Goal: Task Accomplishment & Management: Complete application form

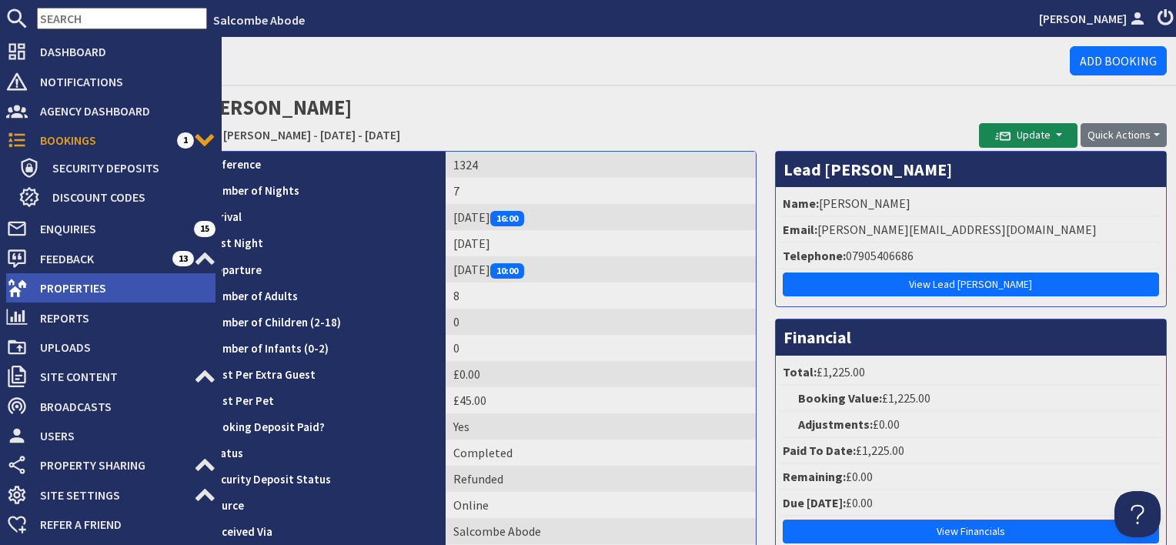
click at [81, 286] on span "Properties" at bounding box center [122, 288] width 188 height 25
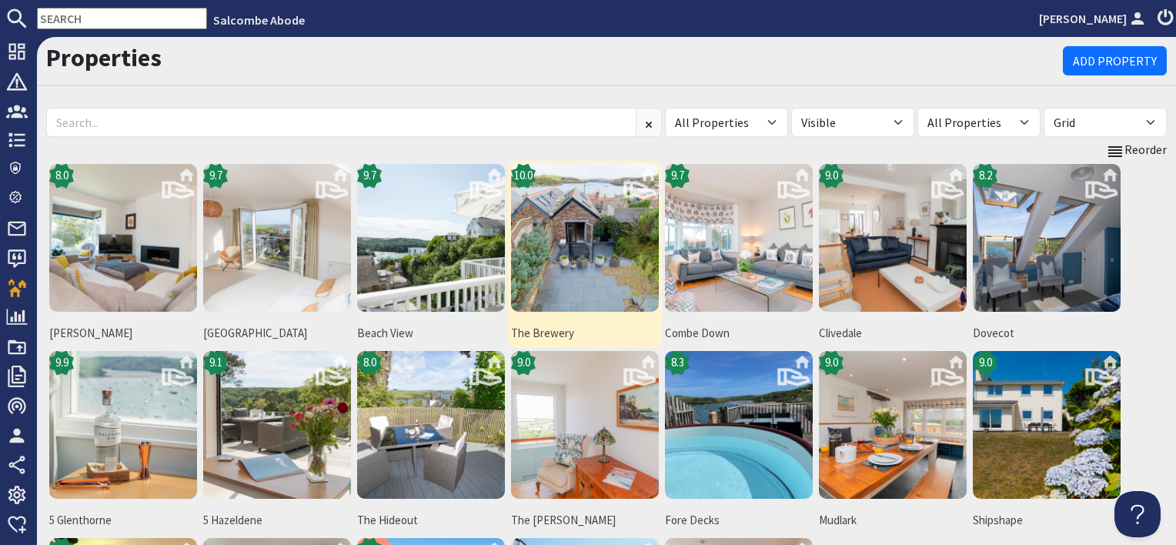
click at [543, 259] on img at bounding box center [585, 238] width 148 height 148
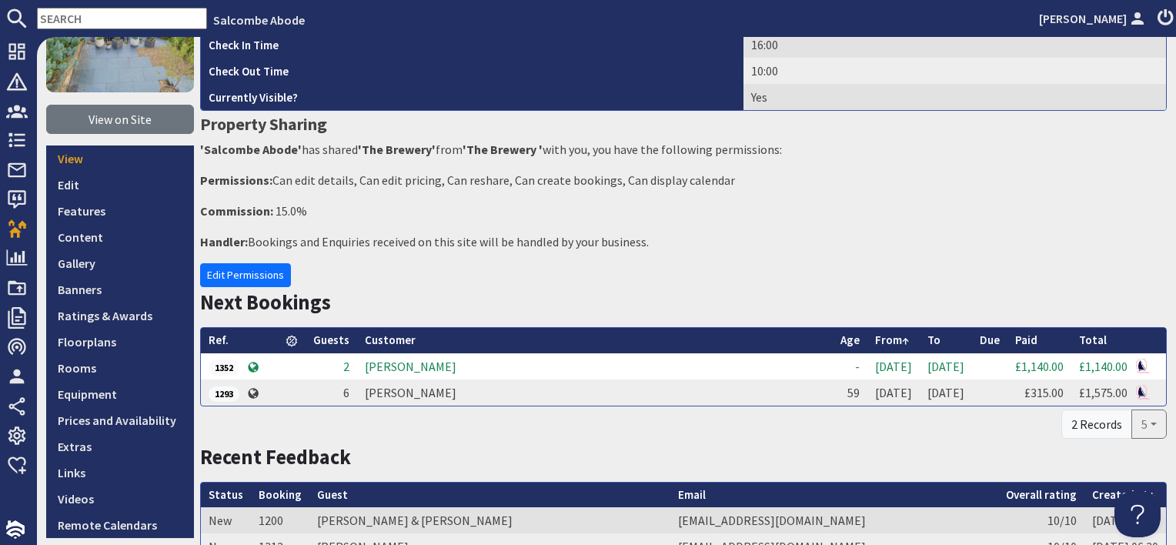
scroll to position [154, 0]
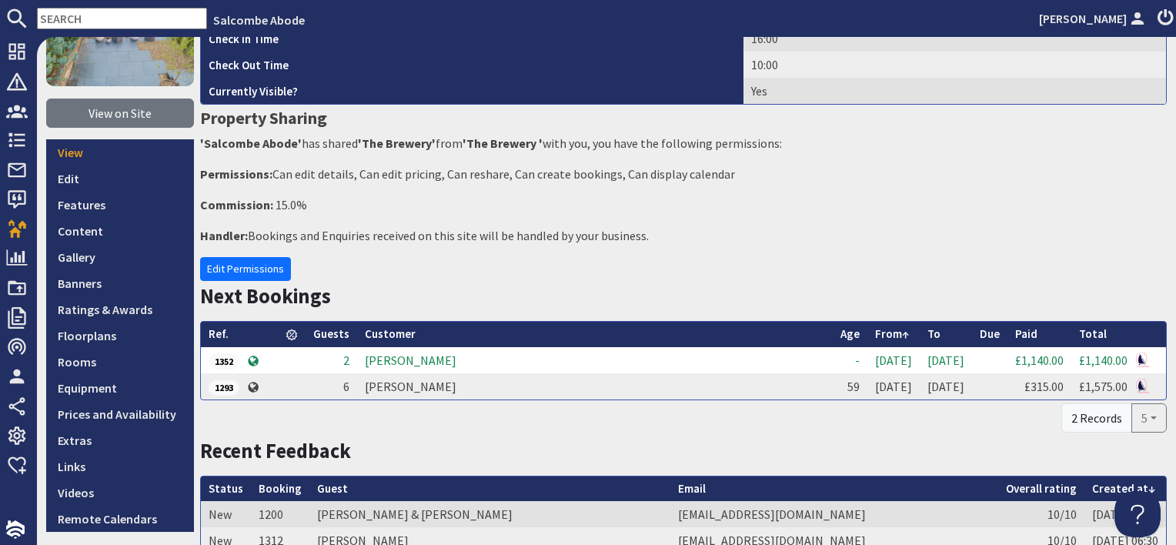
click at [403, 359] on td "Sam Cordwell" at bounding box center [595, 360] width 476 height 26
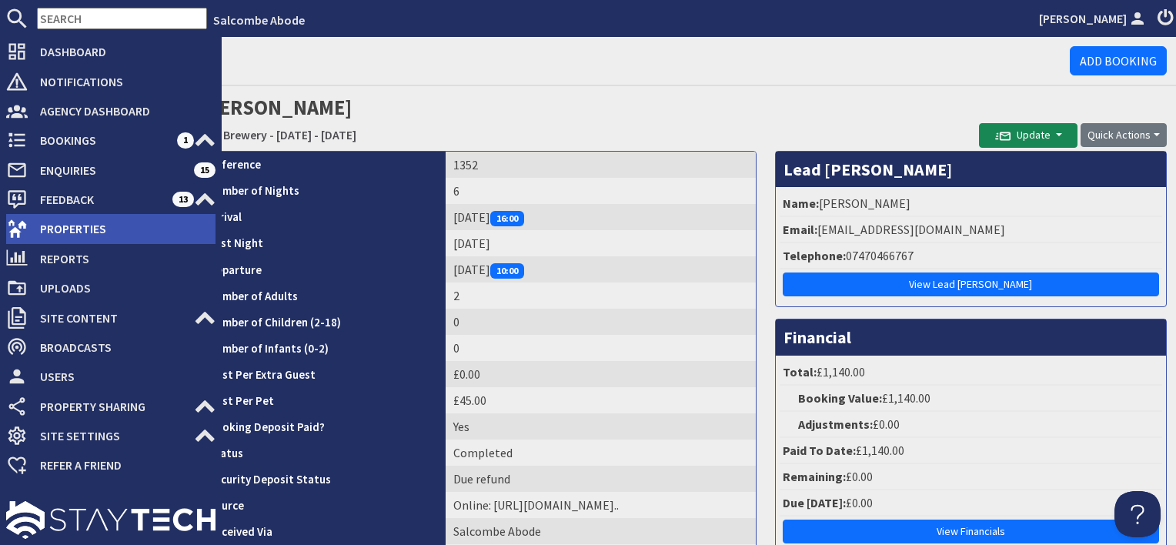
click at [60, 231] on span "Properties" at bounding box center [122, 228] width 188 height 25
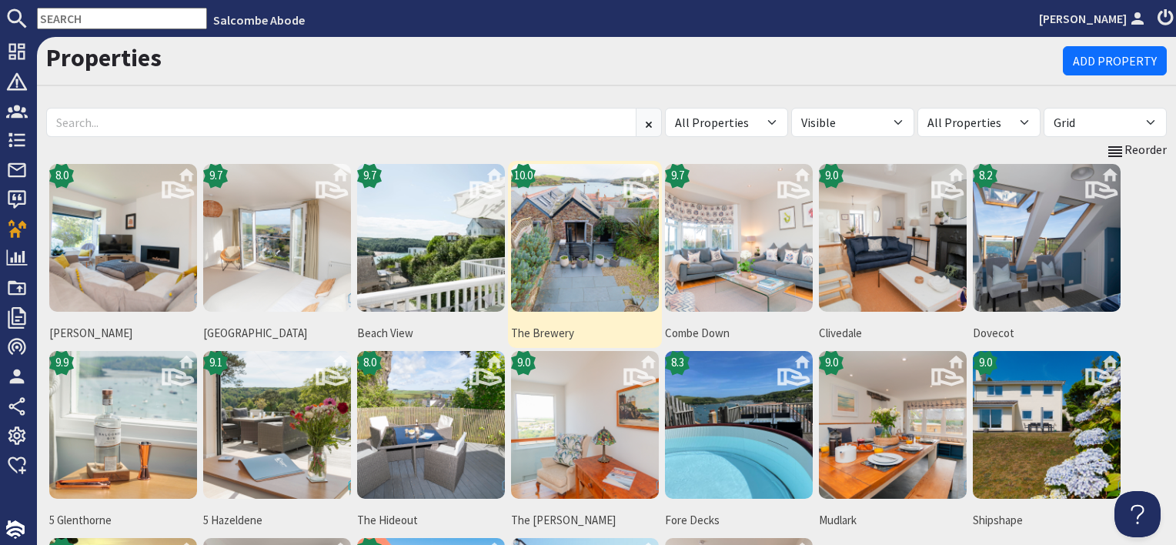
click at [622, 279] on img at bounding box center [585, 238] width 148 height 148
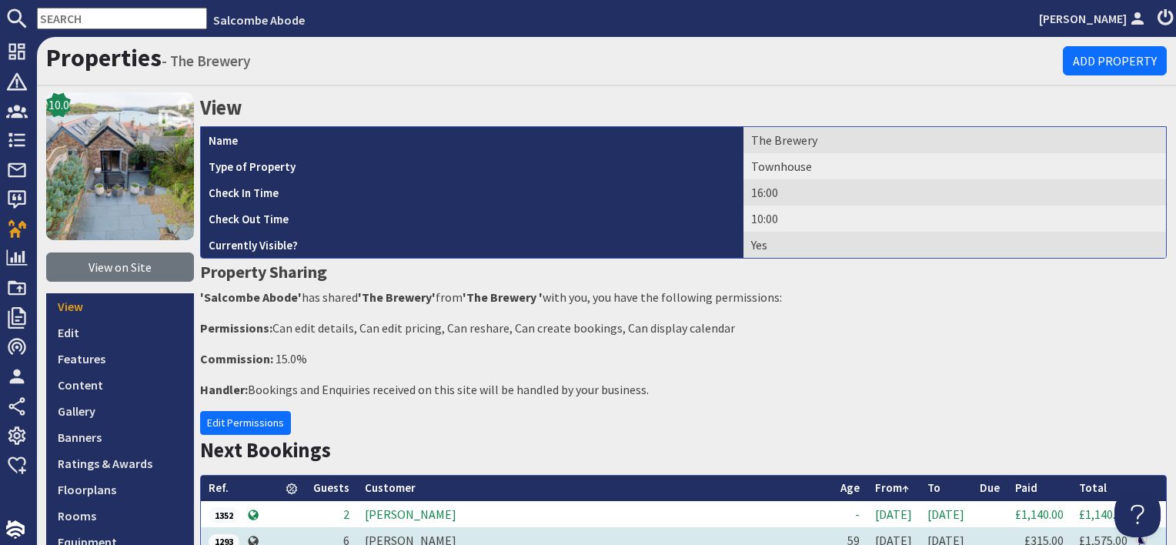
scroll to position [231, 0]
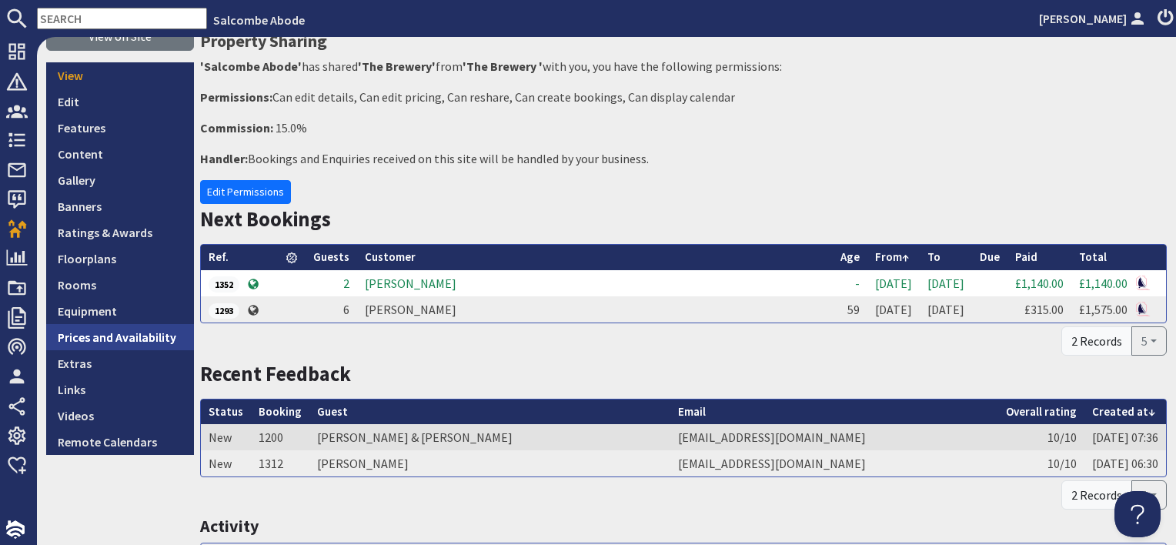
click at [160, 336] on link "Prices and Availability" at bounding box center [120, 337] width 148 height 26
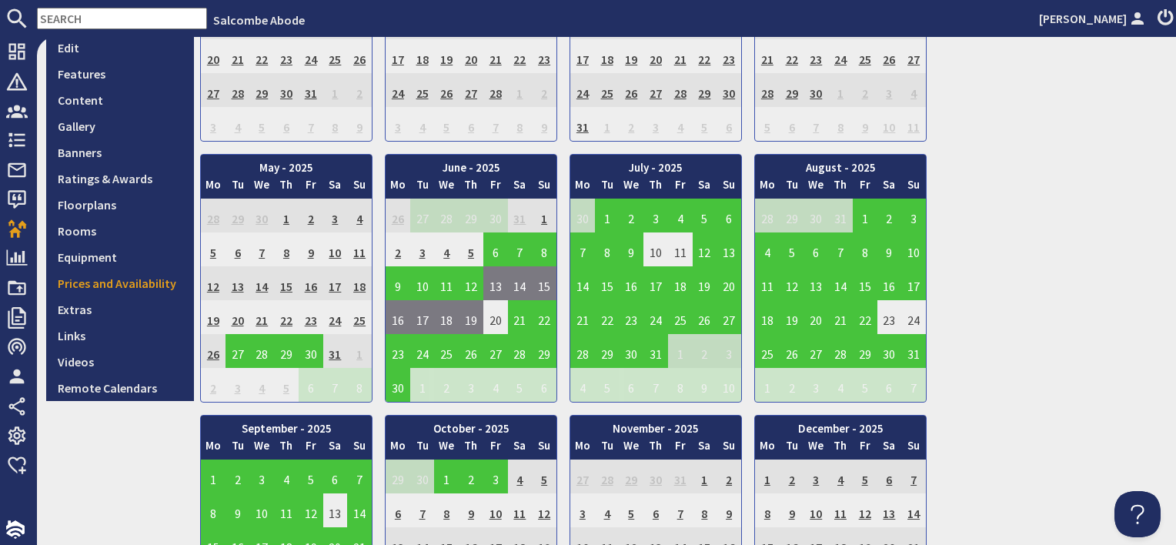
scroll to position [308, 0]
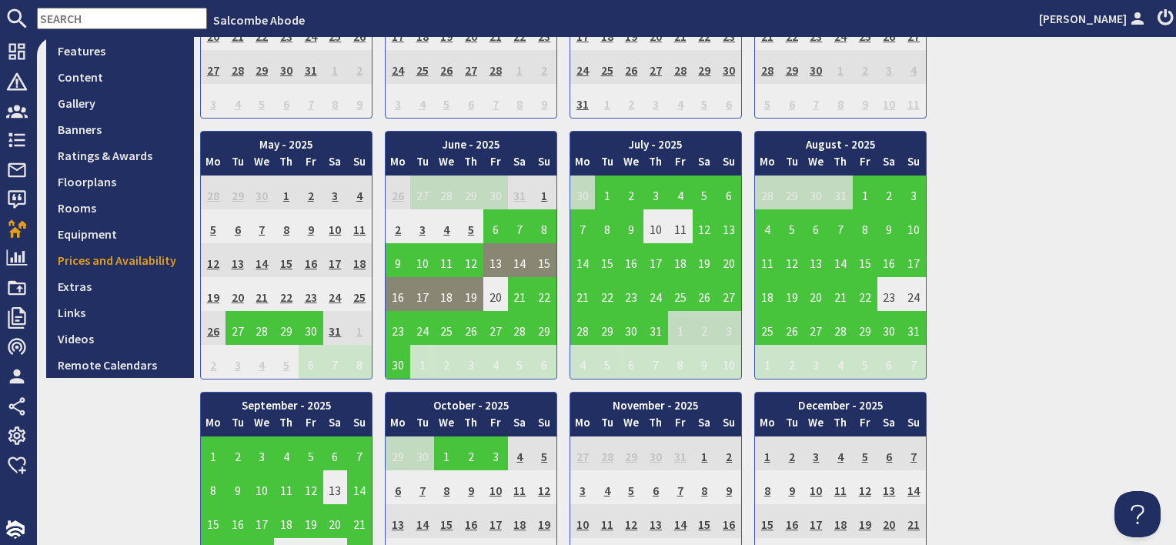
click at [494, 261] on td "13" at bounding box center [495, 260] width 25 height 34
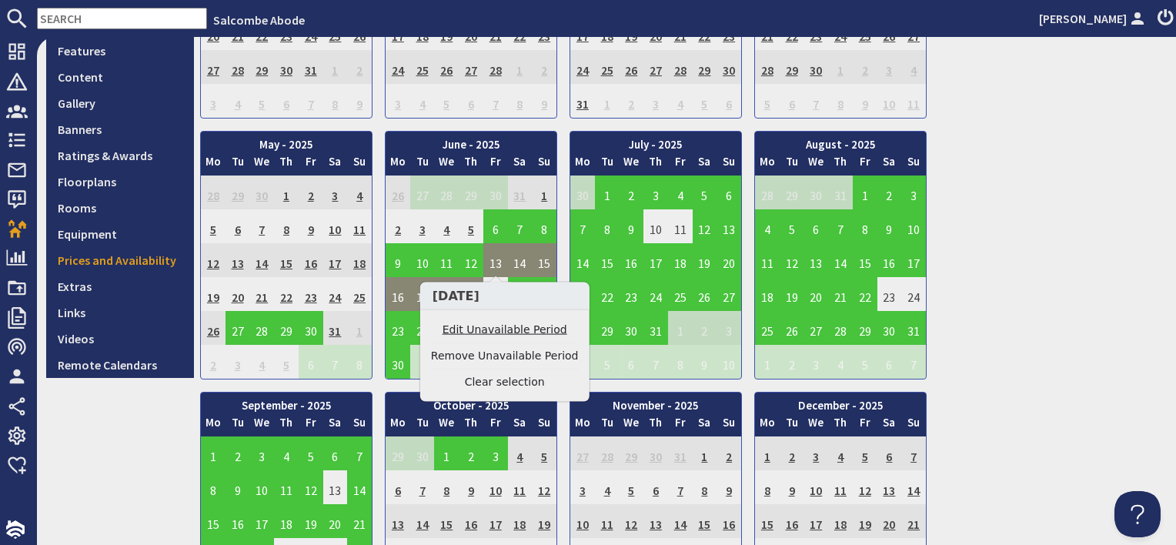
click at [491, 326] on link "Edit Unavailable Period" at bounding box center [505, 330] width 148 height 16
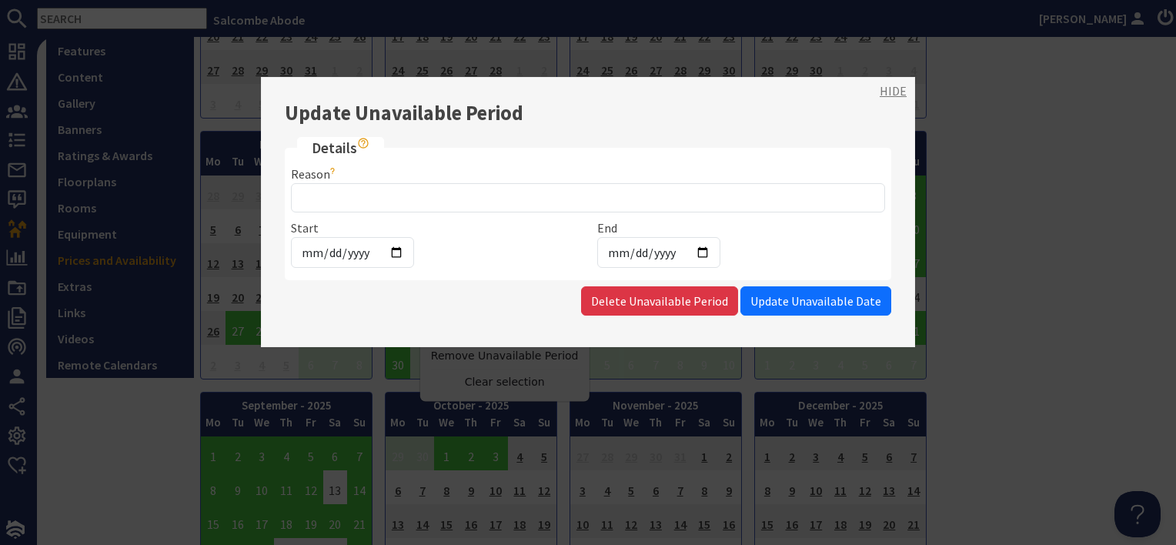
click at [893, 92] on link "HIDE" at bounding box center [893, 91] width 27 height 18
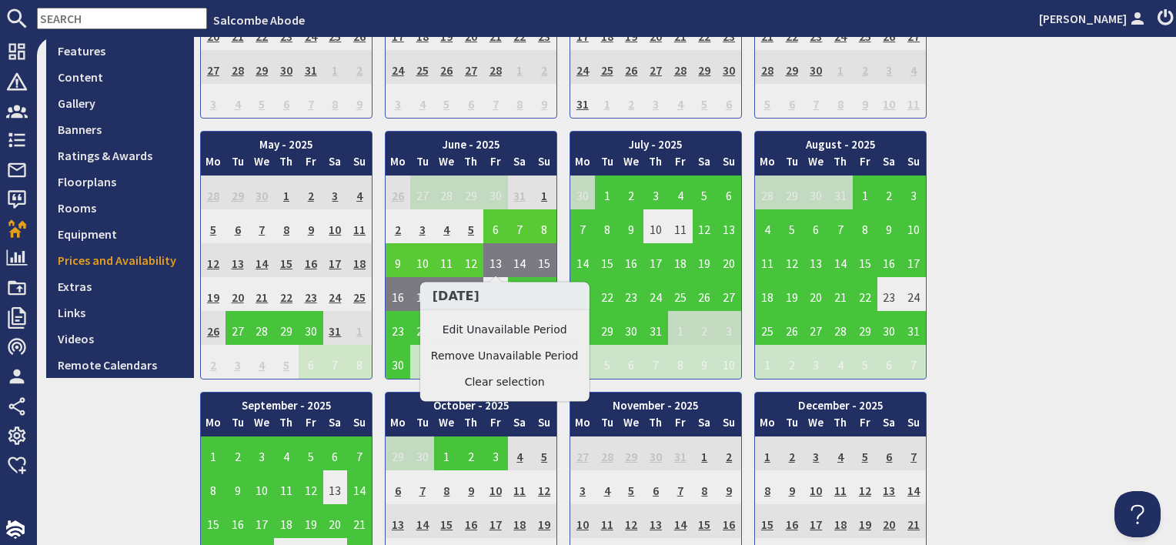
click at [494, 222] on td "6" at bounding box center [495, 226] width 25 height 34
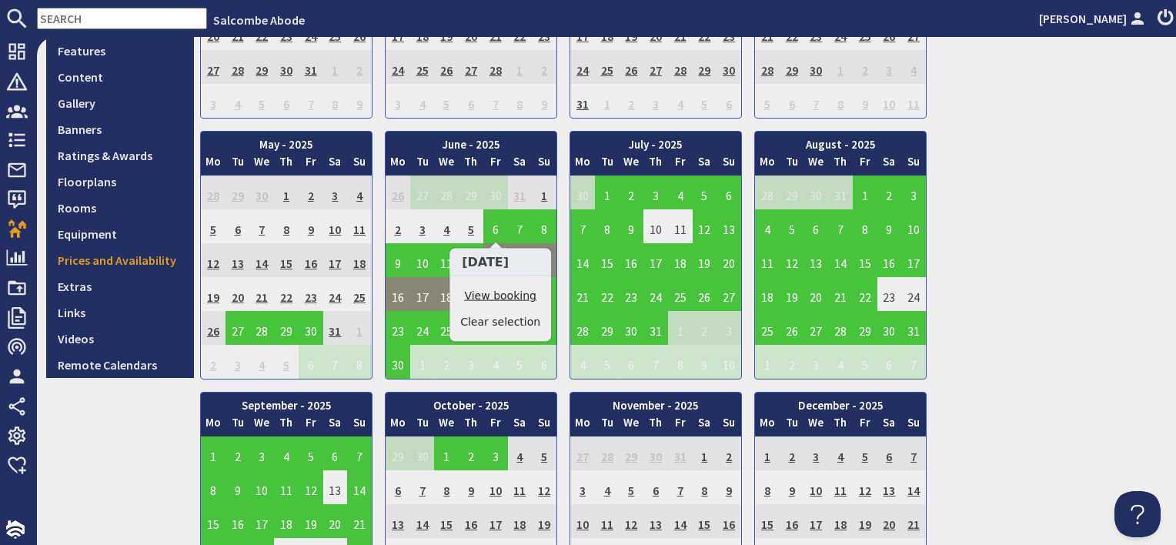
click at [503, 290] on link "View booking" at bounding box center [500, 296] width 80 height 16
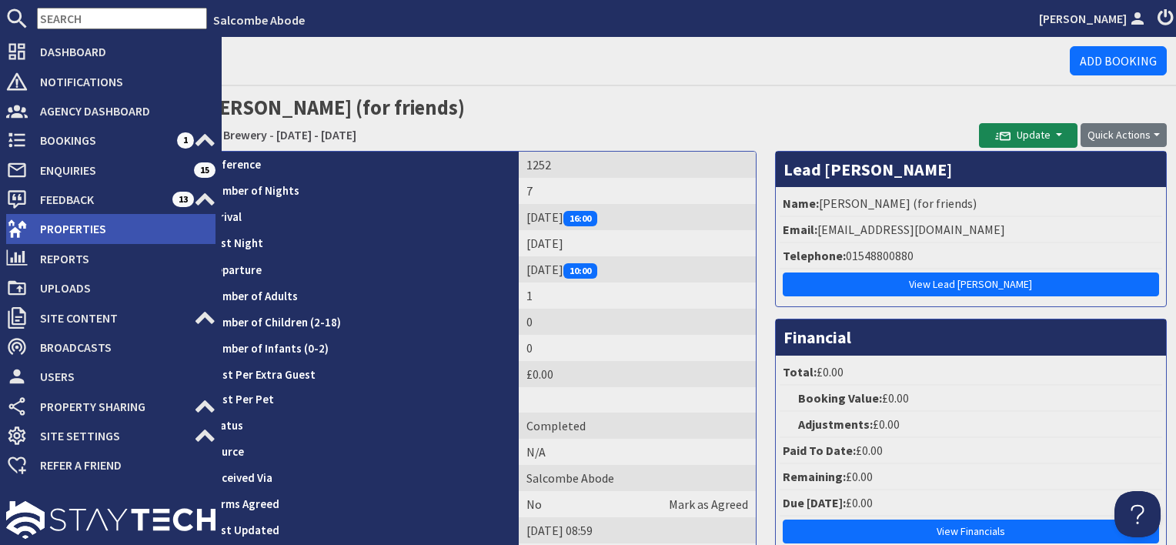
click at [61, 234] on span "Properties" at bounding box center [122, 228] width 188 height 25
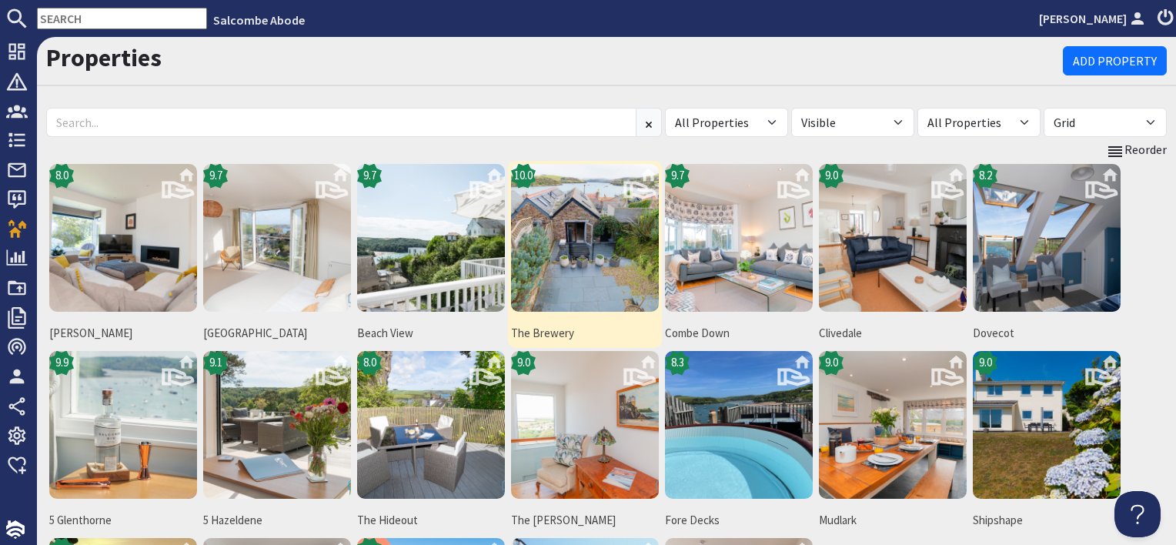
click at [594, 261] on img at bounding box center [585, 238] width 148 height 148
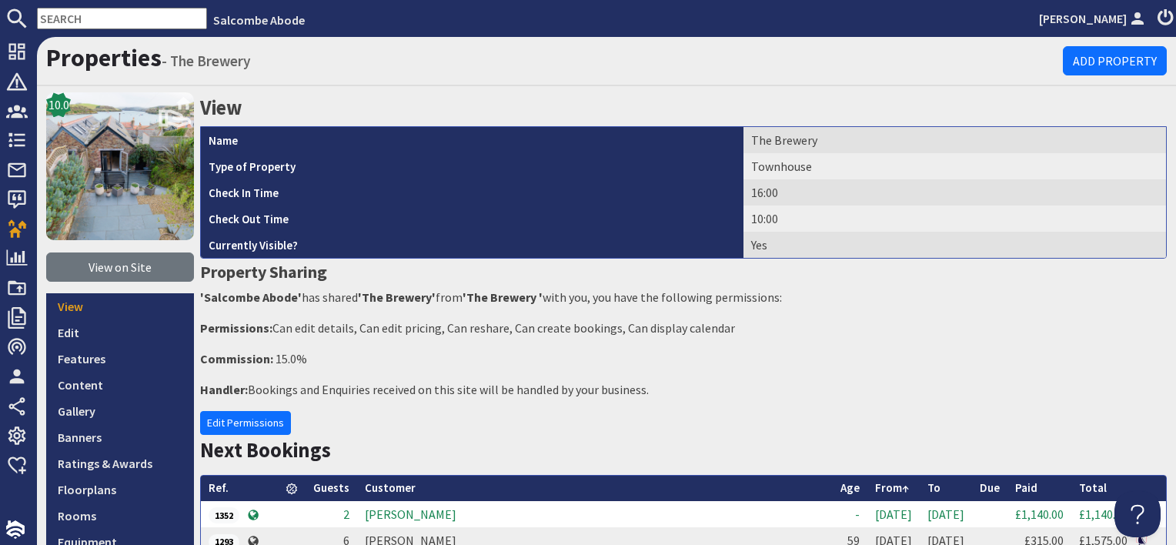
scroll to position [154, 0]
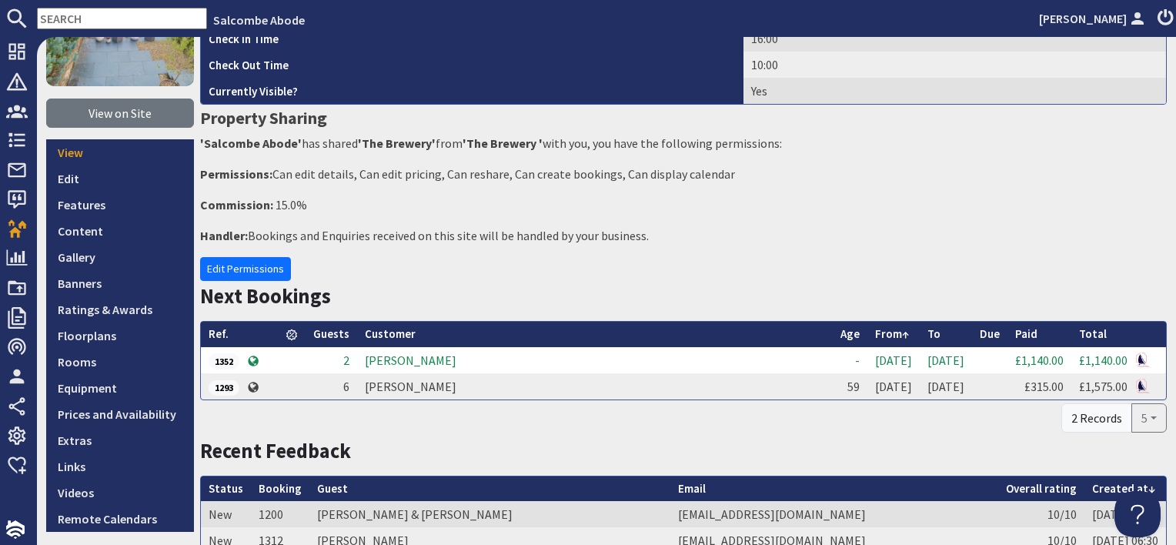
click at [403, 363] on td "[PERSON_NAME]" at bounding box center [595, 360] width 476 height 26
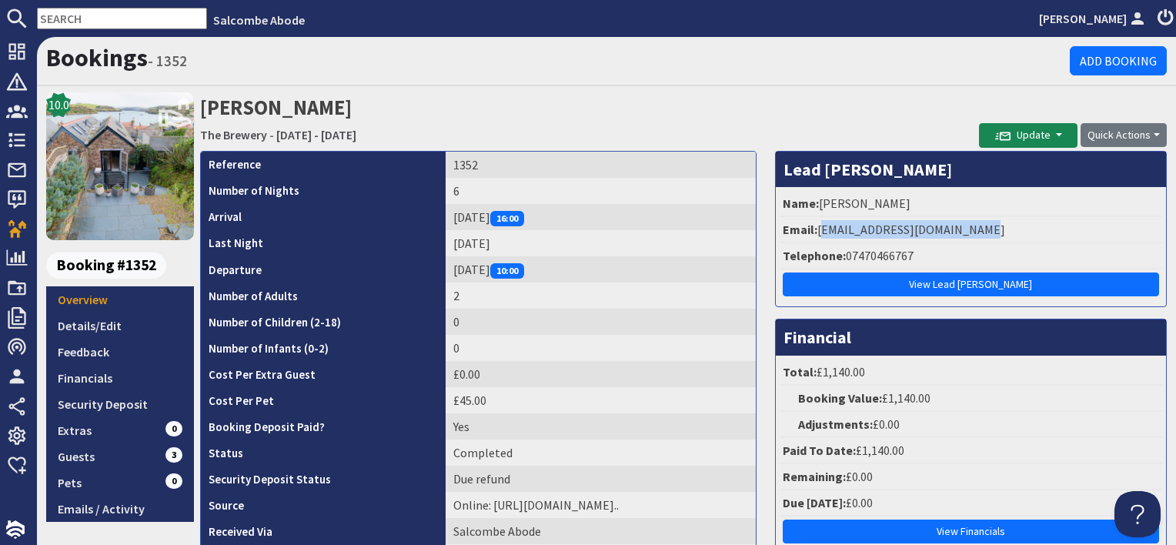
drag, startPoint x: 991, startPoint y: 229, endPoint x: 816, endPoint y: 232, distance: 175.5
click at [816, 232] on li "Email: [EMAIL_ADDRESS][DOMAIN_NAME]" at bounding box center [971, 230] width 382 height 26
copy li "[EMAIL_ADDRESS][DOMAIN_NAME]"
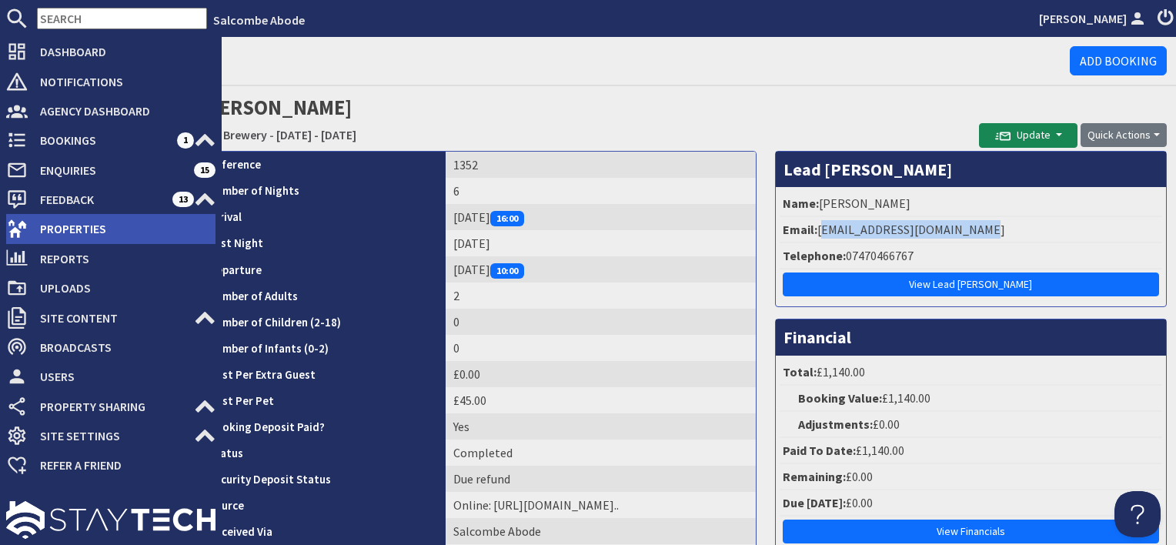
click at [49, 234] on span "Properties" at bounding box center [122, 228] width 188 height 25
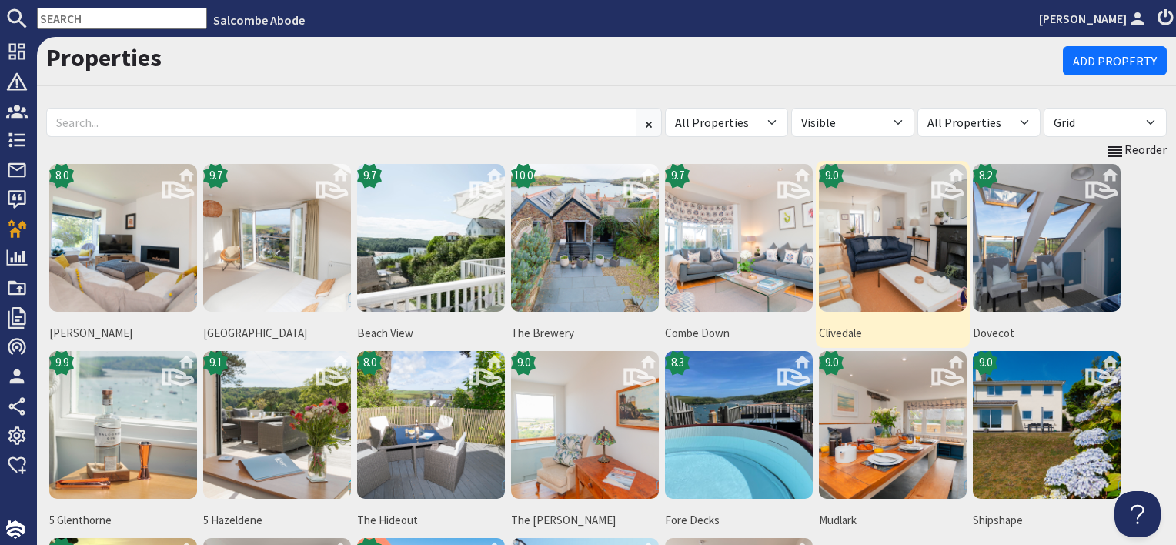
click at [877, 258] on img at bounding box center [893, 238] width 148 height 148
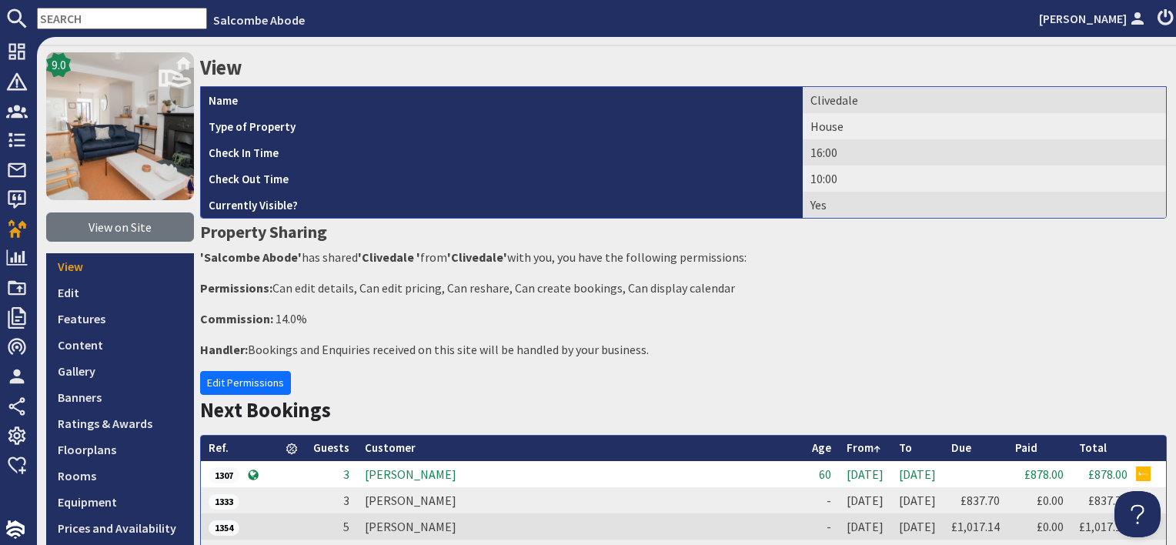
scroll to position [154, 0]
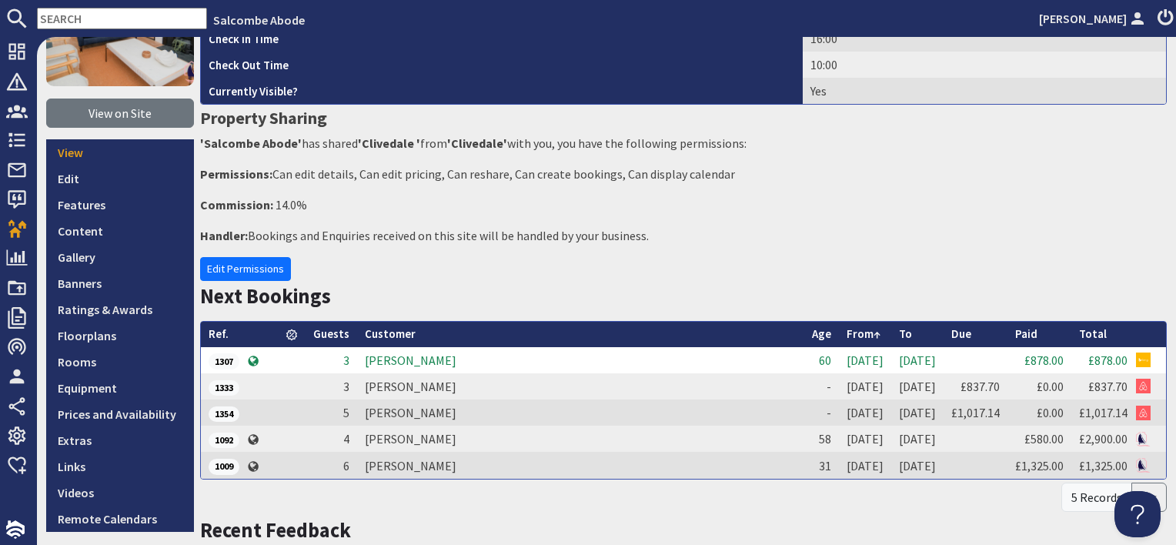
click at [456, 362] on td "[PERSON_NAME]" at bounding box center [580, 360] width 447 height 26
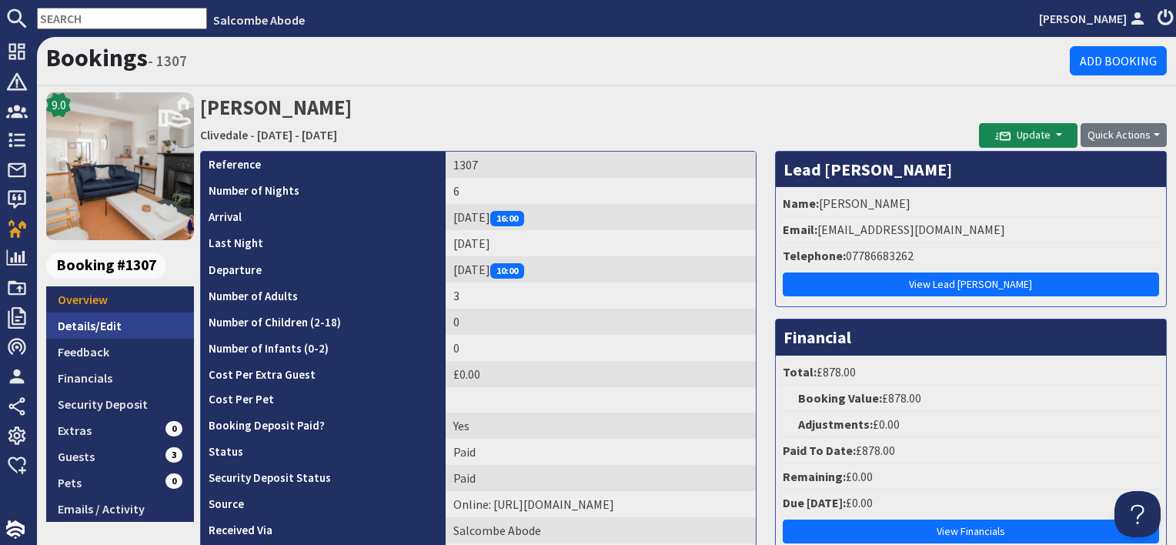
click at [115, 317] on link "Details/Edit" at bounding box center [120, 325] width 148 height 26
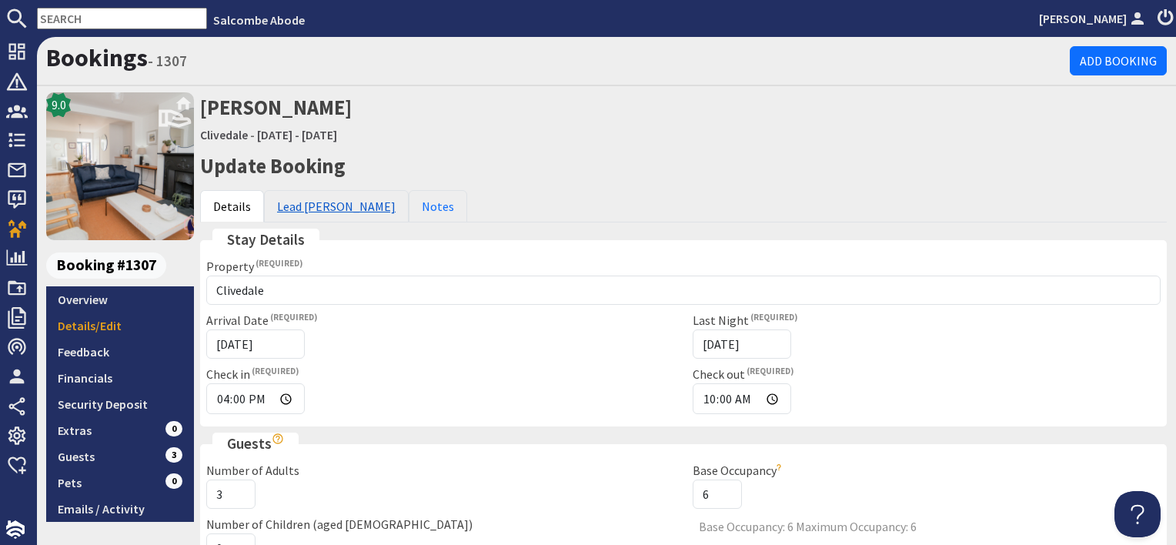
click at [306, 200] on link "Lead [PERSON_NAME]" at bounding box center [336, 206] width 145 height 32
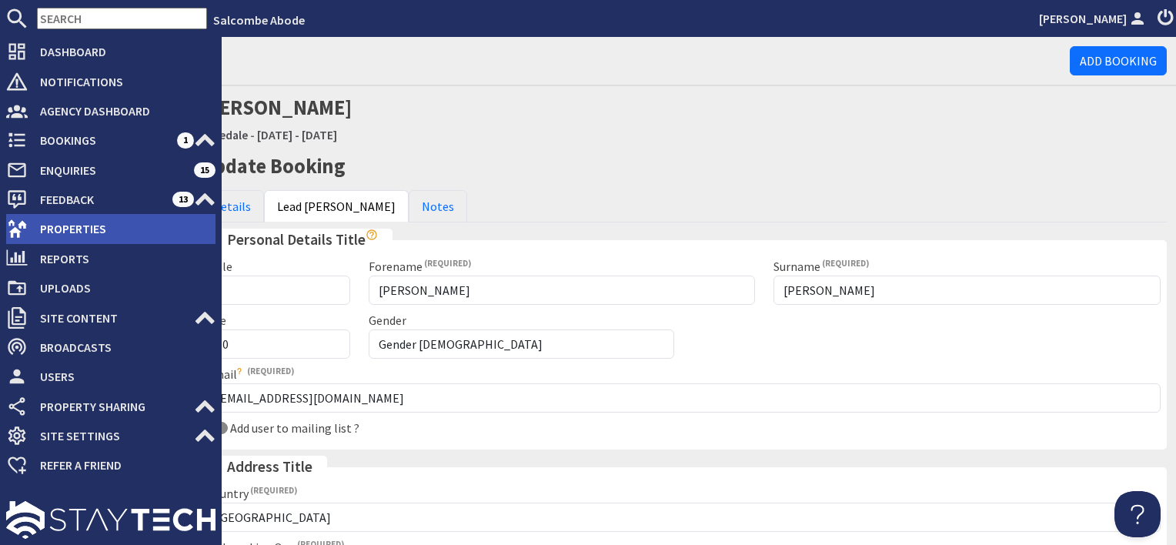
click at [62, 233] on span "Properties" at bounding box center [122, 228] width 188 height 25
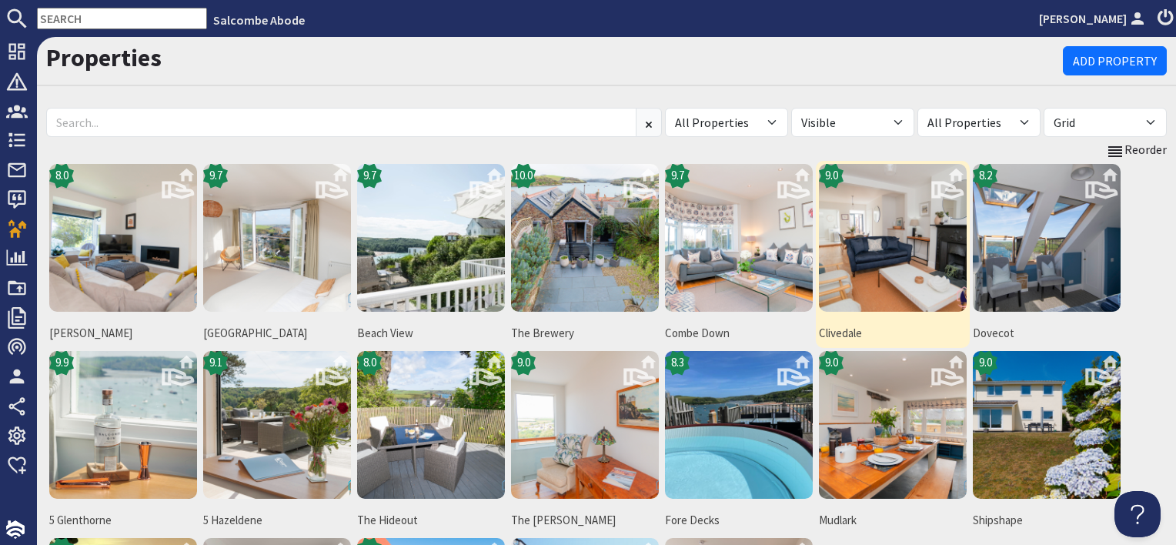
click at [861, 266] on img at bounding box center [893, 238] width 148 height 148
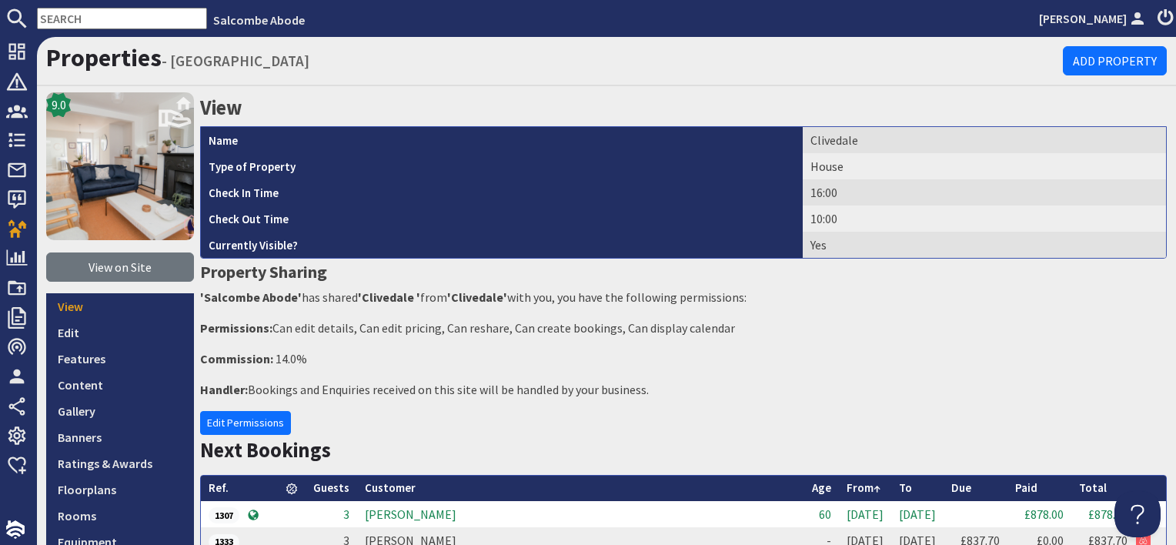
scroll to position [154, 0]
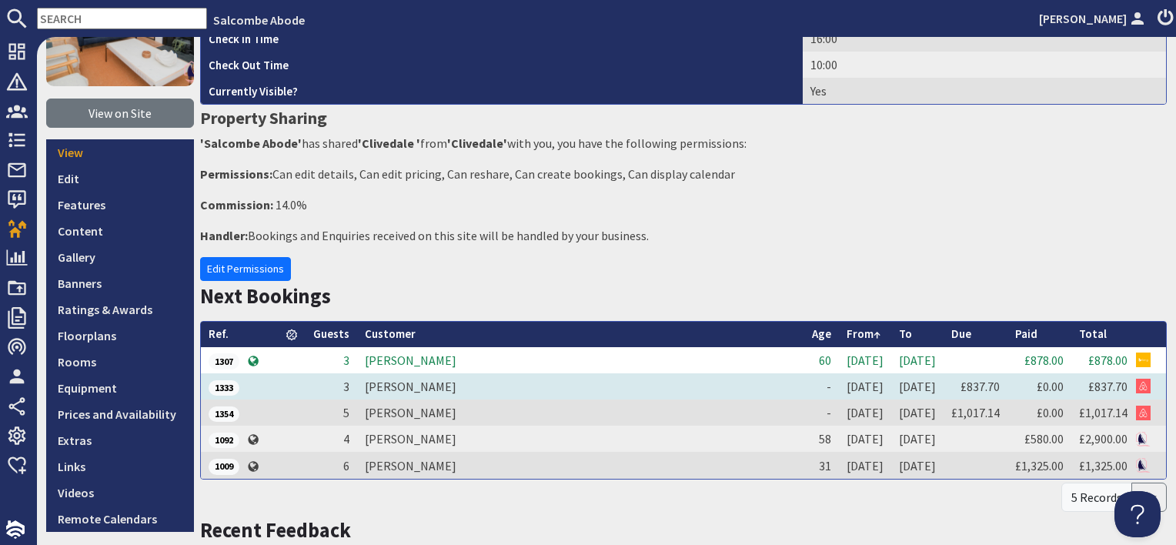
click at [416, 391] on td "[PERSON_NAME]" at bounding box center [580, 386] width 447 height 26
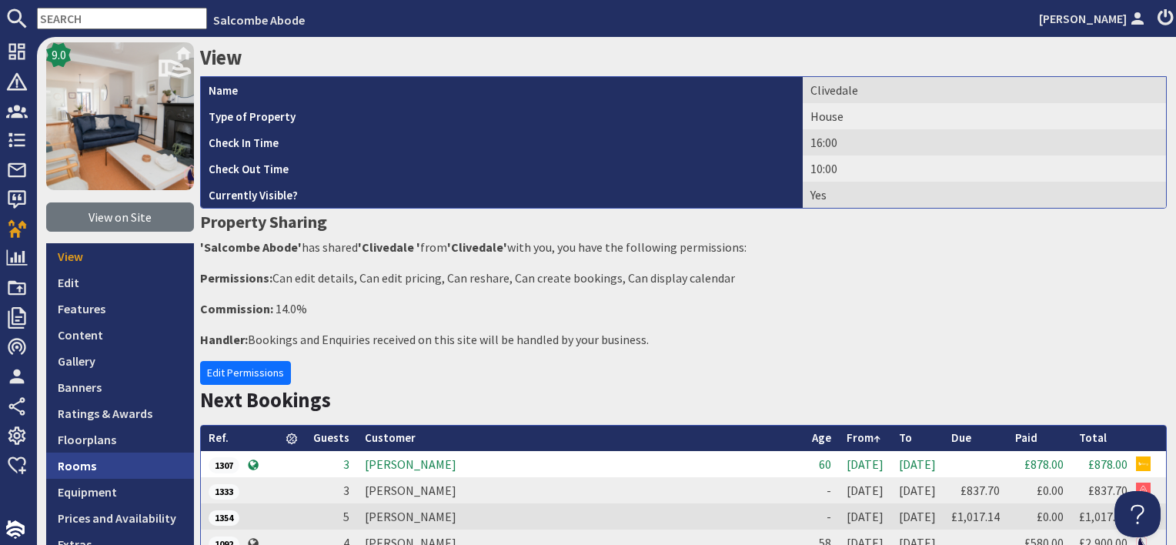
scroll to position [77, 0]
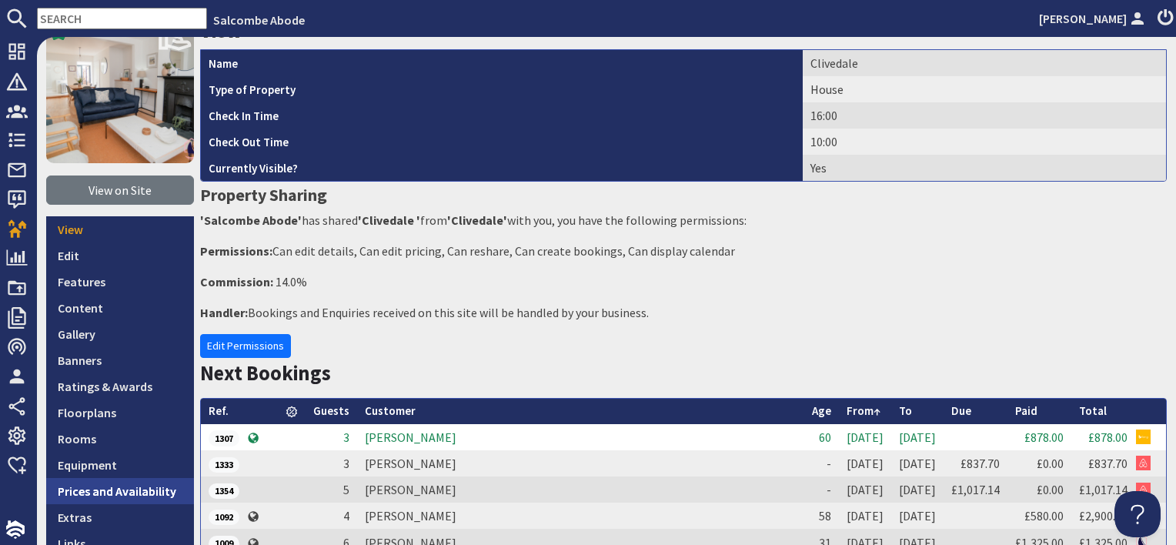
click at [109, 489] on link "Prices and Availability" at bounding box center [120, 491] width 148 height 26
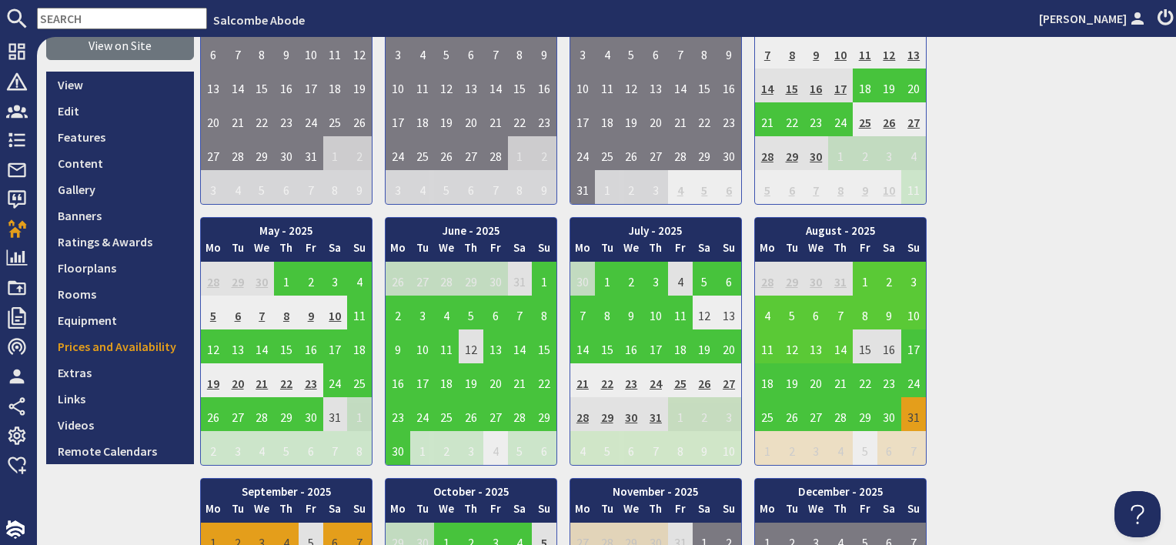
scroll to position [385, 0]
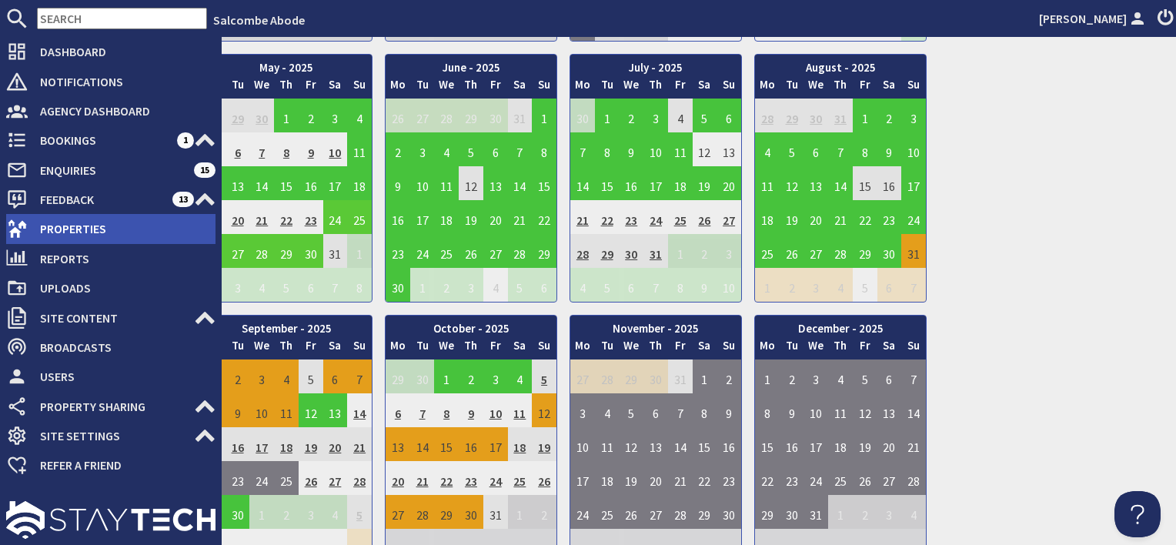
click at [65, 229] on span "Properties" at bounding box center [122, 228] width 188 height 25
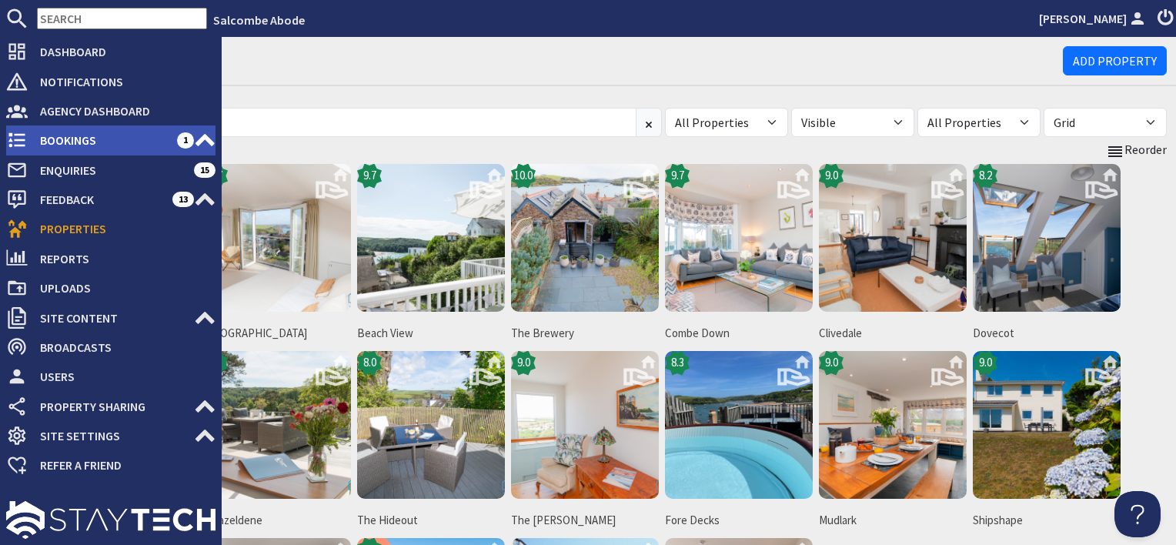
click at [74, 133] on span "Bookings" at bounding box center [102, 140] width 149 height 25
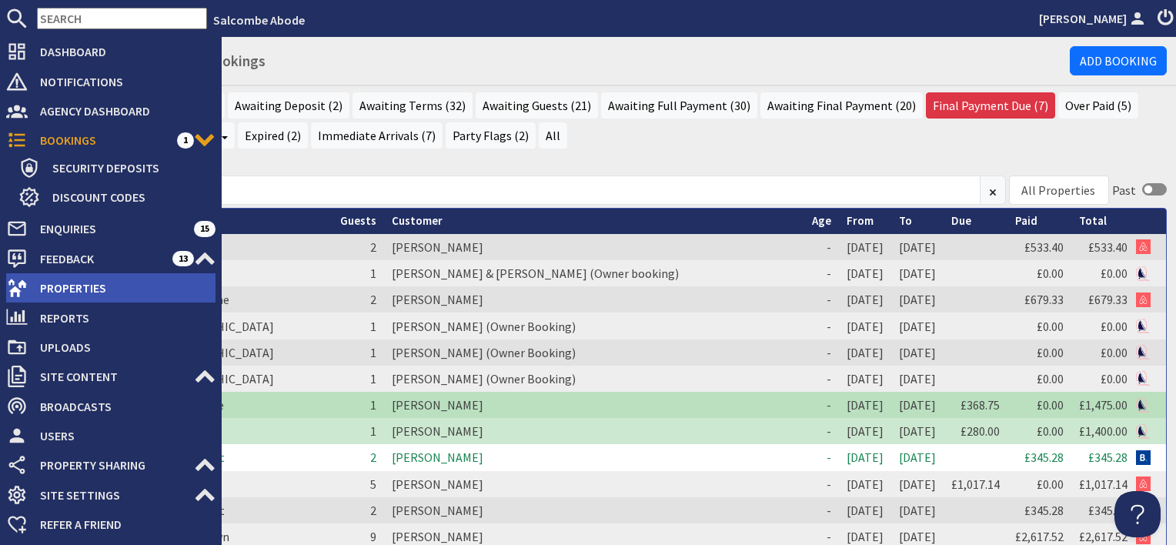
click at [82, 289] on span "Properties" at bounding box center [122, 288] width 188 height 25
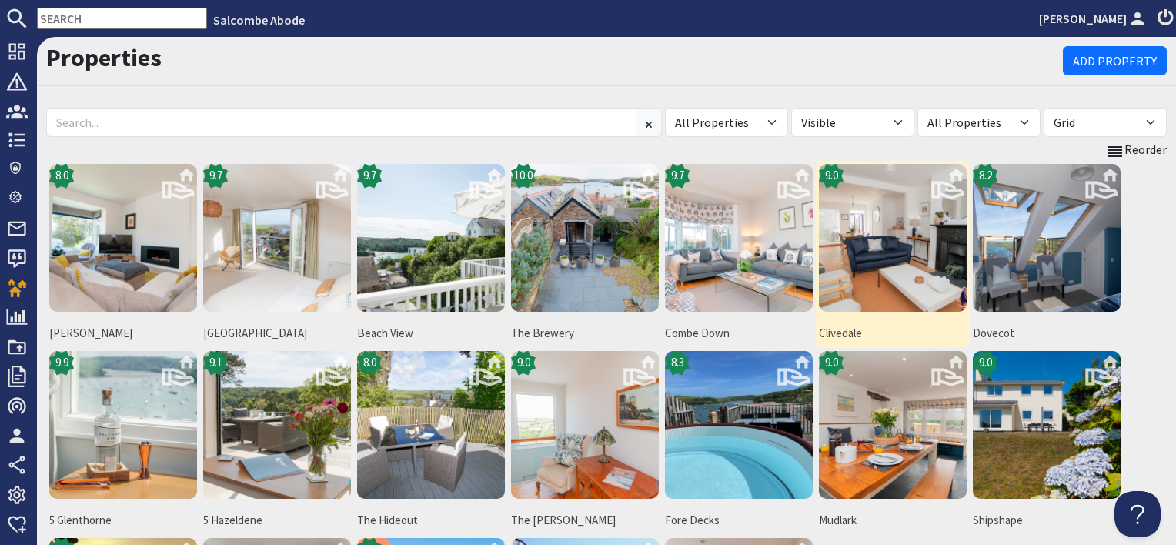
click at [881, 277] on img at bounding box center [893, 238] width 148 height 148
click at [884, 276] on img at bounding box center [893, 238] width 148 height 148
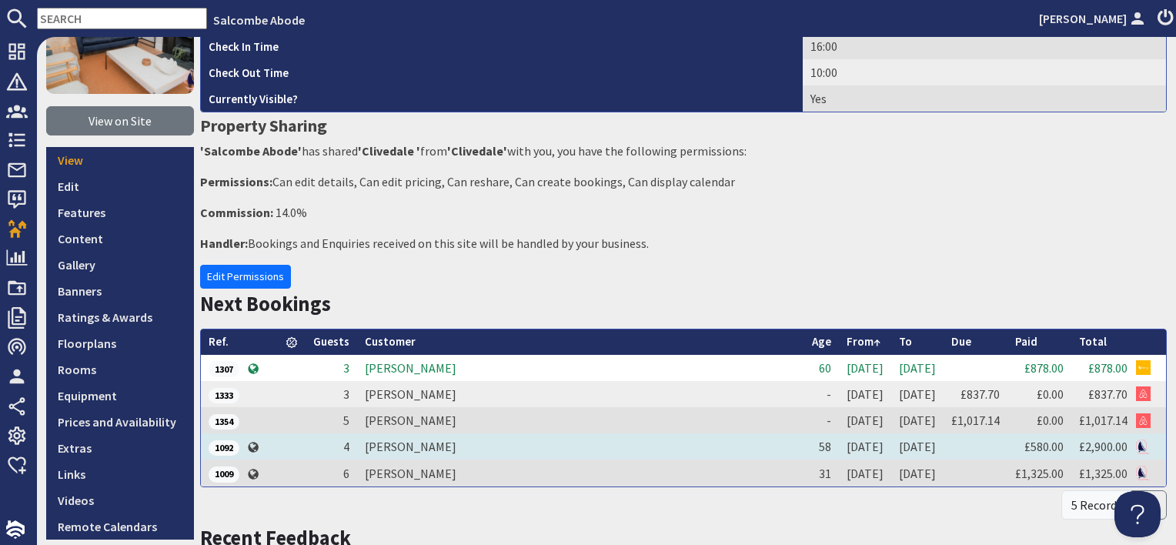
scroll to position [154, 0]
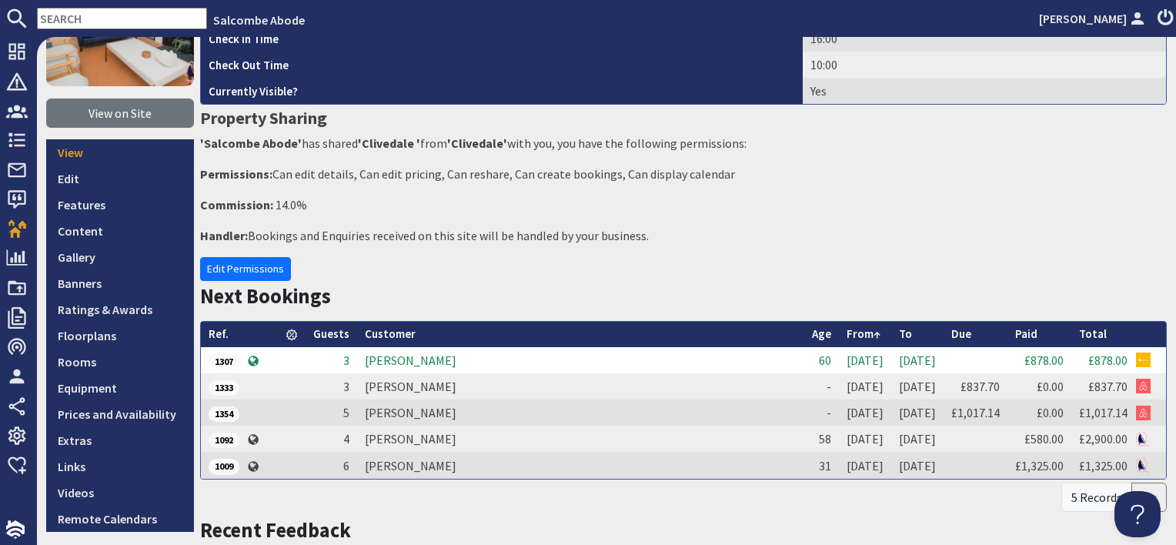
click at [392, 365] on td "[PERSON_NAME]" at bounding box center [580, 360] width 447 height 26
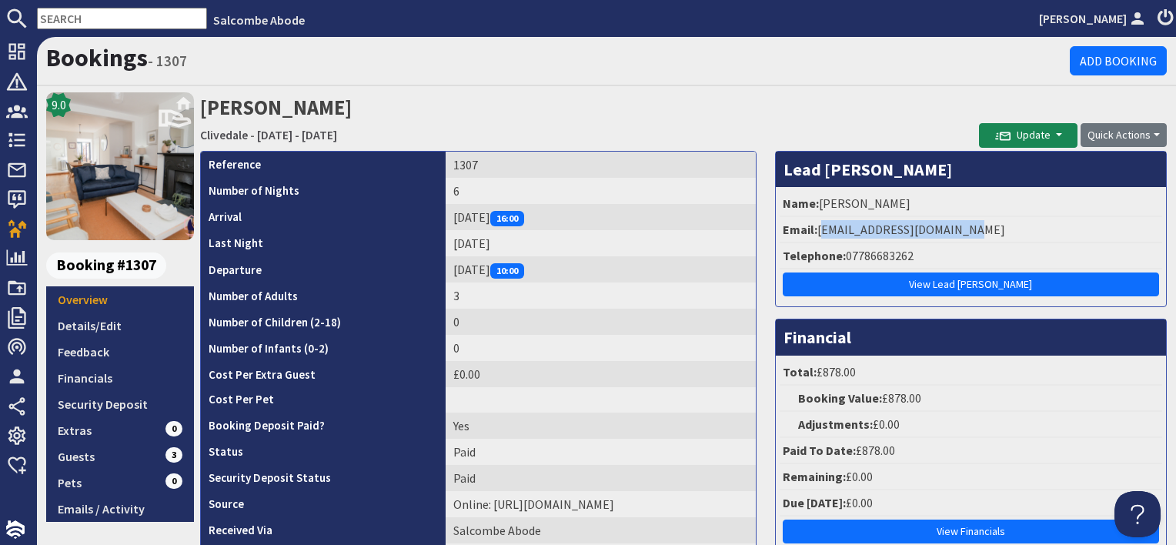
drag, startPoint x: 960, startPoint y: 228, endPoint x: 813, endPoint y: 231, distance: 147.8
click at [813, 231] on li "Email: monl_private@hotmail.com" at bounding box center [971, 230] width 382 height 26
copy li "monl_private@hotmail.com"
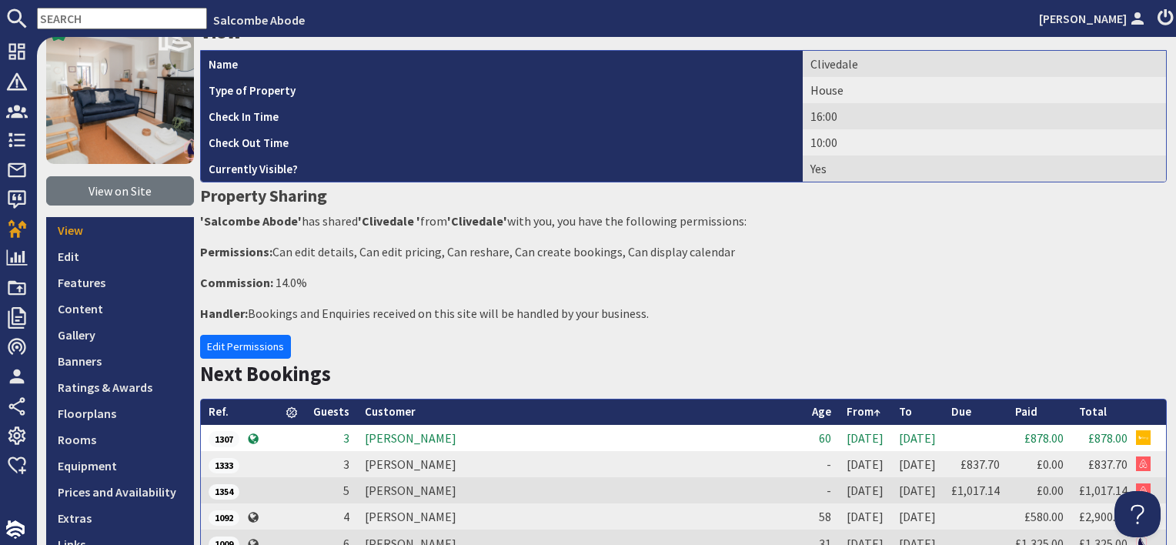
scroll to position [77, 0]
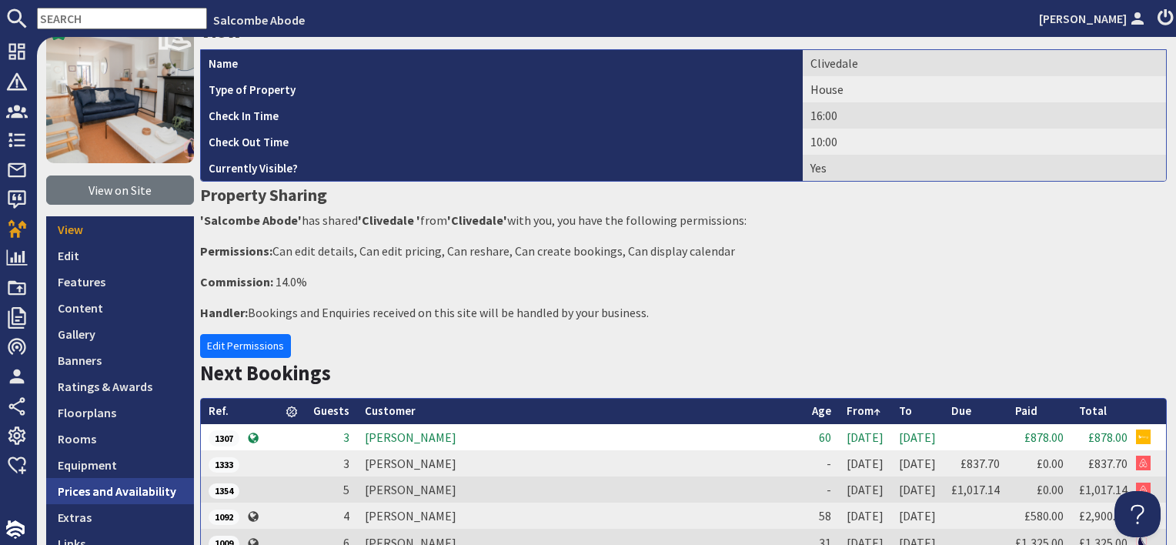
click at [148, 492] on link "Prices and Availability" at bounding box center [120, 491] width 148 height 26
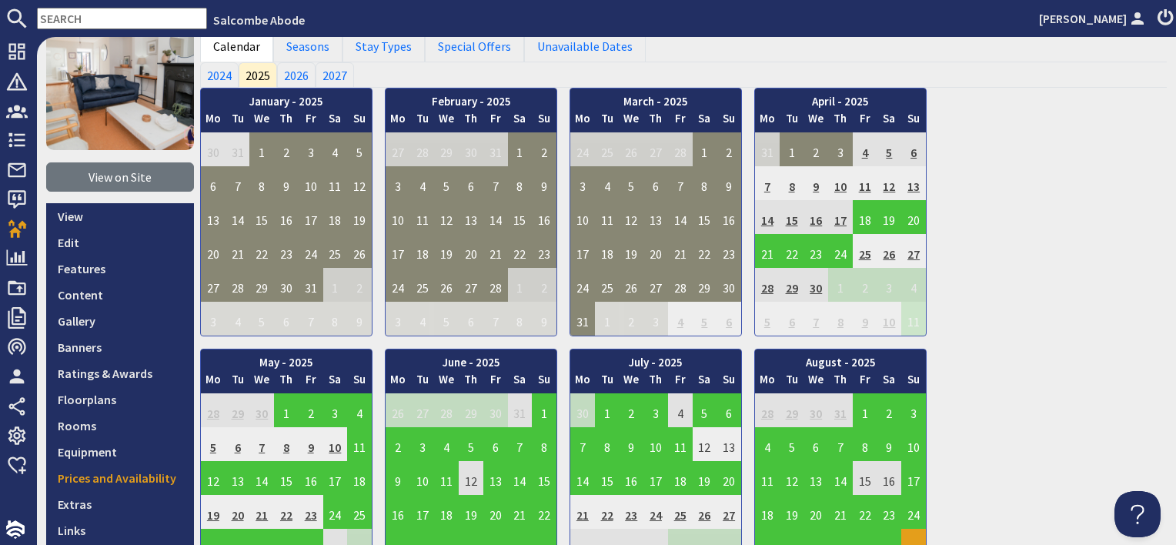
scroll to position [462, 0]
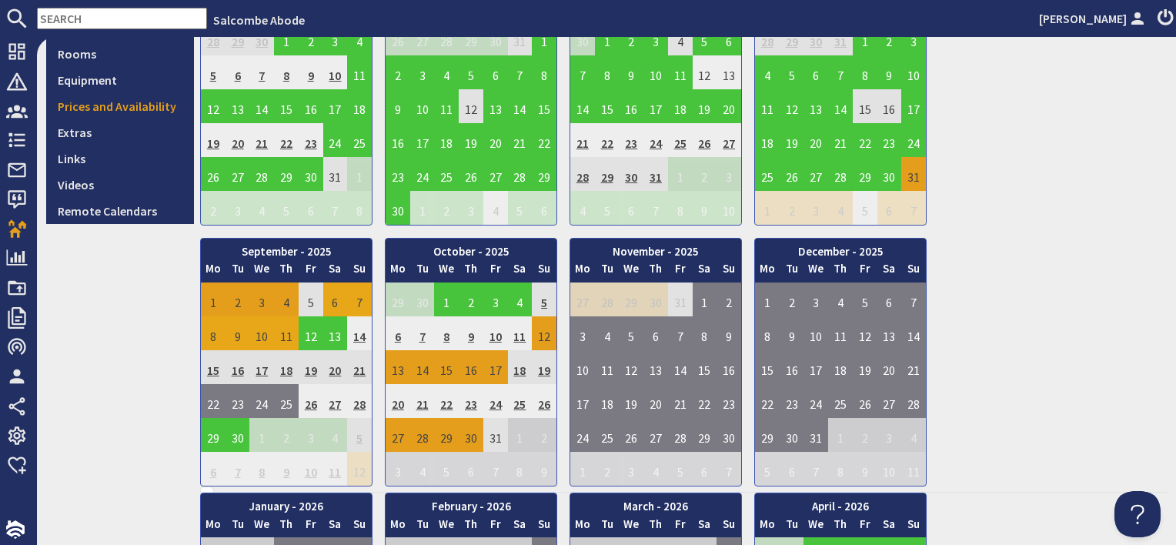
click at [335, 300] on td "6" at bounding box center [335, 299] width 25 height 34
click at [329, 366] on link "View booking" at bounding box center [339, 368] width 80 height 16
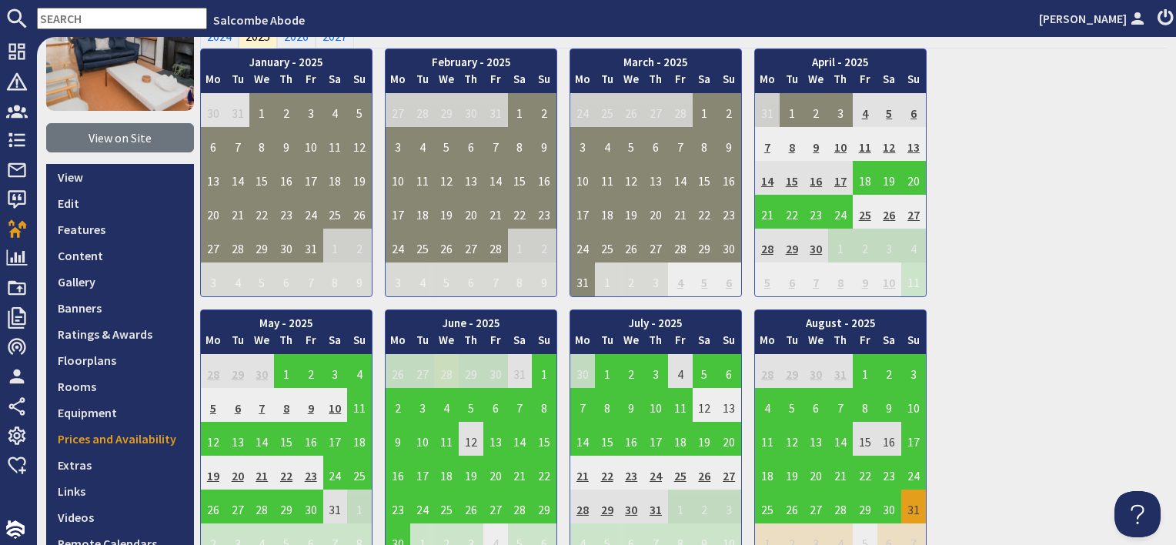
scroll to position [154, 0]
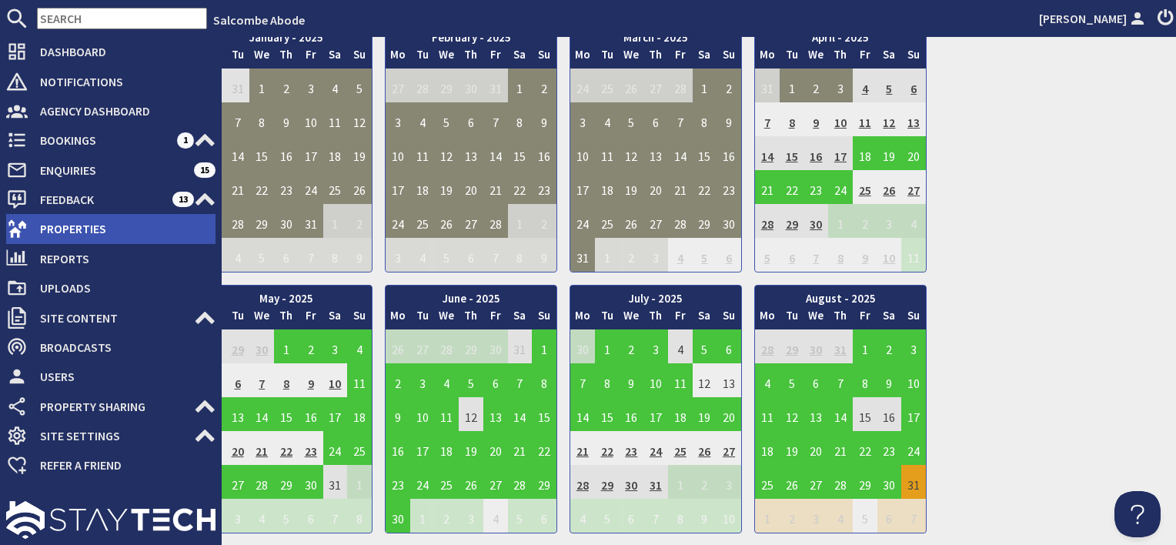
click at [71, 236] on span "Properties" at bounding box center [122, 228] width 188 height 25
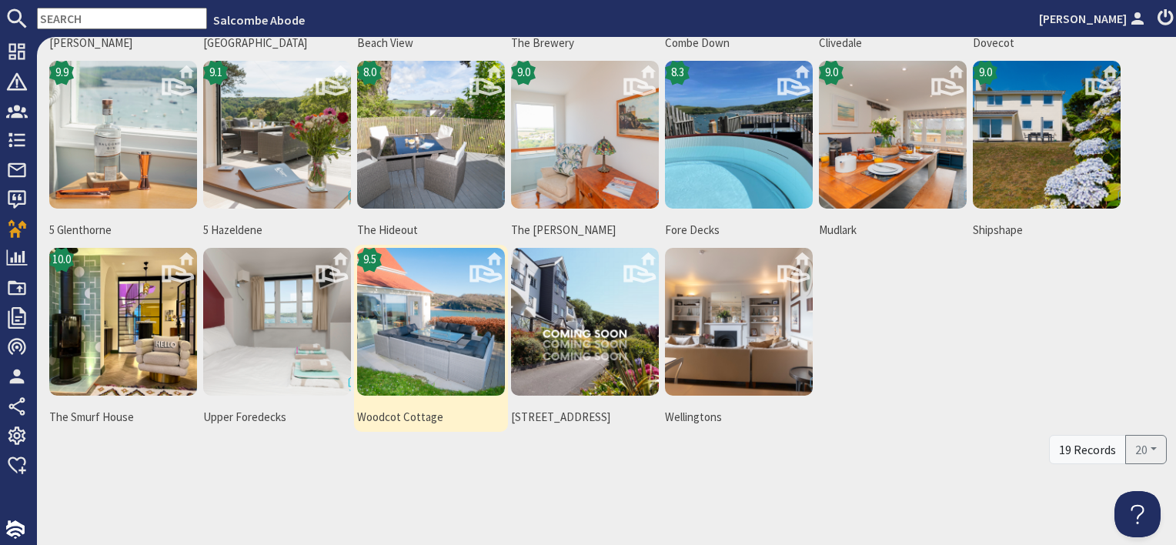
scroll to position [59, 0]
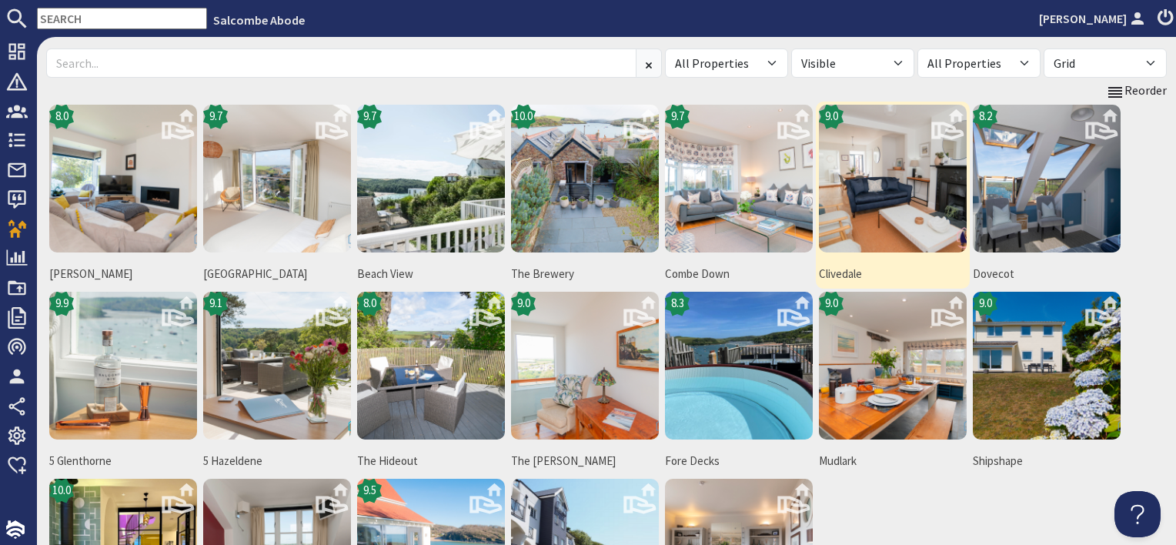
click at [872, 190] on img at bounding box center [893, 179] width 148 height 148
click at [906, 186] on img at bounding box center [893, 179] width 148 height 148
click at [899, 195] on img at bounding box center [893, 179] width 148 height 148
click at [883, 206] on img at bounding box center [893, 179] width 148 height 148
click at [877, 225] on img at bounding box center [893, 179] width 148 height 148
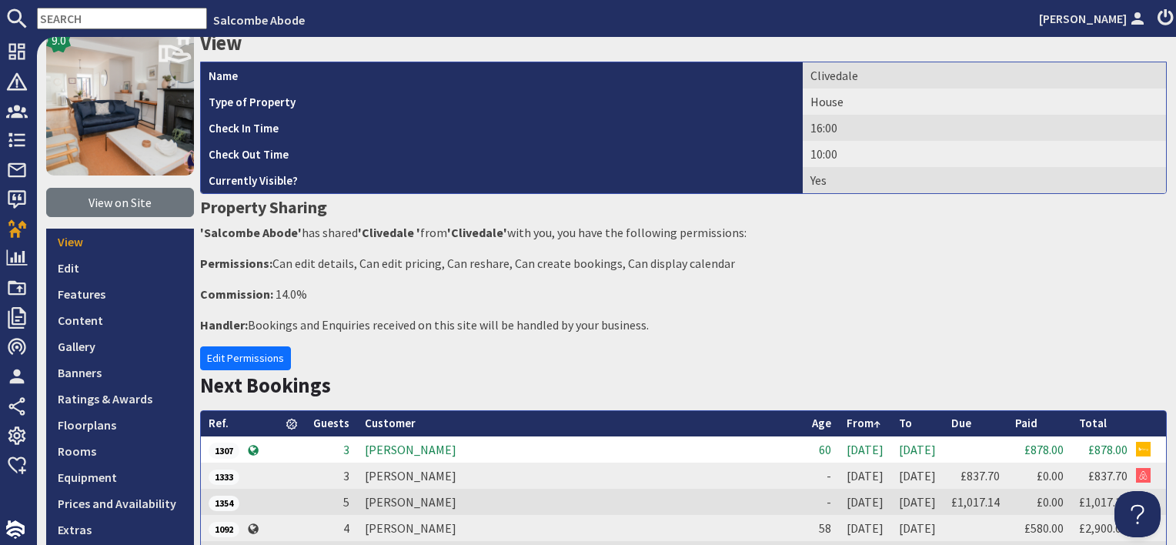
scroll to position [154, 0]
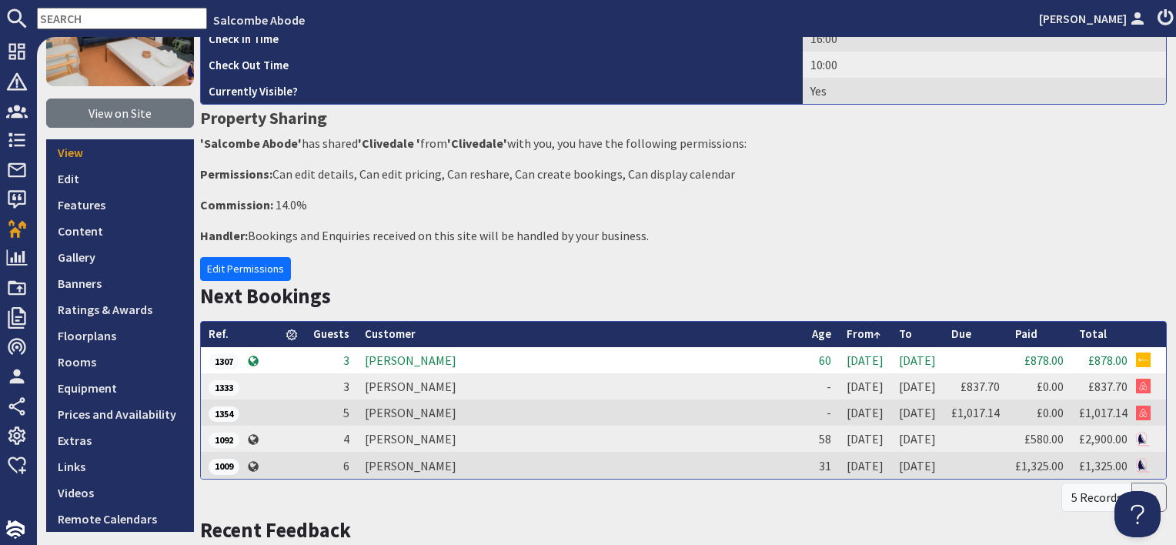
click at [456, 362] on td "[PERSON_NAME]" at bounding box center [580, 360] width 447 height 26
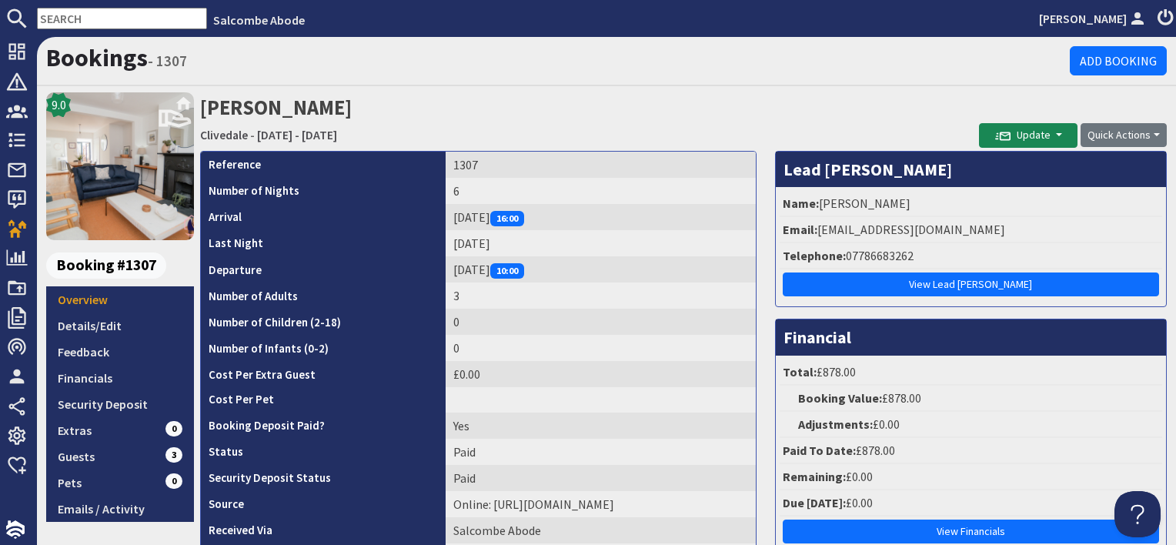
drag, startPoint x: 944, startPoint y: 205, endPoint x: 816, endPoint y: 200, distance: 128.6
click at [816, 200] on li "Name: Monika Lewandowski" at bounding box center [971, 204] width 382 height 26
copy li "[PERSON_NAME]"
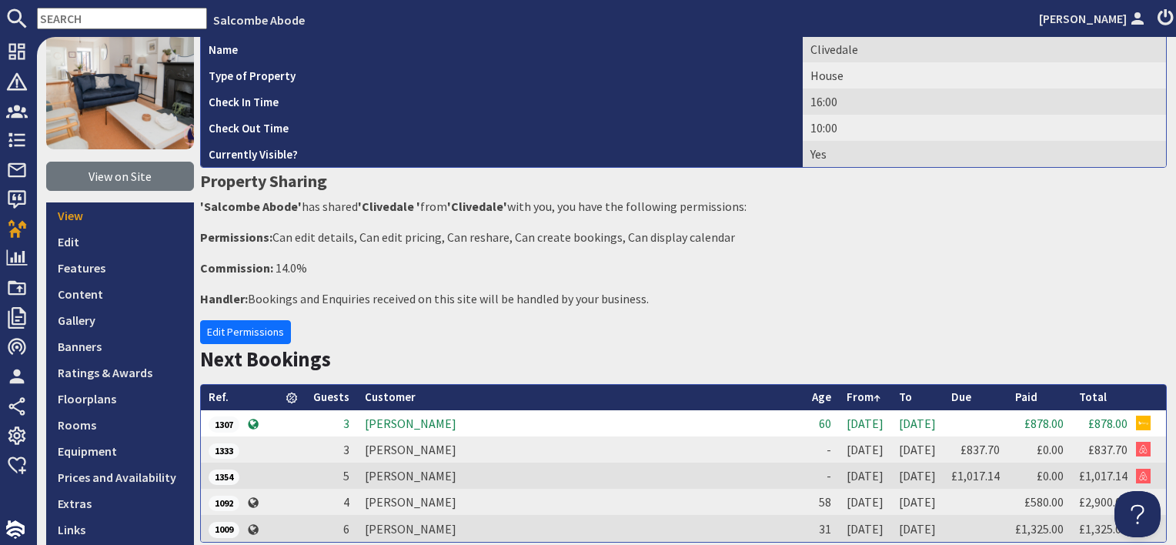
scroll to position [231, 0]
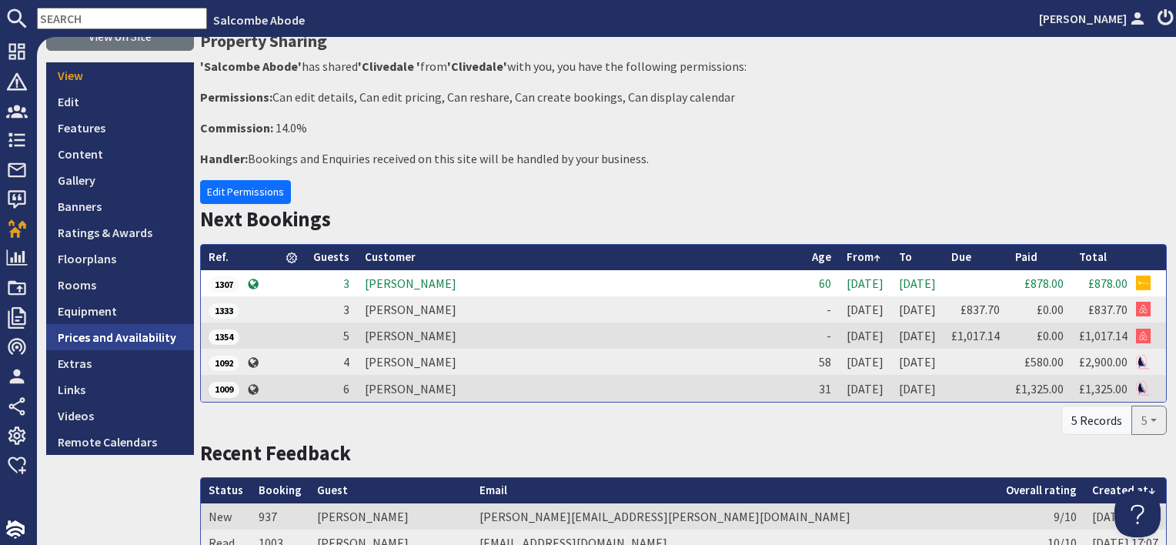
click at [140, 344] on link "Prices and Availability" at bounding box center [120, 337] width 148 height 26
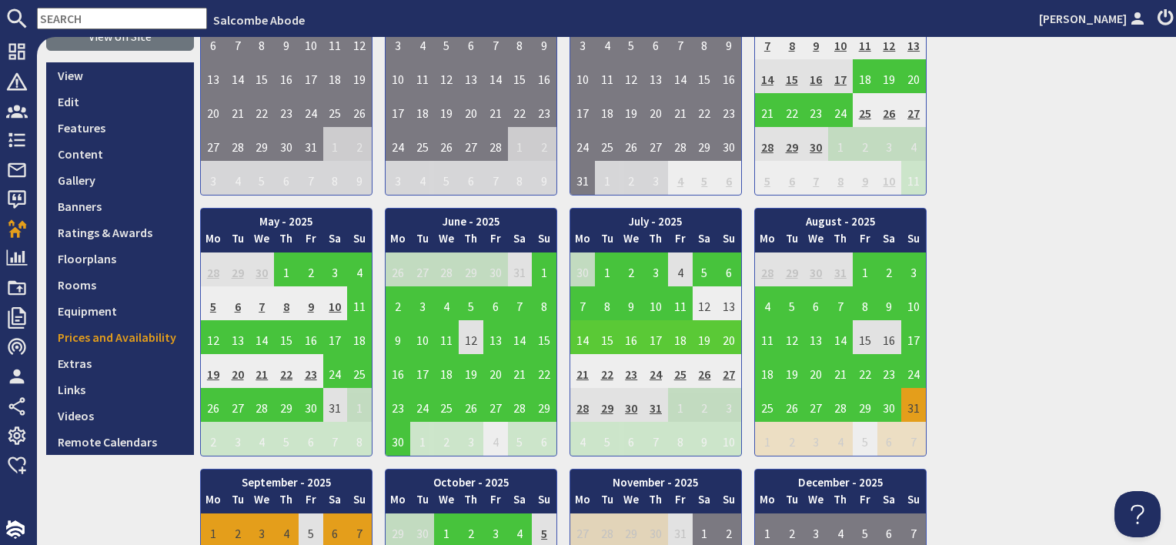
scroll to position [385, 0]
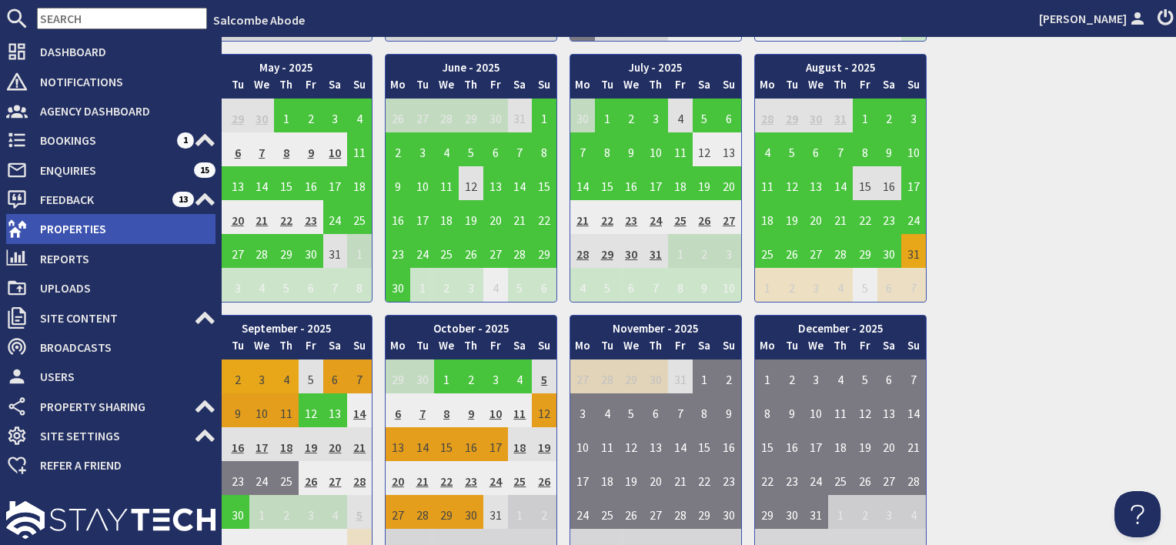
click at [53, 232] on span "Properties" at bounding box center [122, 228] width 188 height 25
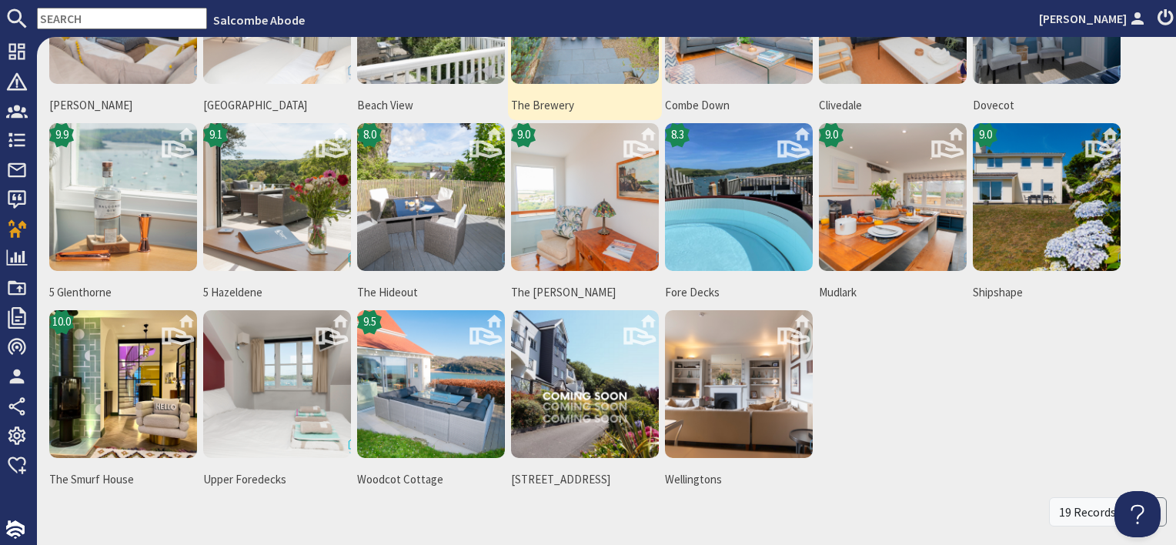
scroll to position [231, 0]
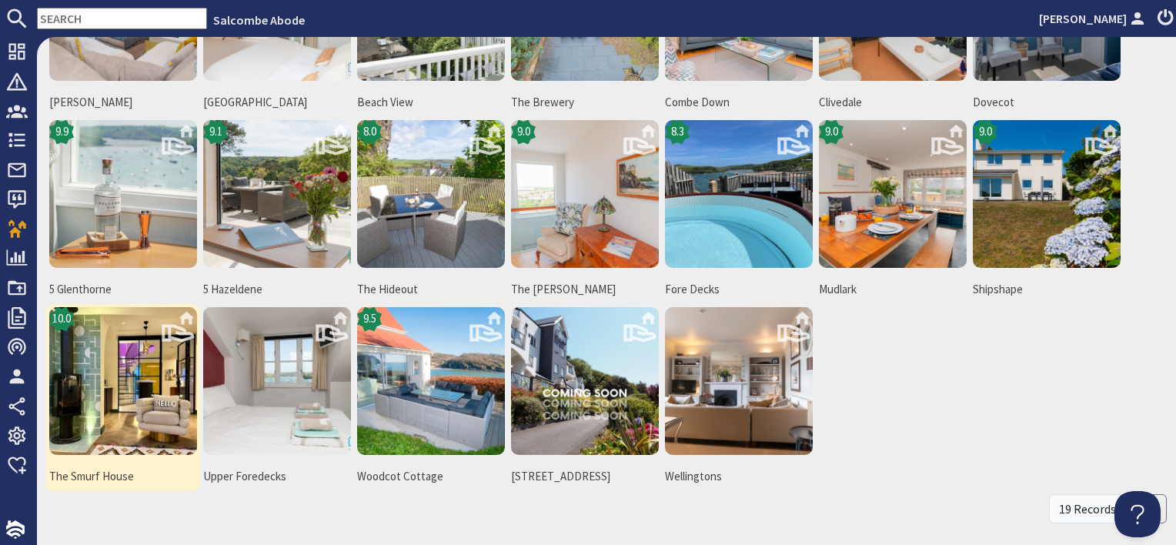
click at [127, 414] on img at bounding box center [123, 381] width 148 height 148
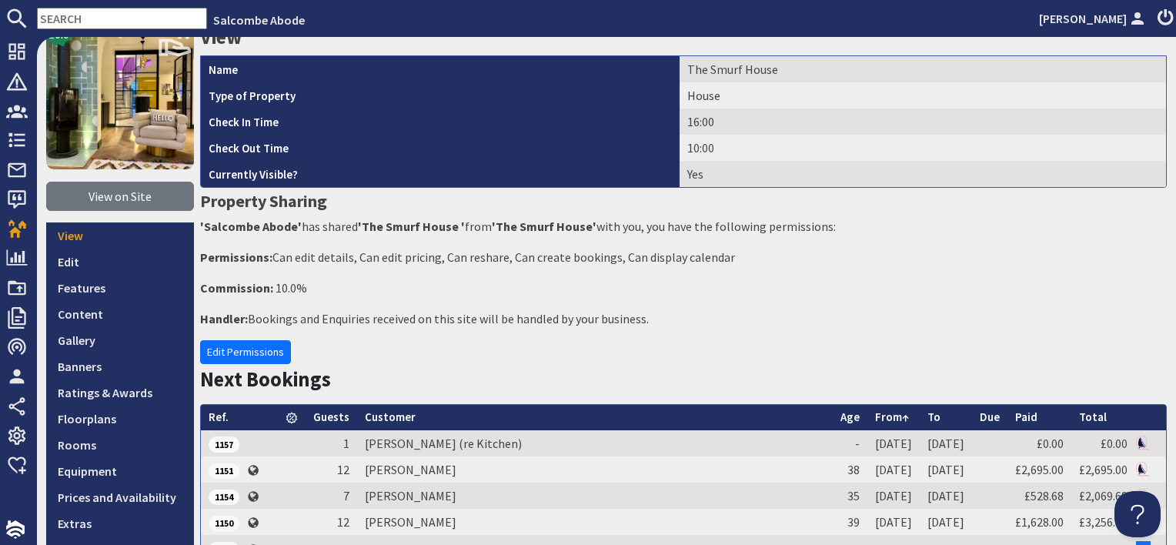
scroll to position [154, 0]
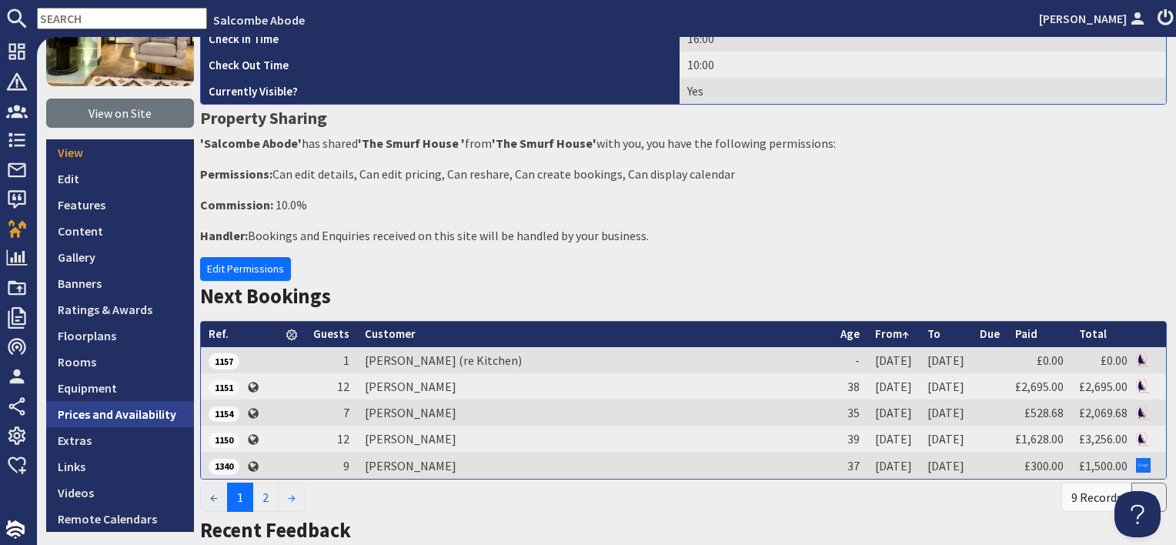
click at [163, 415] on link "Prices and Availability" at bounding box center [120, 414] width 148 height 26
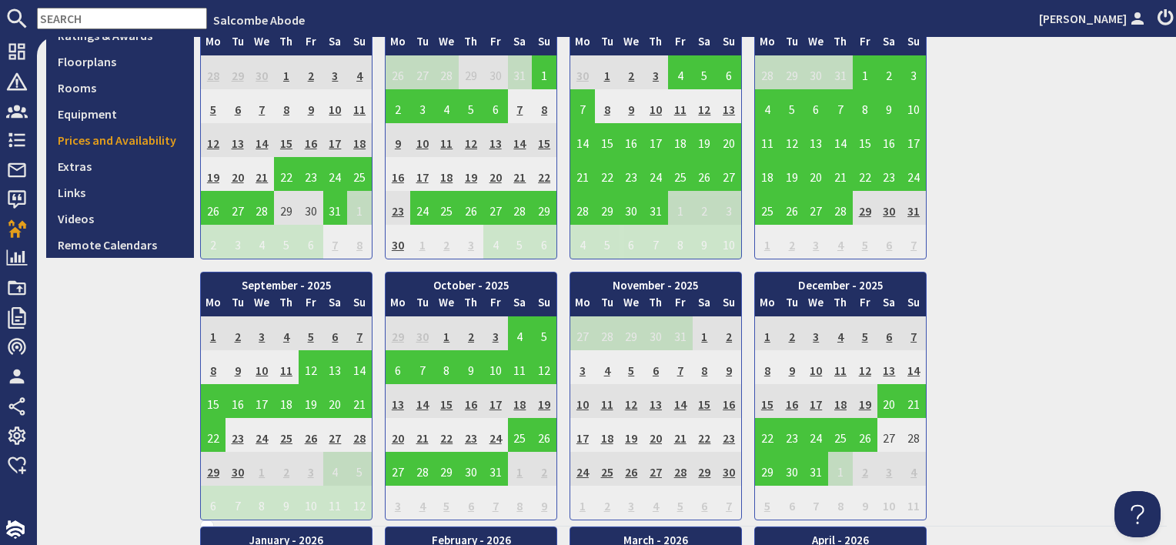
scroll to position [462, 0]
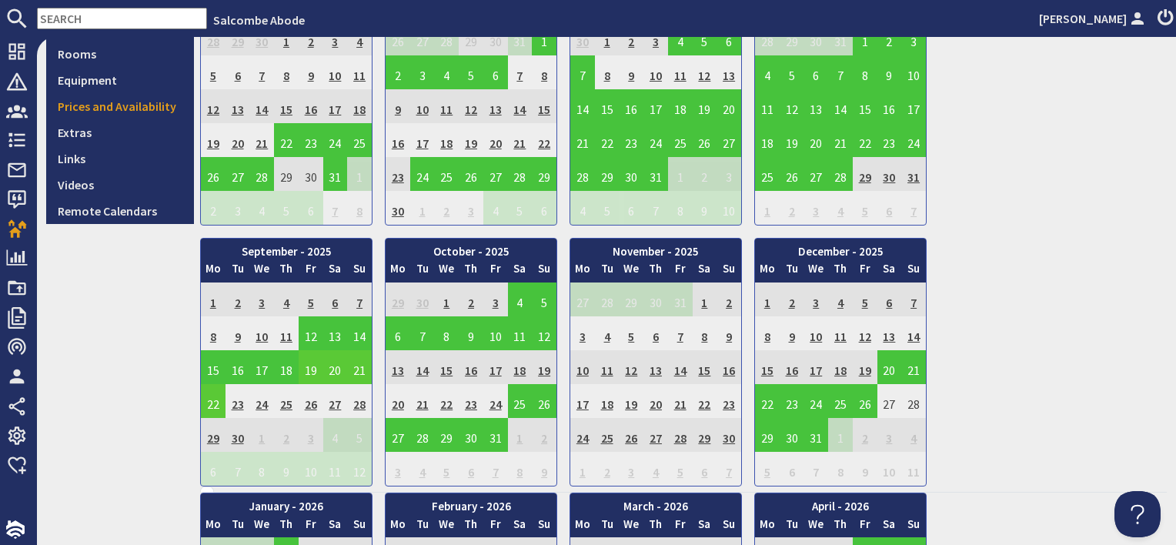
click at [305, 366] on td "19" at bounding box center [311, 367] width 25 height 34
click at [316, 434] on link "View booking" at bounding box center [316, 436] width 80 height 16
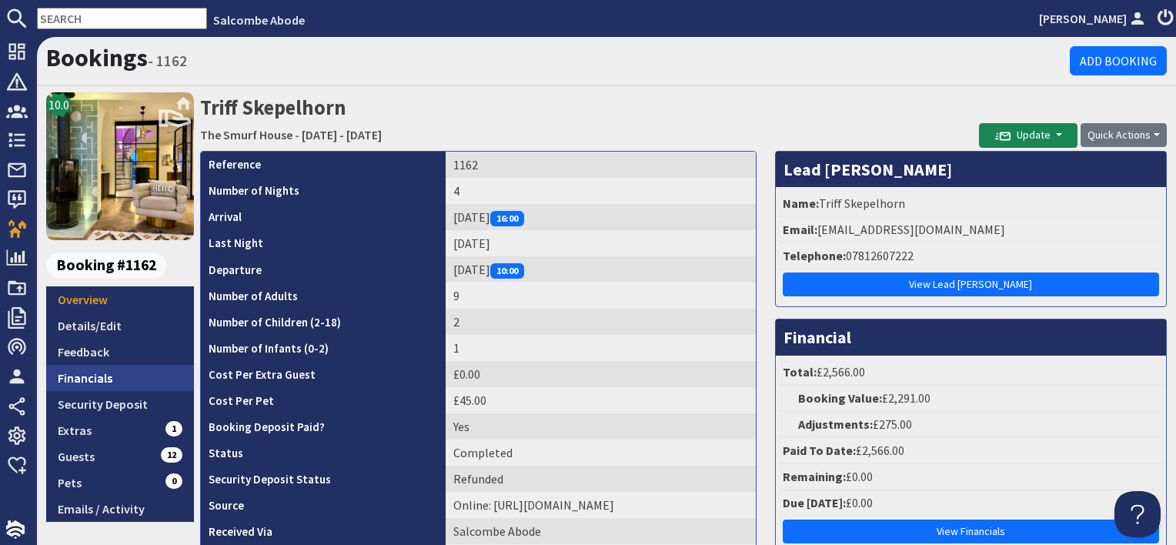
click at [83, 376] on link "Financials" at bounding box center [120, 378] width 148 height 26
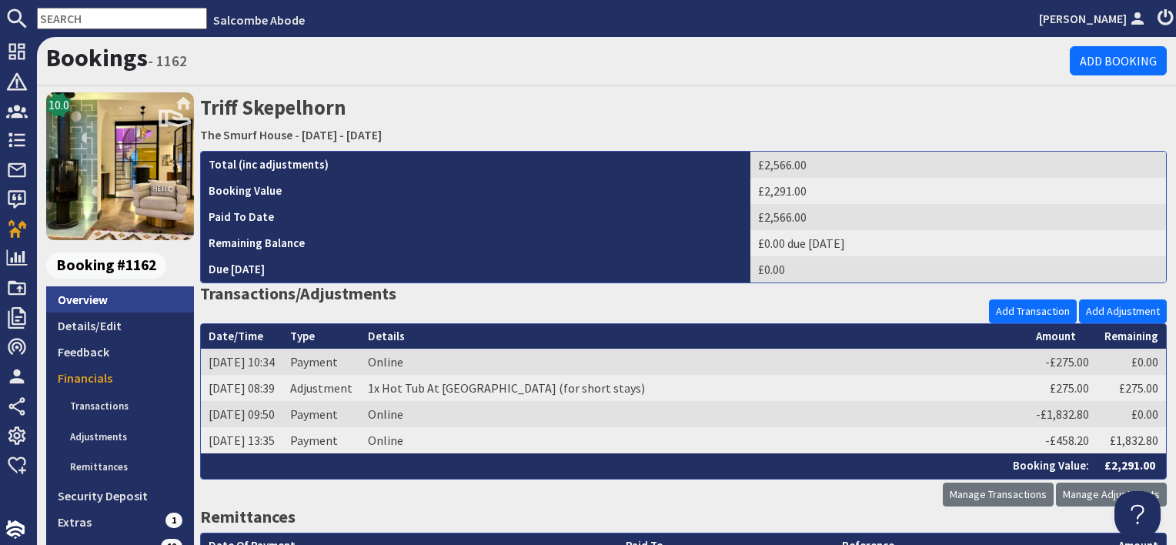
click at [114, 307] on link "Overview" at bounding box center [120, 299] width 148 height 26
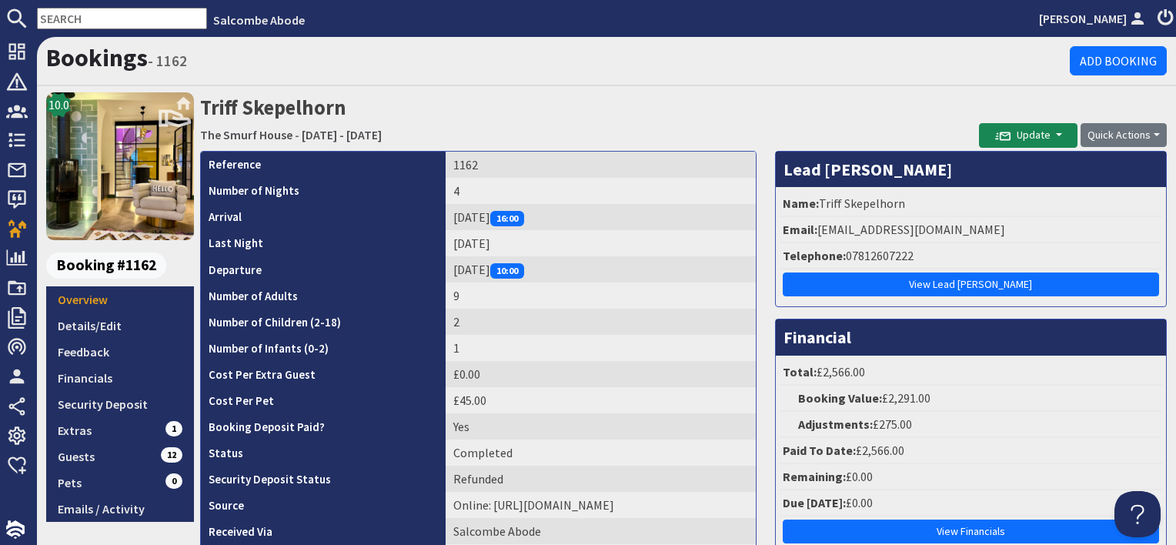
drag, startPoint x: 909, startPoint y: 202, endPoint x: 816, endPoint y: 202, distance: 93.1
click at [816, 202] on li "Name: Triff Skepelhorn" at bounding box center [971, 204] width 382 height 26
copy li "Triff Skepelhorn"
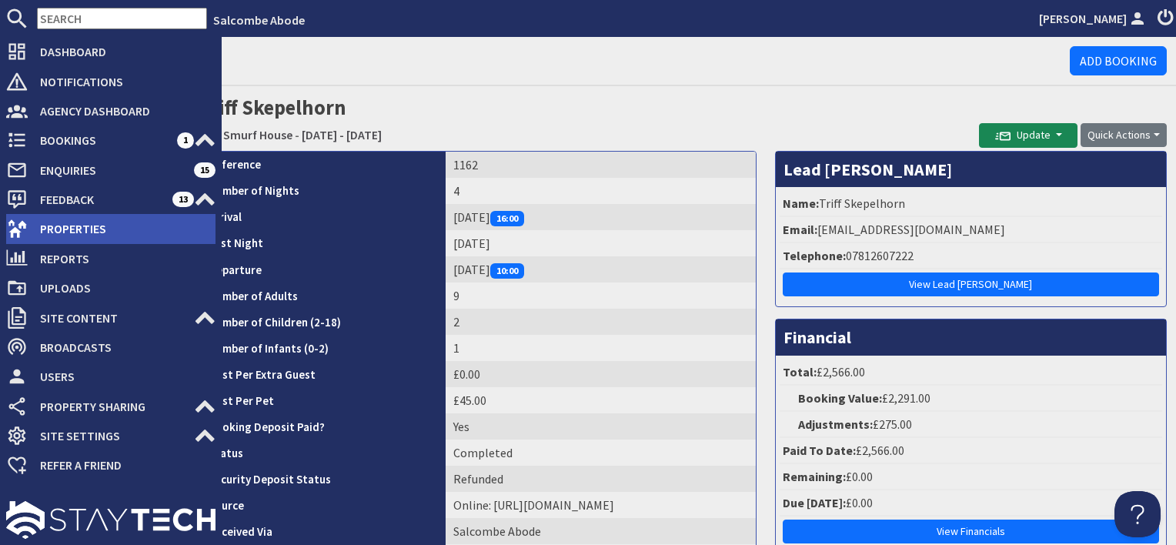
click at [42, 239] on span "Properties" at bounding box center [122, 228] width 188 height 25
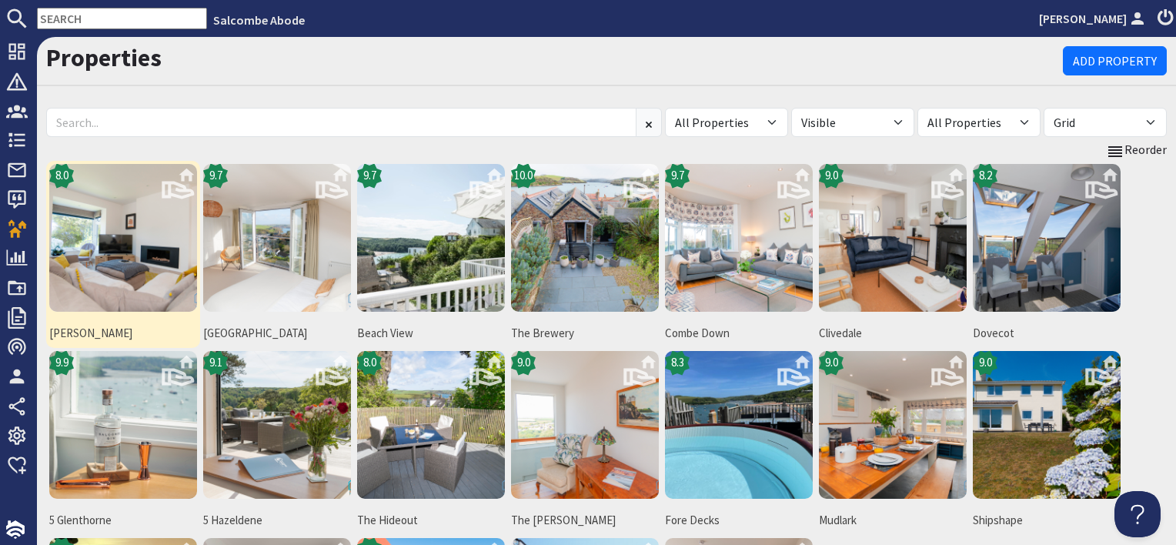
click at [127, 261] on img at bounding box center [123, 238] width 148 height 148
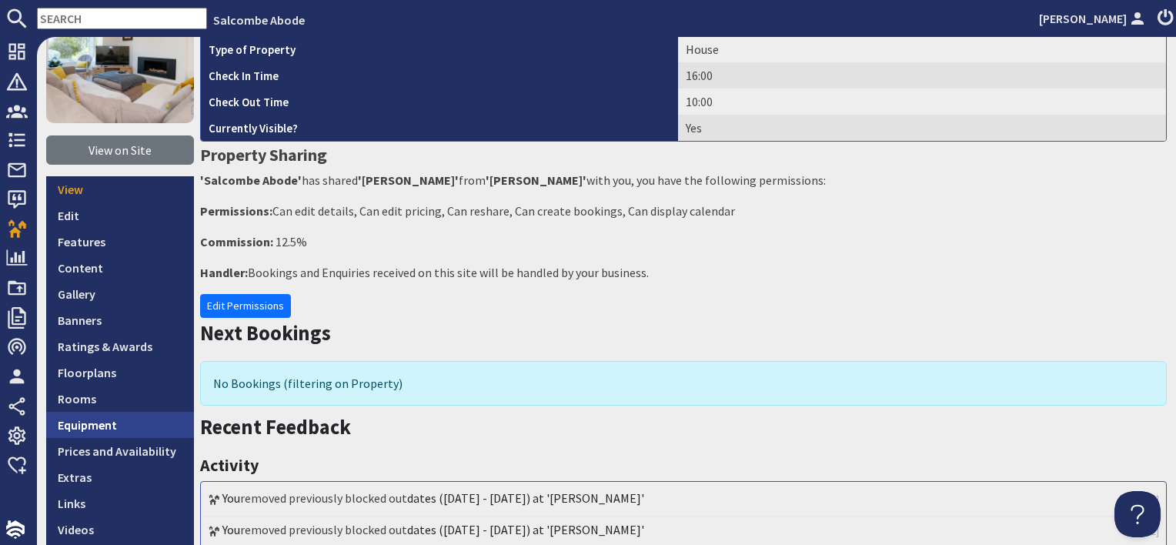
scroll to position [231, 0]
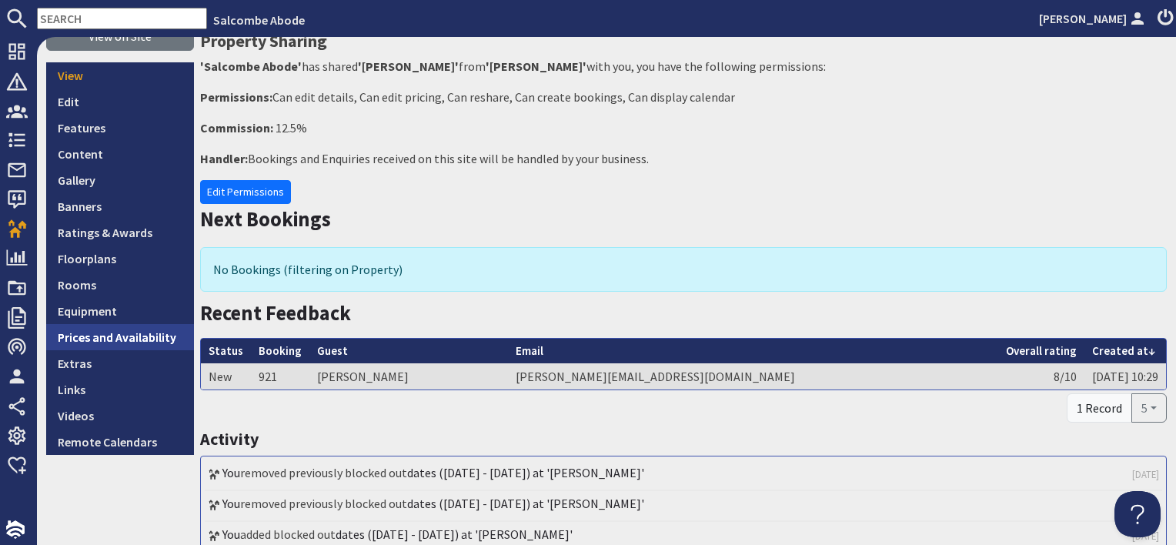
click at [116, 337] on link "Prices and Availability" at bounding box center [120, 337] width 148 height 26
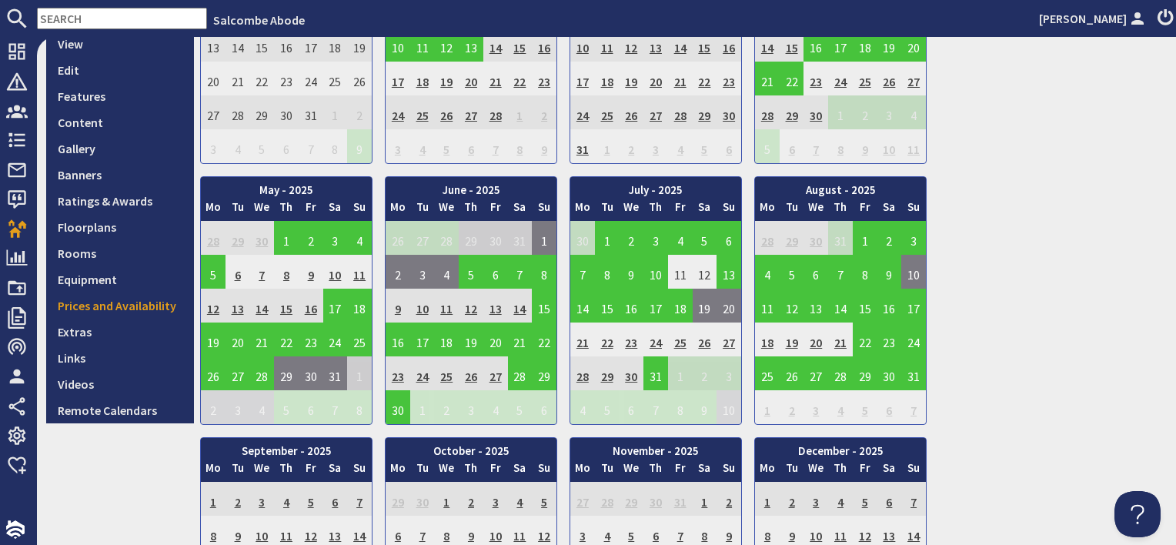
scroll to position [308, 0]
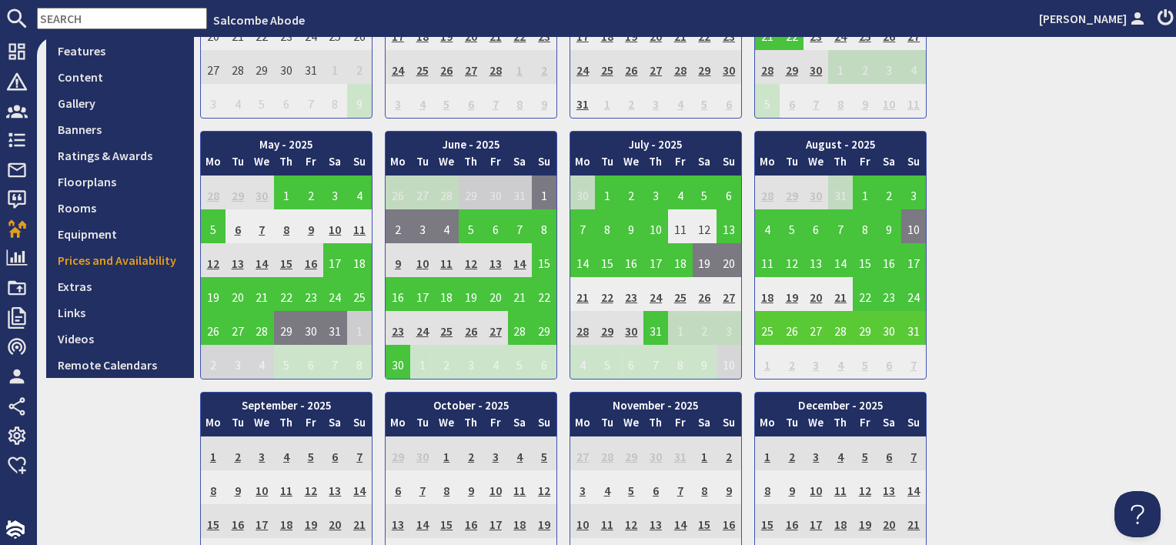
click at [769, 333] on td "25" at bounding box center [767, 328] width 25 height 34
click at [757, 391] on link "View booking" at bounding box center [772, 397] width 80 height 16
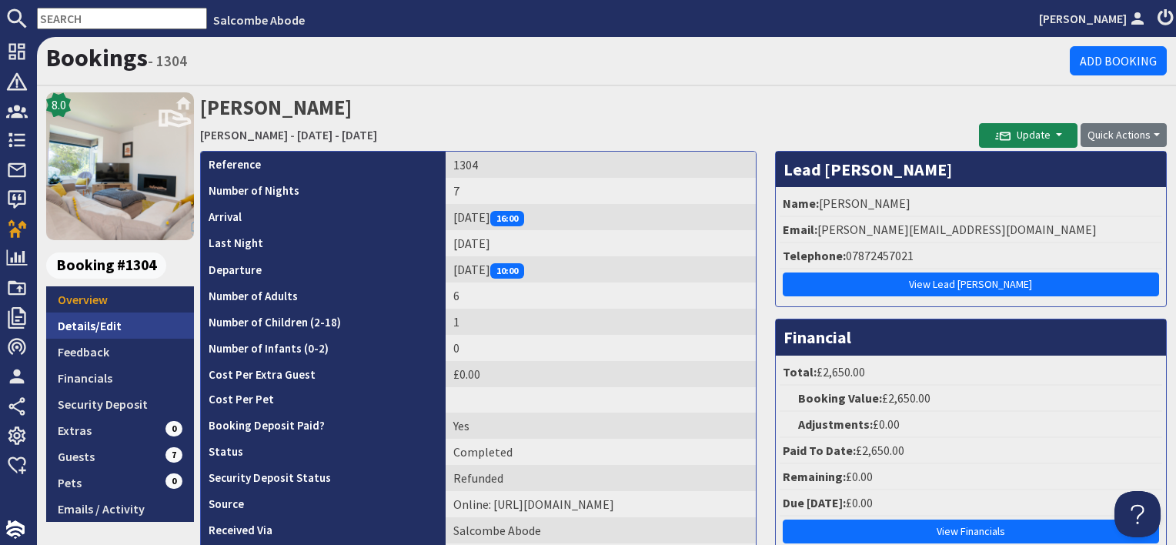
click at [129, 323] on link "Details/Edit" at bounding box center [120, 325] width 148 height 26
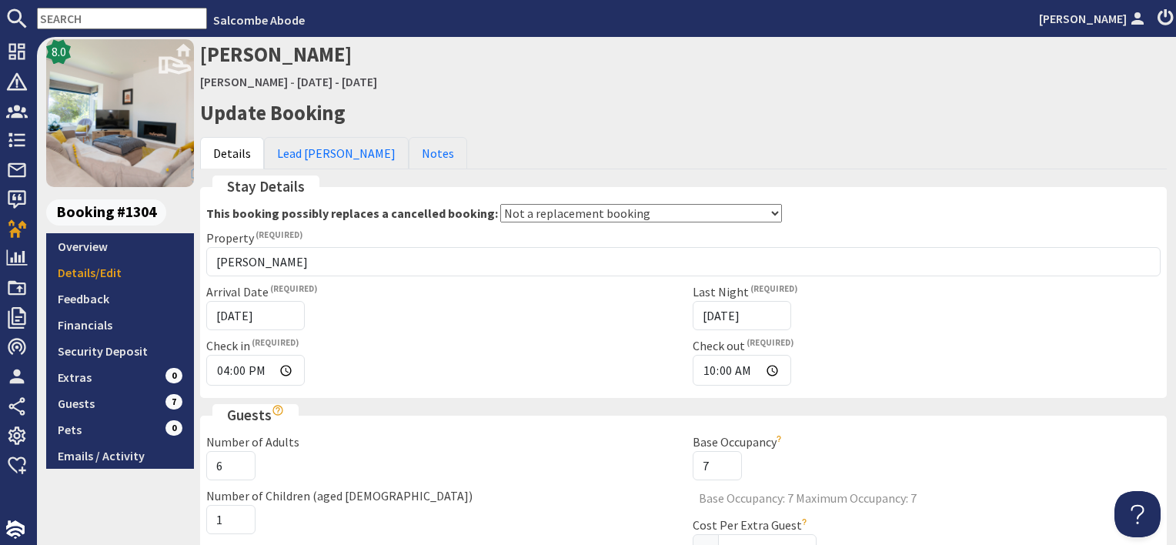
scroll to position [77, 0]
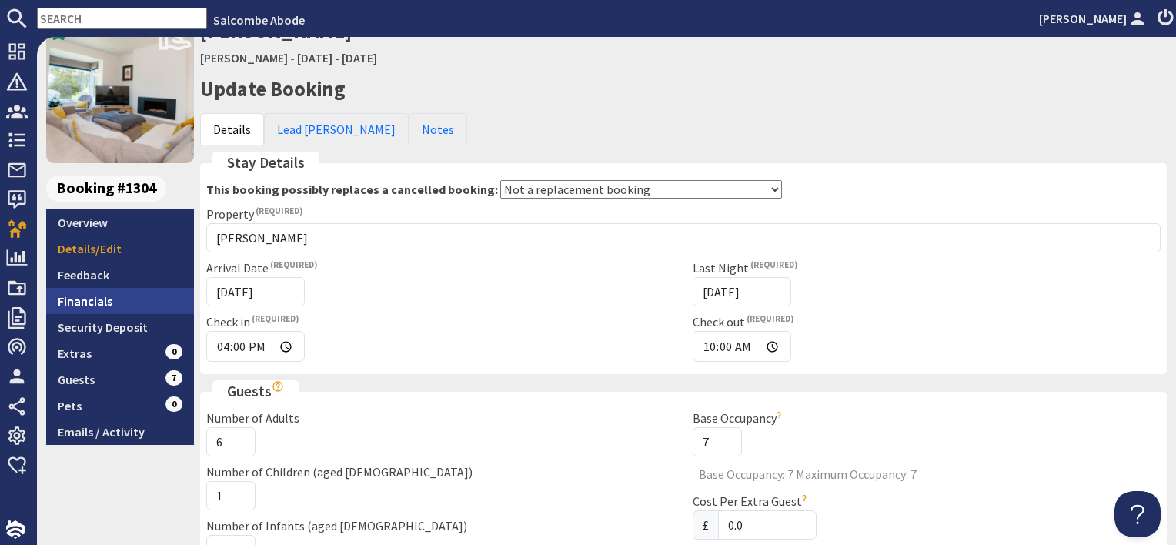
click at [131, 302] on link "Financials" at bounding box center [120, 301] width 148 height 26
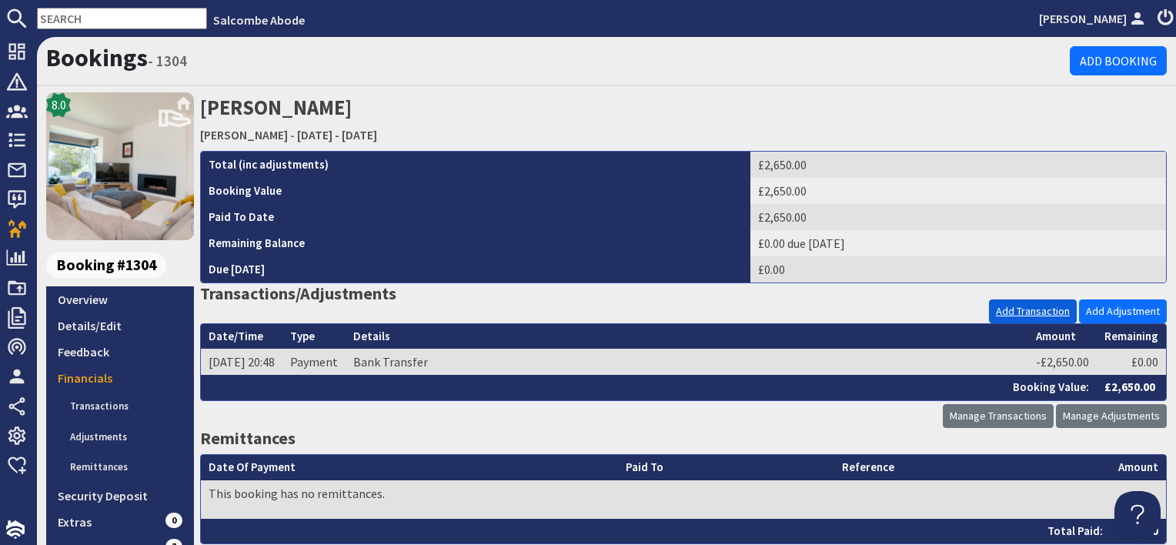
click at [1021, 308] on link "Add Transaction" at bounding box center [1033, 311] width 88 height 24
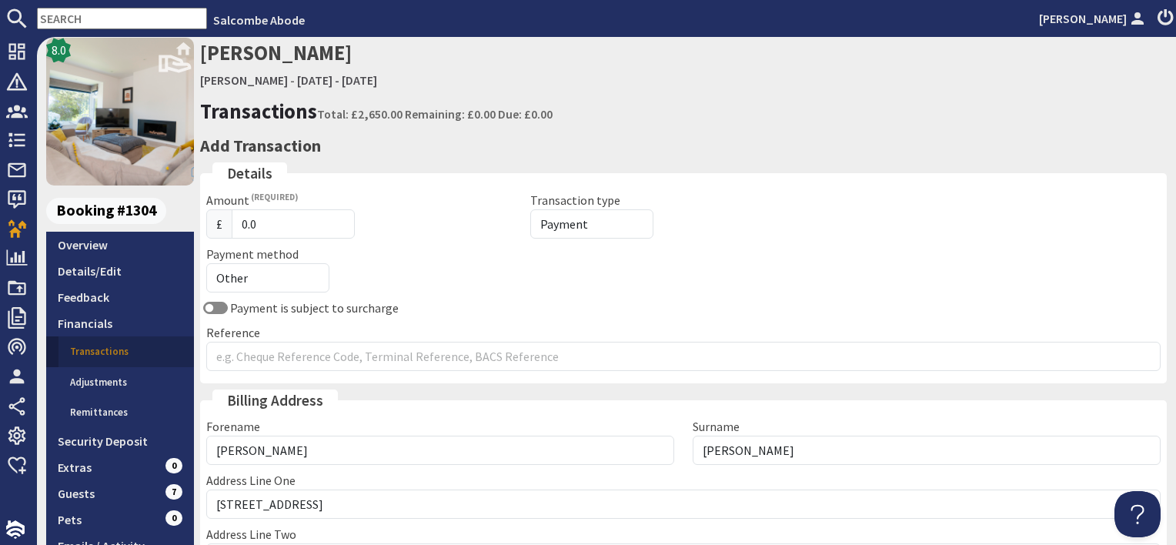
scroll to position [77, 0]
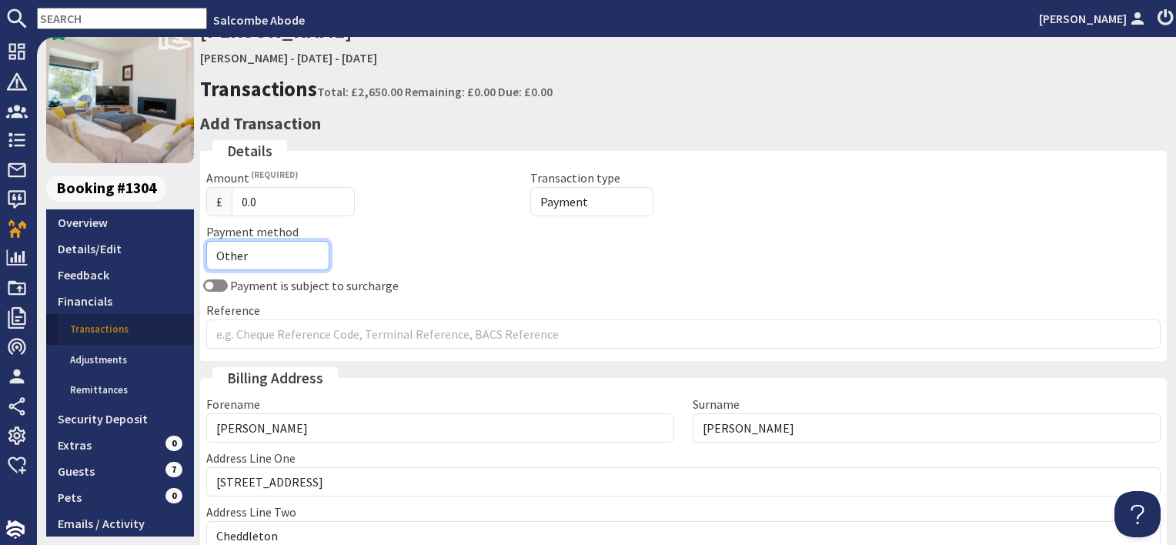
click at [282, 250] on select "Other Cash Bank Transfer Offline Card Cheque Online External" at bounding box center [267, 255] width 123 height 29
click at [518, 255] on div "Payment method Other Cash Bank Transfer Offline Card Cheque Online External" at bounding box center [440, 246] width 486 height 48
click at [111, 354] on link "Adjustments" at bounding box center [125, 360] width 135 height 31
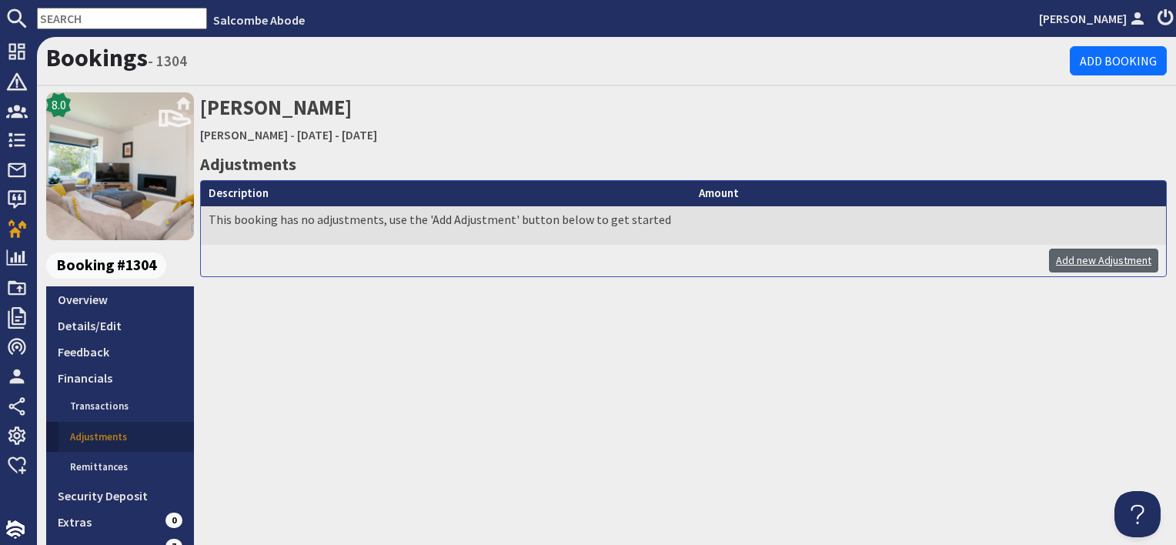
click at [1090, 255] on link "Add new Adjustment" at bounding box center [1103, 261] width 109 height 24
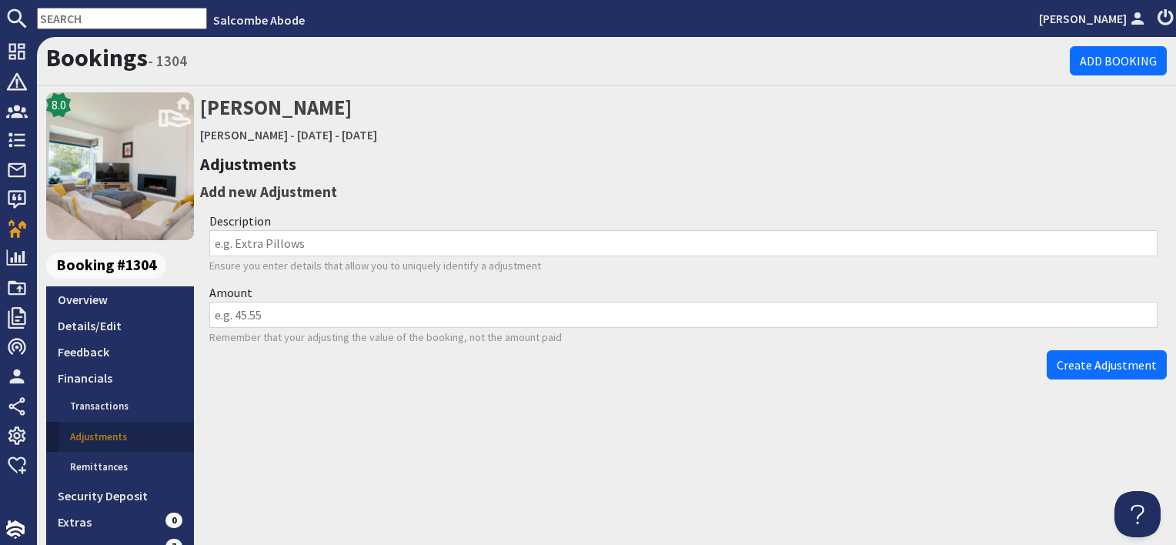
click at [348, 249] on input "Description" at bounding box center [683, 243] width 948 height 26
drag, startPoint x: 253, startPoint y: 242, endPoint x: 457, endPoint y: 247, distance: 204.0
click at [457, 247] on input "Refund for hot tub already included" at bounding box center [683, 243] width 948 height 26
type input "Refund given to guest"
type input "-500"
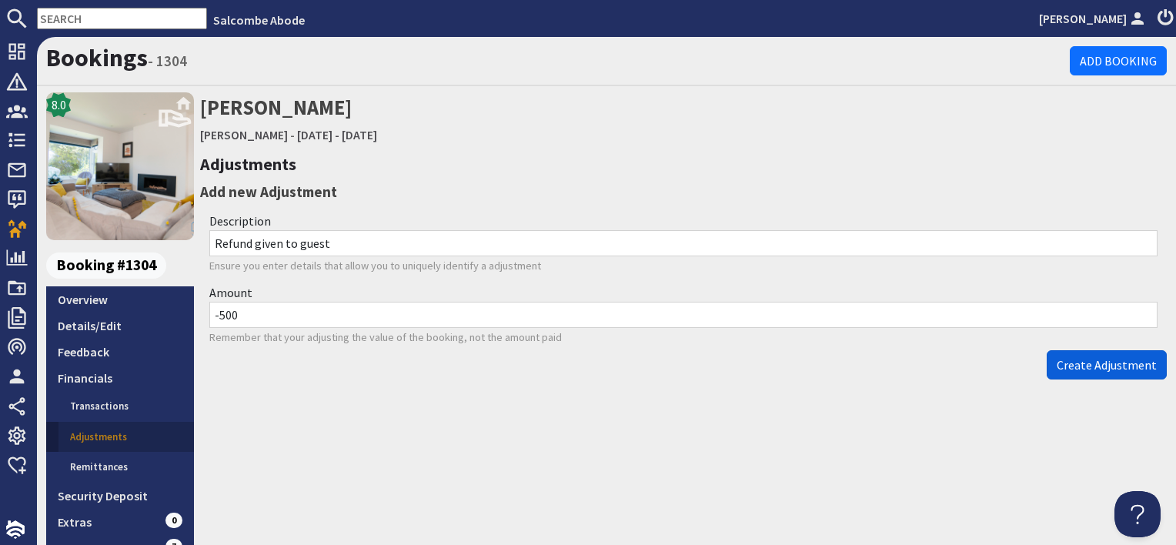
click at [1120, 367] on span "Create Adjustment" at bounding box center [1107, 364] width 100 height 15
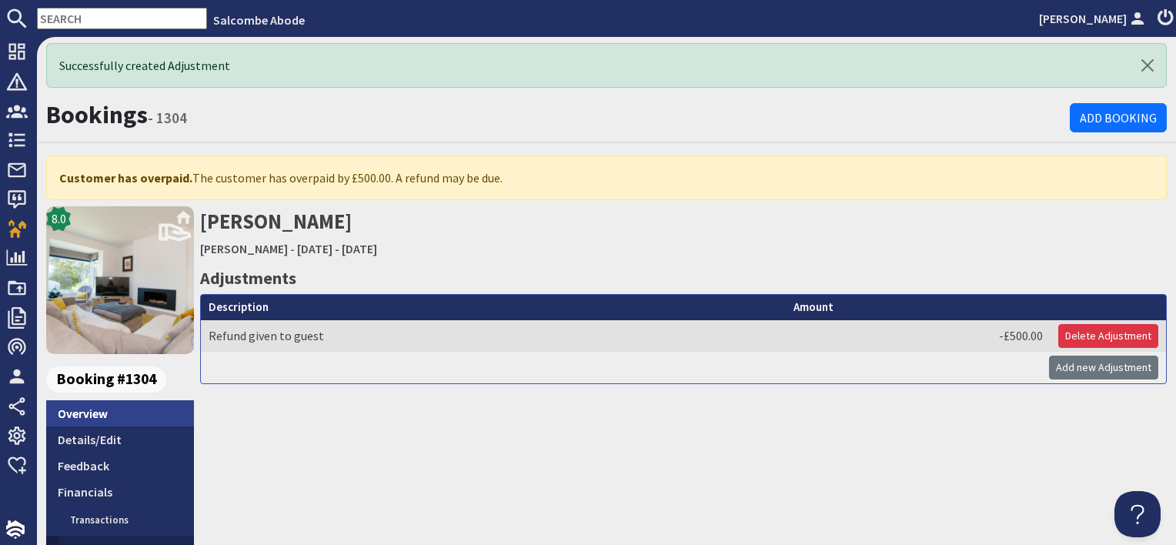
click at [145, 406] on link "Overview" at bounding box center [120, 413] width 148 height 26
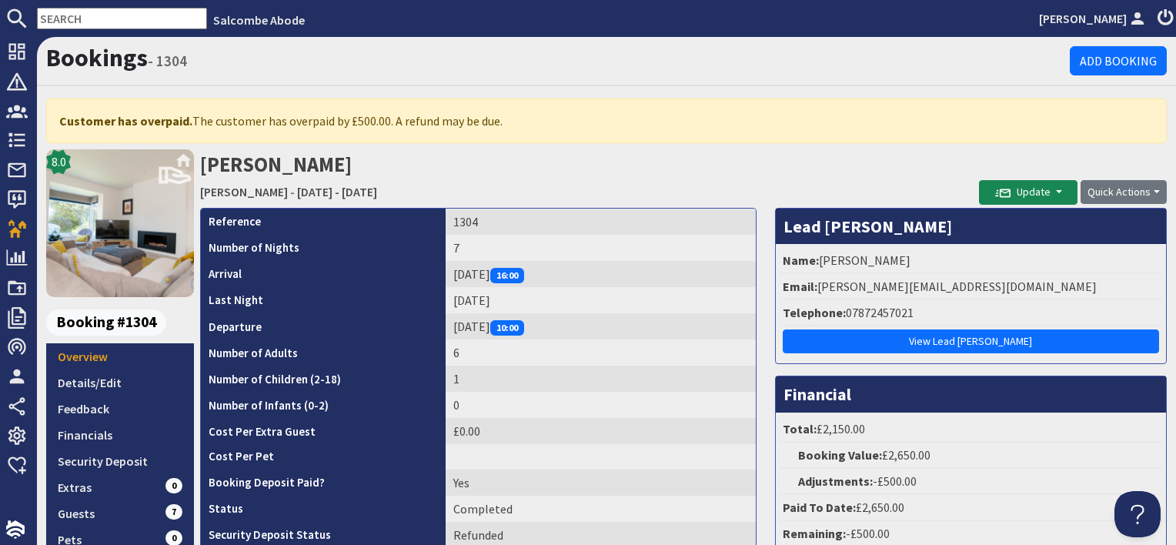
scroll to position [77, 0]
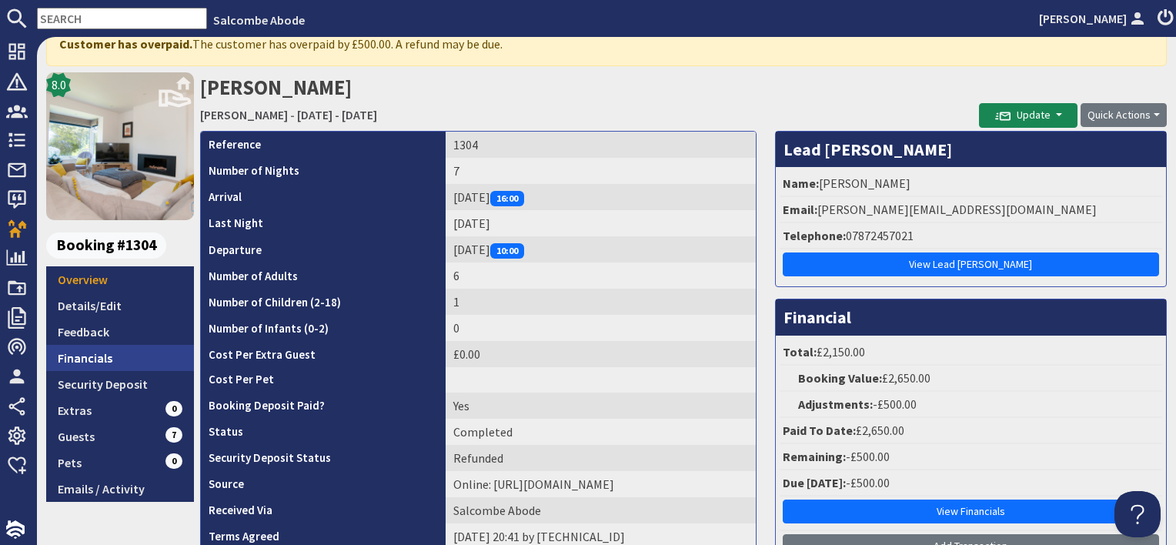
click at [103, 351] on link "Financials" at bounding box center [120, 358] width 148 height 26
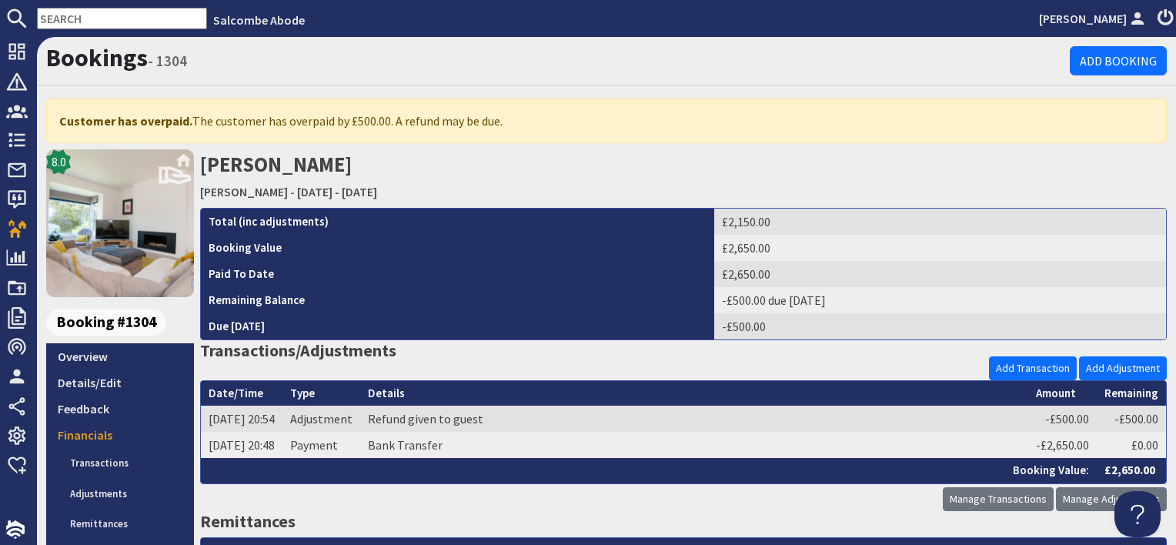
scroll to position [77, 0]
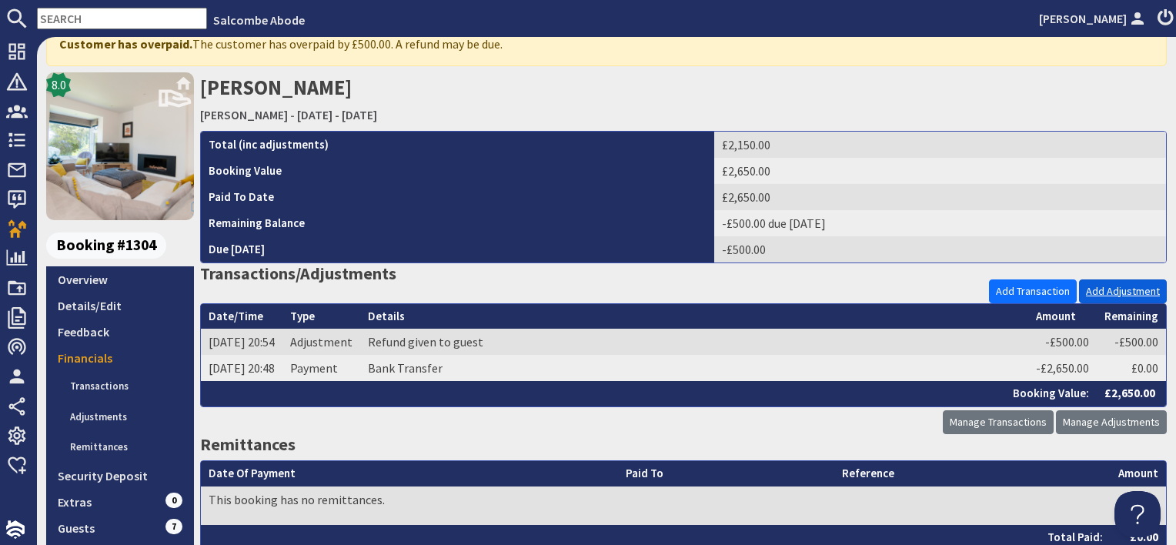
click at [1090, 296] on link "Add Adjustment" at bounding box center [1123, 291] width 88 height 24
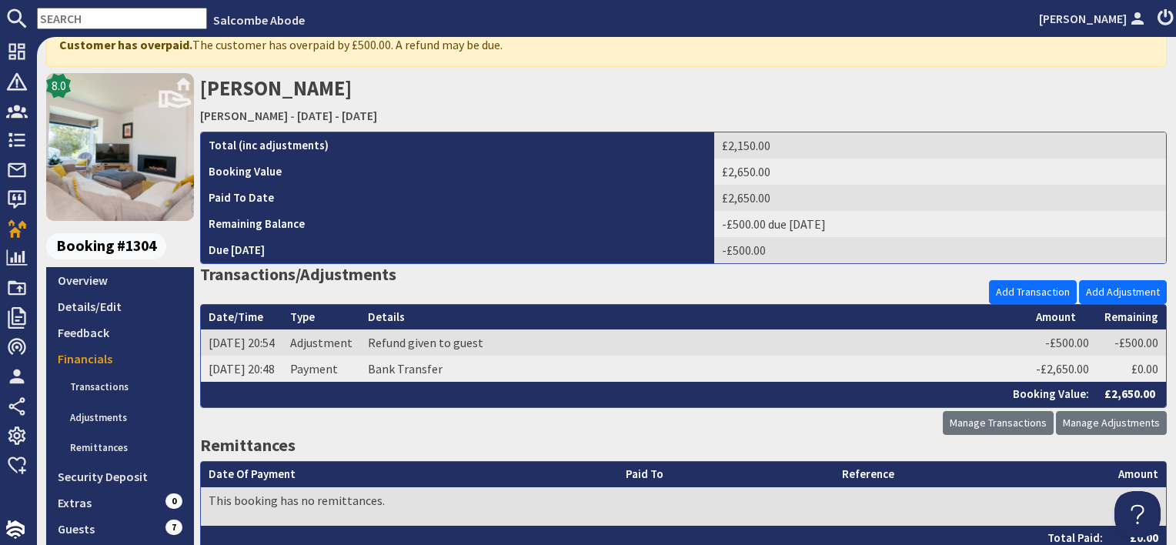
scroll to position [77, 0]
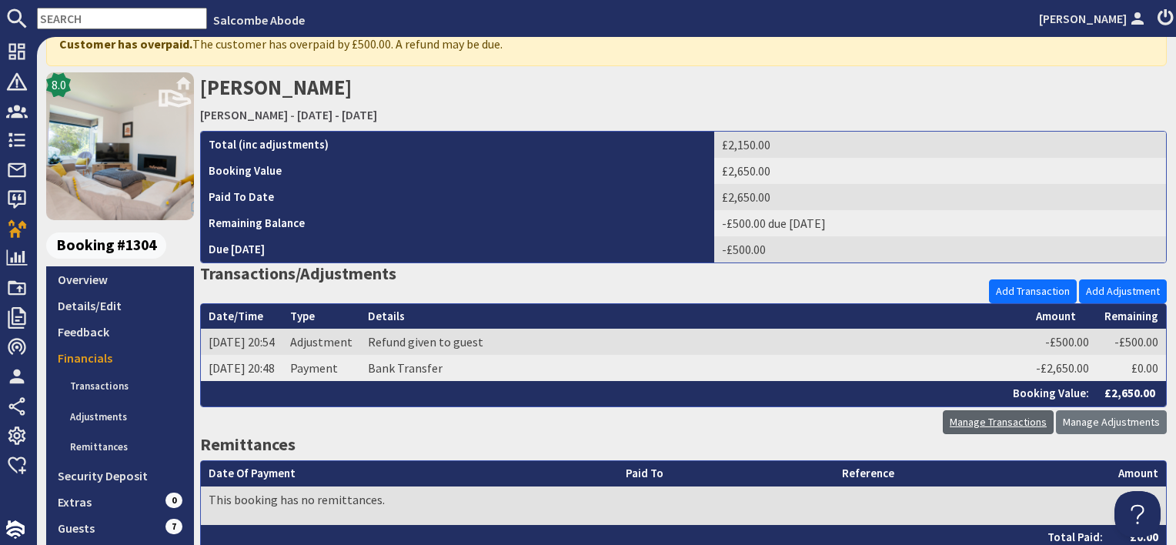
click at [1003, 415] on link "Manage Transactions" at bounding box center [998, 422] width 111 height 24
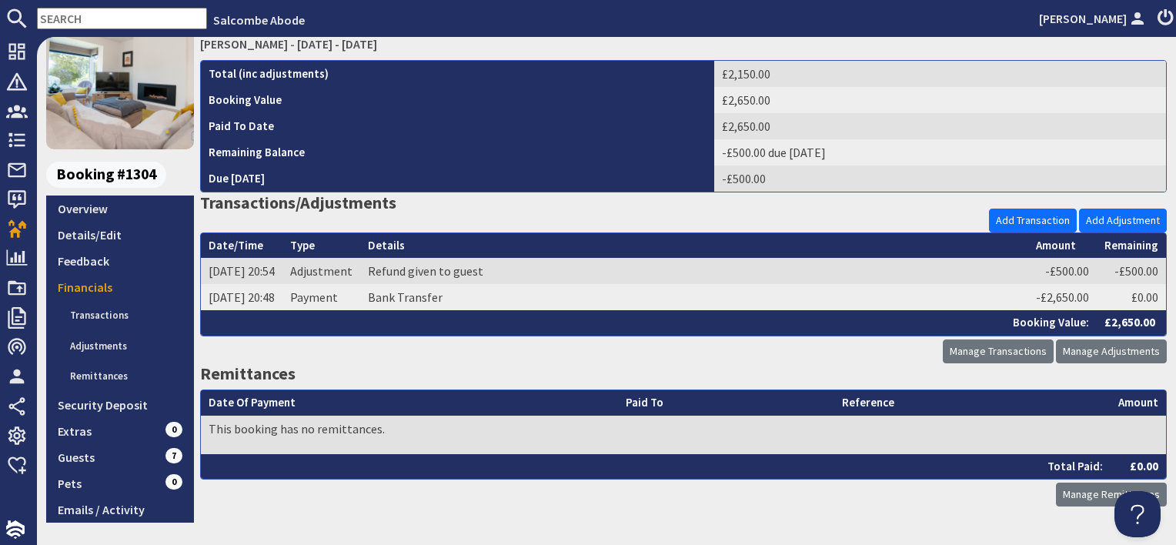
scroll to position [154, 0]
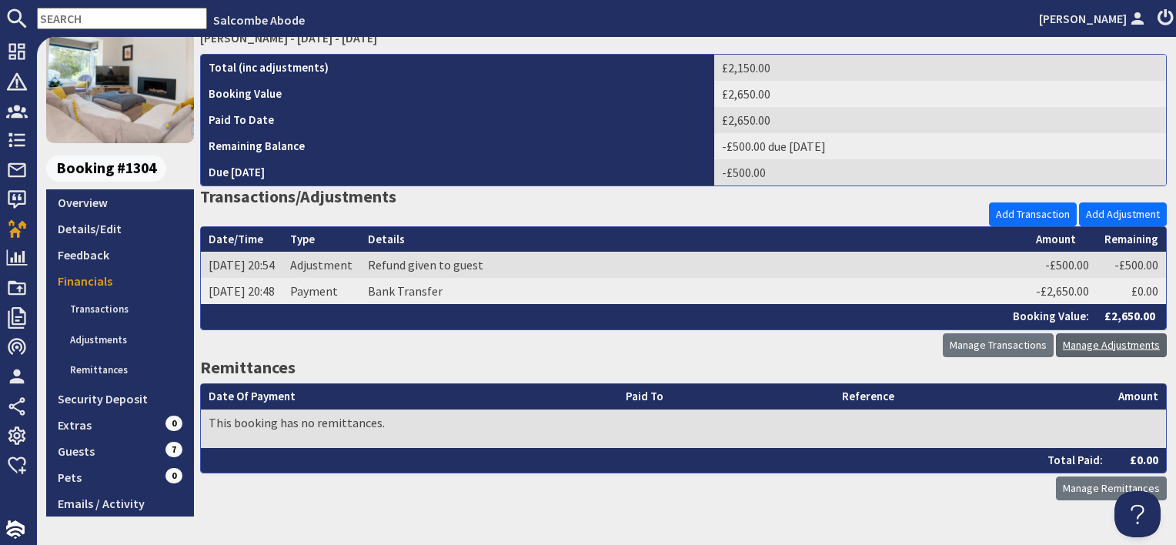
click at [1104, 349] on link "Manage Adjustments" at bounding box center [1111, 345] width 111 height 24
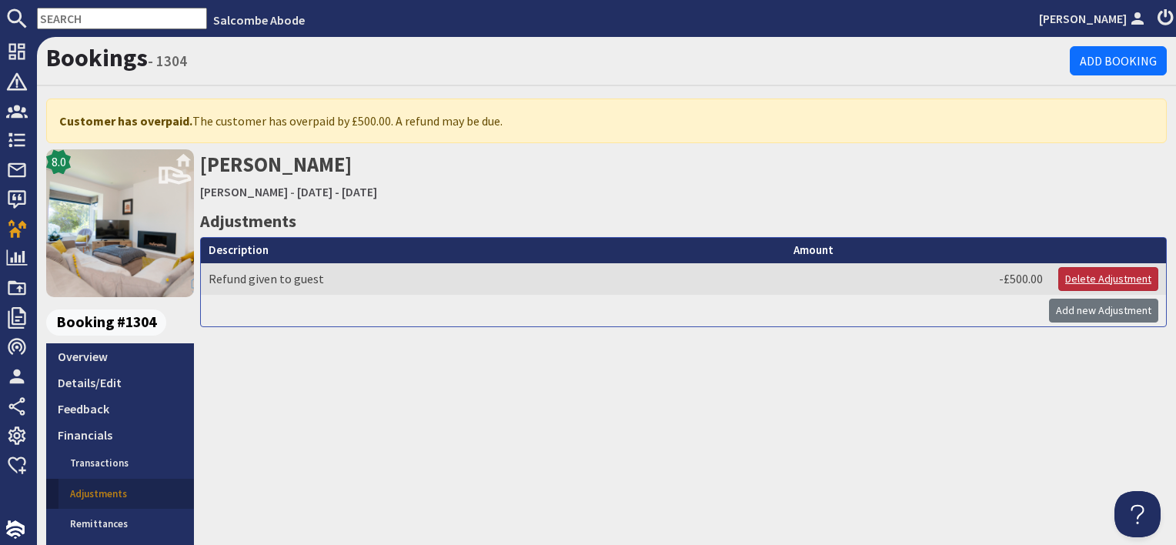
click at [1070, 277] on link "Delete Adjustment" at bounding box center [1108, 279] width 100 height 24
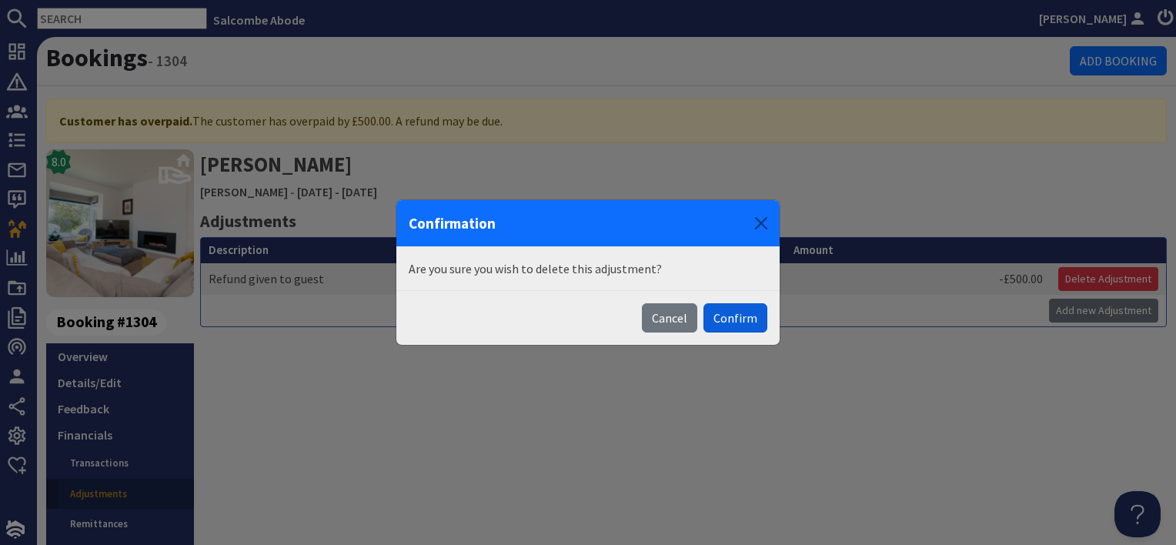
click at [748, 318] on button "Confirm" at bounding box center [735, 317] width 64 height 29
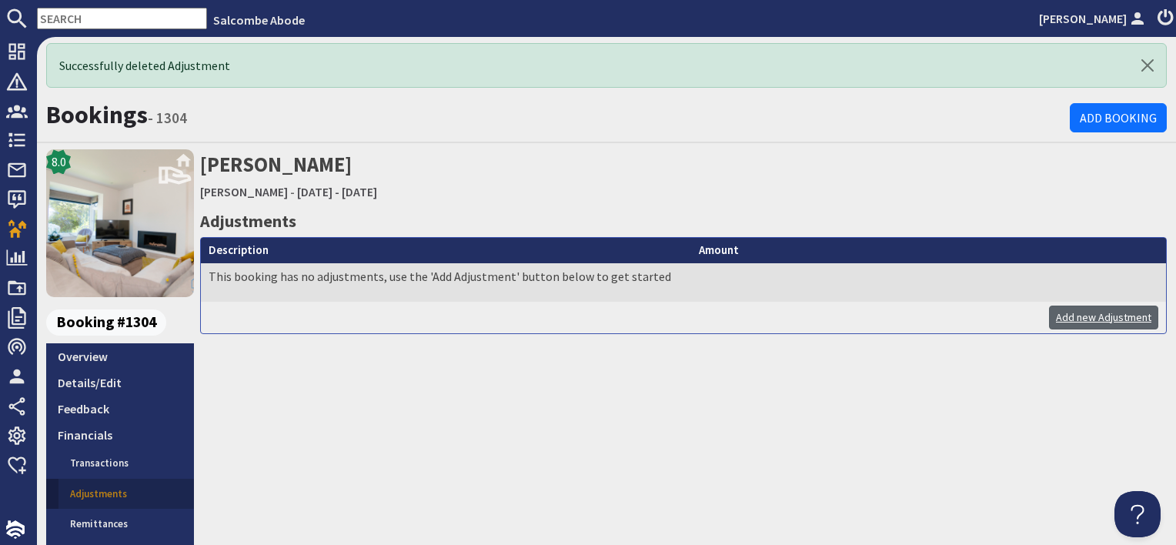
click at [1080, 312] on link "Add new Adjustment" at bounding box center [1103, 318] width 109 height 24
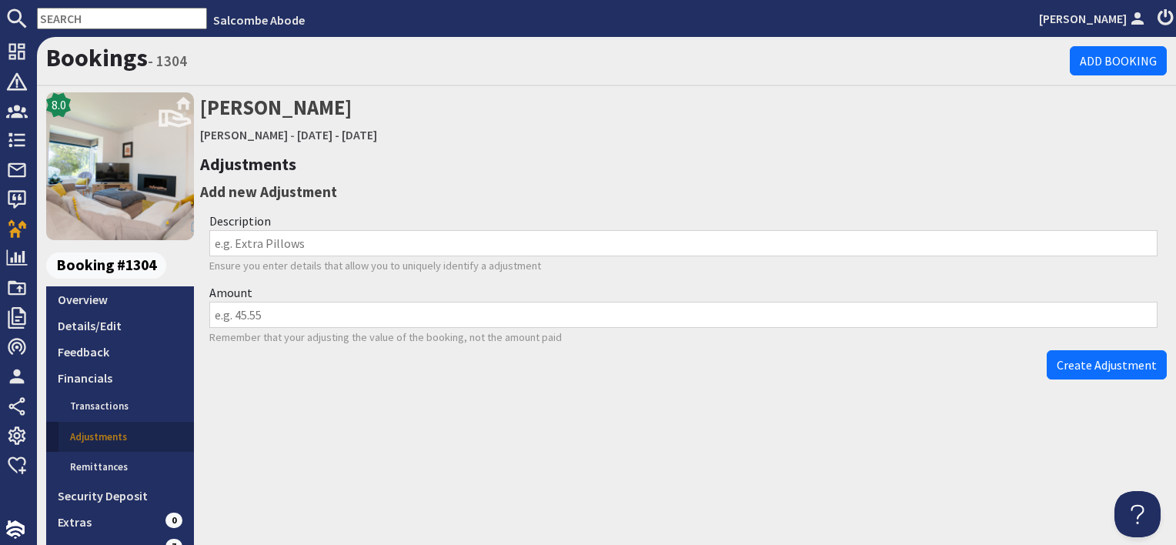
click at [263, 243] on input "Description" at bounding box center [683, 243] width 948 height 26
type input "Refund given to guest"
click at [282, 312] on input "Amount" at bounding box center [683, 315] width 948 height 26
type input "500"
click at [1089, 357] on span "Create Adjustment" at bounding box center [1107, 364] width 100 height 15
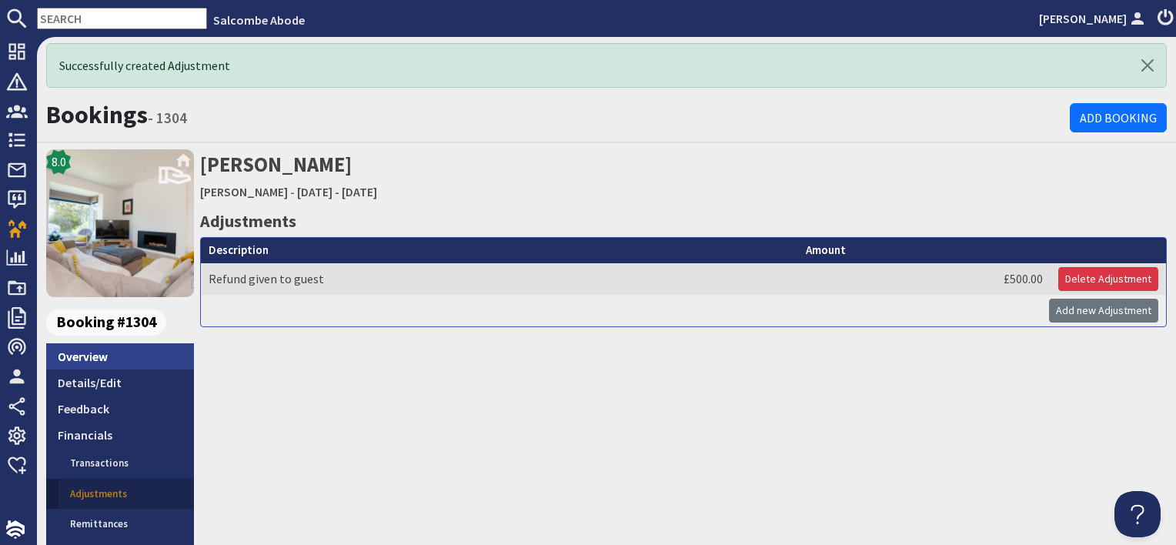
click at [143, 347] on link "Overview" at bounding box center [120, 356] width 148 height 26
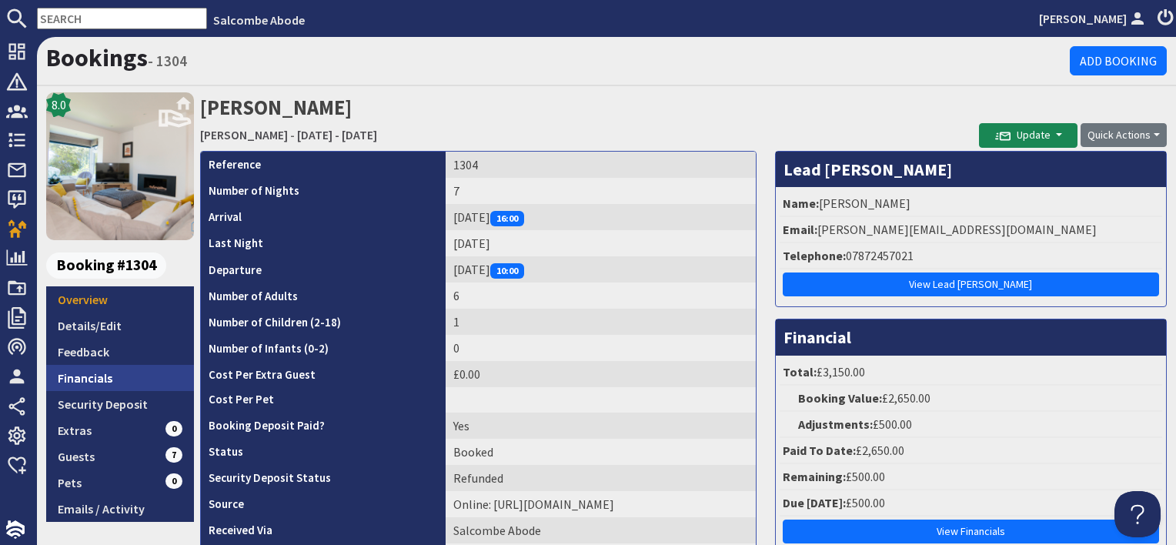
click at [89, 376] on link "Financials" at bounding box center [120, 378] width 148 height 26
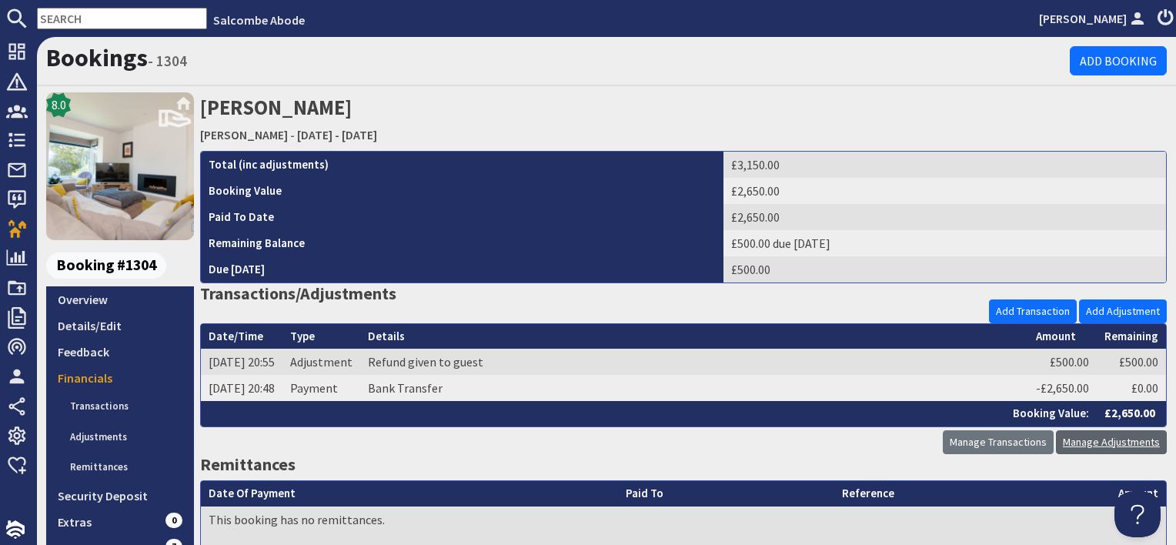
click at [1094, 437] on link "Manage Adjustments" at bounding box center [1111, 442] width 111 height 24
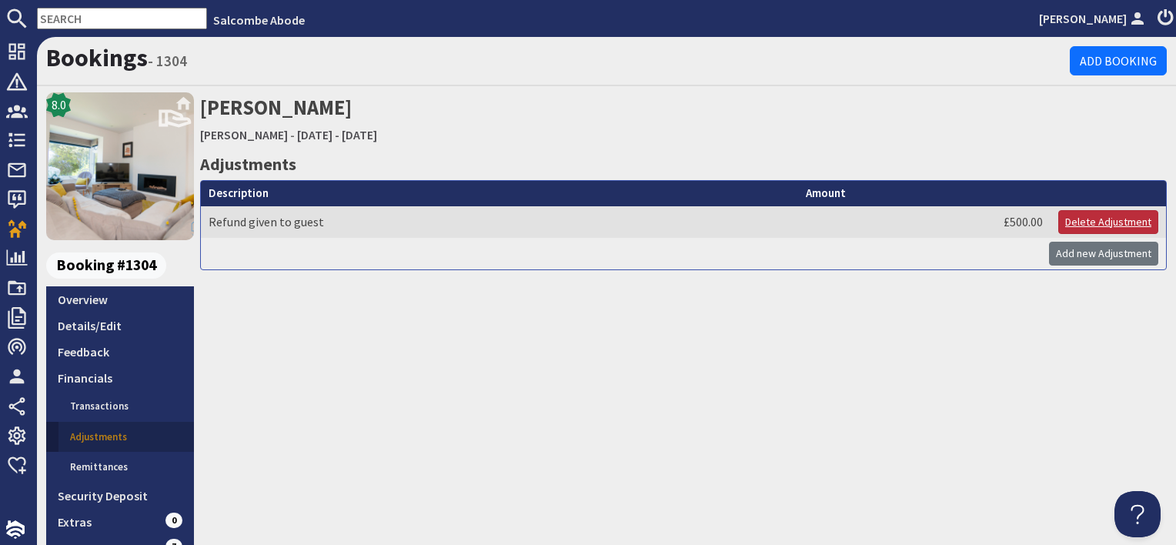
click at [1096, 215] on link "Delete Adjustment" at bounding box center [1108, 222] width 100 height 24
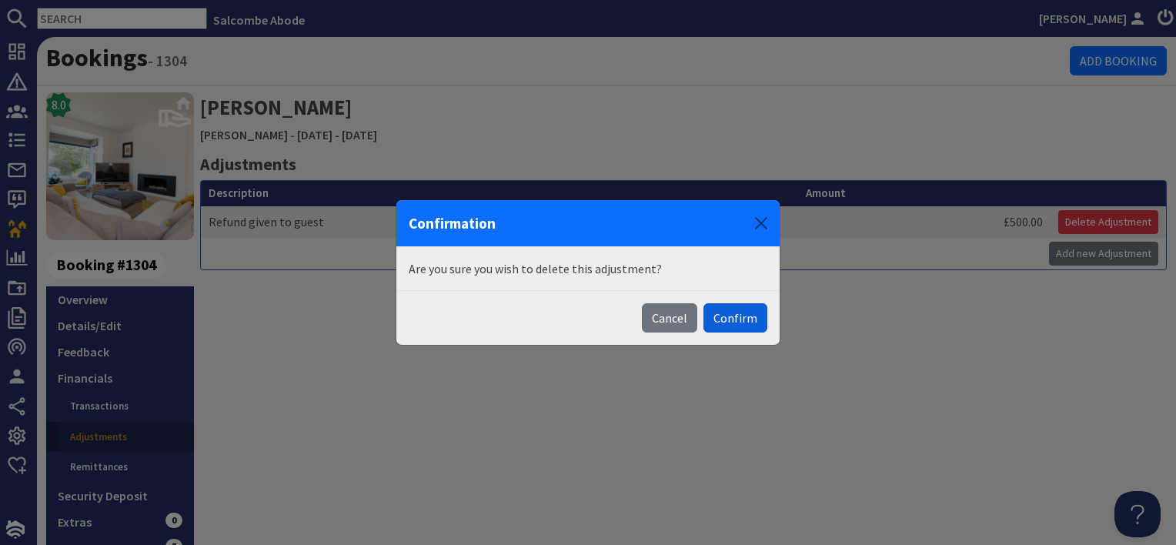
click at [740, 316] on button "Confirm" at bounding box center [735, 317] width 64 height 29
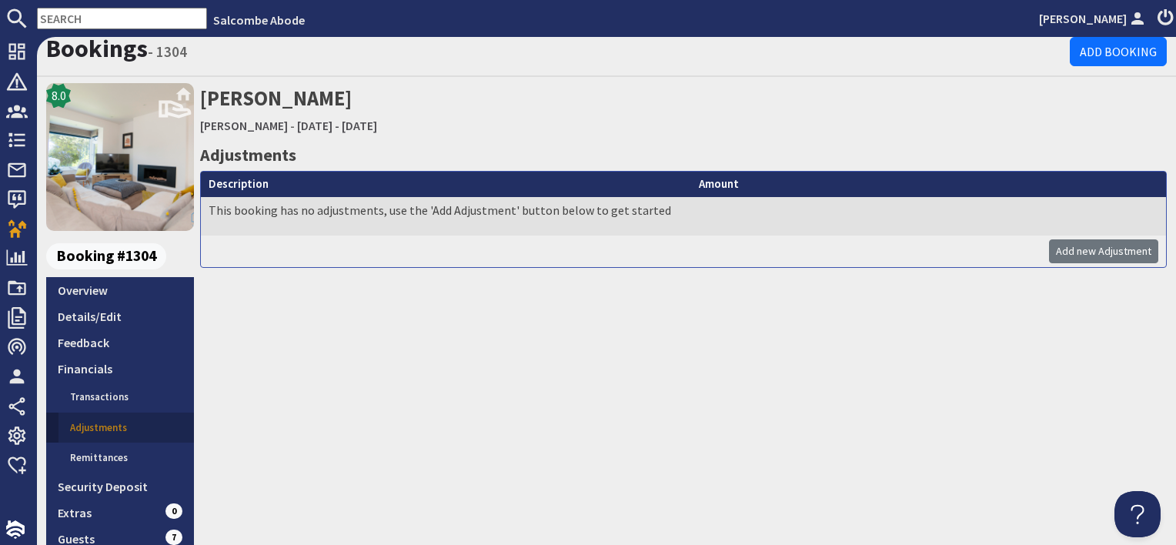
scroll to position [154, 0]
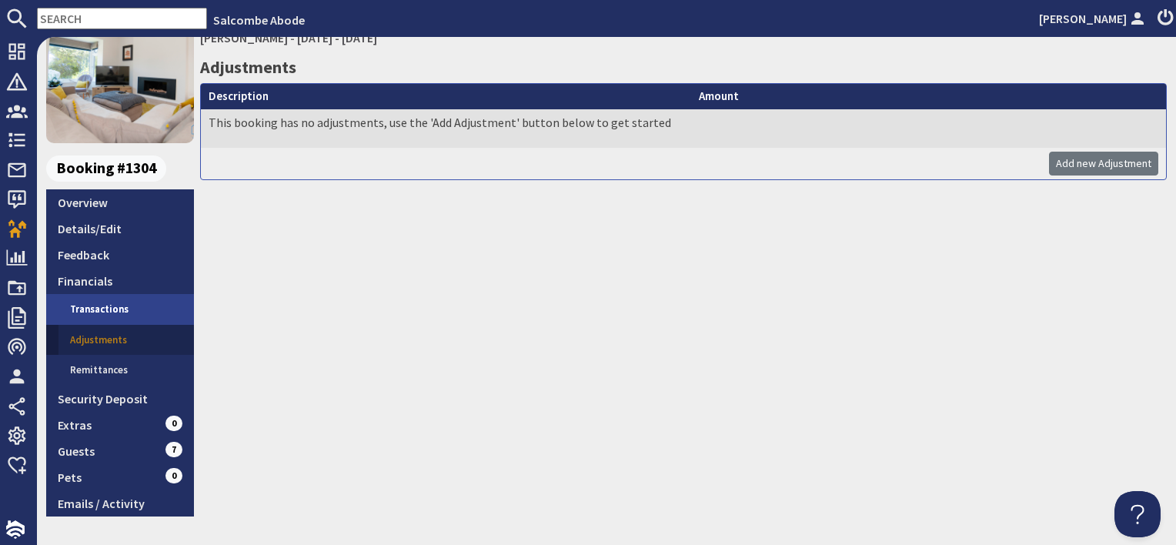
click at [106, 306] on link "Transactions" at bounding box center [125, 309] width 135 height 31
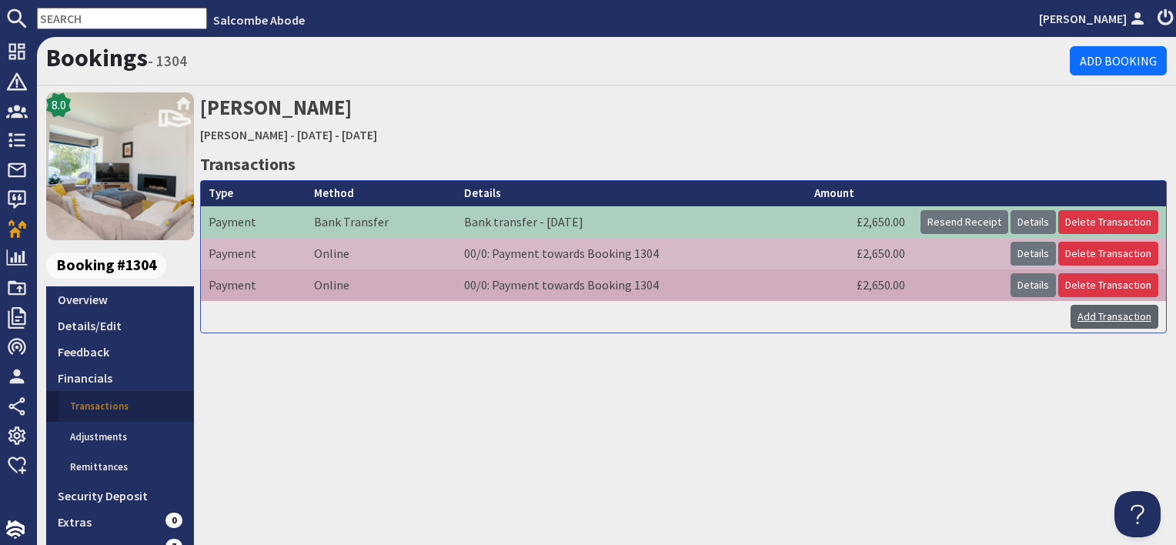
click at [1100, 312] on link "Add Transaction" at bounding box center [1114, 317] width 88 height 24
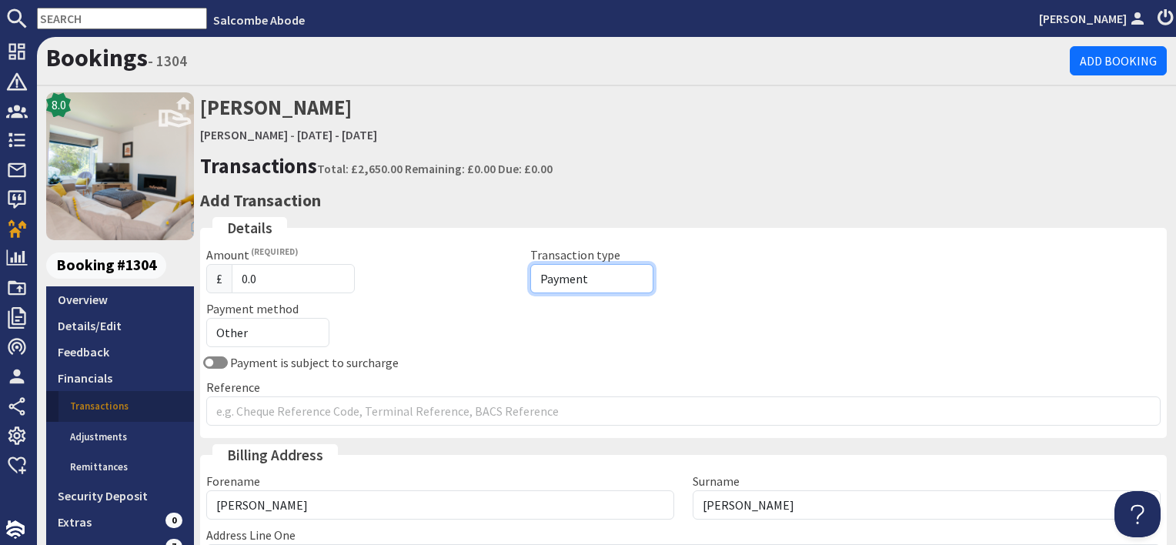
click at [606, 279] on select "Payment Refund" at bounding box center [591, 278] width 123 height 29
select select "refund"
click at [530, 264] on select "Payment Refund" at bounding box center [591, 278] width 123 height 29
drag, startPoint x: 279, startPoint y: 281, endPoint x: 188, endPoint y: 279, distance: 91.6
click at [188, 279] on div "8.0 Booking #1304 Overview Details/Edit Feedback Financials Transactions Adjust…" at bounding box center [606, 441] width 1139 height 698
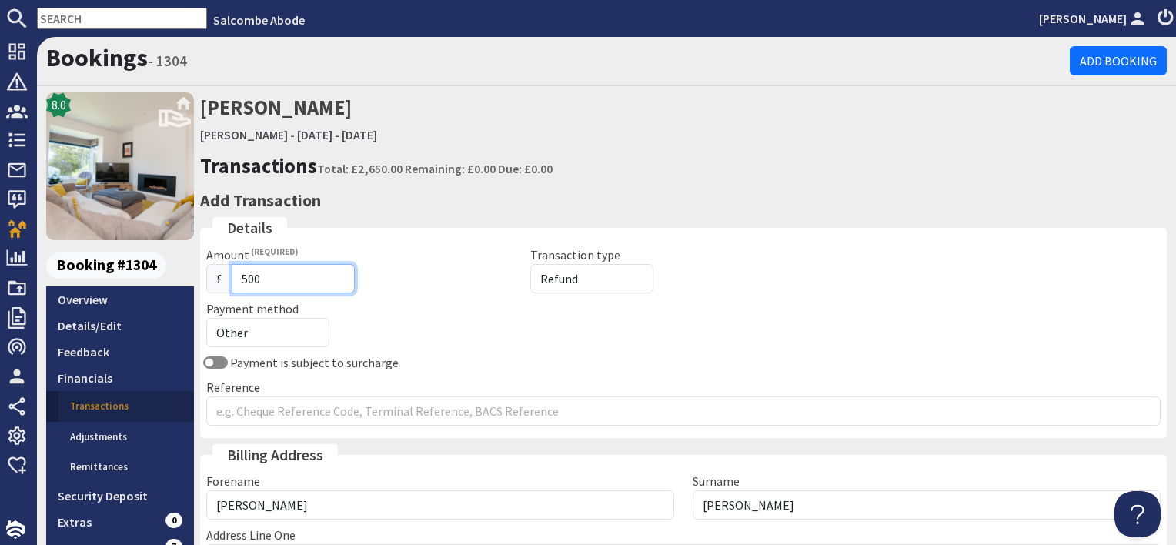
type input "500"
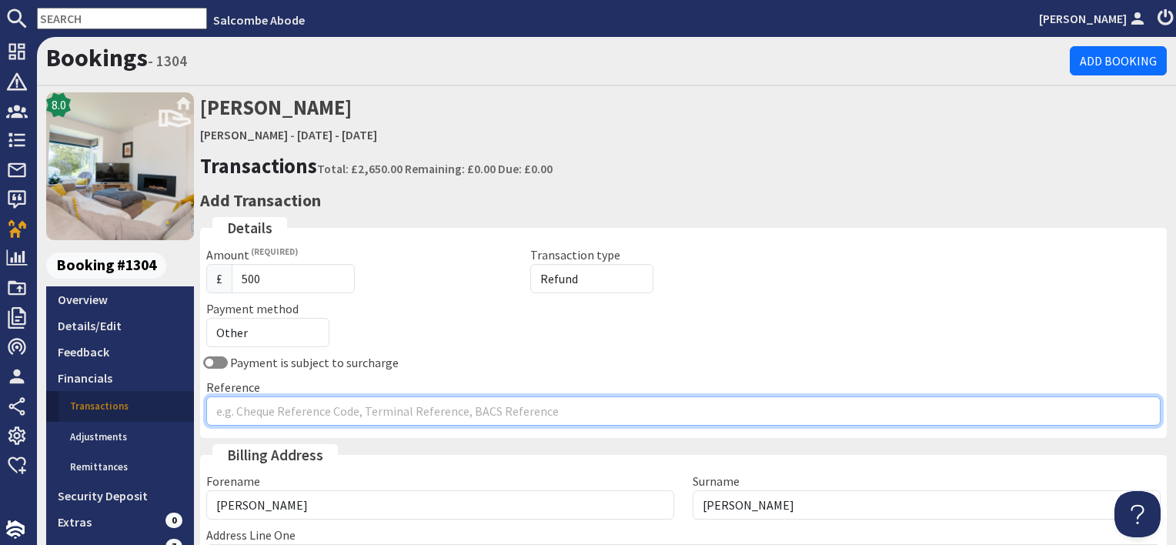
click at [246, 405] on input "Reference" at bounding box center [683, 410] width 954 height 29
type input "A"
type input "N"
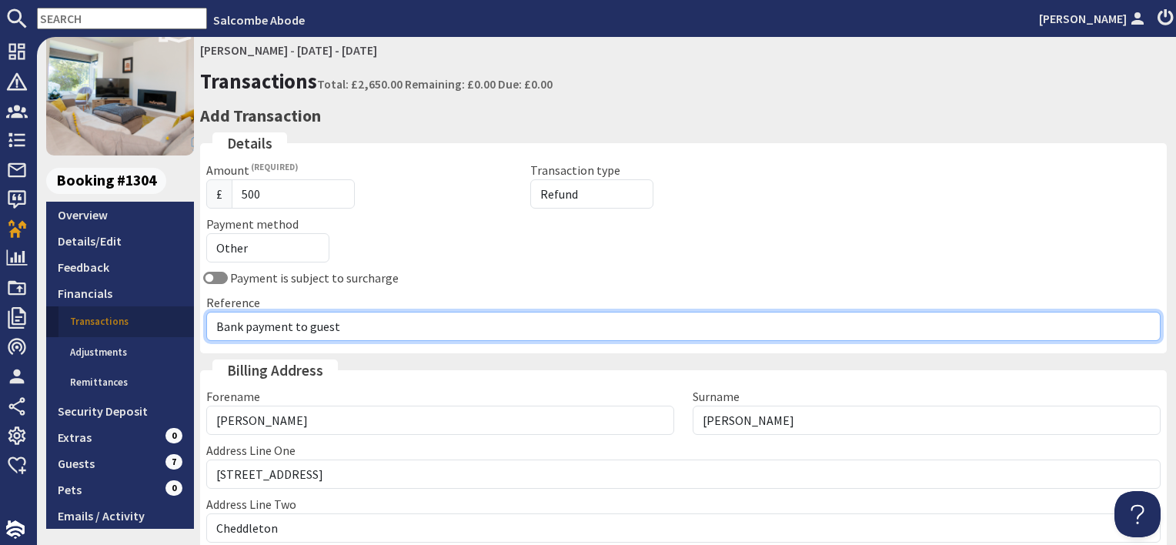
scroll to position [308, 0]
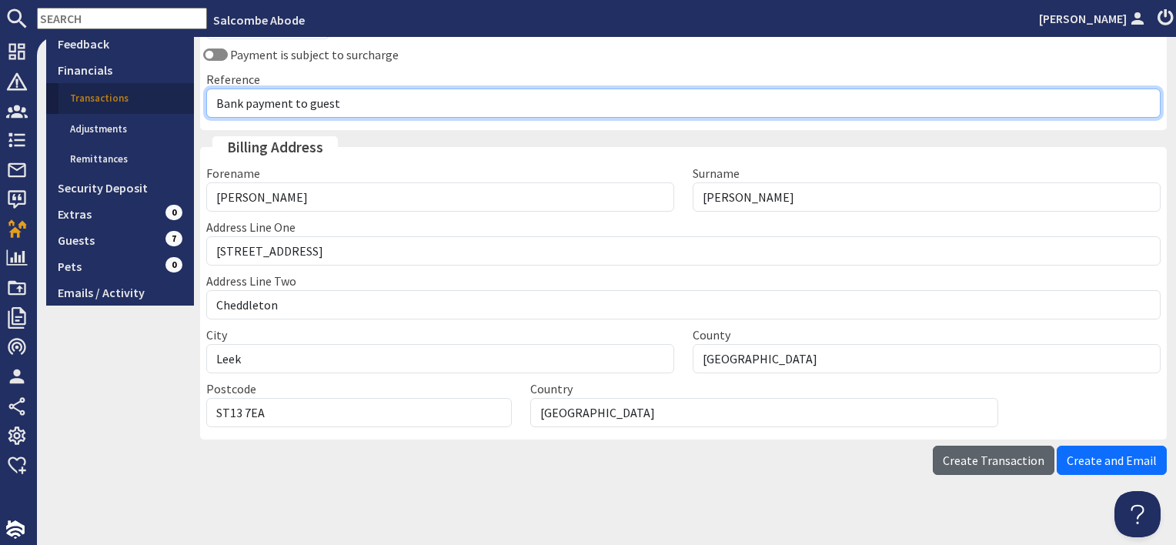
type input "Bank payment to guest"
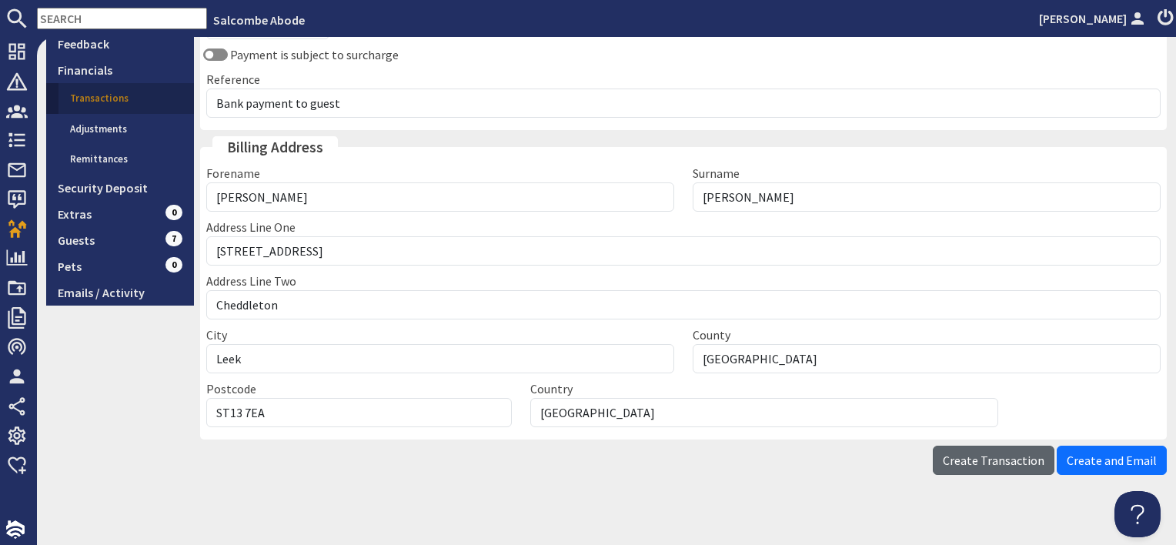
click at [1004, 462] on span "Create Transaction" at bounding box center [994, 460] width 102 height 15
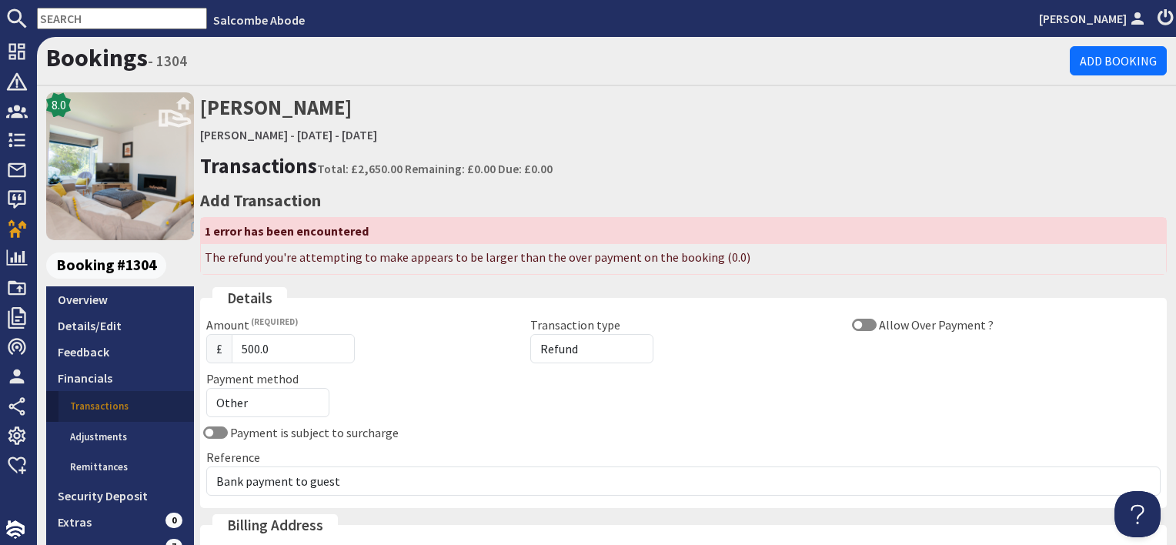
scroll to position [0, 0]
click at [120, 299] on link "Overview" at bounding box center [120, 299] width 148 height 26
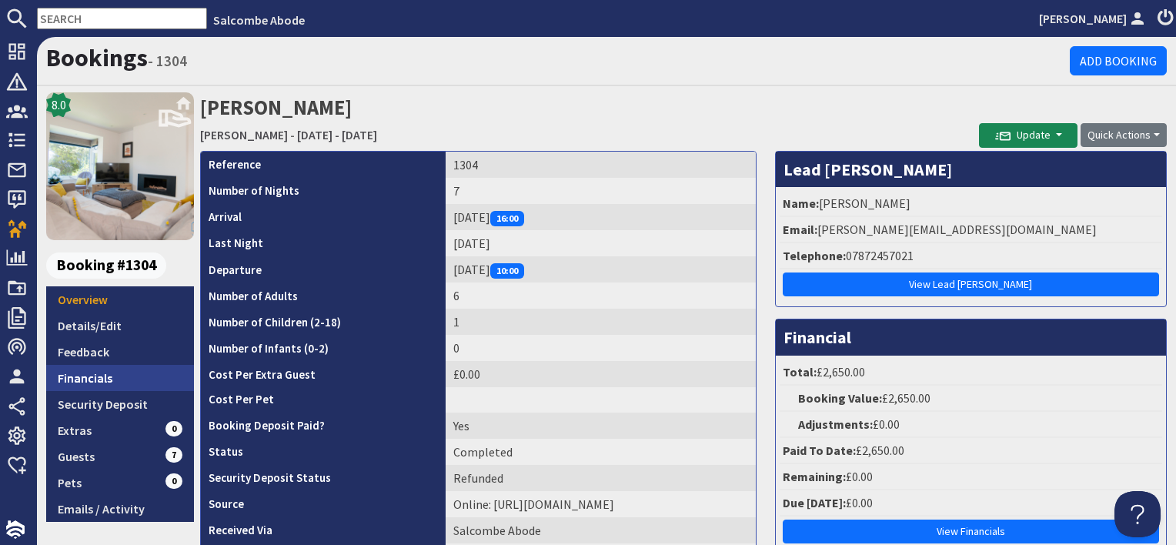
click at [109, 382] on link "Financials" at bounding box center [120, 378] width 148 height 26
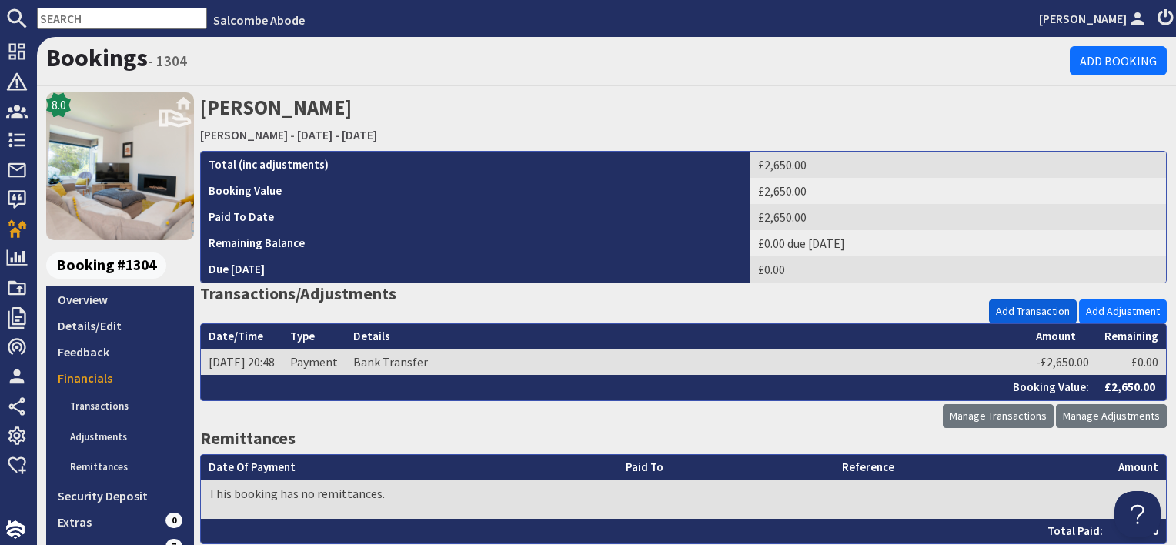
click at [1030, 313] on link "Add Transaction" at bounding box center [1033, 311] width 88 height 24
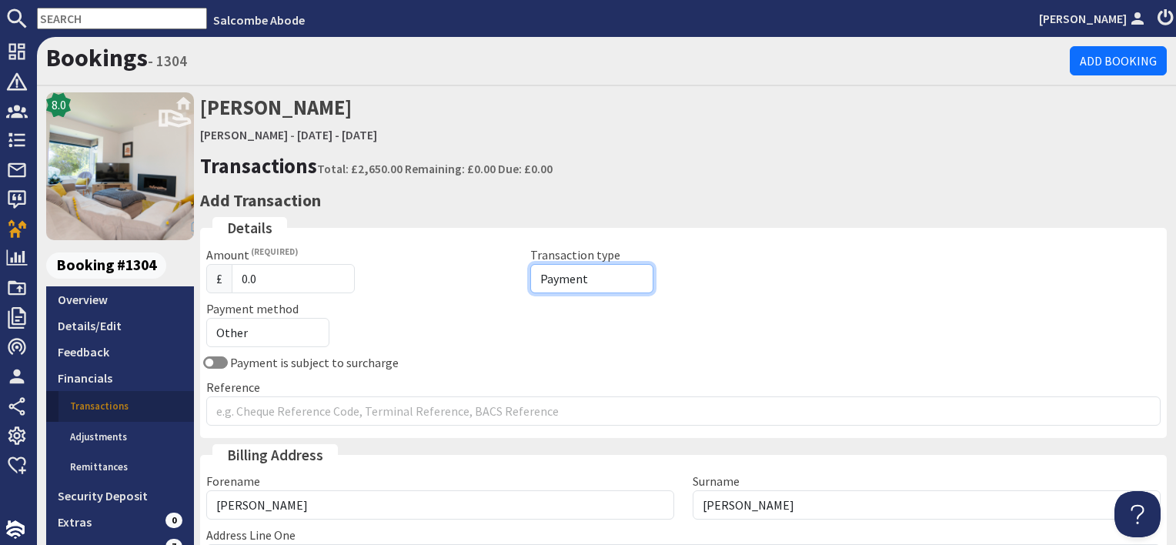
click at [577, 277] on select "Payment Refund" at bounding box center [591, 278] width 123 height 29
select select "refund"
click at [530, 264] on select "Payment Refund" at bounding box center [591, 278] width 123 height 29
drag, startPoint x: 283, startPoint y: 269, endPoint x: 221, endPoint y: 271, distance: 62.4
click at [221, 271] on div "£ 0.0" at bounding box center [359, 278] width 306 height 29
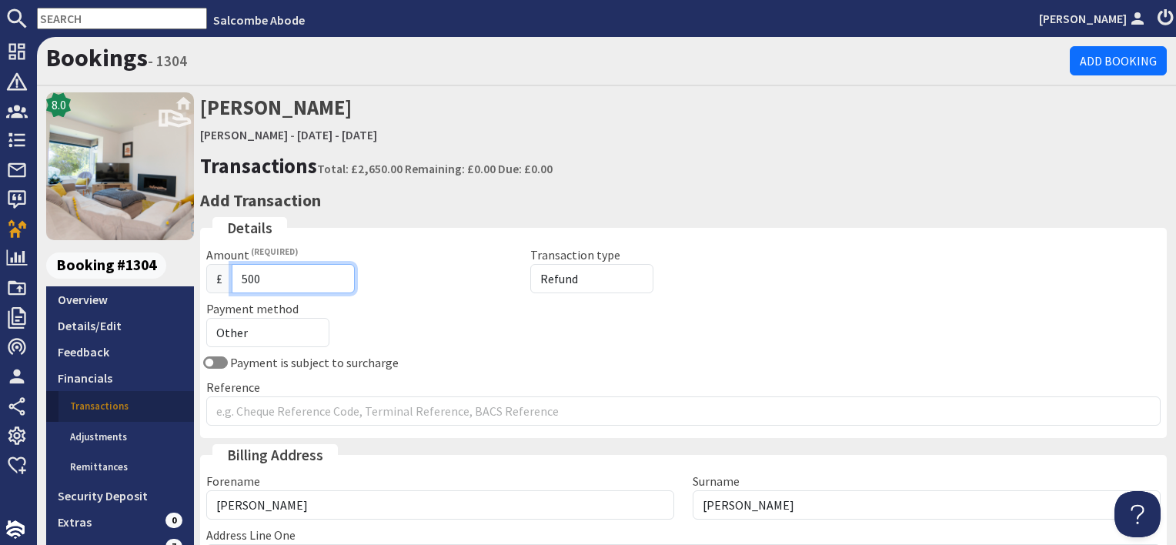
type input "500"
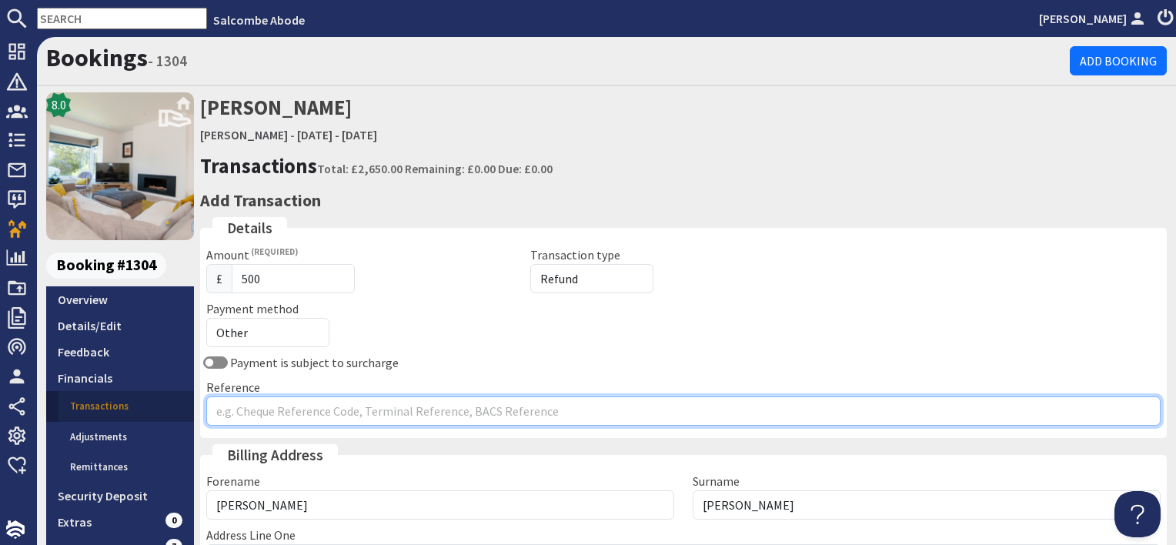
click at [249, 422] on input "Reference" at bounding box center [683, 410] width 954 height 29
type input "Bank payment to guest"
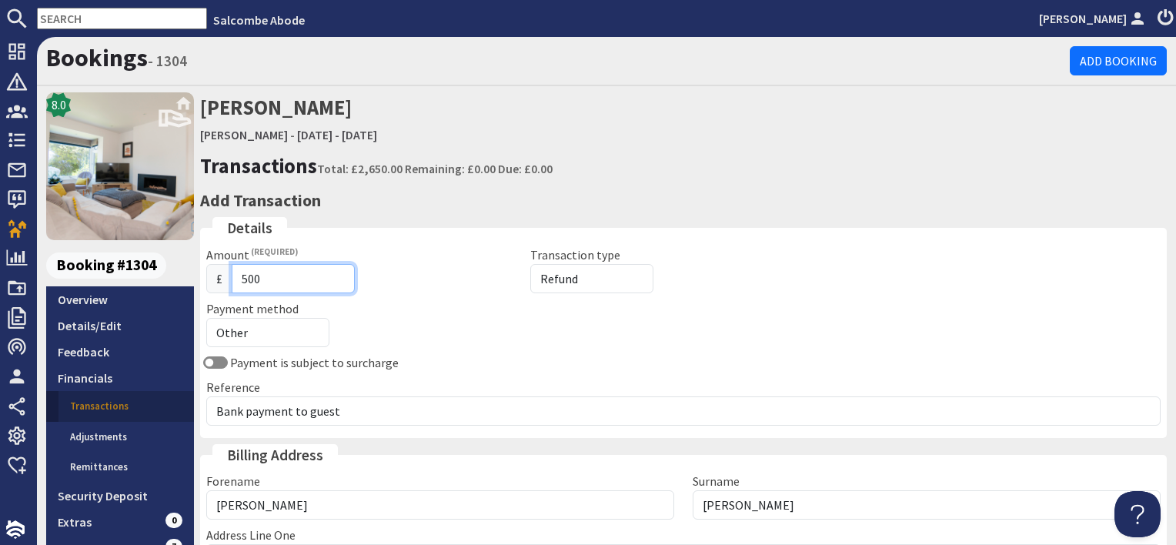
click at [236, 279] on input "500" at bounding box center [293, 278] width 123 height 29
type input "500"
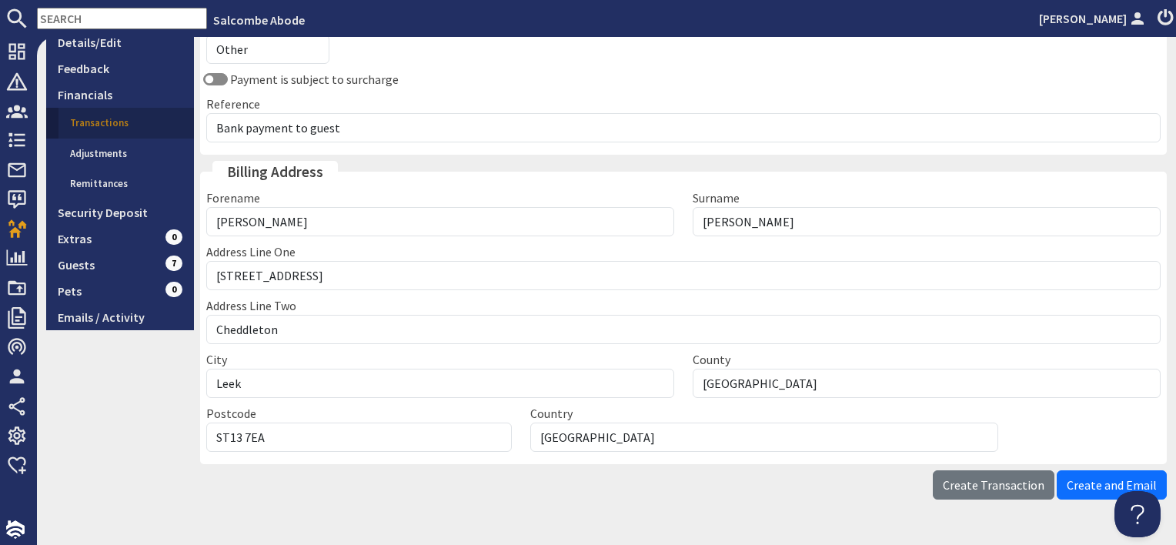
scroll to position [308, 0]
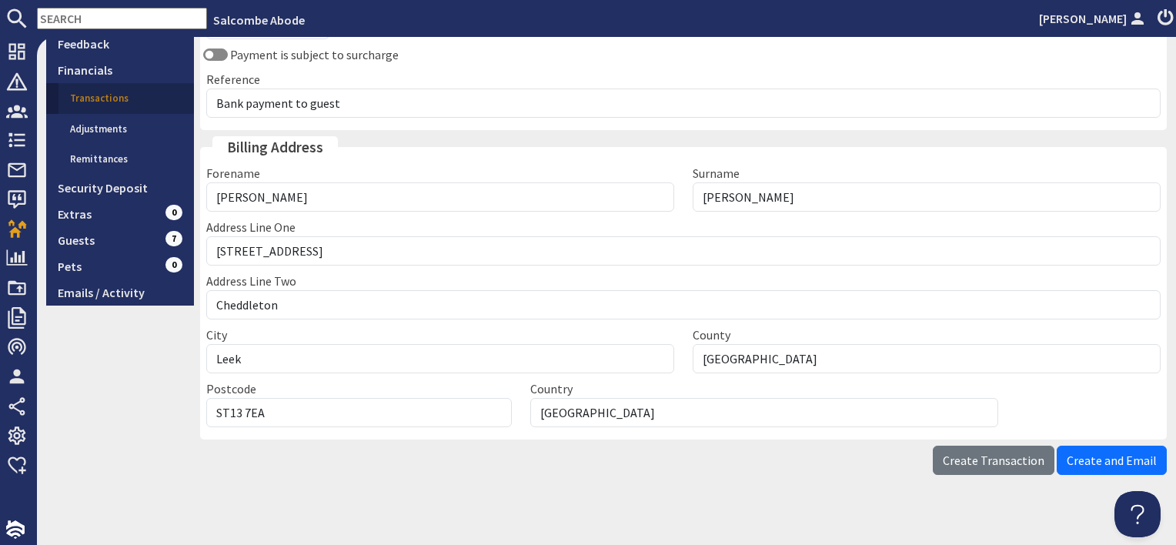
click at [997, 465] on button "Create Transaction" at bounding box center [994, 460] width 122 height 29
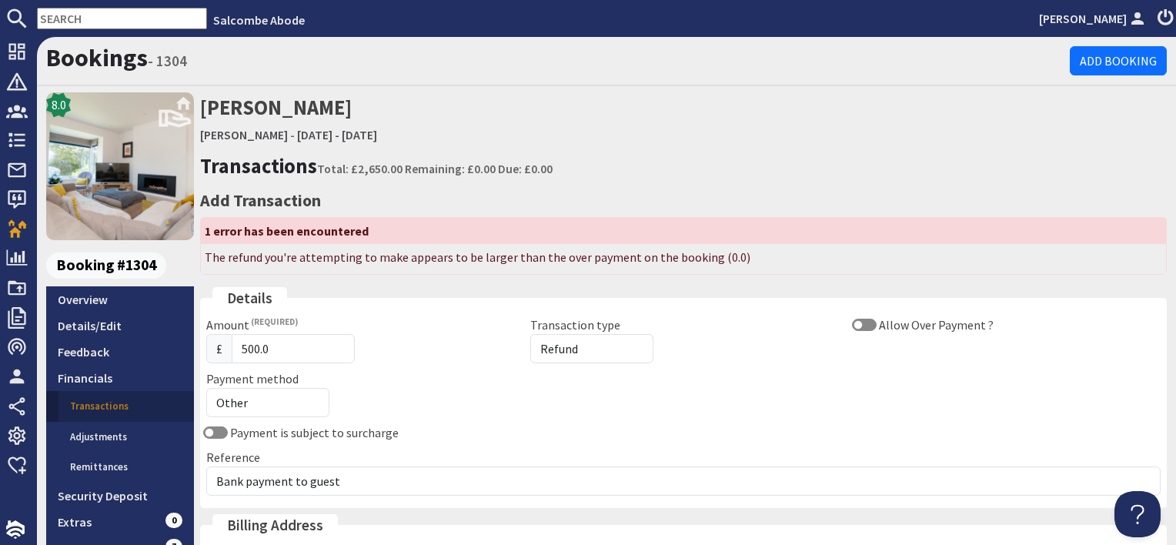
scroll to position [0, 0]
click at [867, 326] on input "Allow Over Payment ?" at bounding box center [864, 325] width 25 height 12
checkbox input "true"
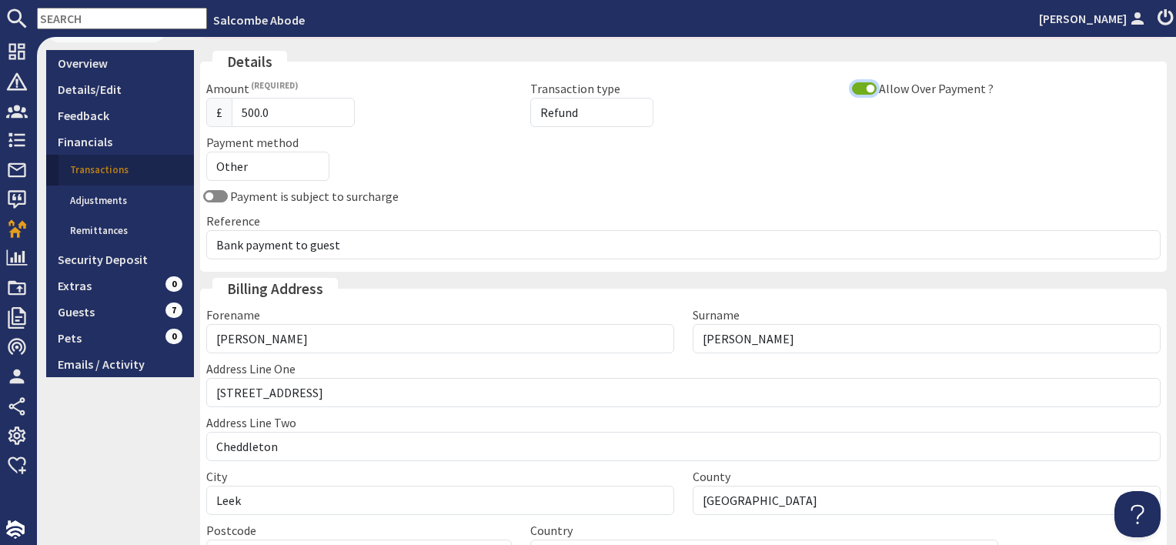
scroll to position [235, 0]
click at [242, 111] on input "500.0" at bounding box center [293, 113] width 123 height 29
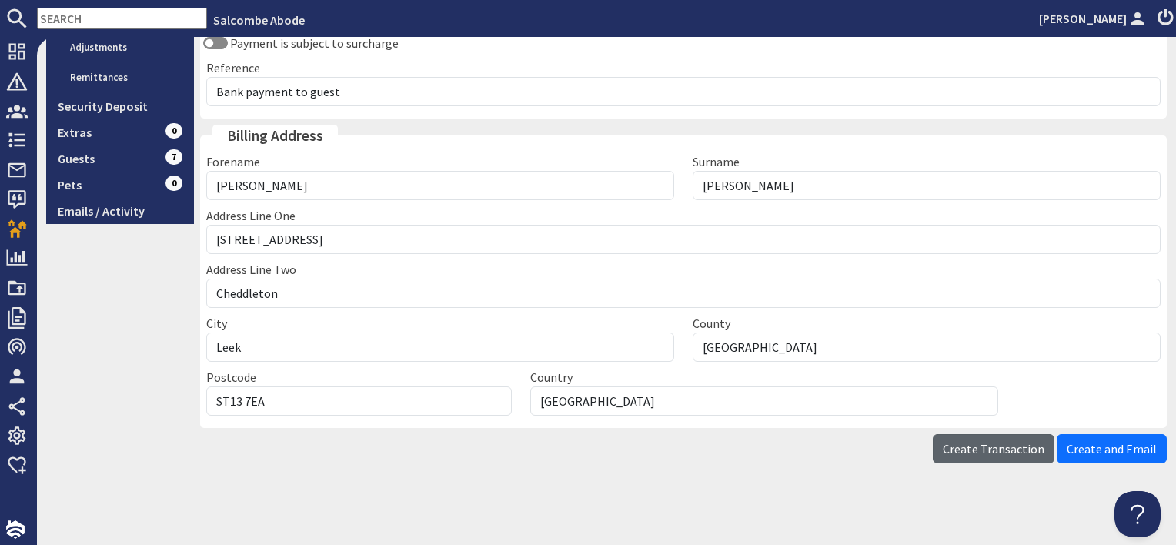
click at [962, 441] on span "Create Transaction" at bounding box center [994, 448] width 102 height 15
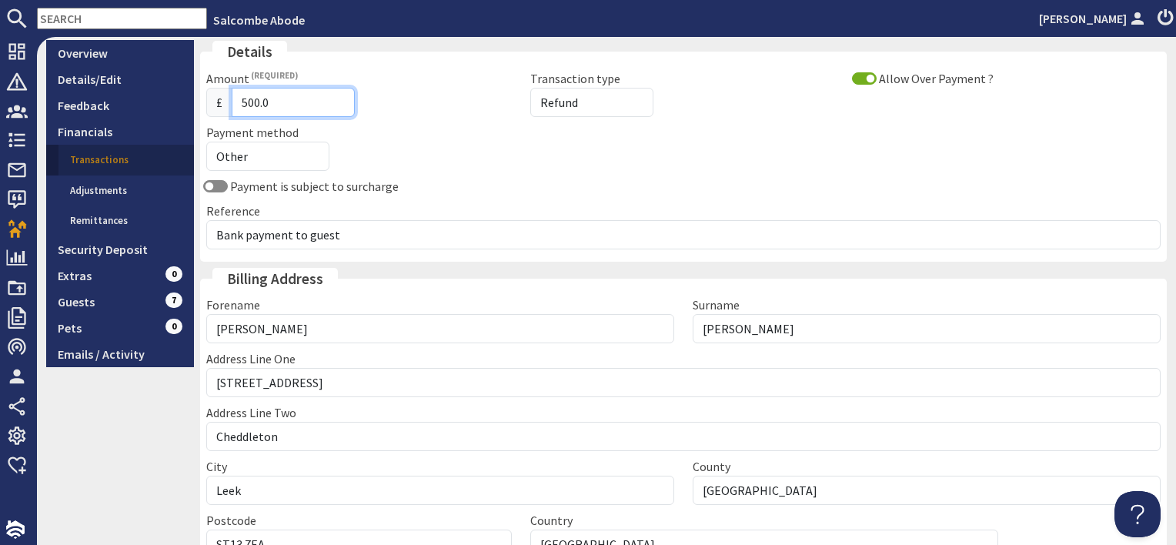
scroll to position [372, 0]
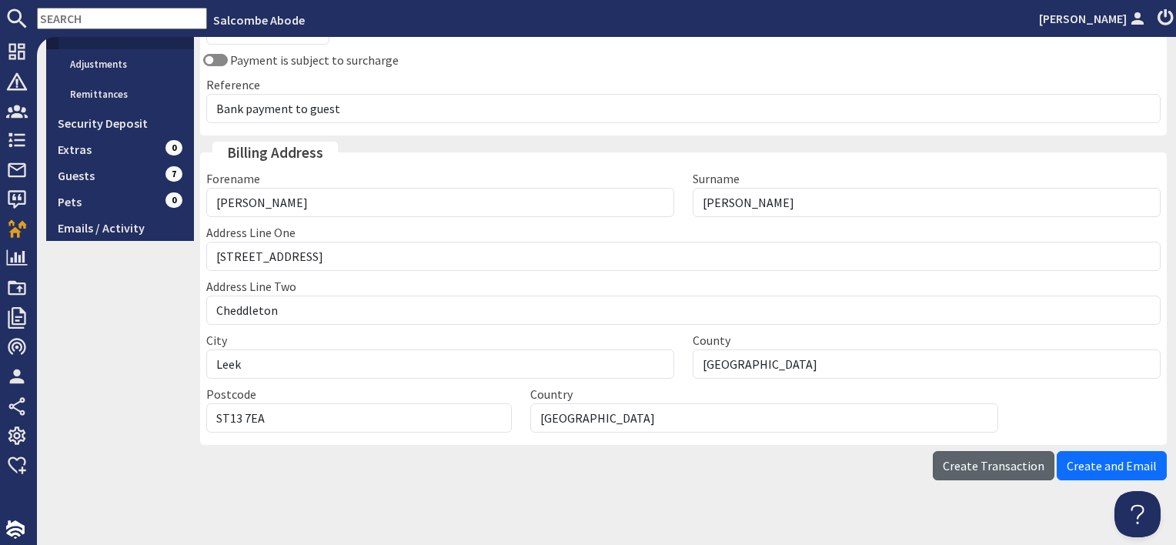
type input "500.0"
click at [991, 458] on span "Create Transaction" at bounding box center [994, 465] width 102 height 15
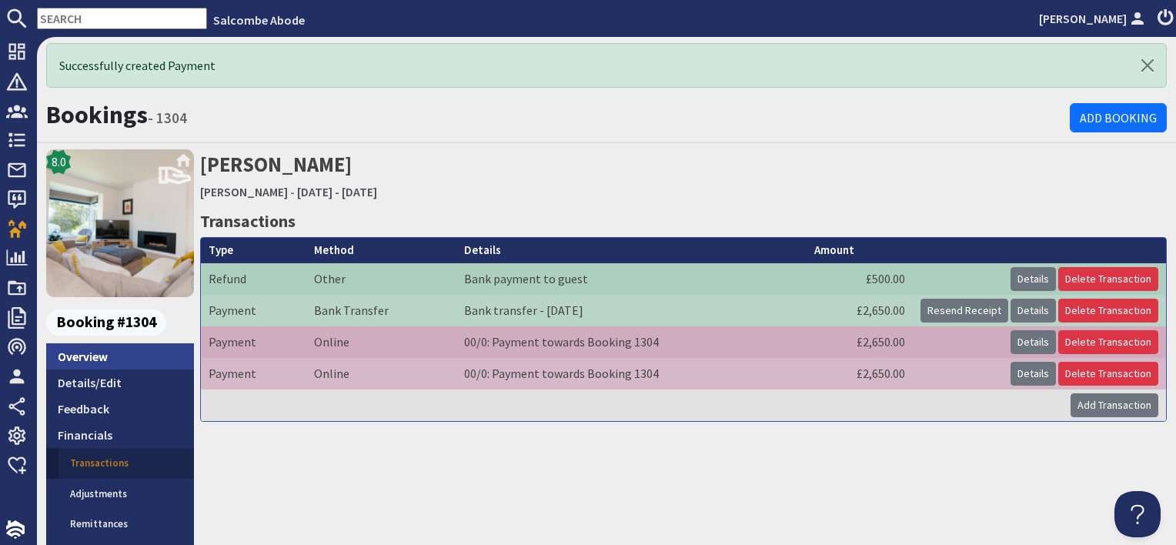
click at [132, 359] on link "Overview" at bounding box center [120, 356] width 148 height 26
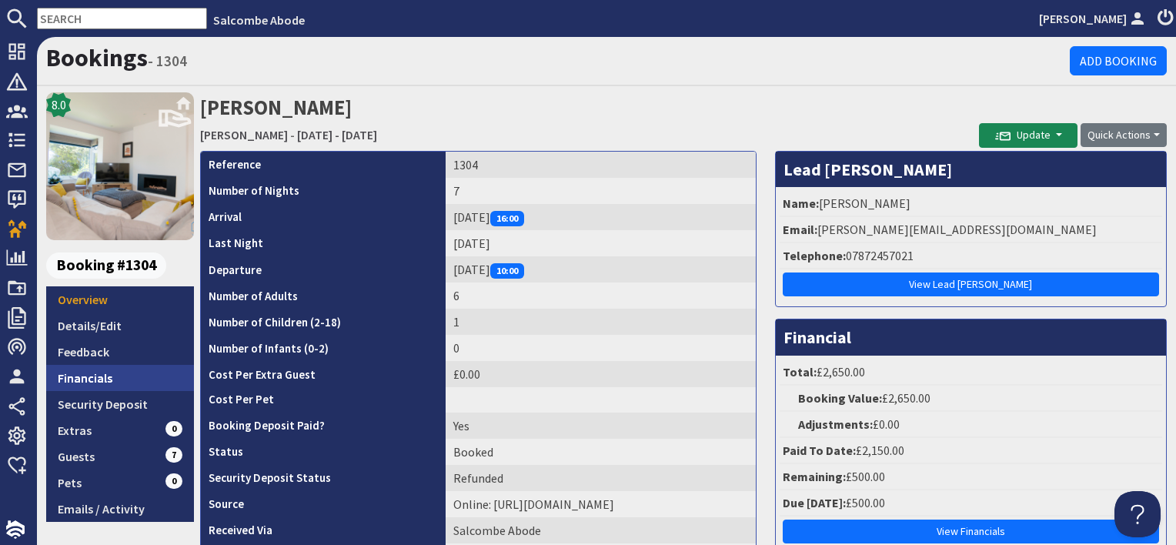
click at [105, 377] on link "Financials" at bounding box center [120, 378] width 148 height 26
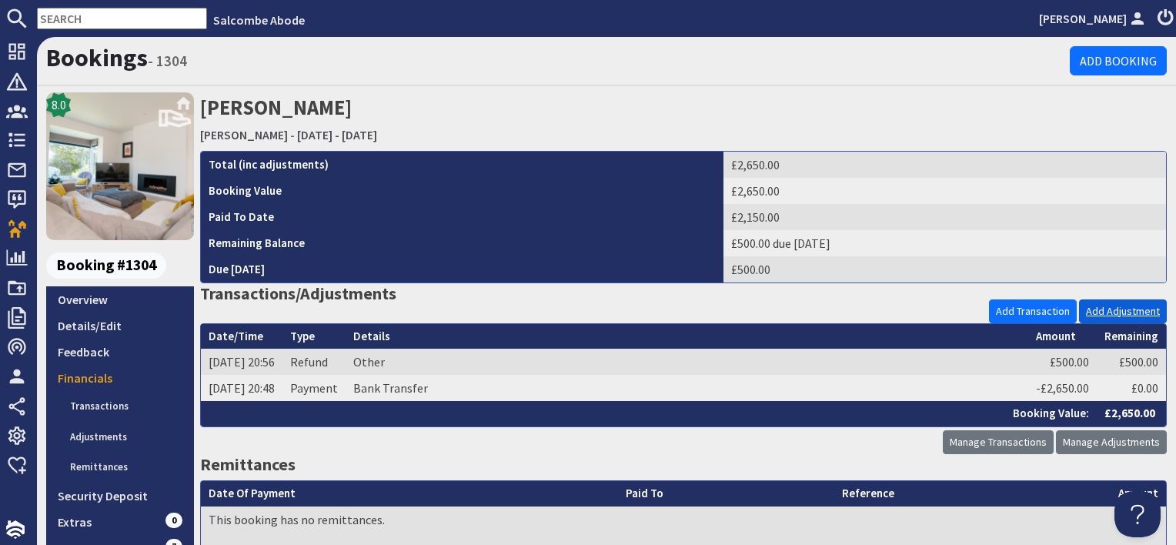
click at [1140, 311] on link "Add Adjustment" at bounding box center [1123, 311] width 88 height 24
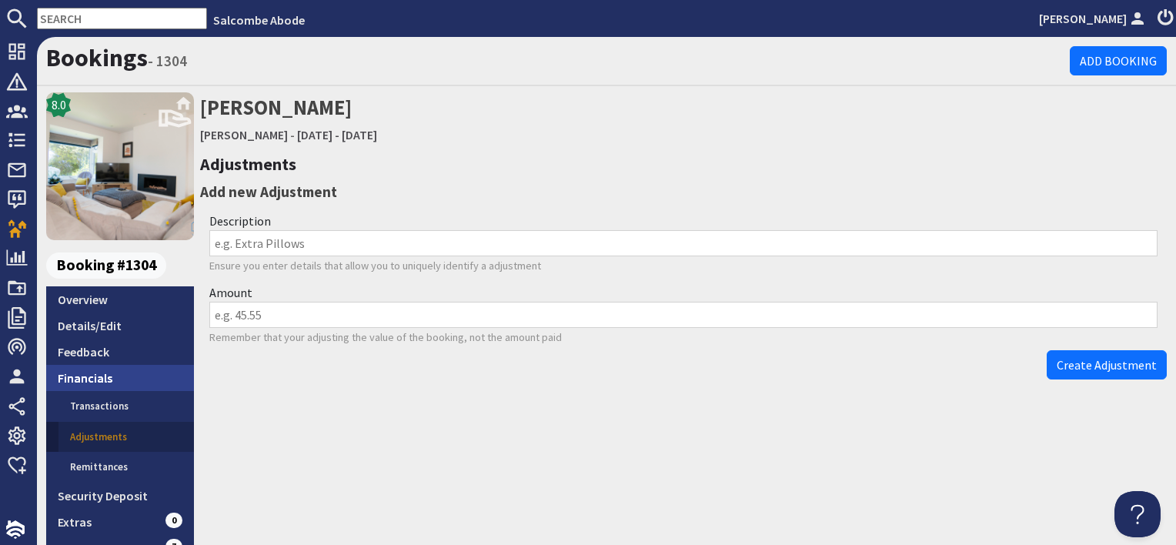
click at [102, 375] on link "Financials" at bounding box center [120, 378] width 148 height 26
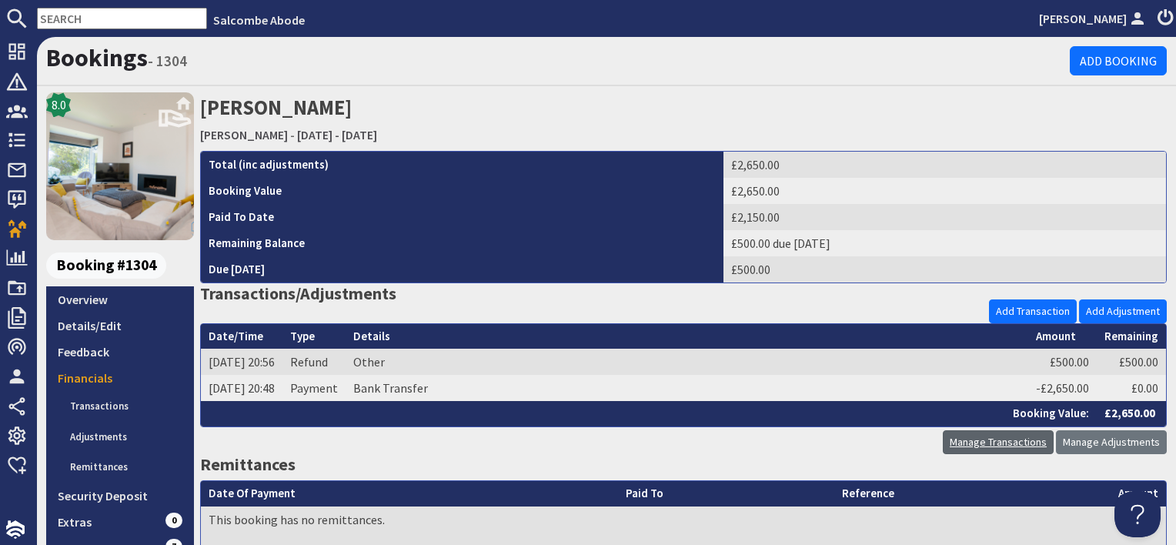
click at [1029, 437] on link "Manage Transactions" at bounding box center [998, 442] width 111 height 24
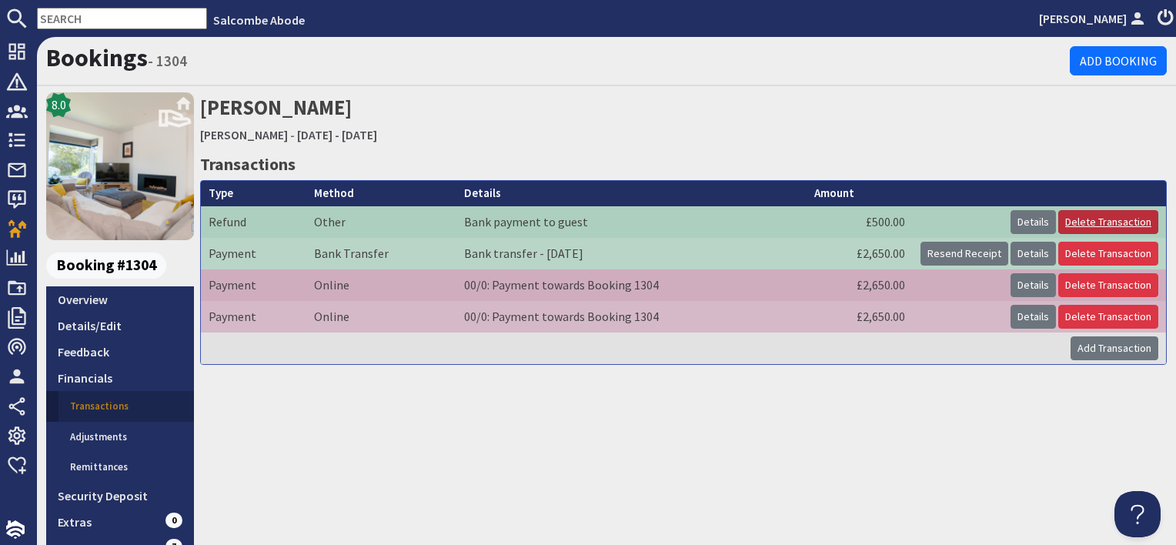
click at [1079, 224] on link "Delete Transaction" at bounding box center [1108, 222] width 100 height 24
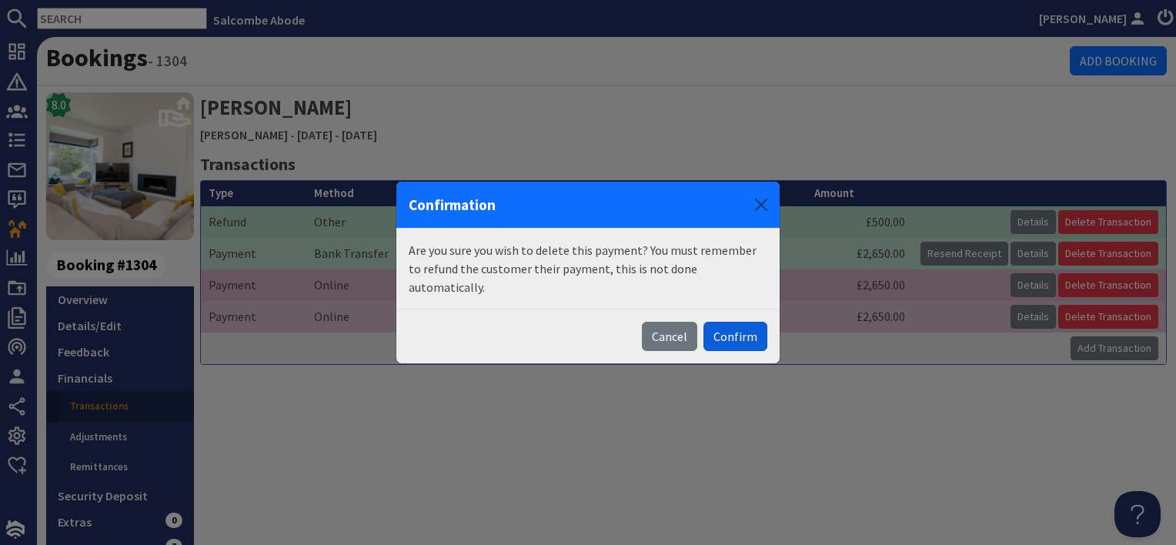
click at [743, 332] on button "Confirm" at bounding box center [735, 336] width 64 height 29
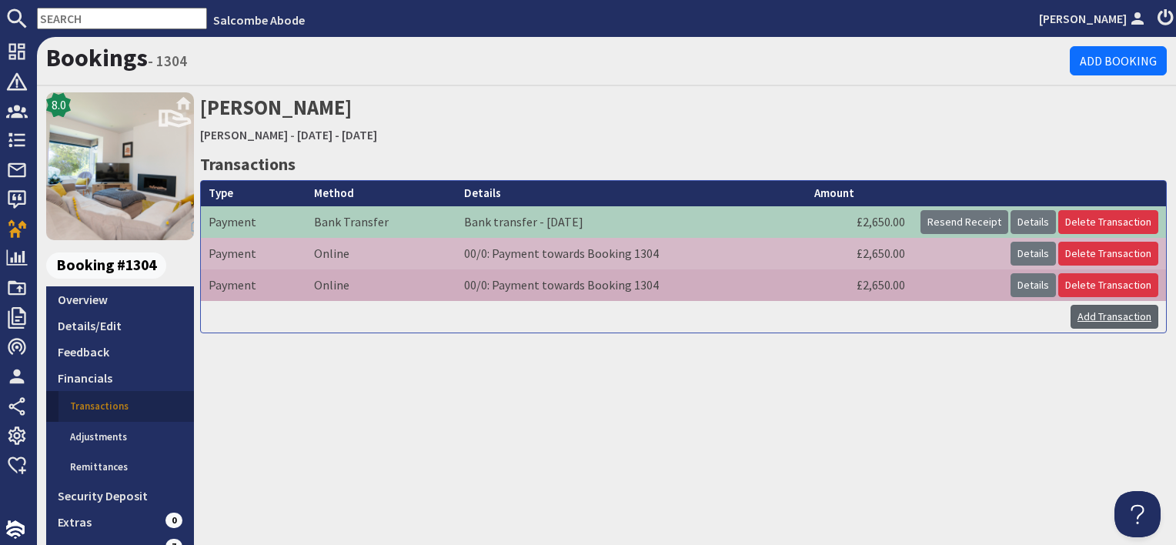
click at [1090, 317] on link "Add Transaction" at bounding box center [1114, 317] width 88 height 24
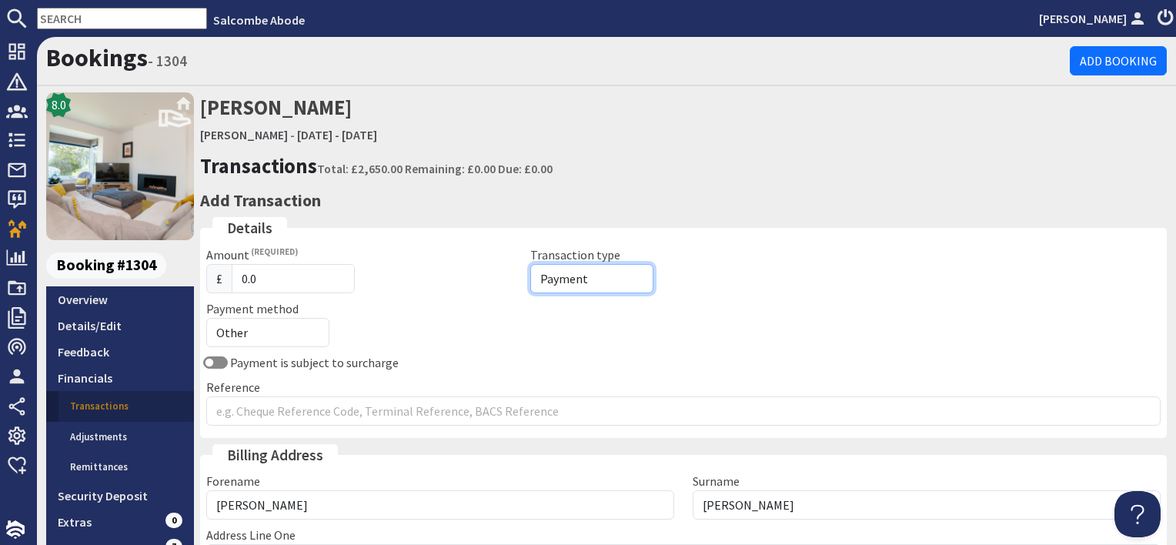
click at [570, 279] on select "Payment Refund" at bounding box center [591, 278] width 123 height 29
click at [492, 282] on div "£ 0.0" at bounding box center [359, 278] width 306 height 29
click at [130, 436] on link "Adjustments" at bounding box center [125, 437] width 135 height 31
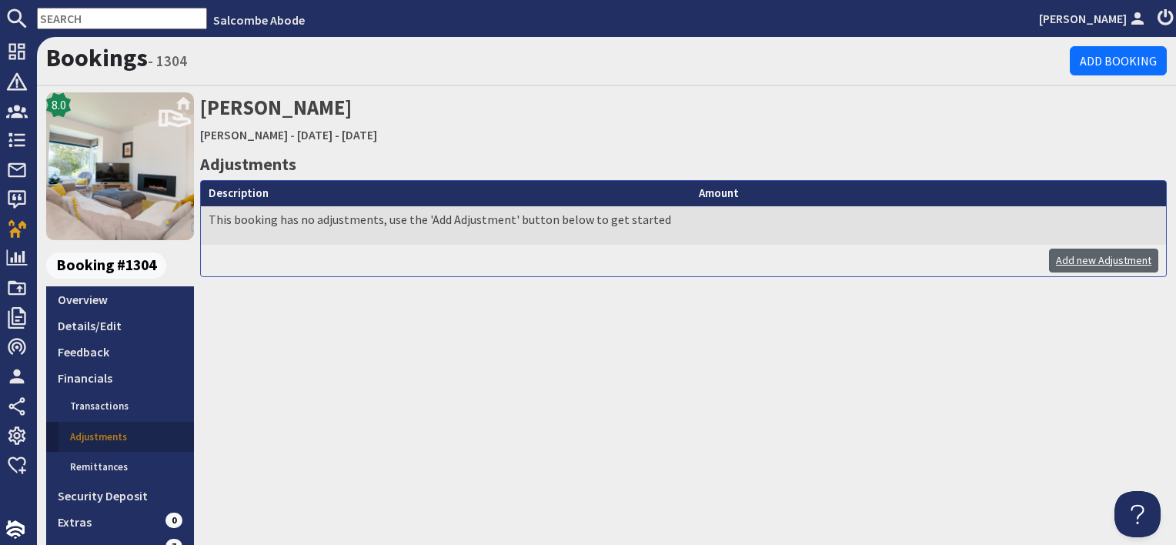
click at [1061, 264] on link "Add new Adjustment" at bounding box center [1103, 261] width 109 height 24
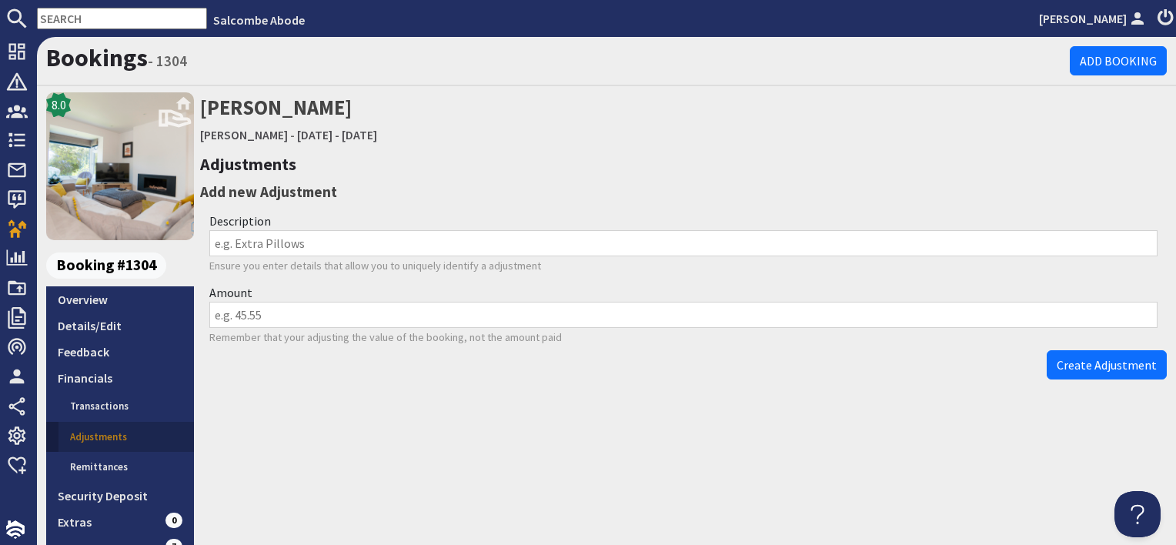
click at [255, 312] on input "Amount" at bounding box center [683, 315] width 948 height 26
type input "-500"
click at [268, 243] on input "Description" at bounding box center [683, 243] width 948 height 26
type input "Refund given to guest"
click at [1091, 369] on span "Create Adjustment" at bounding box center [1107, 364] width 100 height 15
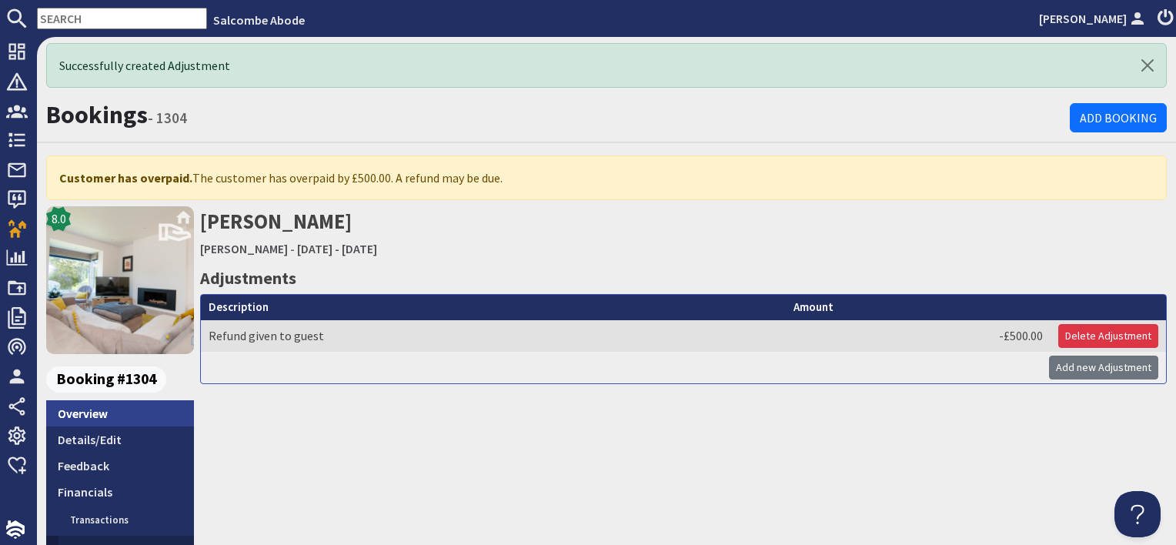
click at [76, 409] on link "Overview" at bounding box center [120, 413] width 148 height 26
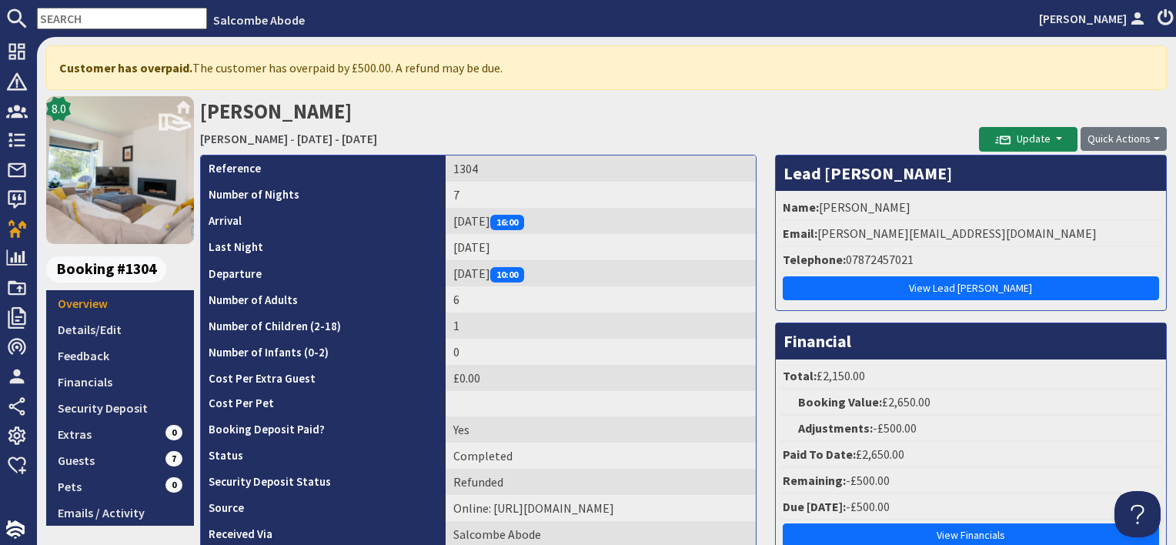
scroll to position [77, 0]
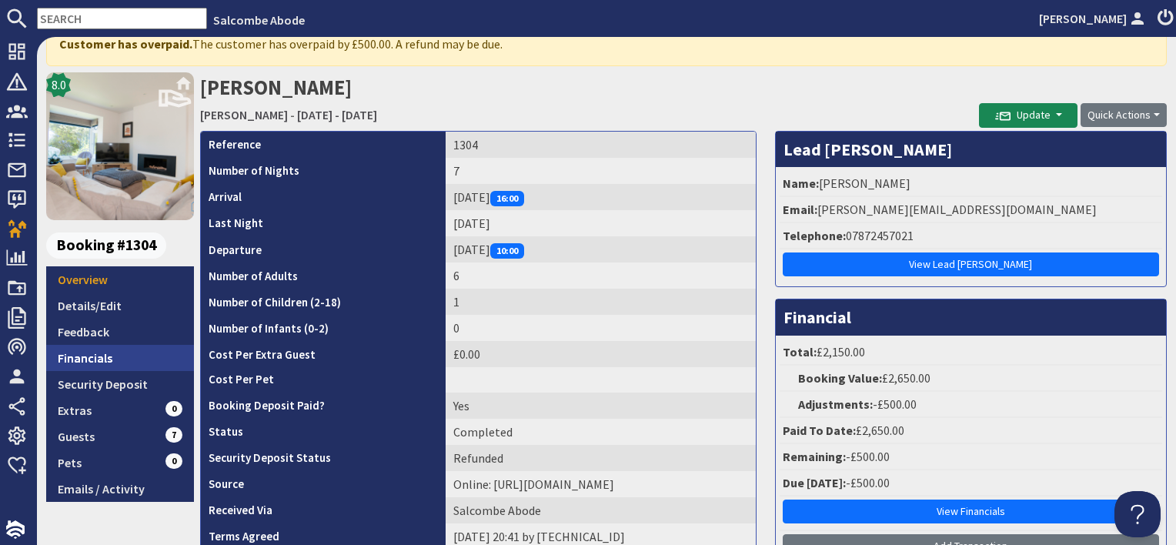
click at [113, 356] on link "Financials" at bounding box center [120, 358] width 148 height 26
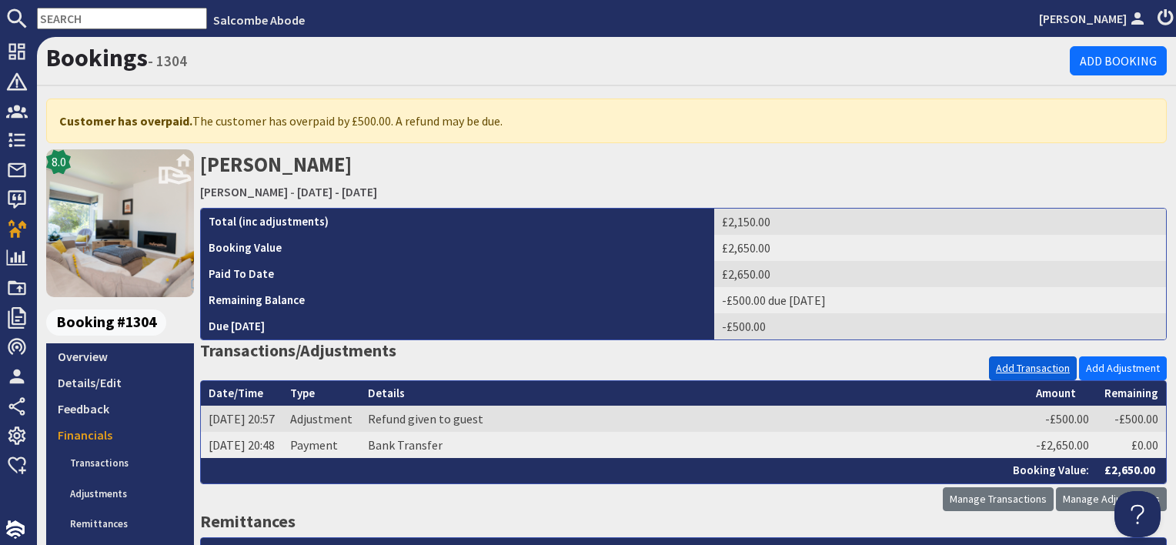
click at [1025, 366] on link "Add Transaction" at bounding box center [1033, 368] width 88 height 24
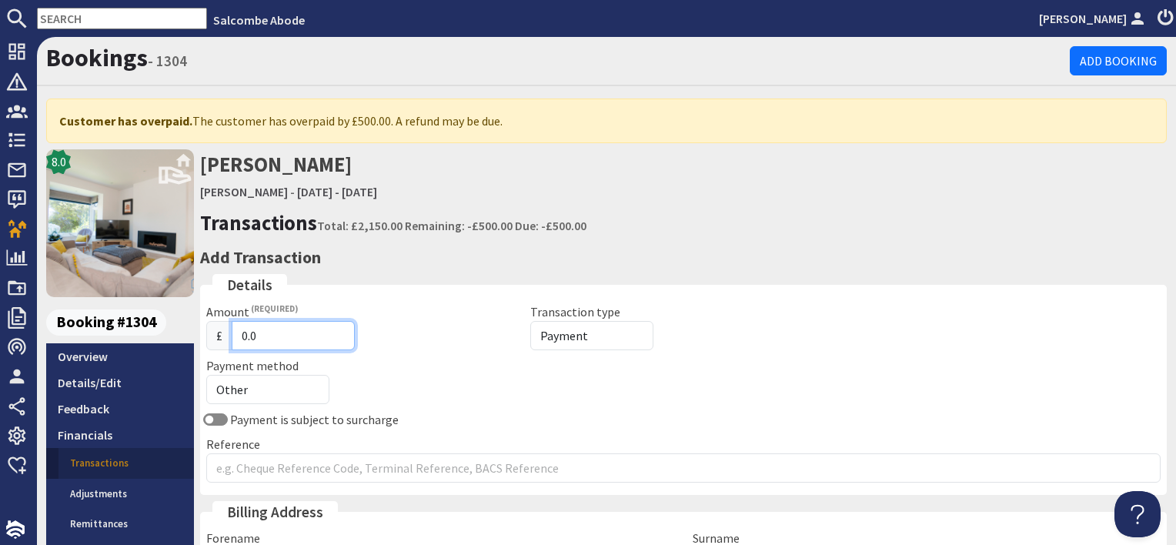
drag, startPoint x: 262, startPoint y: 335, endPoint x: 214, endPoint y: 336, distance: 47.7
click at [214, 336] on div "£ 0.0" at bounding box center [359, 335] width 306 height 29
type input "500"
click at [588, 322] on select "Payment Refund" at bounding box center [591, 335] width 123 height 29
select select "refund"
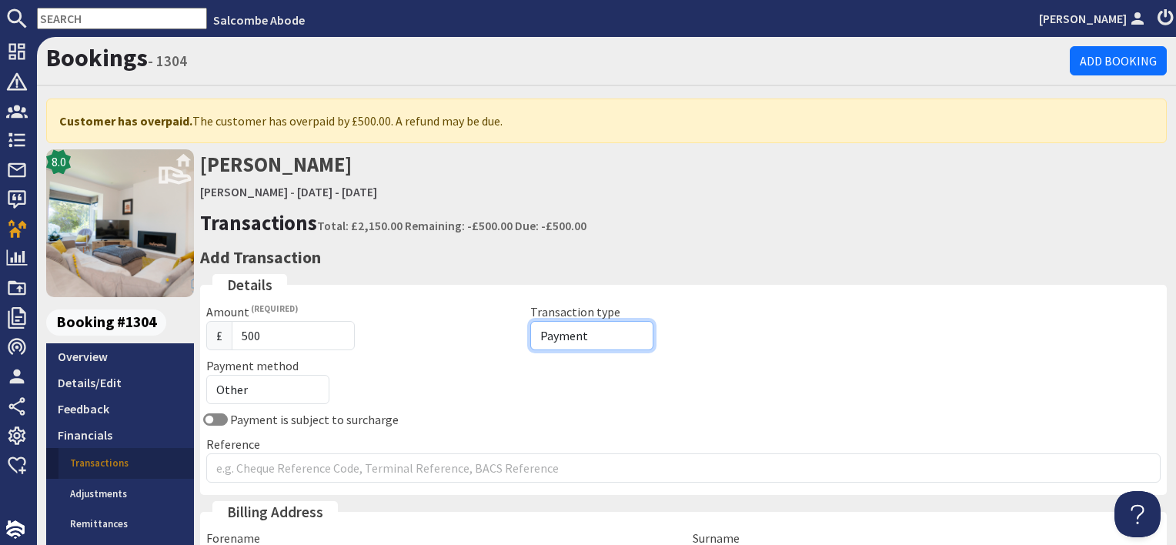
click at [530, 321] on select "Payment Refund" at bounding box center [591, 335] width 123 height 29
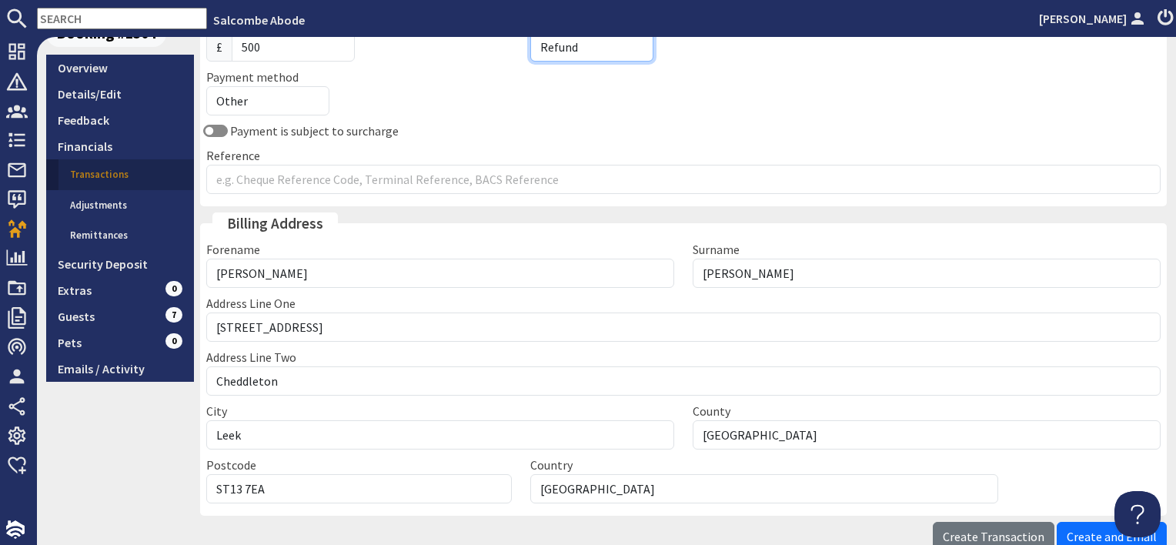
scroll to position [308, 0]
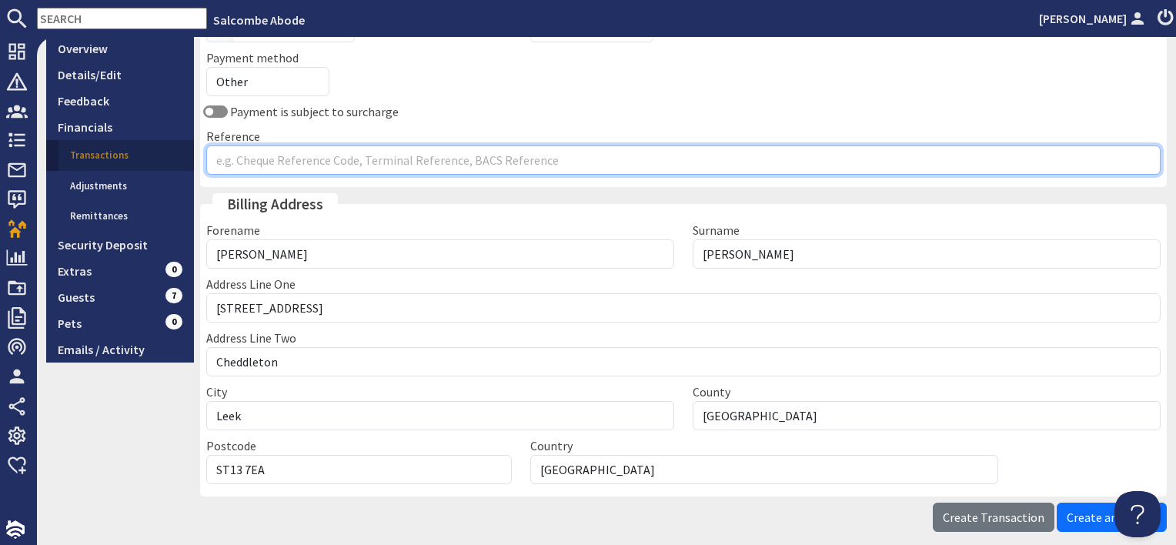
click at [293, 157] on input "Reference" at bounding box center [683, 159] width 954 height 29
type input "Bank payment to guest"
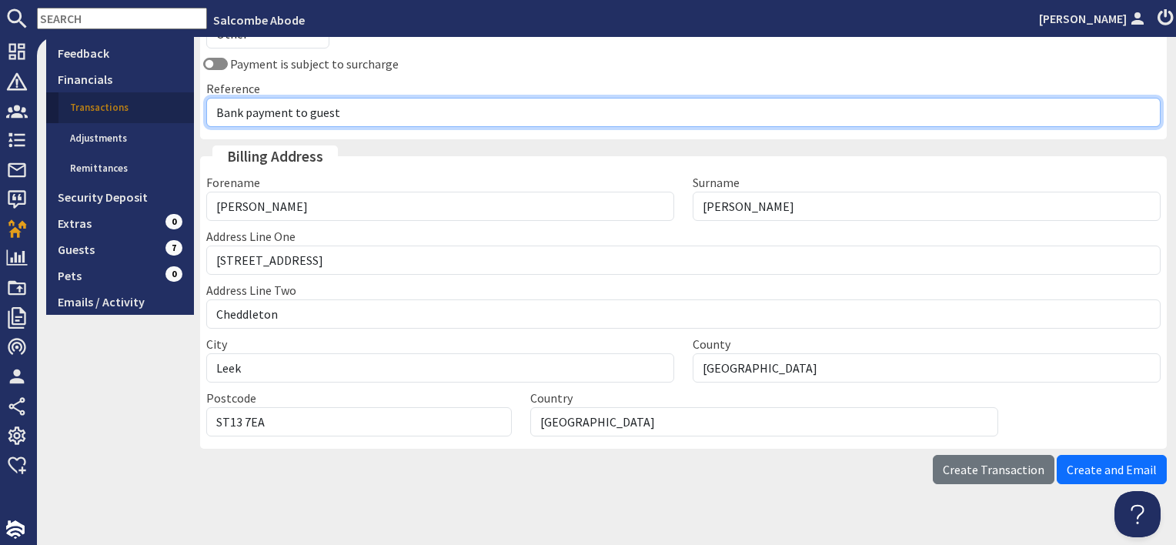
scroll to position [376, 0]
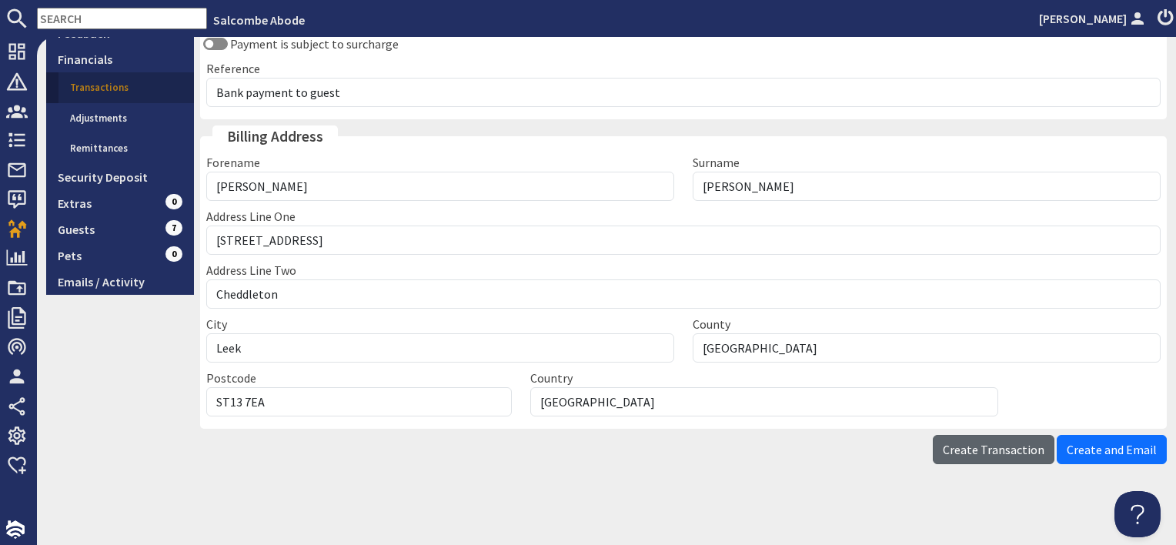
click at [988, 448] on span "Create Transaction" at bounding box center [994, 449] width 102 height 15
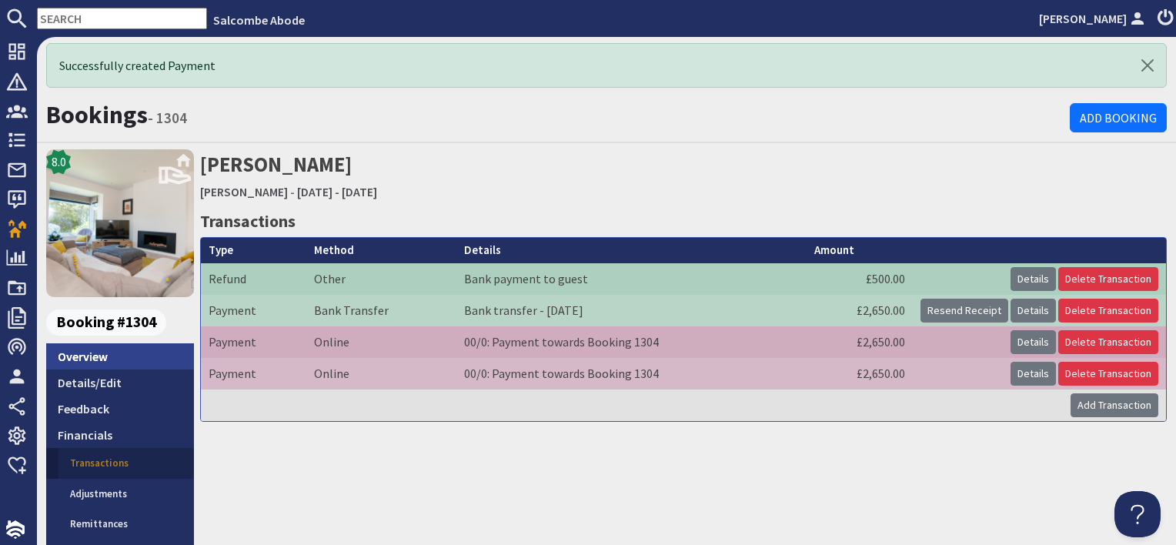
click at [125, 350] on link "Overview" at bounding box center [120, 356] width 148 height 26
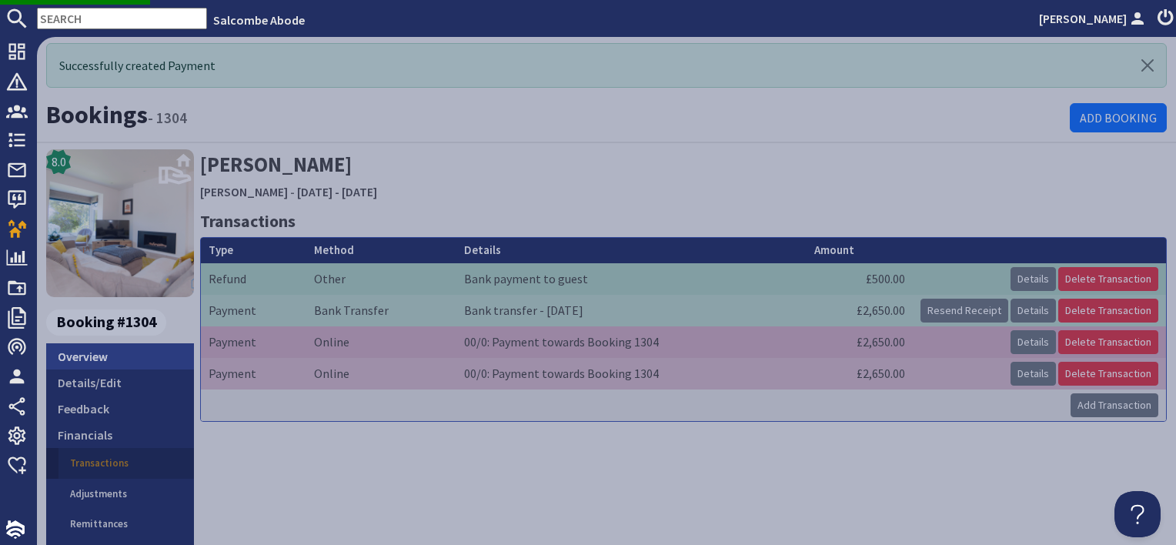
click at [123, 352] on link "Overview" at bounding box center [120, 356] width 148 height 26
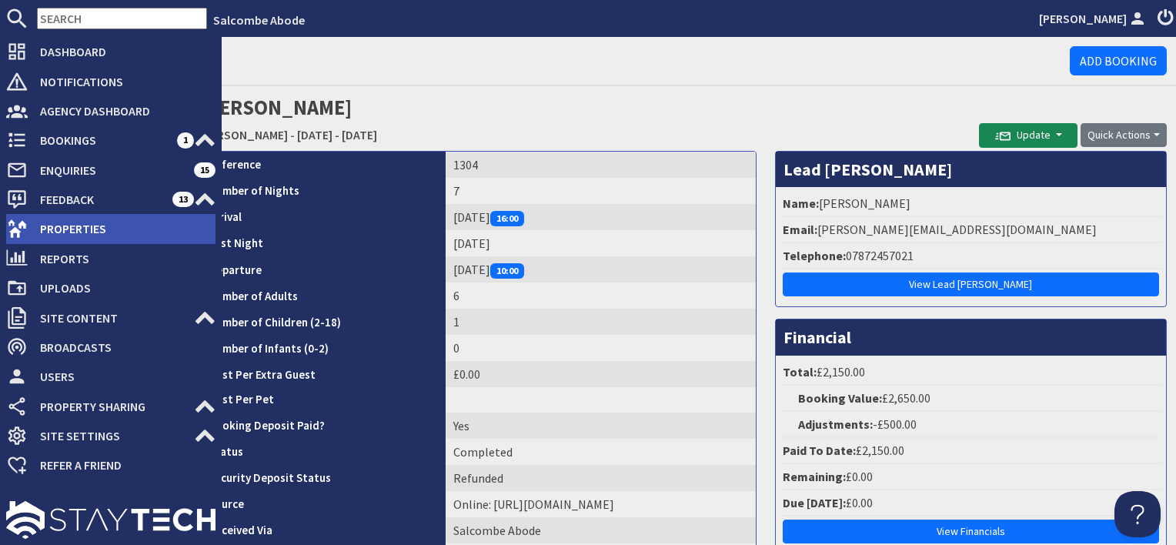
click at [38, 229] on span "Properties" at bounding box center [122, 228] width 188 height 25
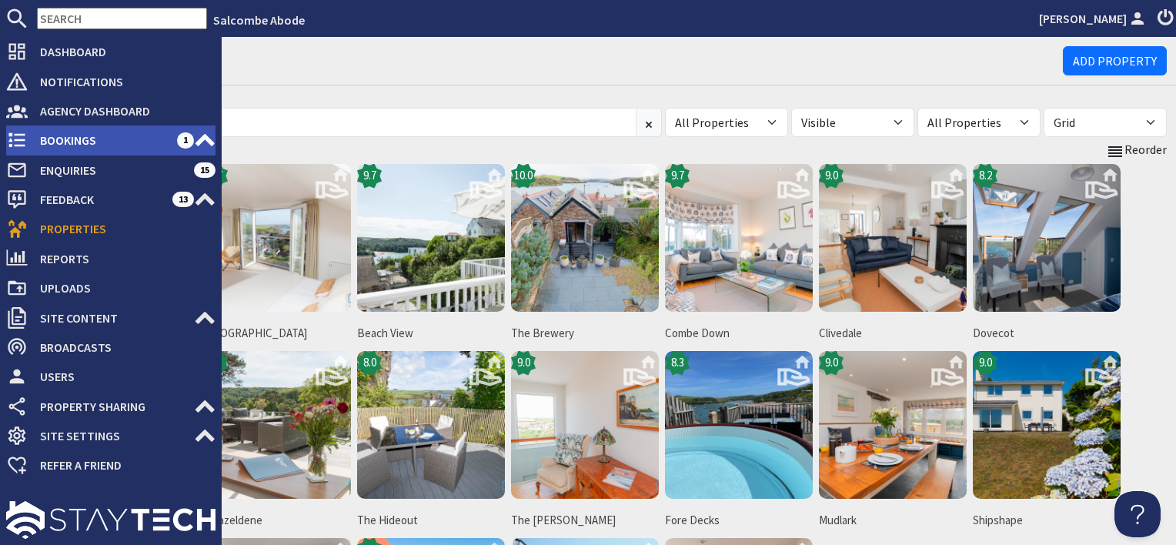
click at [74, 142] on span "Bookings" at bounding box center [102, 140] width 149 height 25
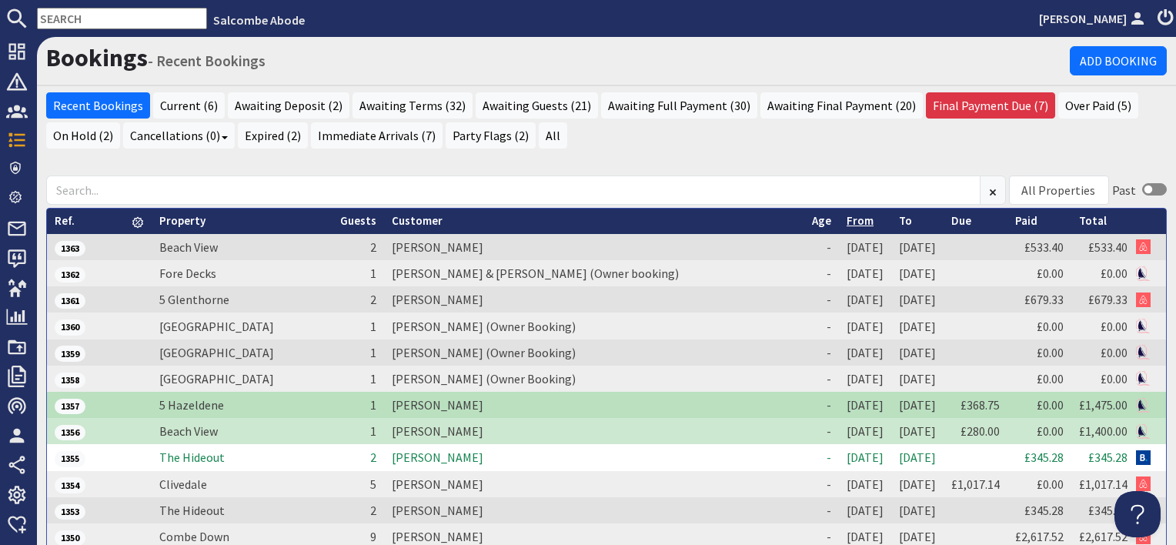
click at [847, 219] on link "From" at bounding box center [860, 220] width 27 height 15
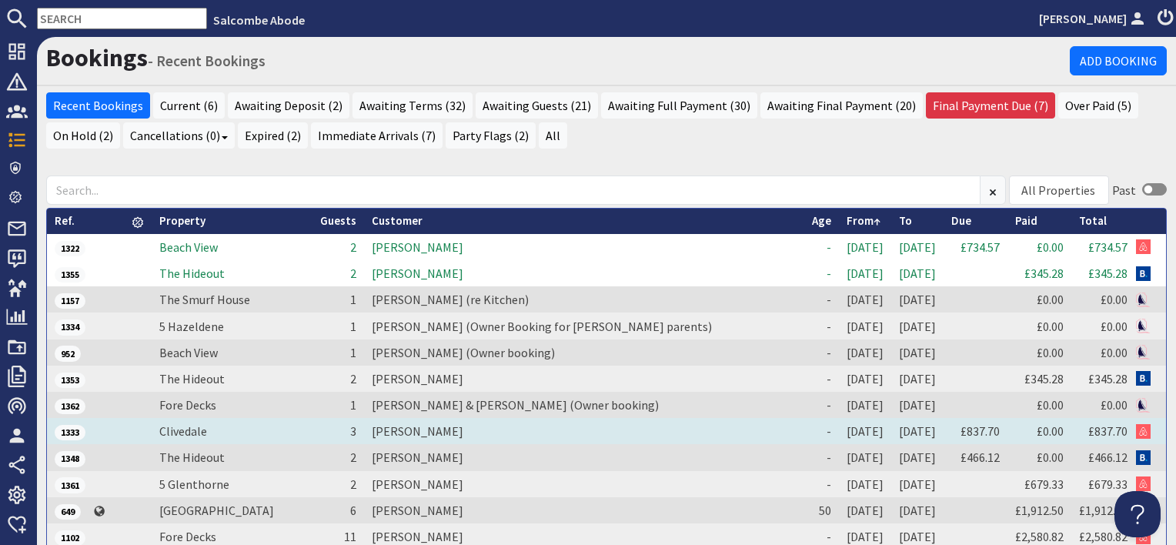
click at [419, 426] on td "[PERSON_NAME]" at bounding box center [584, 431] width 440 height 26
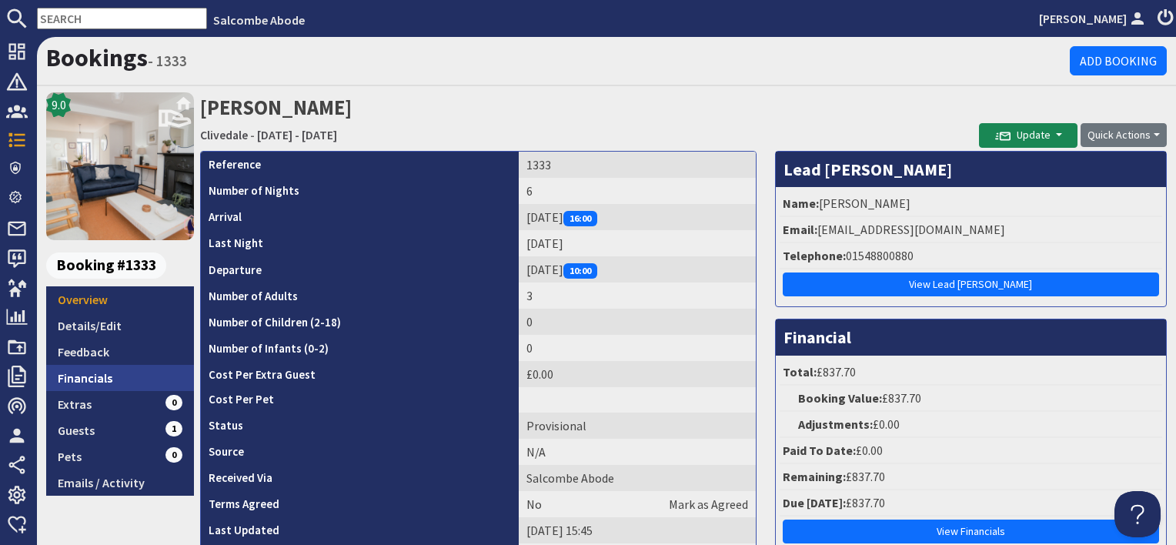
click at [146, 379] on link "Financials" at bounding box center [120, 378] width 148 height 26
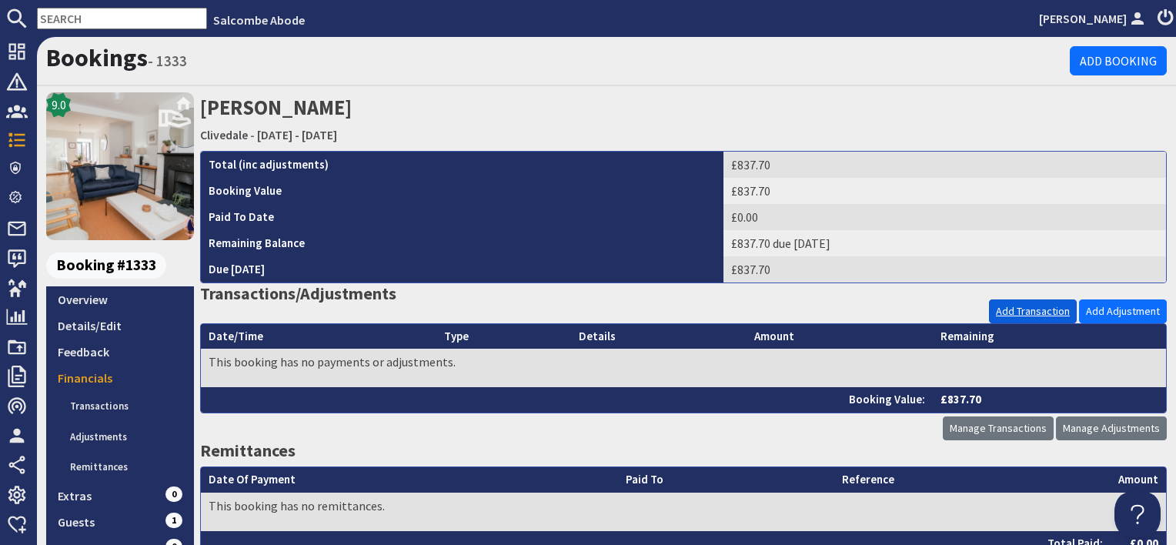
click at [1020, 315] on link "Add Transaction" at bounding box center [1033, 311] width 88 height 24
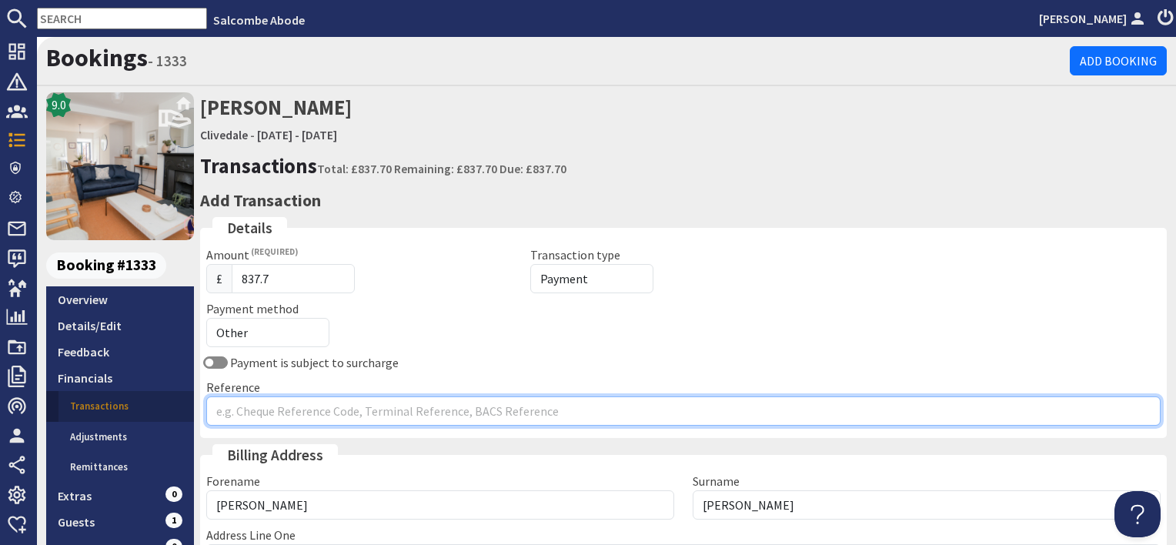
click at [277, 399] on input "Reference" at bounding box center [683, 410] width 954 height 29
type input "Airbnb"
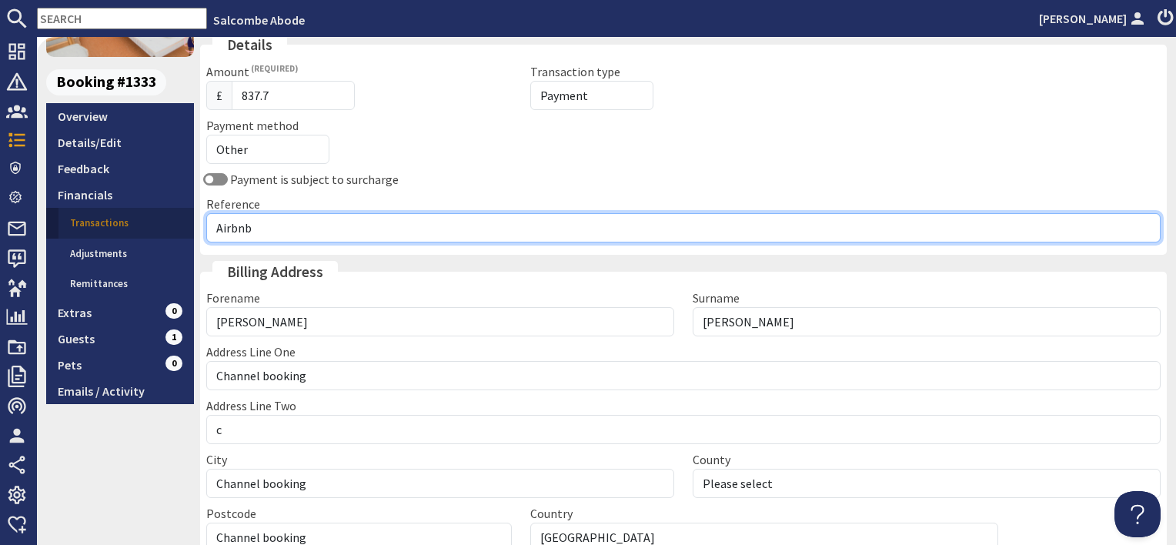
scroll to position [319, 0]
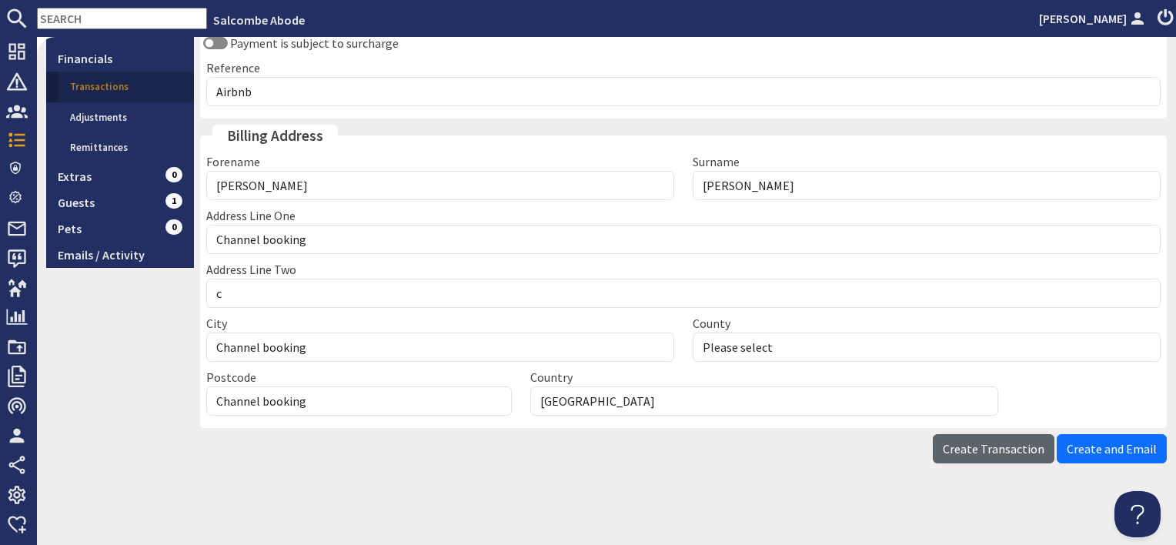
click at [991, 452] on span "Create Transaction" at bounding box center [994, 448] width 102 height 15
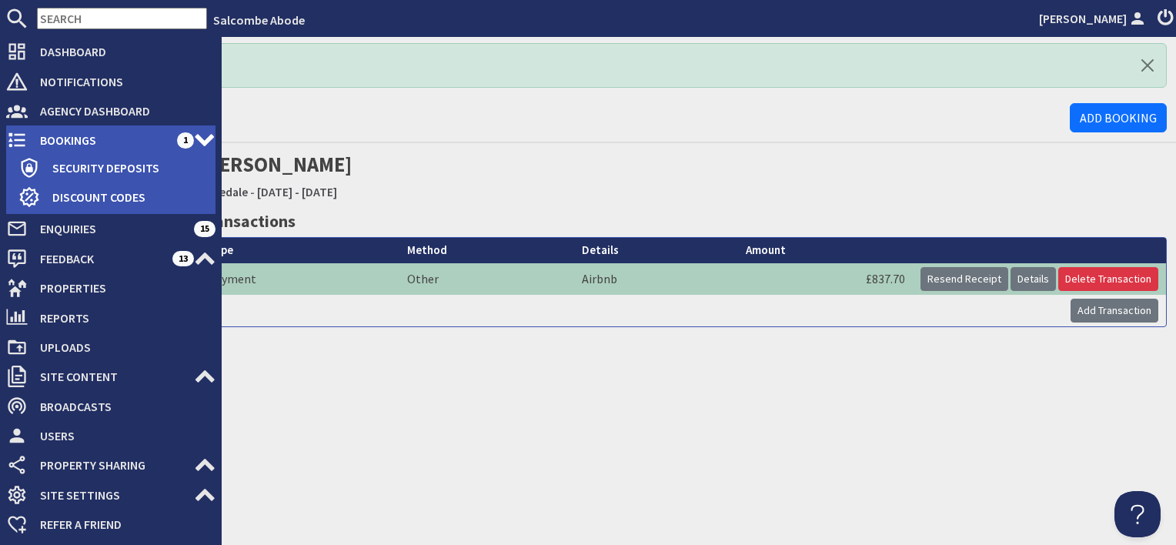
click at [62, 135] on span "Bookings" at bounding box center [102, 140] width 149 height 25
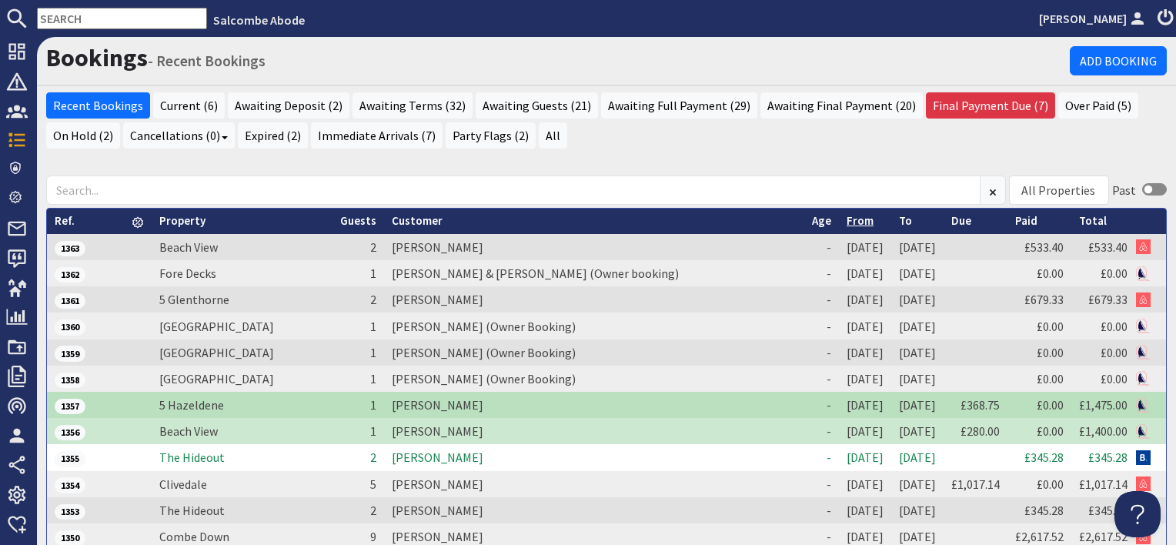
click at [847, 219] on link "From" at bounding box center [860, 220] width 27 height 15
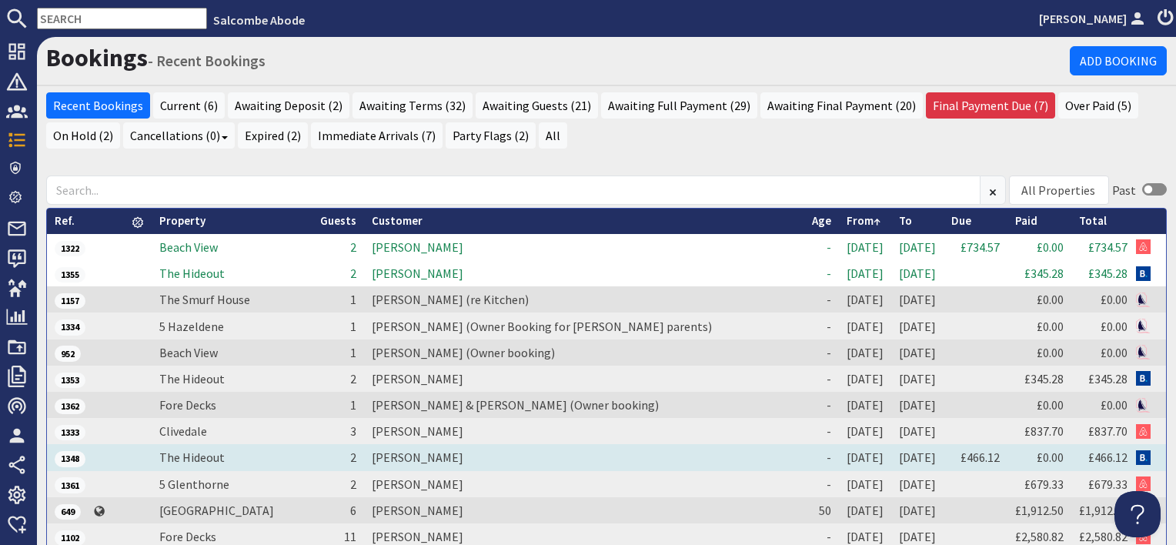
click at [434, 453] on td "[PERSON_NAME]" at bounding box center [584, 457] width 440 height 26
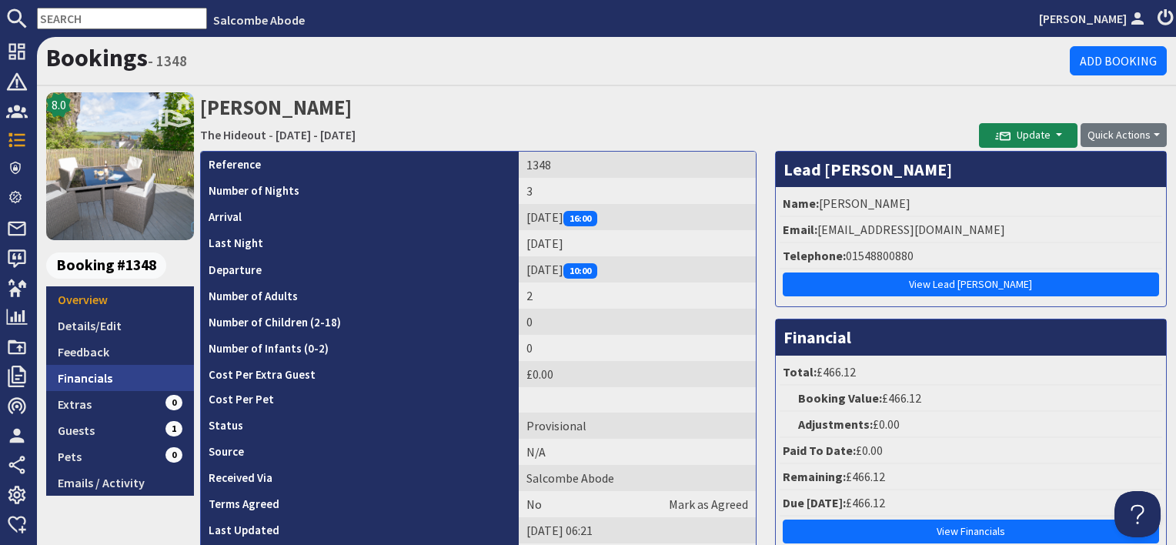
click at [113, 373] on link "Financials" at bounding box center [120, 378] width 148 height 26
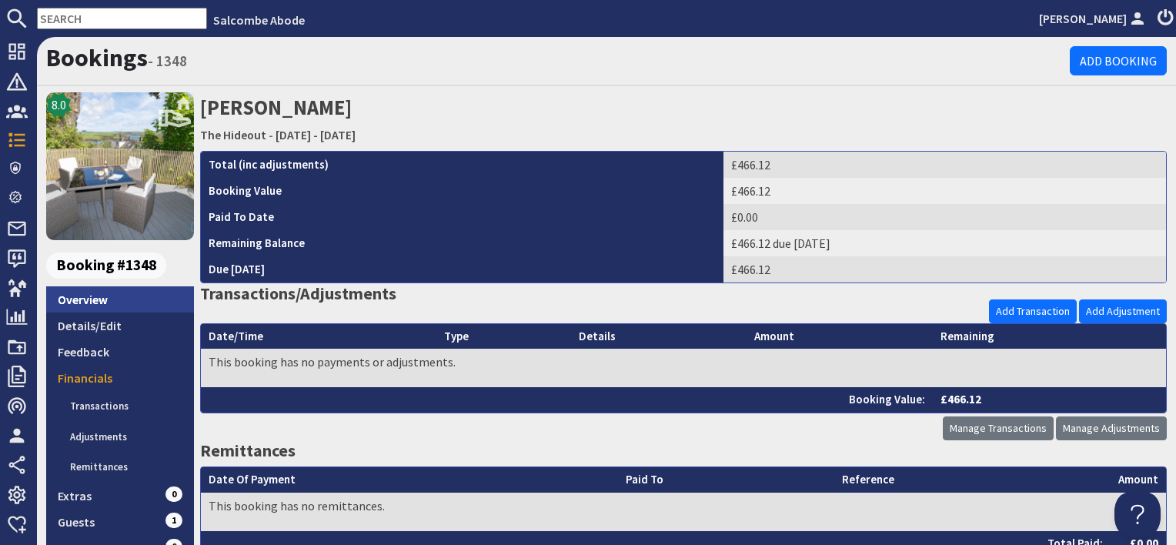
click at [159, 292] on link "Overview" at bounding box center [120, 299] width 148 height 26
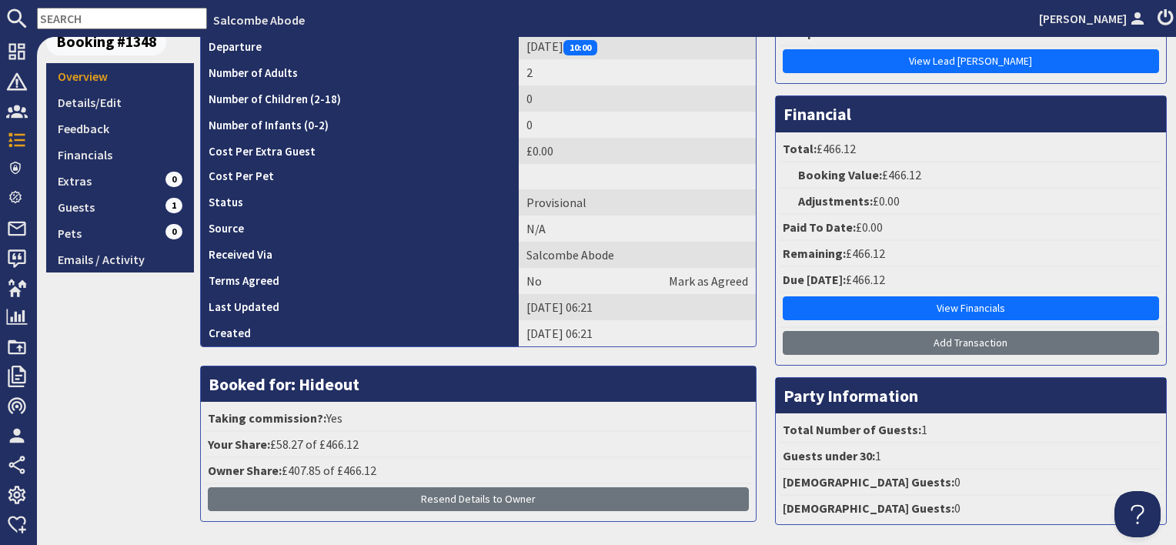
scroll to position [231, 0]
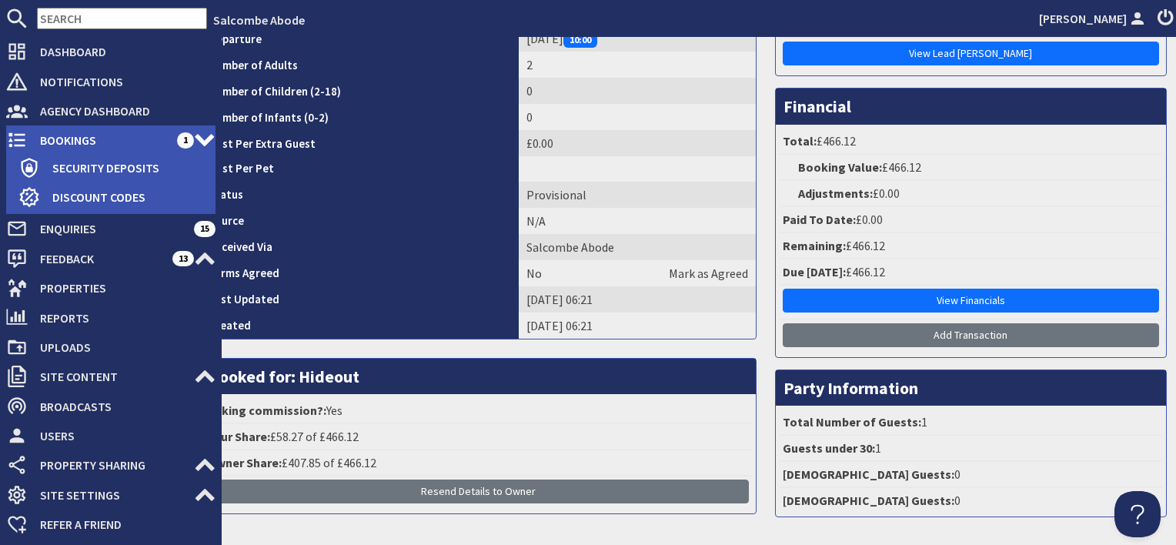
click at [40, 136] on span "Bookings" at bounding box center [102, 140] width 149 height 25
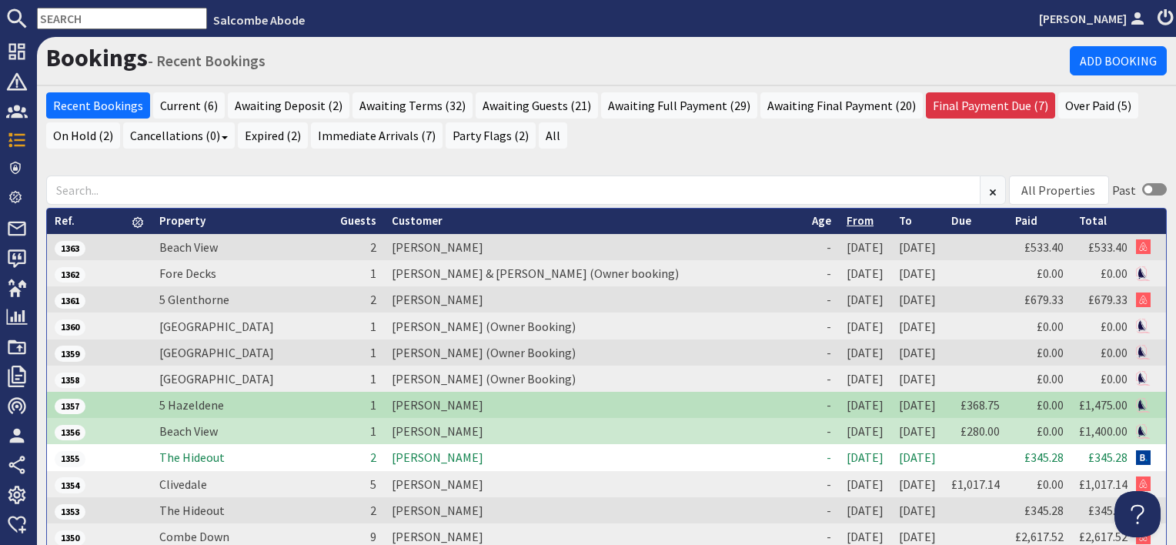
click at [847, 222] on link "From" at bounding box center [860, 220] width 27 height 15
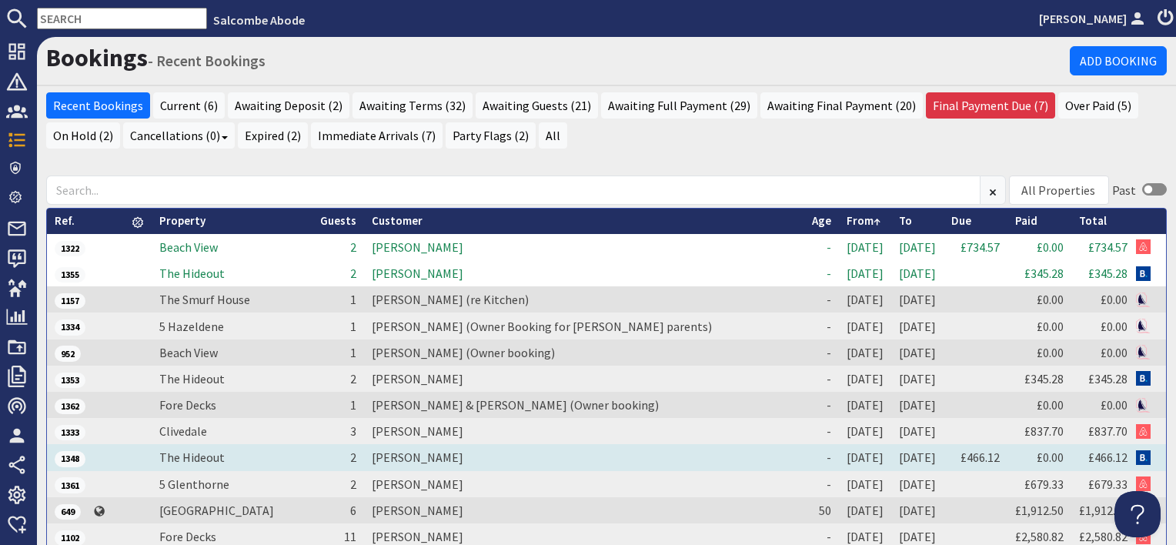
click at [440, 457] on td "[PERSON_NAME]" at bounding box center [584, 457] width 440 height 26
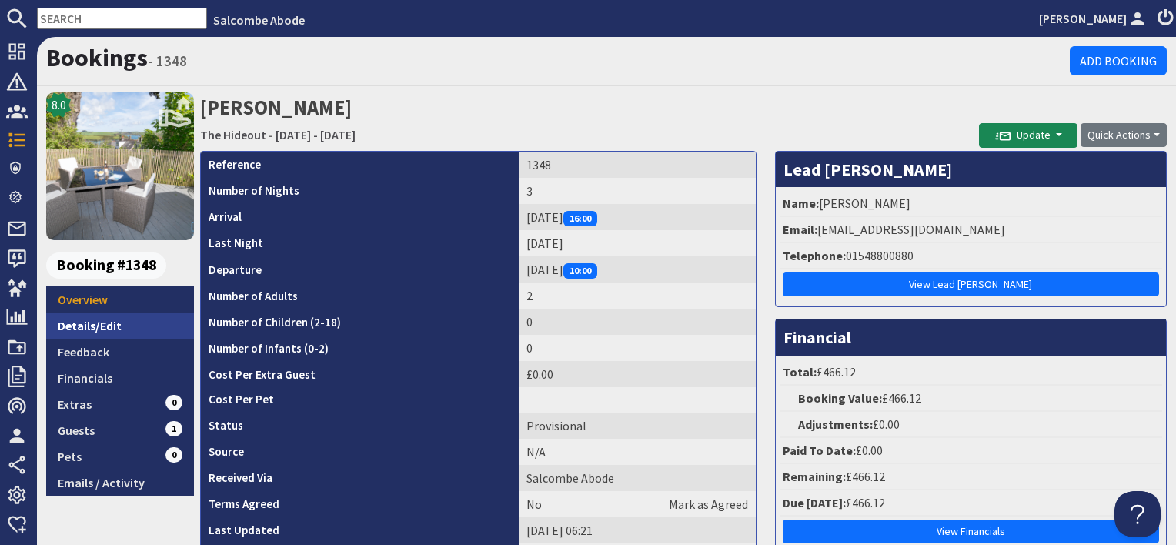
click at [123, 334] on link "Details/Edit" at bounding box center [120, 325] width 148 height 26
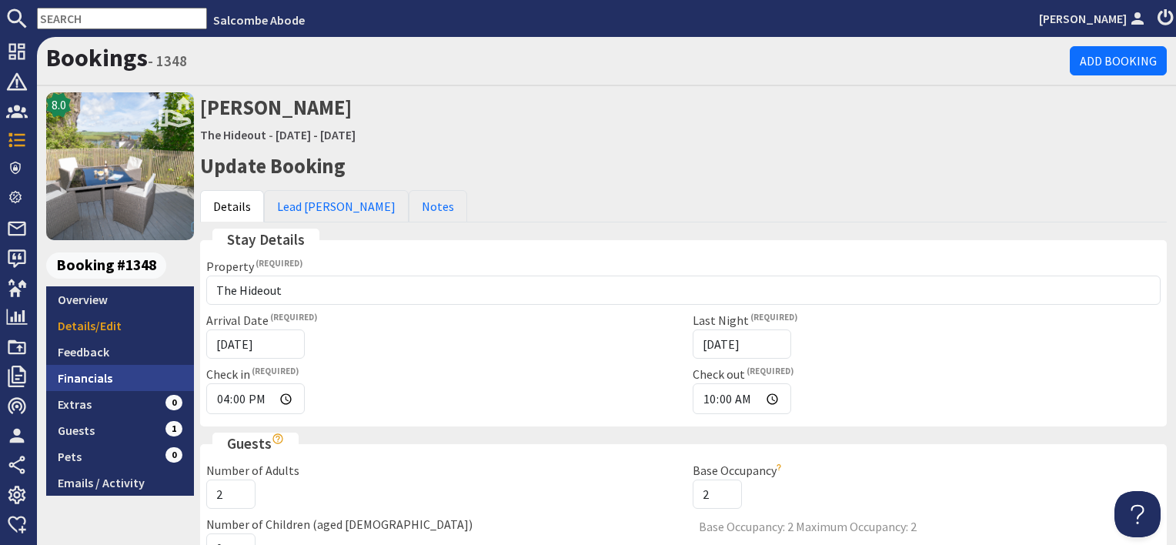
click at [117, 382] on link "Financials" at bounding box center [120, 378] width 148 height 26
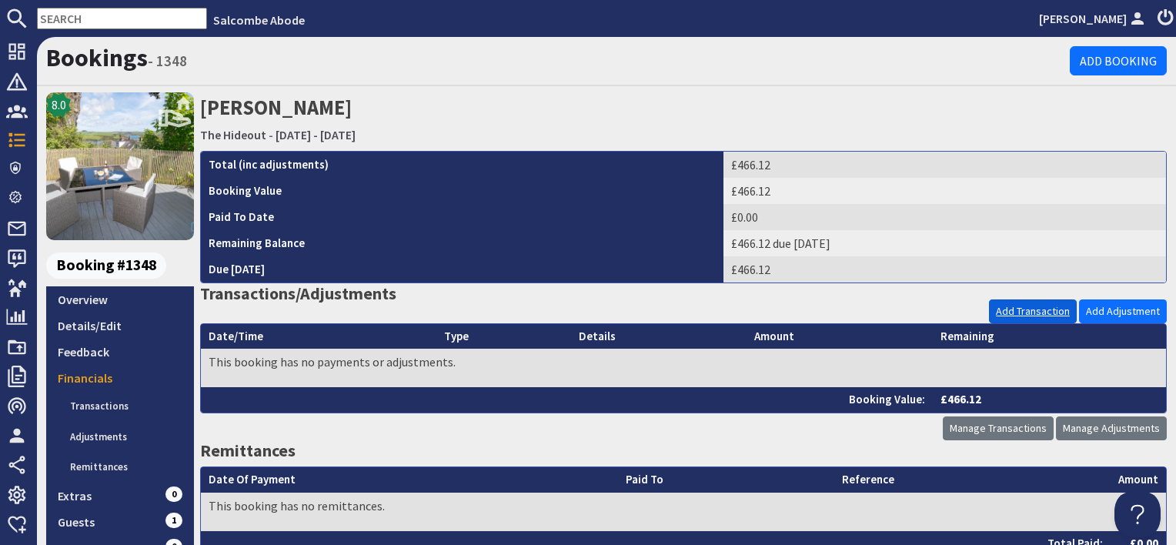
click at [1035, 311] on link "Add Transaction" at bounding box center [1033, 311] width 88 height 24
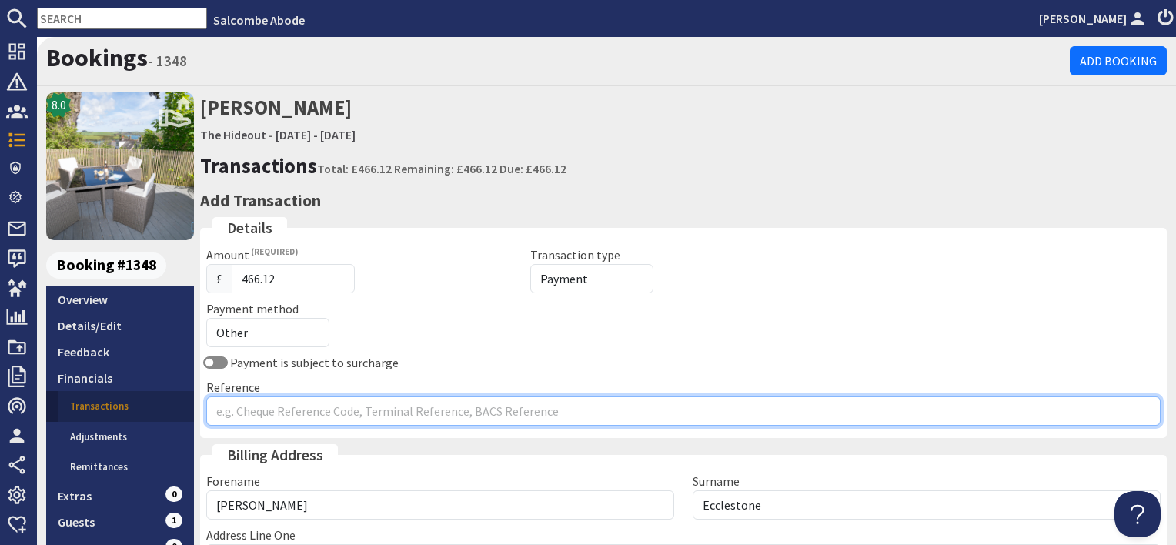
click at [272, 416] on input "Reference" at bounding box center [683, 410] width 954 height 29
type input "[DOMAIN_NAME]"
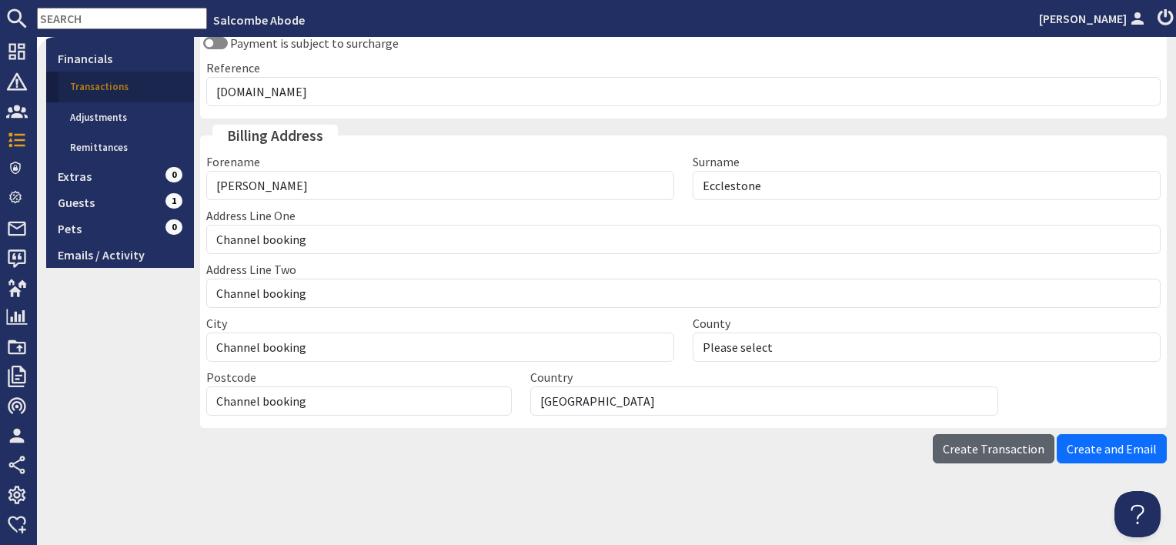
click at [1002, 441] on span "Create Transaction" at bounding box center [994, 448] width 102 height 15
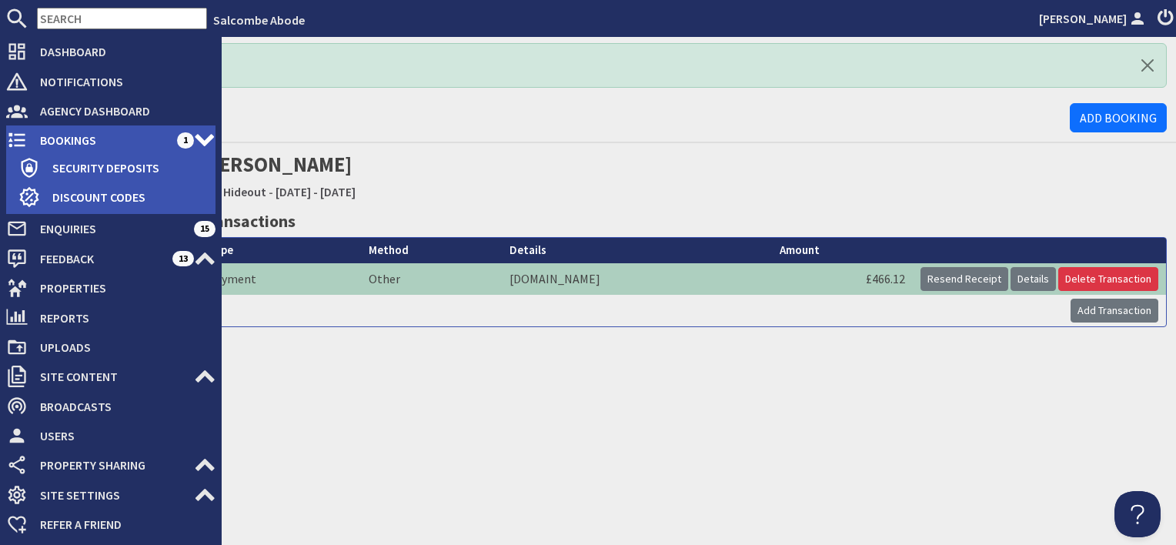
click at [29, 139] on span "Bookings" at bounding box center [102, 140] width 149 height 25
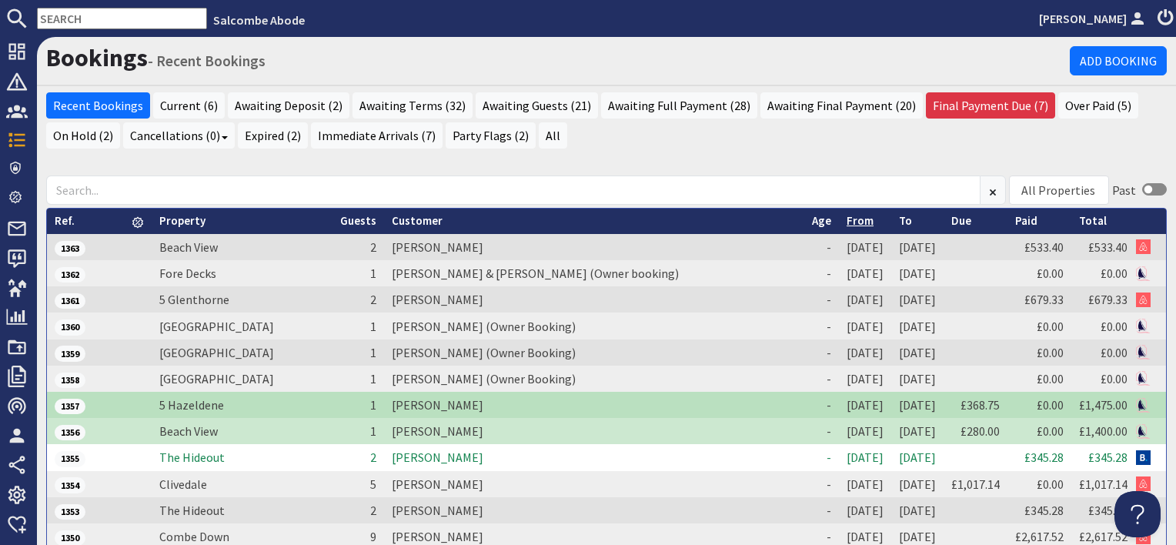
click at [847, 217] on link "From" at bounding box center [860, 220] width 27 height 15
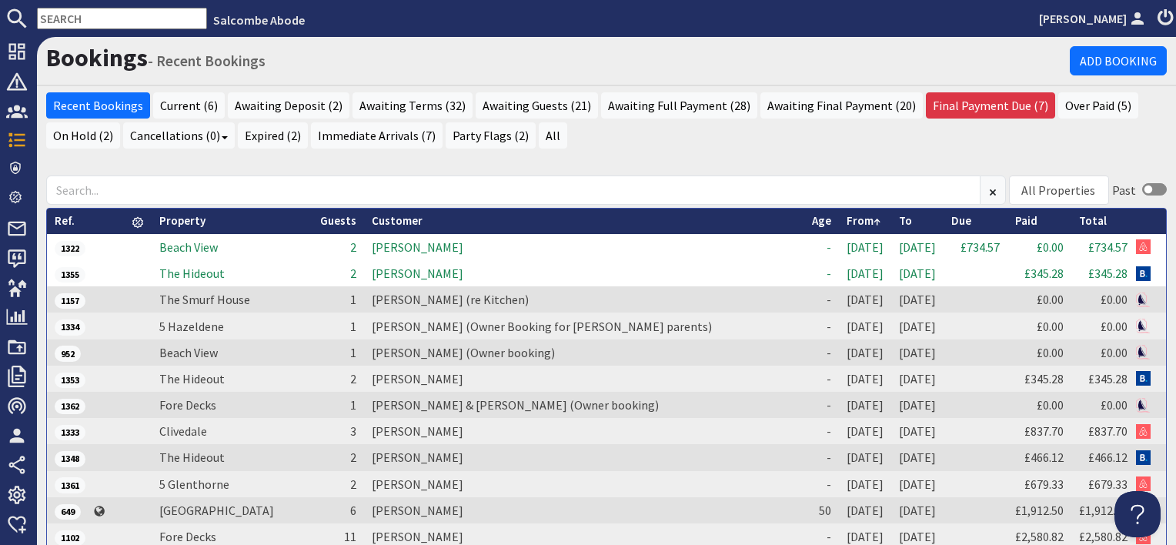
click at [392, 248] on td "[PERSON_NAME]" at bounding box center [584, 247] width 440 height 26
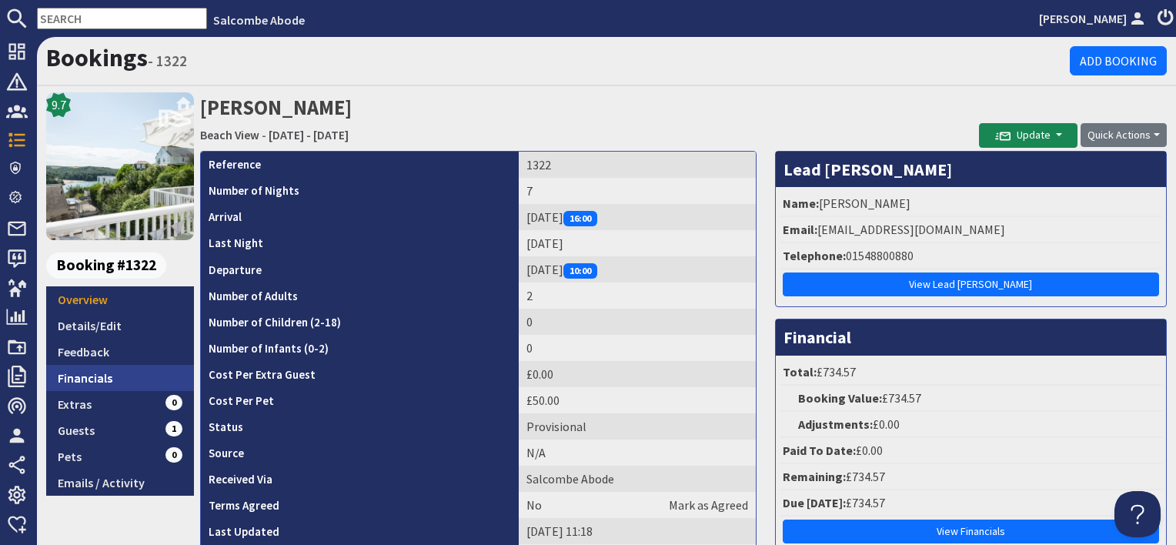
click at [93, 369] on link "Financials" at bounding box center [120, 378] width 148 height 26
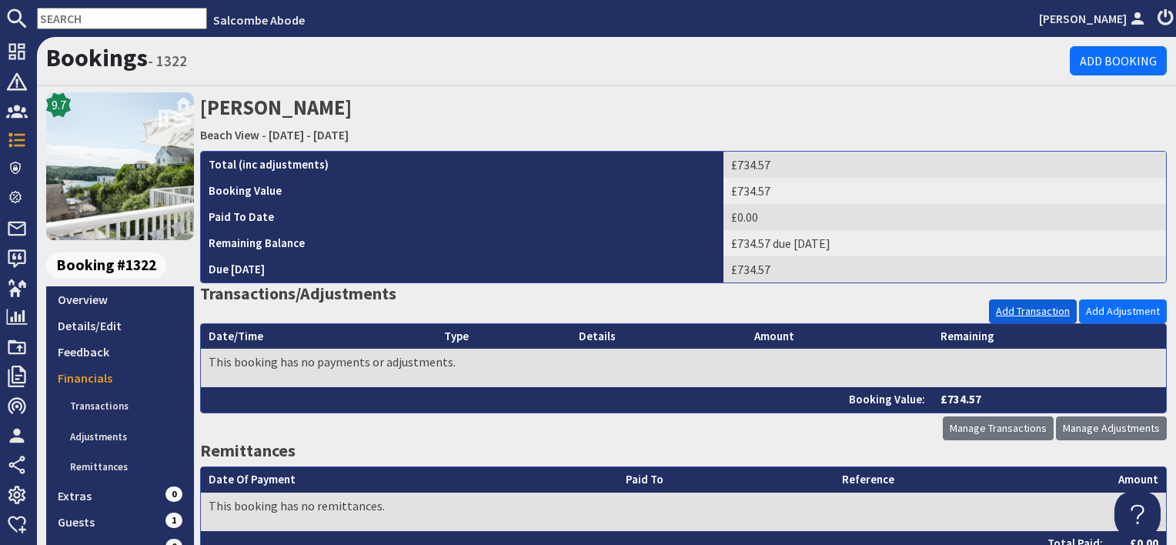
click at [997, 314] on link "Add Transaction" at bounding box center [1033, 311] width 88 height 24
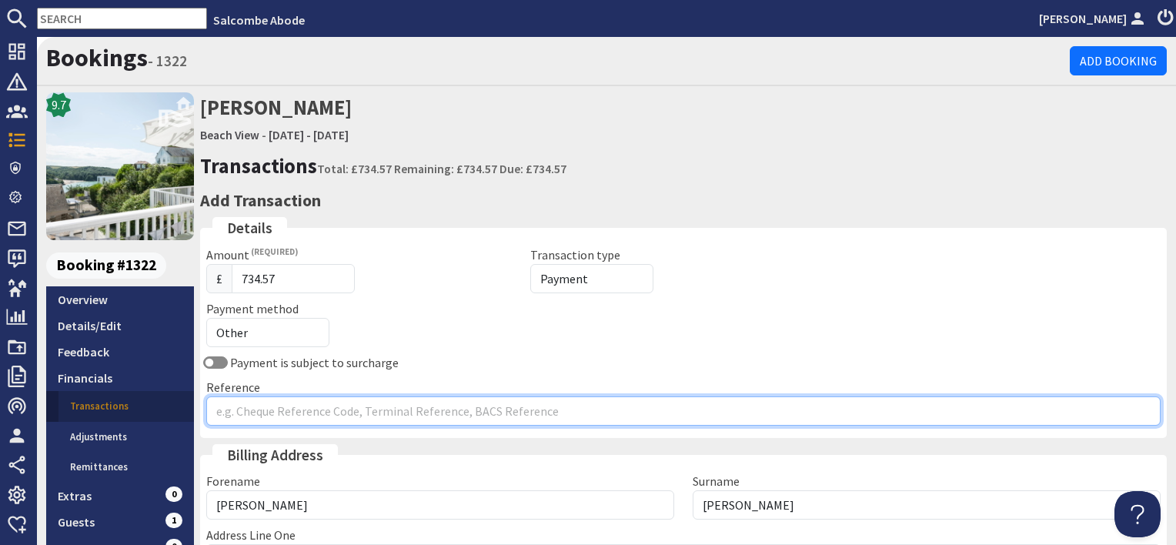
click at [287, 413] on input "Reference" at bounding box center [683, 410] width 954 height 29
type input "Airbnb"
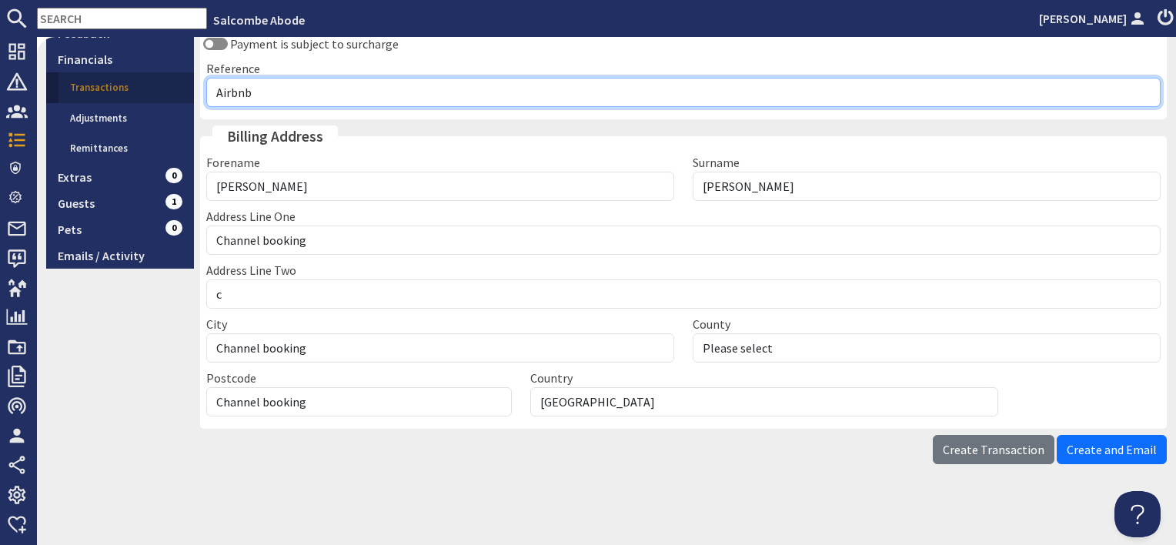
scroll to position [319, 0]
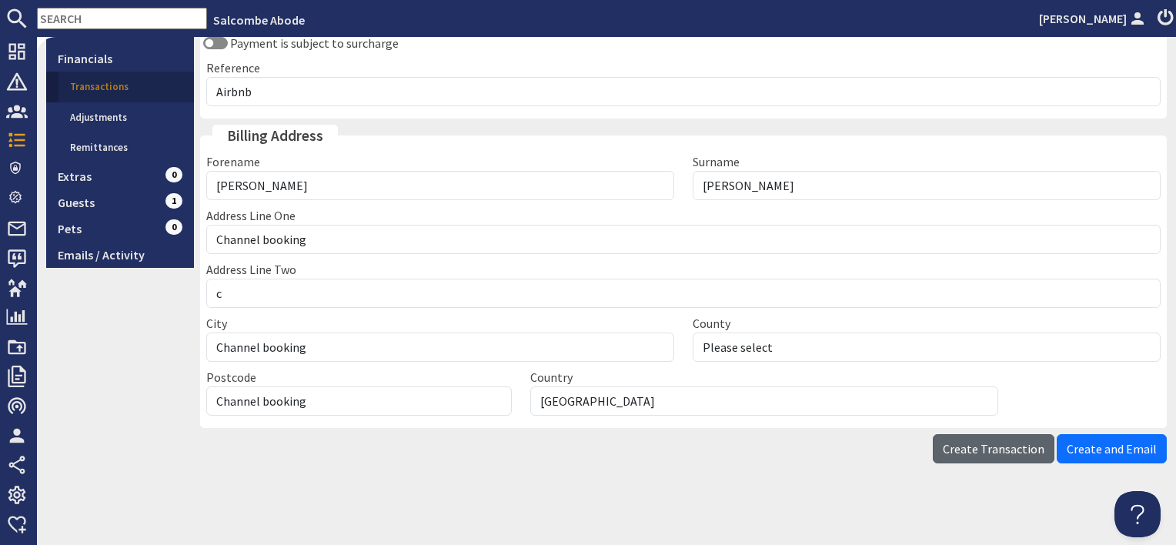
click at [1005, 446] on span "Create Transaction" at bounding box center [994, 448] width 102 height 15
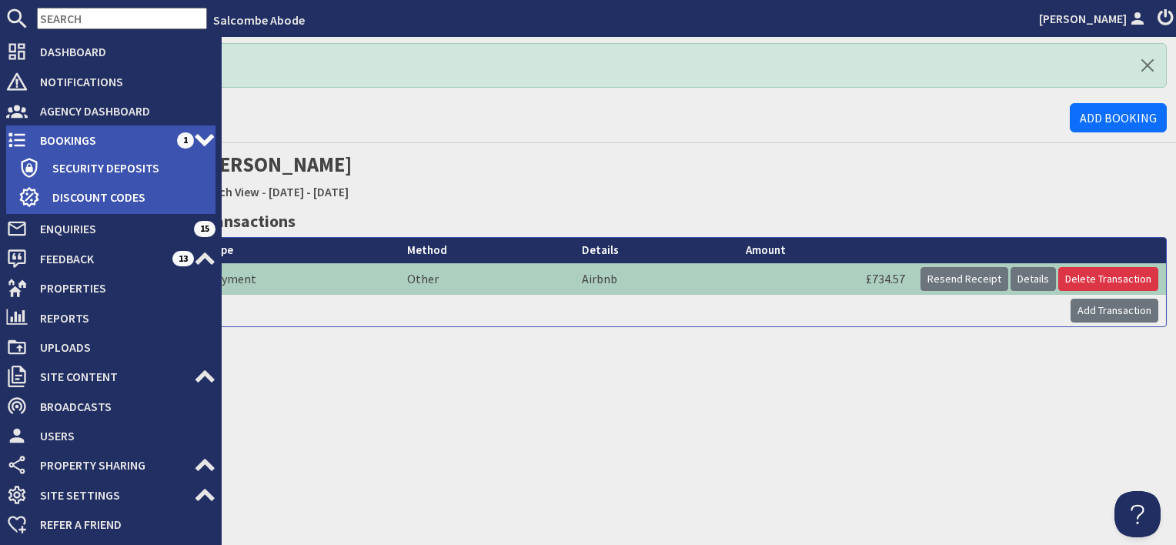
click at [62, 145] on span "Bookings" at bounding box center [102, 140] width 149 height 25
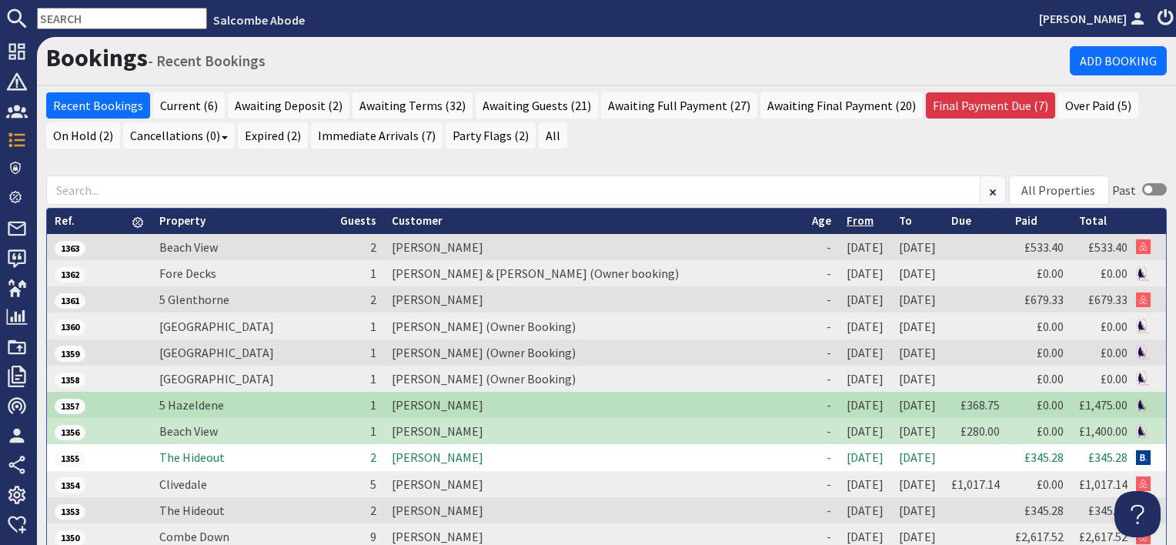
click at [847, 221] on link "From" at bounding box center [860, 220] width 27 height 15
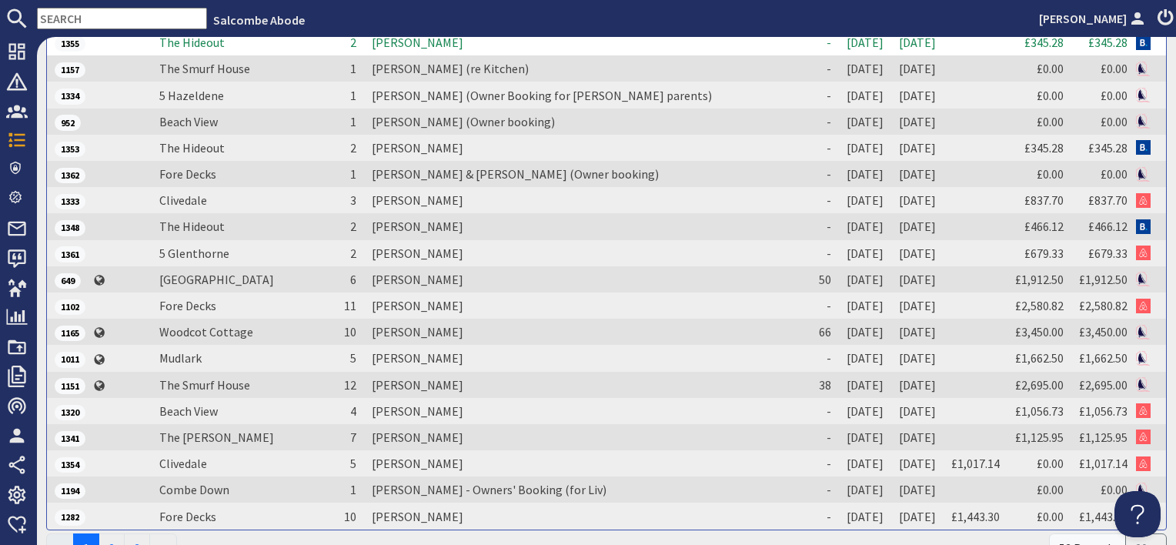
scroll to position [308, 0]
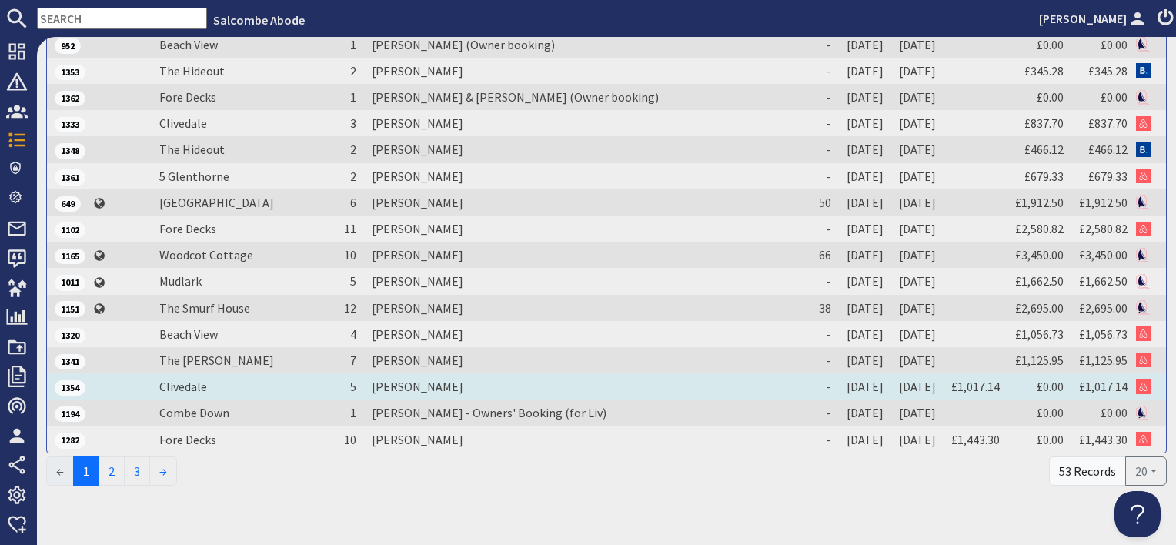
click at [413, 382] on td "[PERSON_NAME]" at bounding box center [584, 386] width 440 height 26
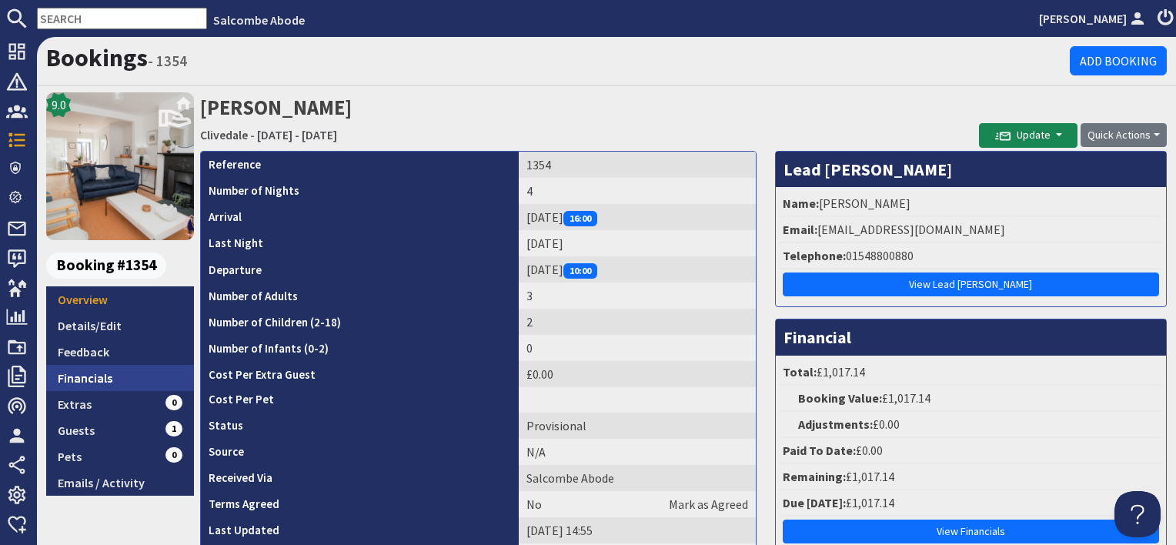
click at [84, 384] on link "Financials" at bounding box center [120, 378] width 148 height 26
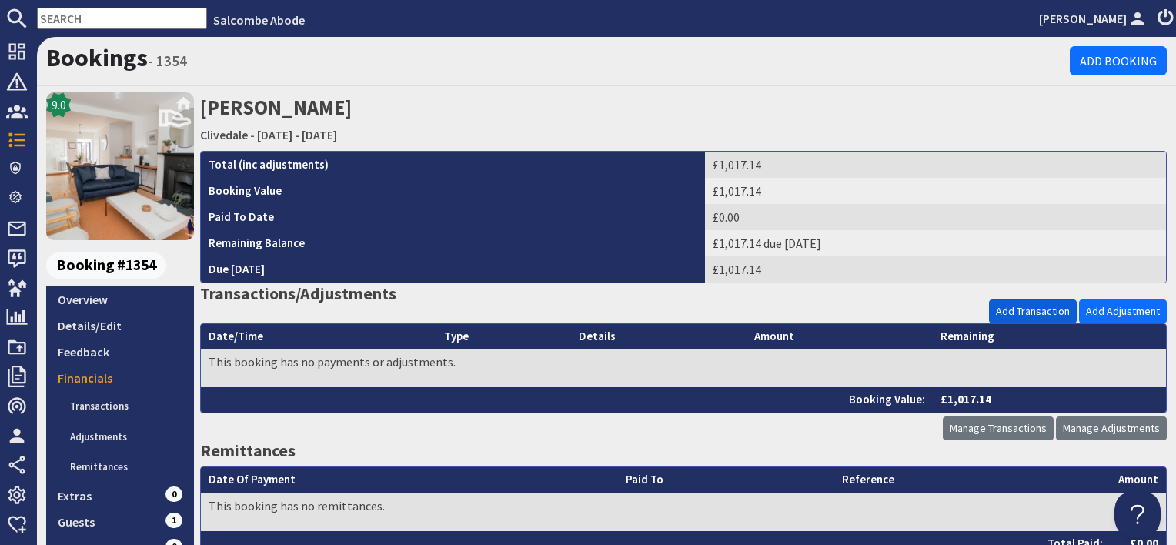
click at [1003, 299] on link "Add Transaction" at bounding box center [1033, 311] width 88 height 24
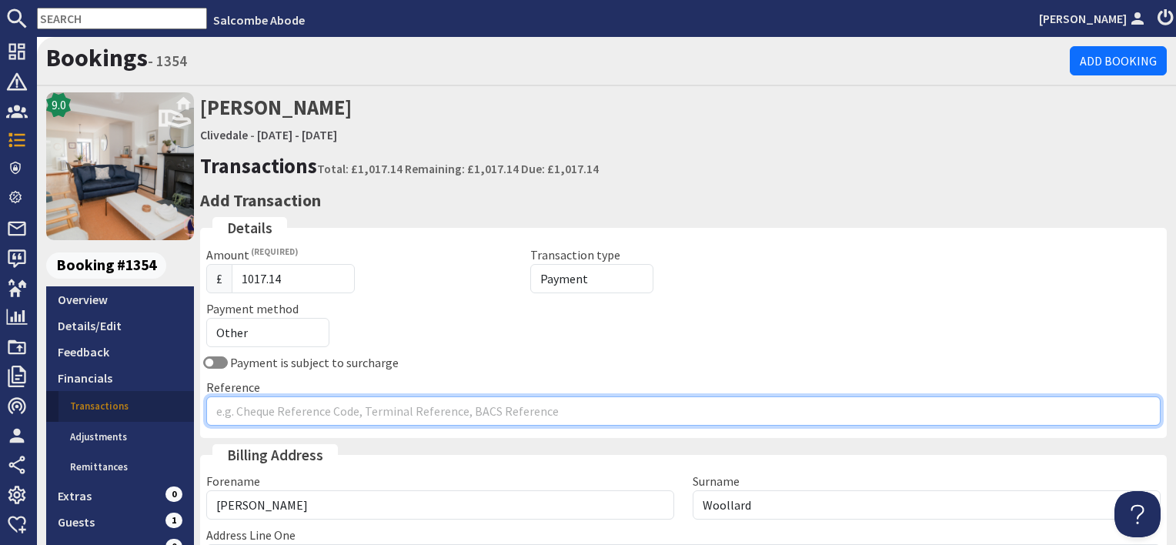
click at [279, 416] on input "Reference" at bounding box center [683, 410] width 954 height 29
type input "Airbnb"
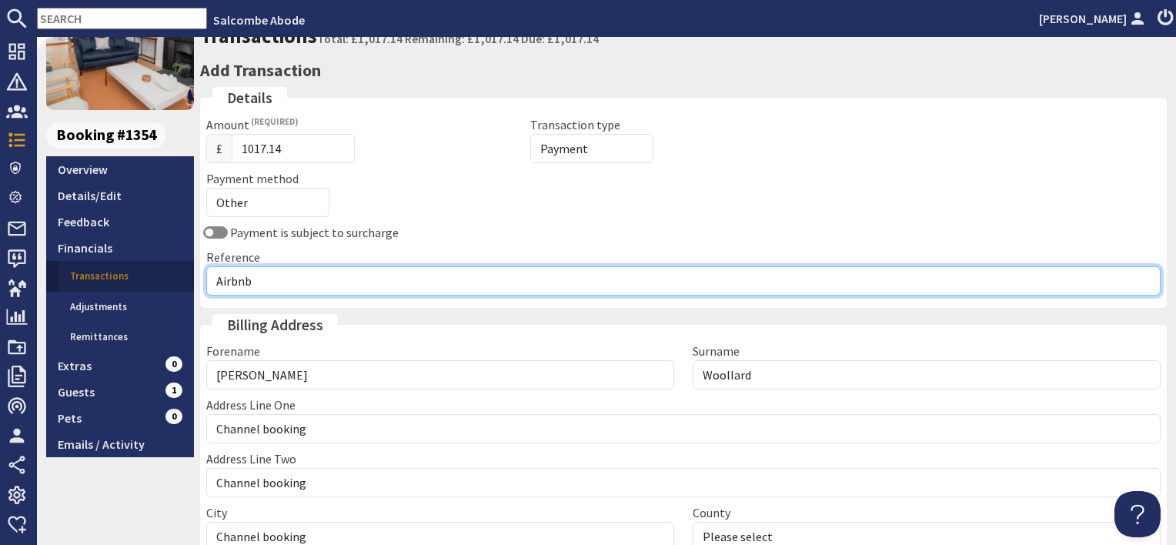
scroll to position [319, 0]
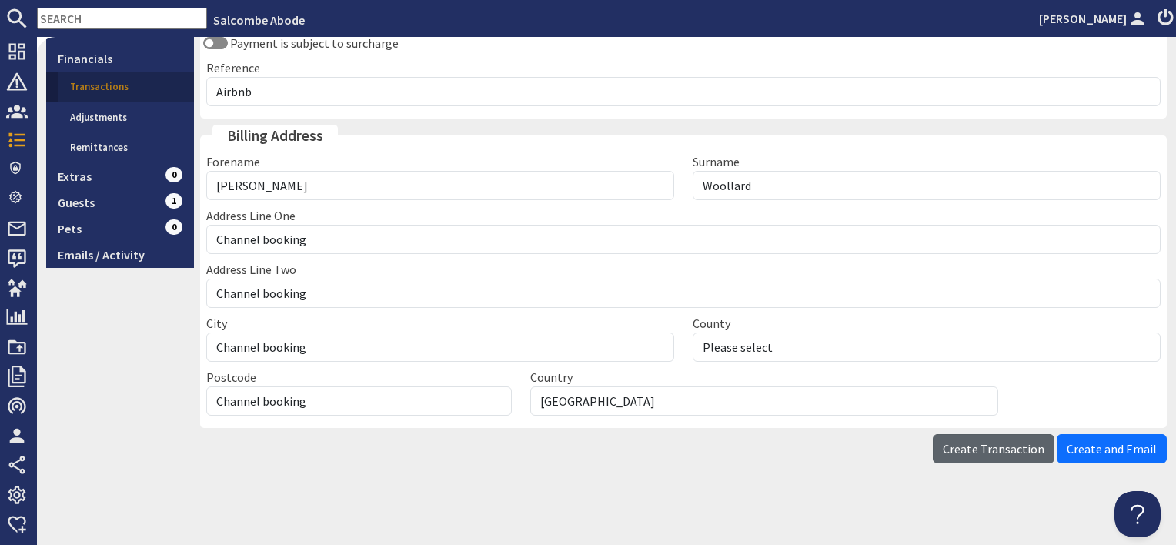
click at [965, 443] on span "Create Transaction" at bounding box center [994, 448] width 102 height 15
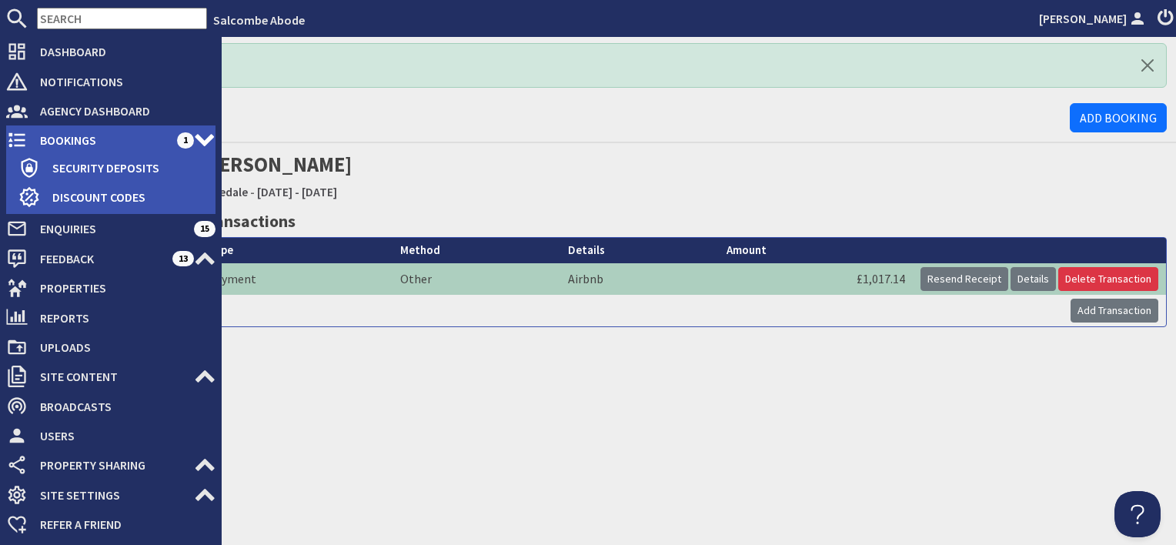
click at [62, 138] on span "Bookings" at bounding box center [102, 140] width 149 height 25
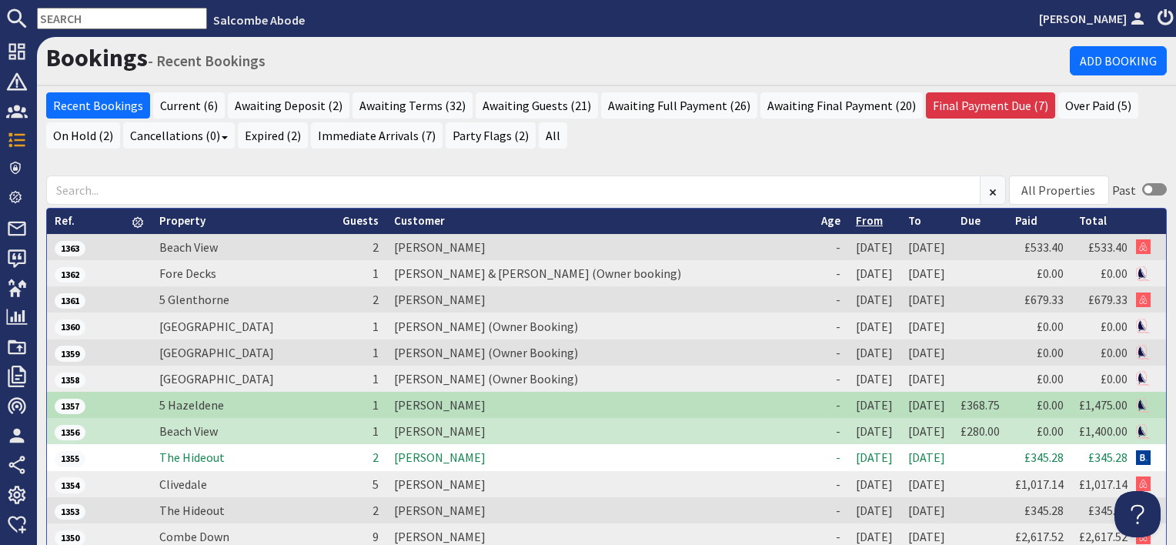
click at [856, 213] on link "From" at bounding box center [869, 220] width 27 height 15
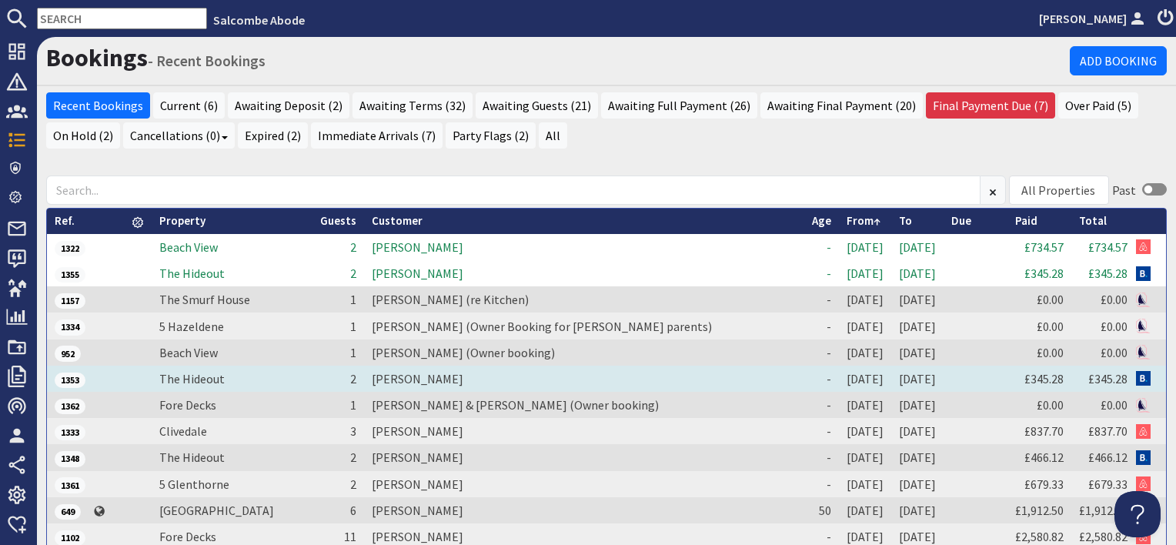
scroll to position [308, 0]
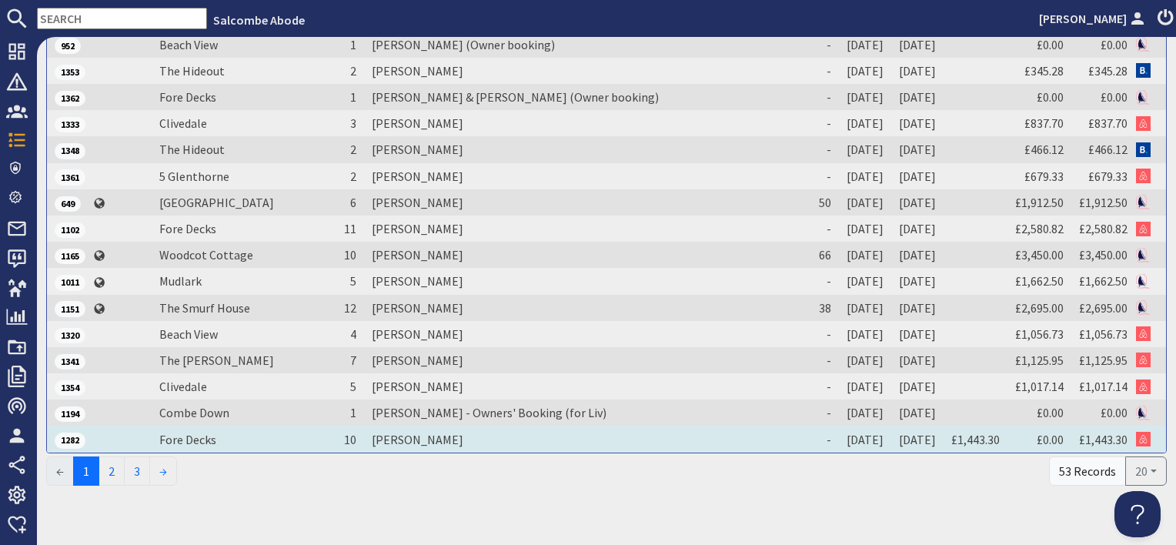
click at [433, 437] on td "[PERSON_NAME]" at bounding box center [584, 439] width 440 height 26
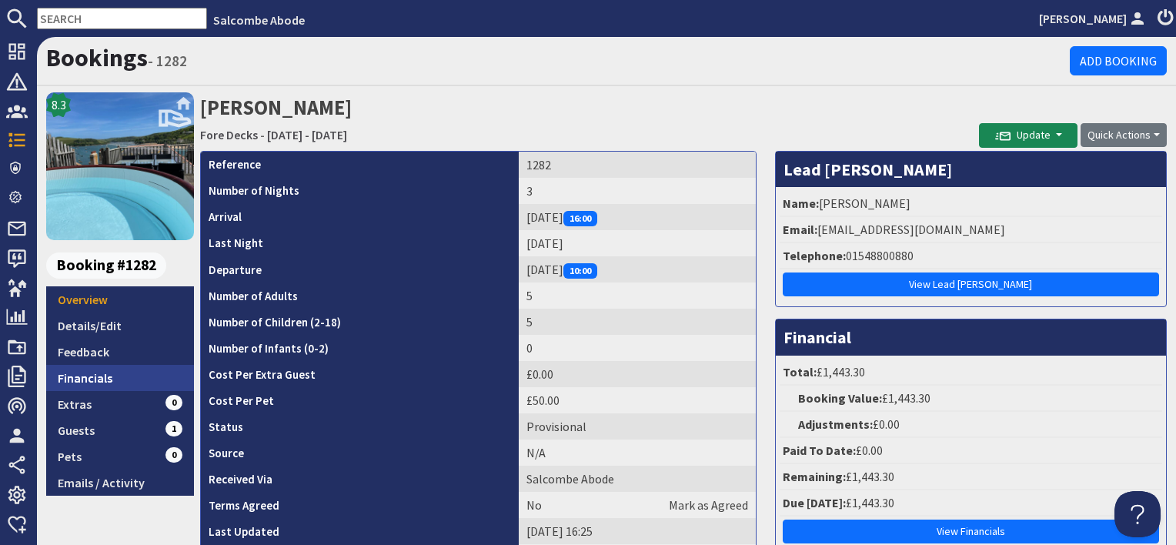
click at [130, 382] on link "Financials" at bounding box center [120, 378] width 148 height 26
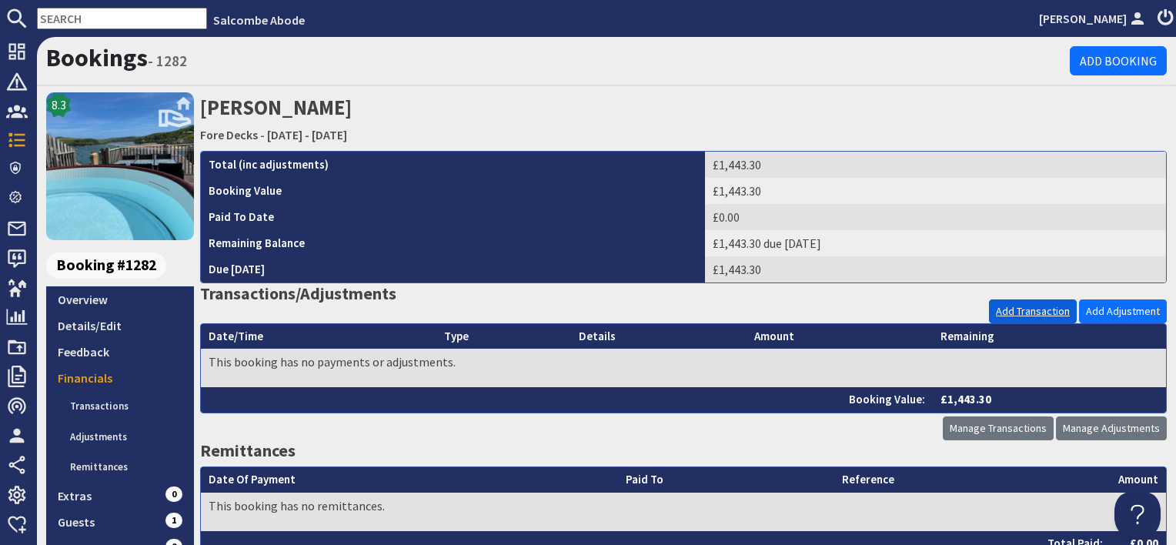
click at [1048, 308] on link "Add Transaction" at bounding box center [1033, 311] width 88 height 24
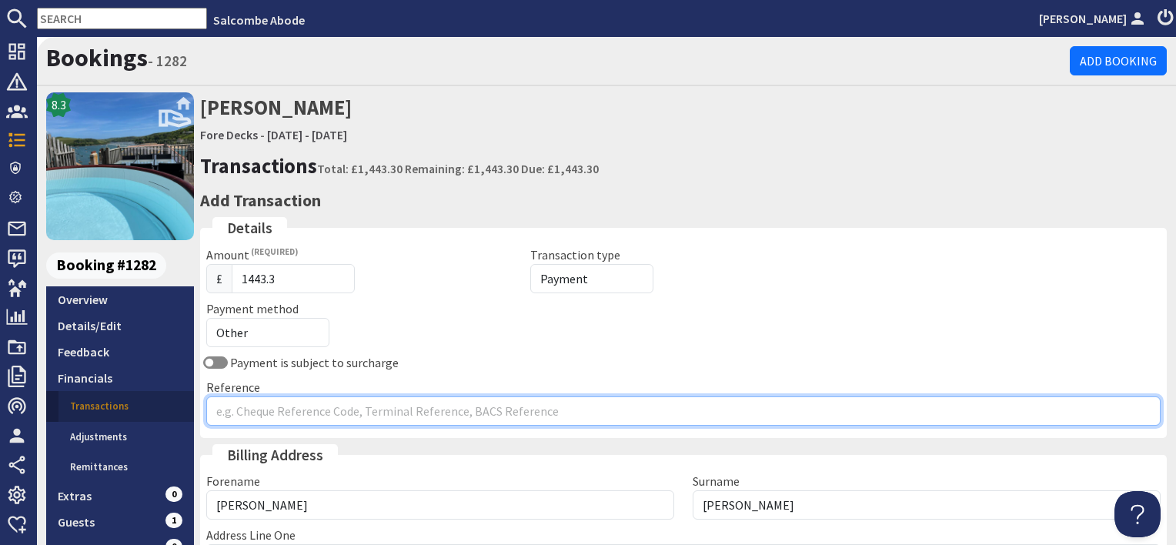
click at [314, 404] on input "Reference" at bounding box center [683, 410] width 954 height 29
type input "Airbnb"
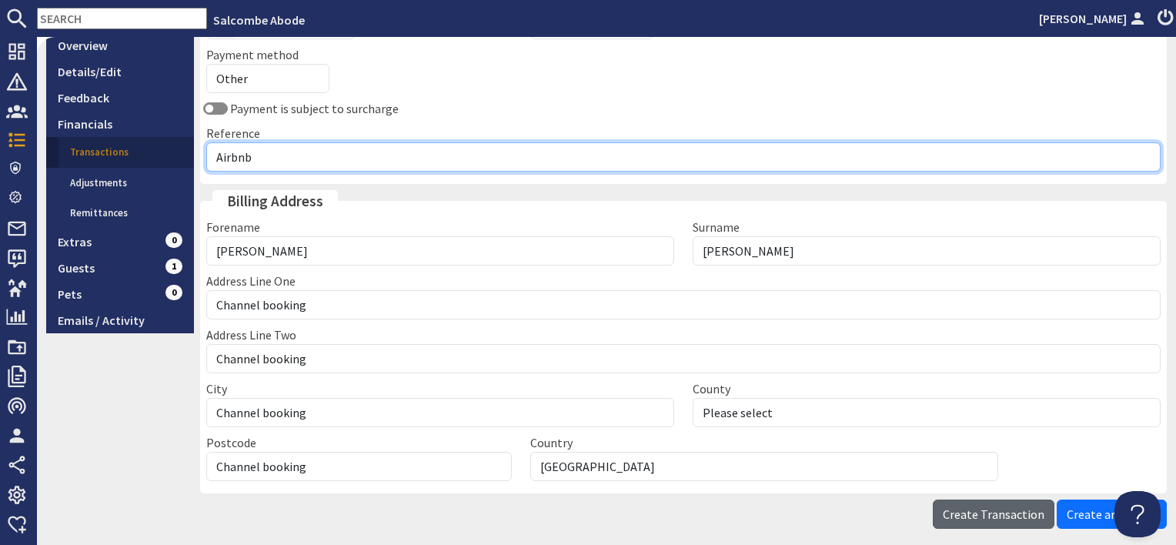
scroll to position [319, 0]
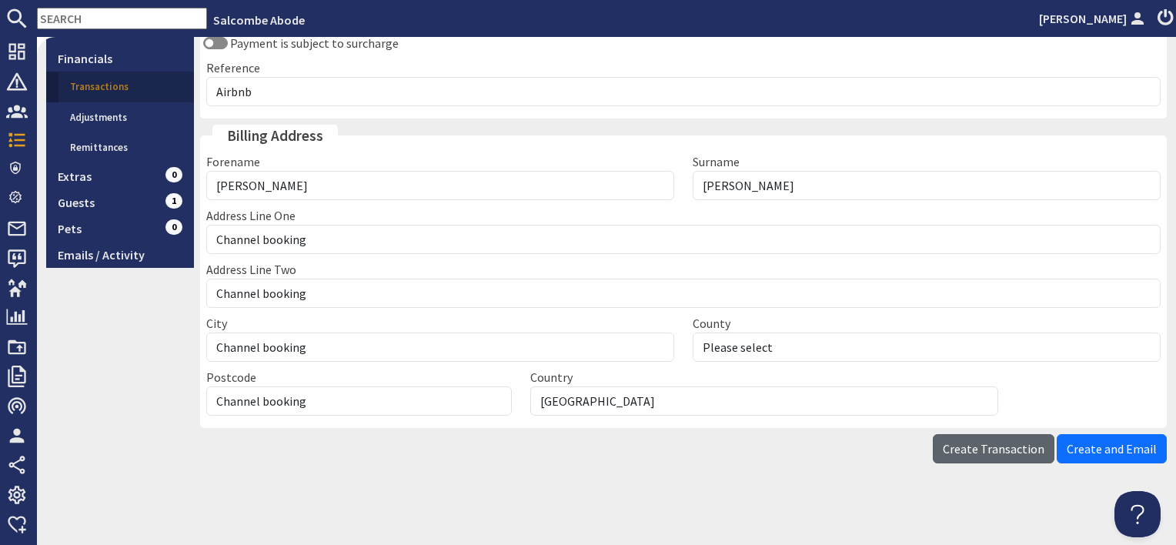
click at [1014, 451] on span "Create Transaction" at bounding box center [994, 448] width 102 height 15
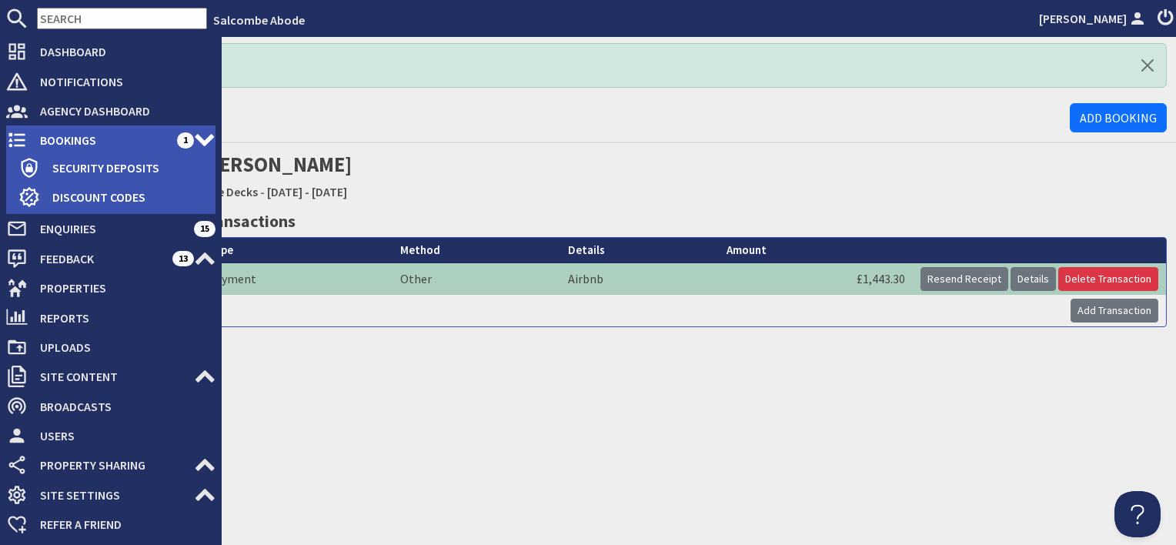
click at [105, 137] on span "Bookings" at bounding box center [102, 140] width 149 height 25
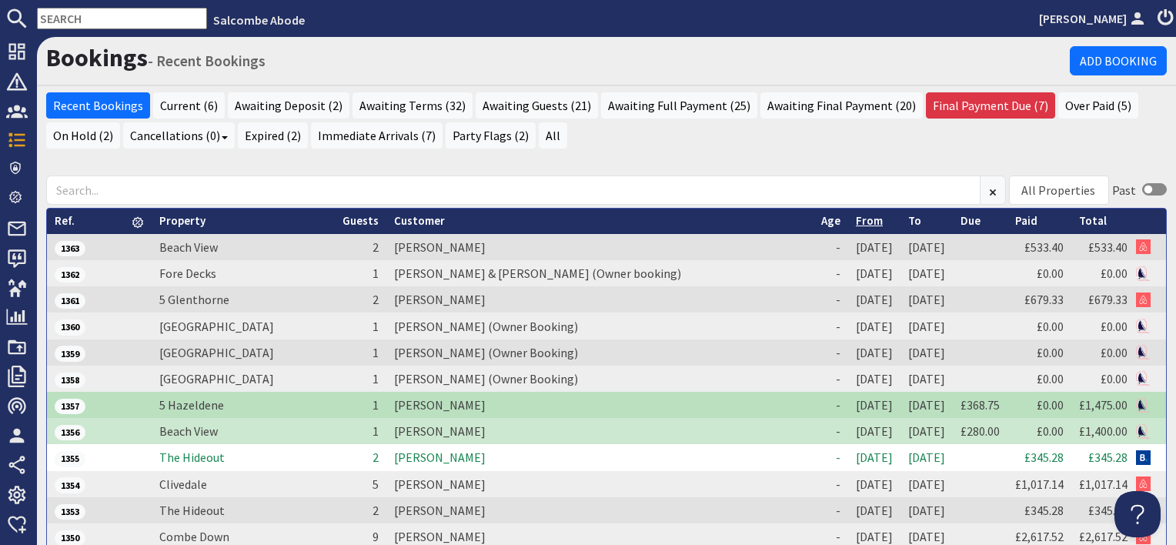
click at [856, 221] on link "From" at bounding box center [869, 220] width 27 height 15
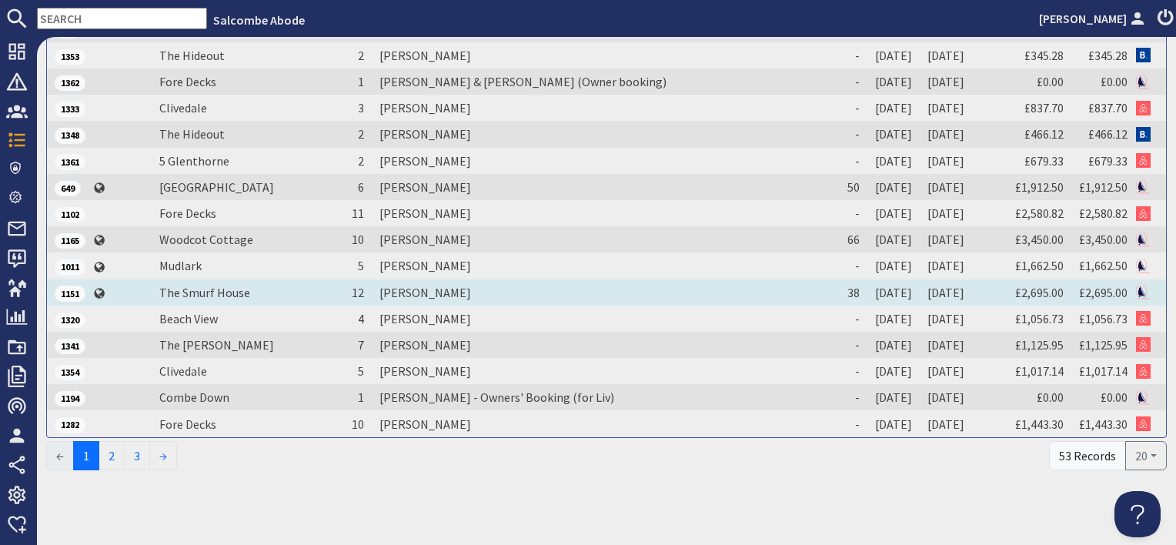
scroll to position [323, 0]
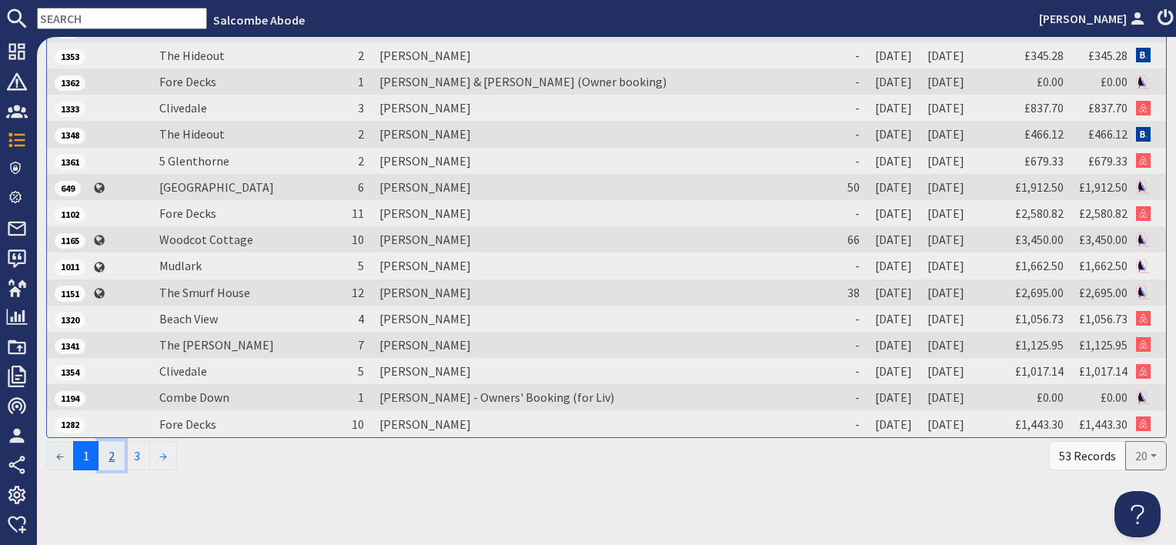
click at [112, 451] on link "2" at bounding box center [112, 455] width 26 height 29
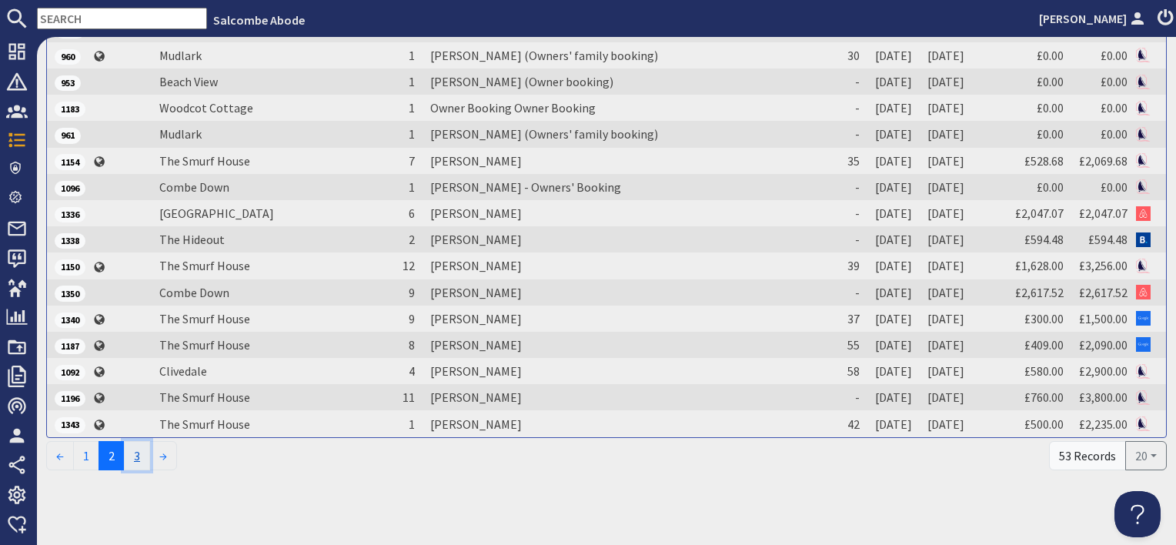
click at [138, 449] on link "3" at bounding box center [137, 455] width 26 height 29
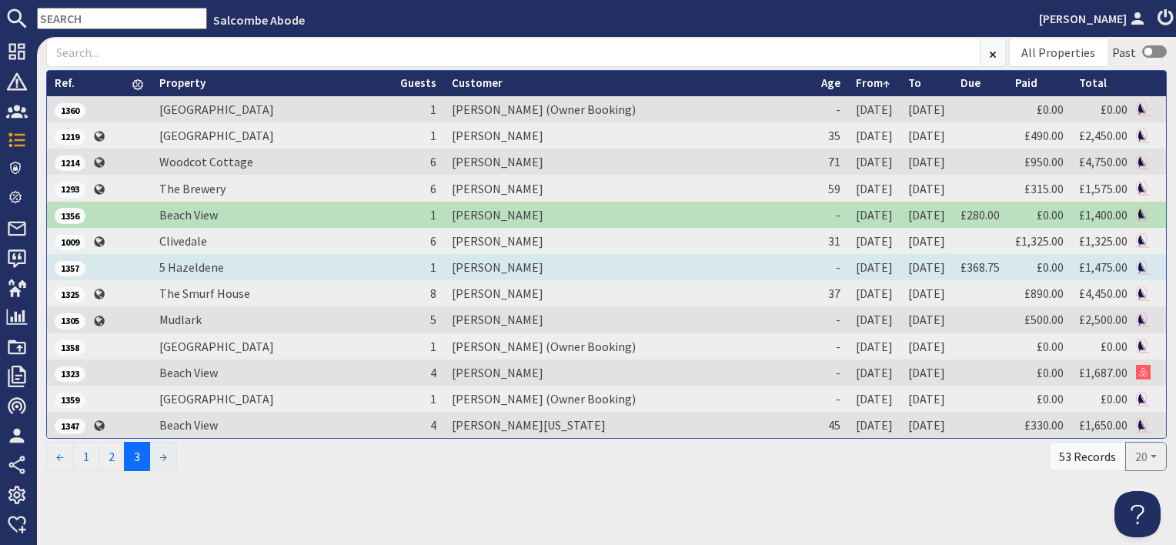
scroll to position [140, 0]
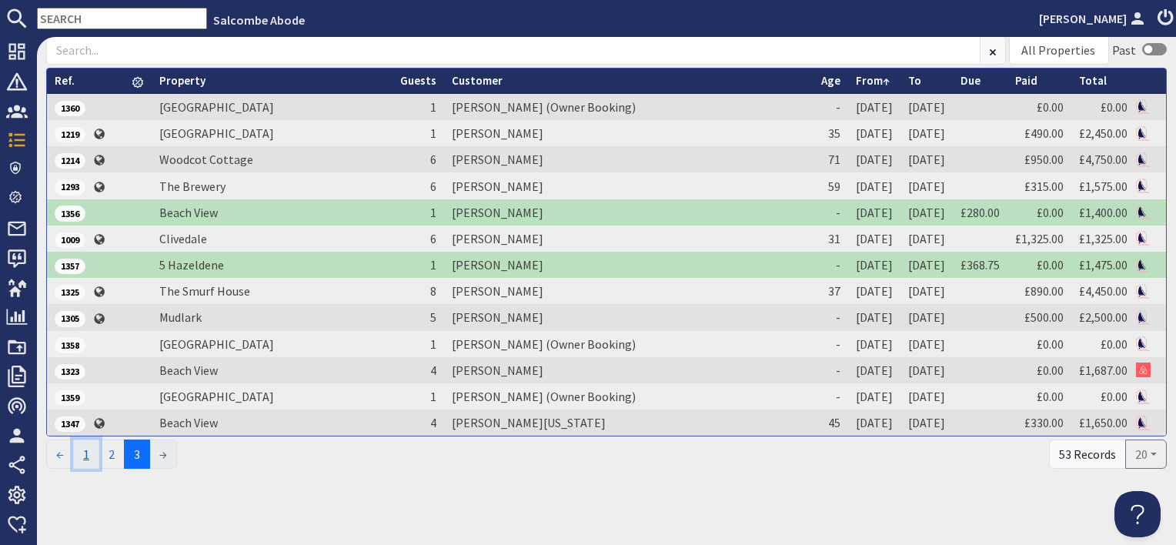
click at [89, 453] on link "1" at bounding box center [86, 453] width 26 height 29
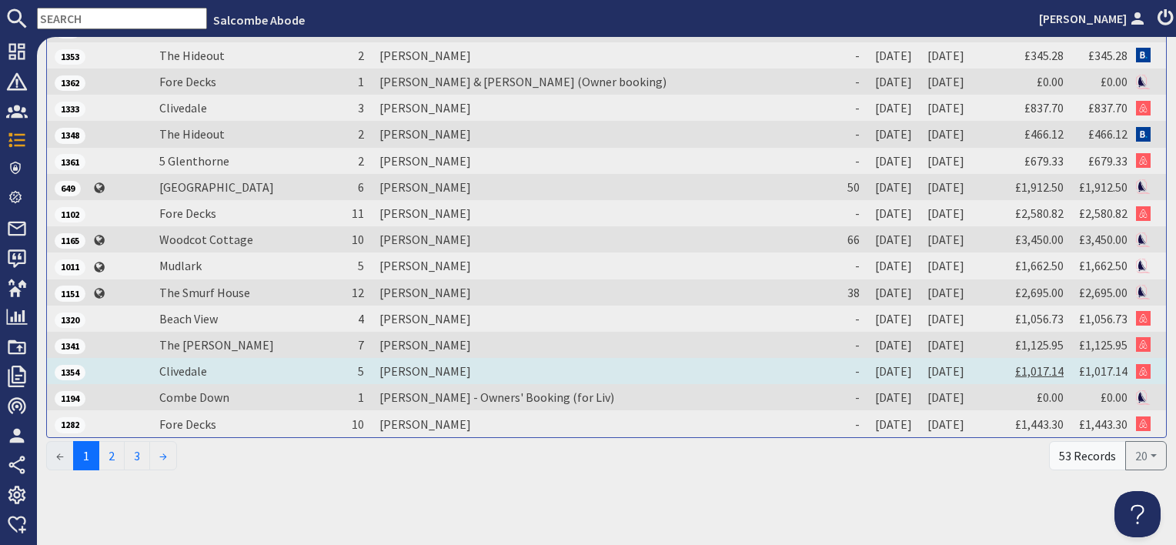
scroll to position [323, 0]
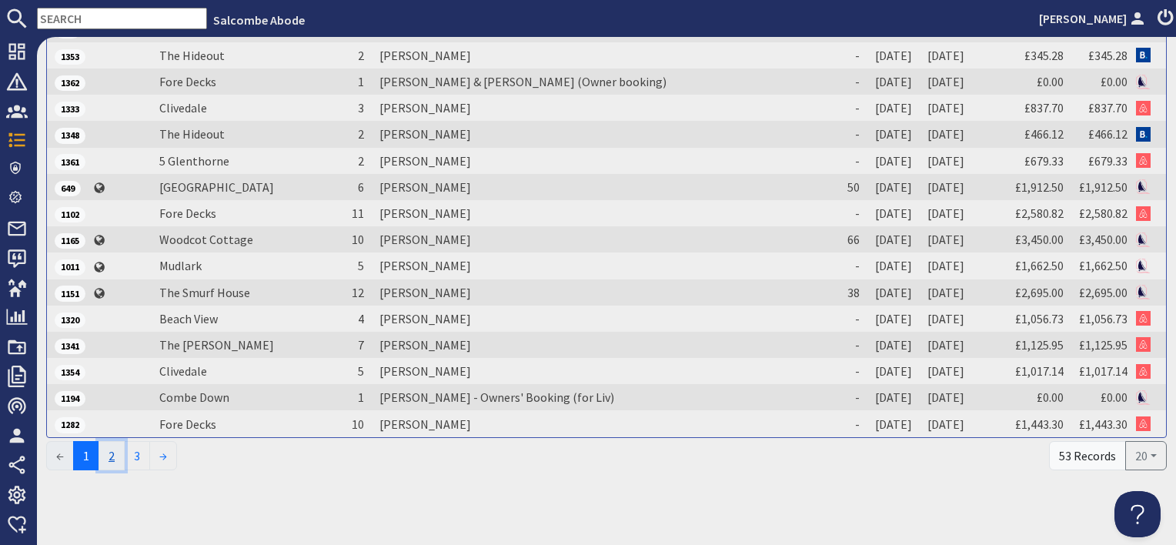
click at [121, 453] on link "2" at bounding box center [112, 455] width 26 height 29
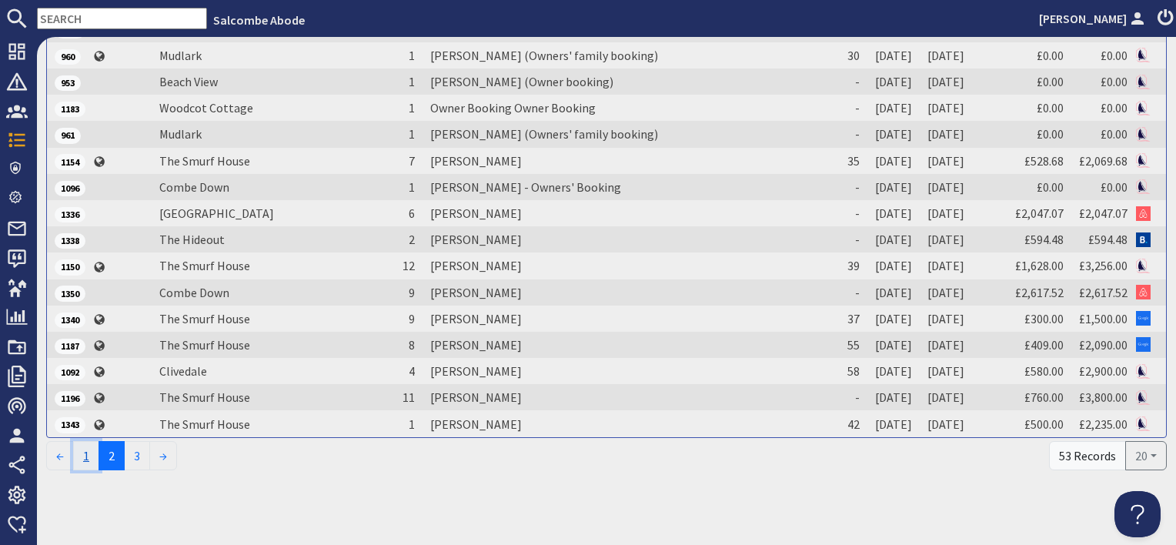
click at [86, 453] on link "1" at bounding box center [86, 455] width 26 height 29
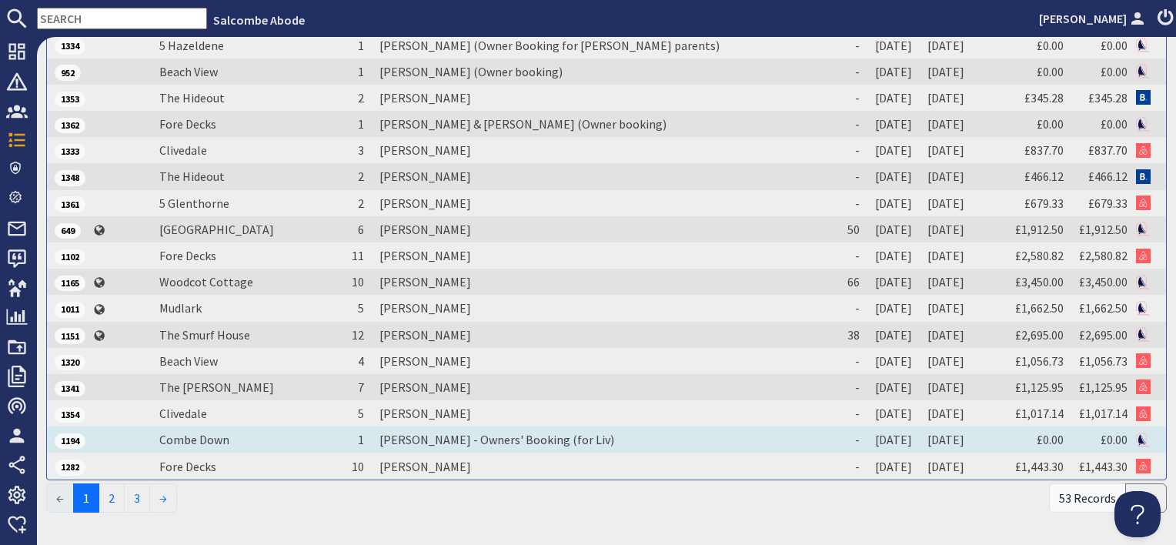
scroll to position [308, 0]
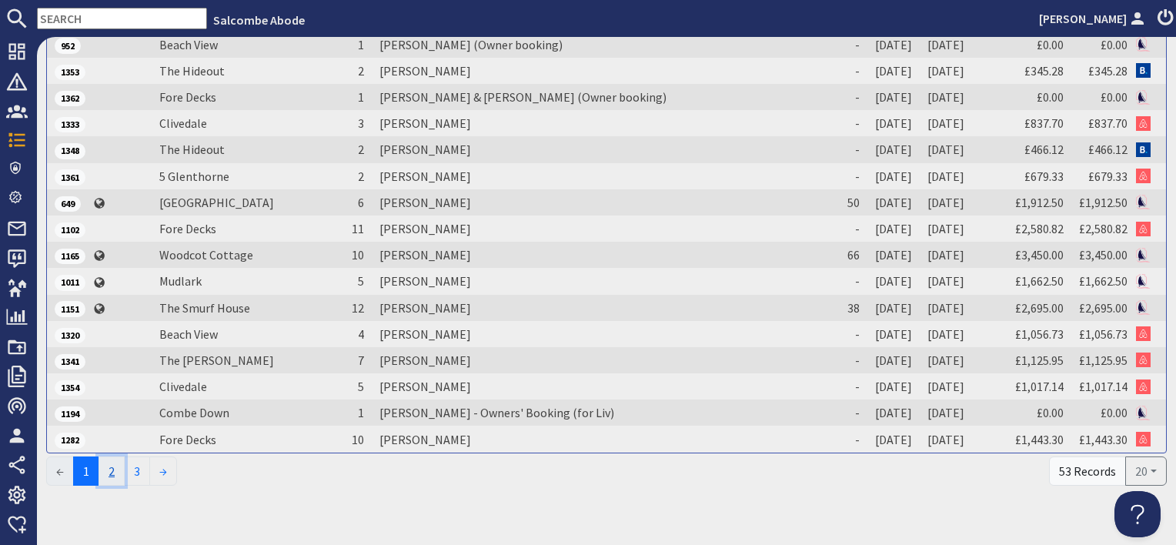
click at [111, 467] on link "2" at bounding box center [112, 470] width 26 height 29
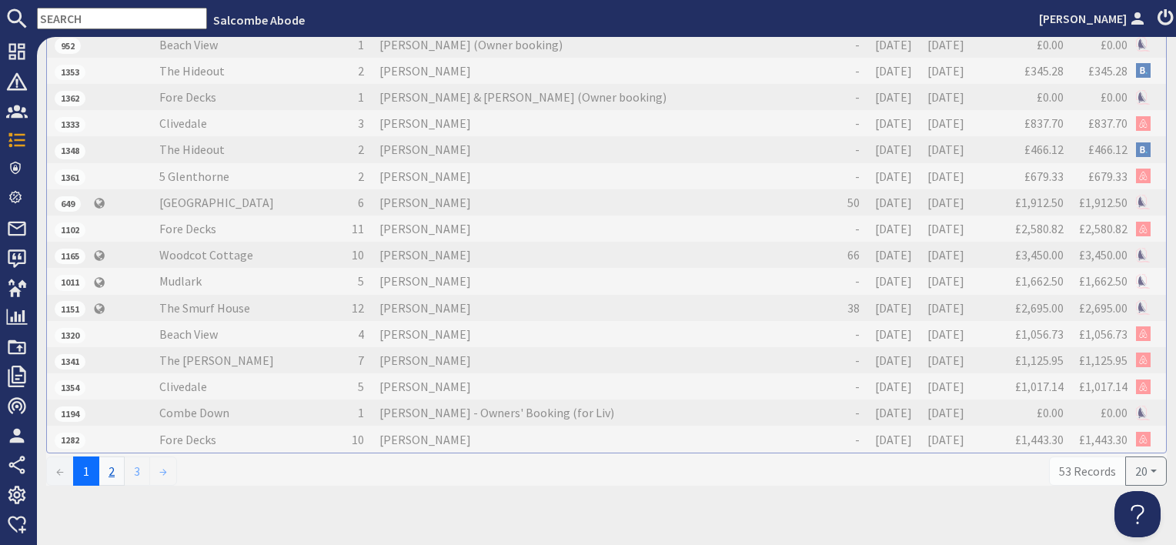
scroll to position [0, 0]
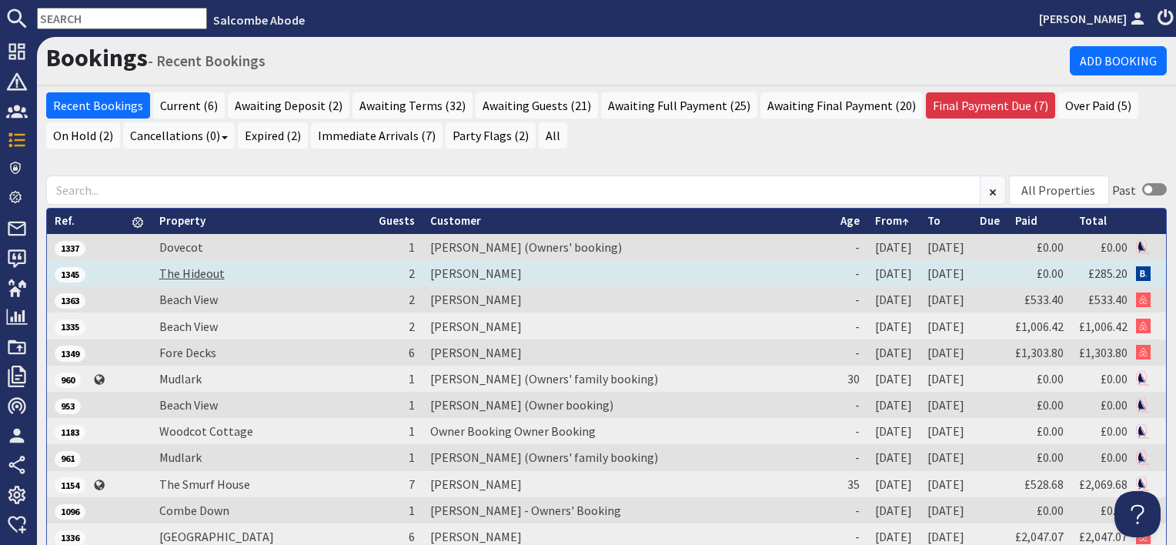
click at [212, 272] on link "The Hideout" at bounding box center [191, 273] width 65 height 15
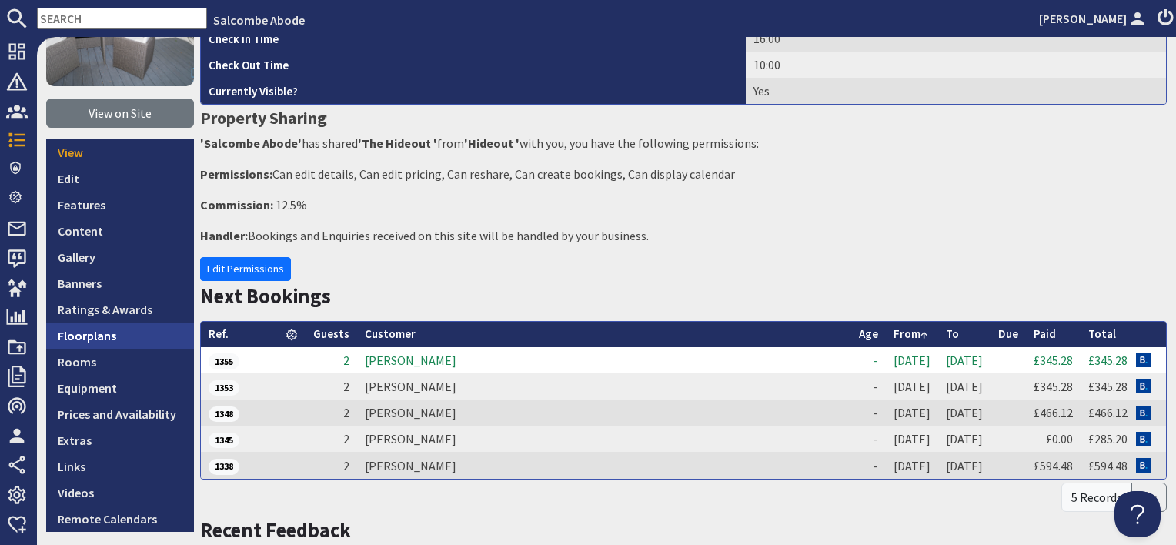
scroll to position [231, 0]
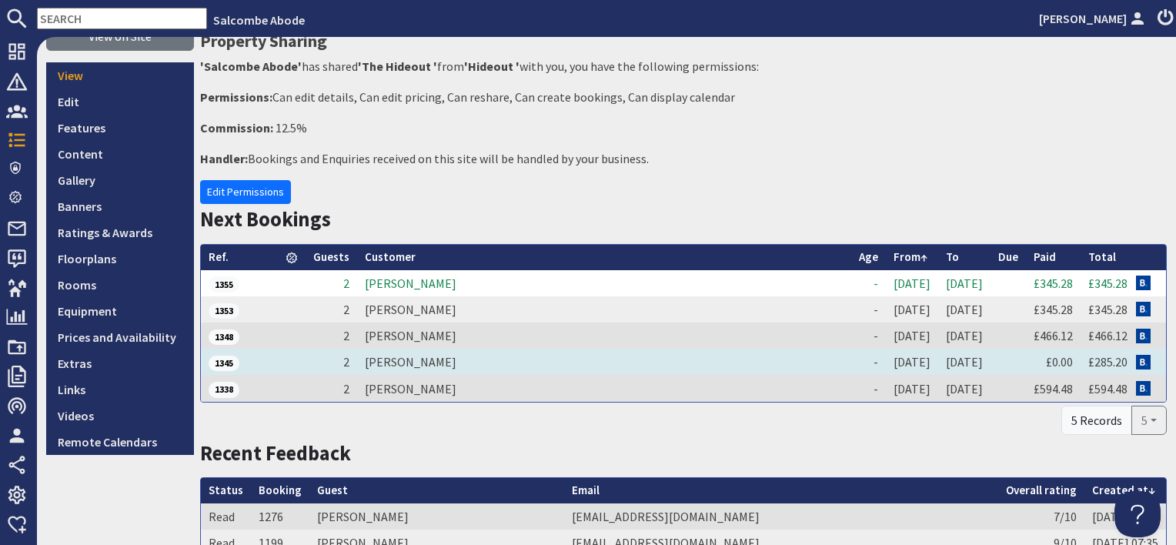
click at [399, 360] on td "[PERSON_NAME]" at bounding box center [604, 362] width 494 height 26
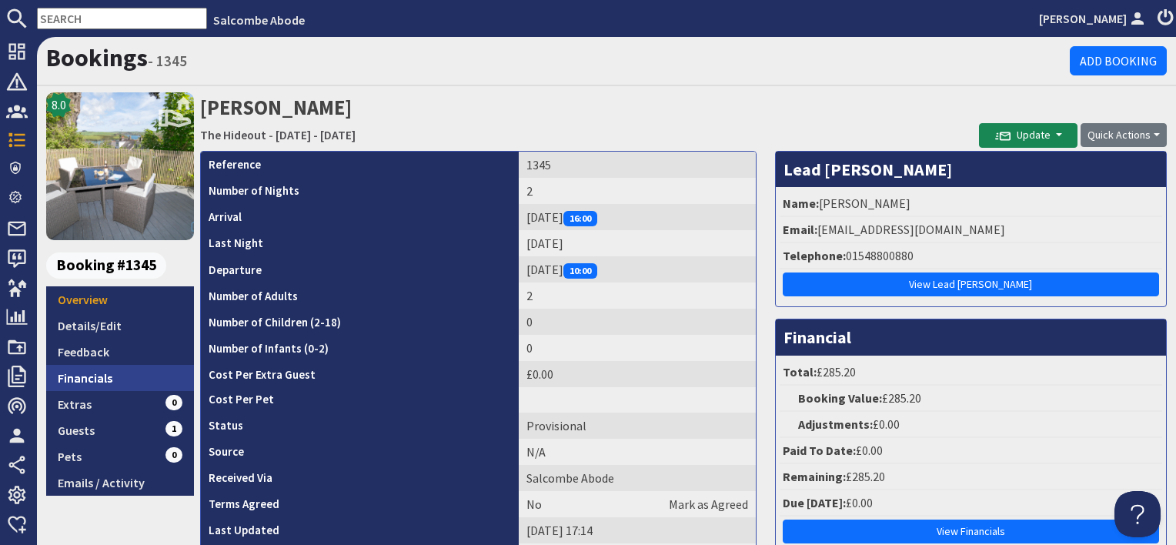
click at [112, 373] on link "Financials" at bounding box center [120, 378] width 148 height 26
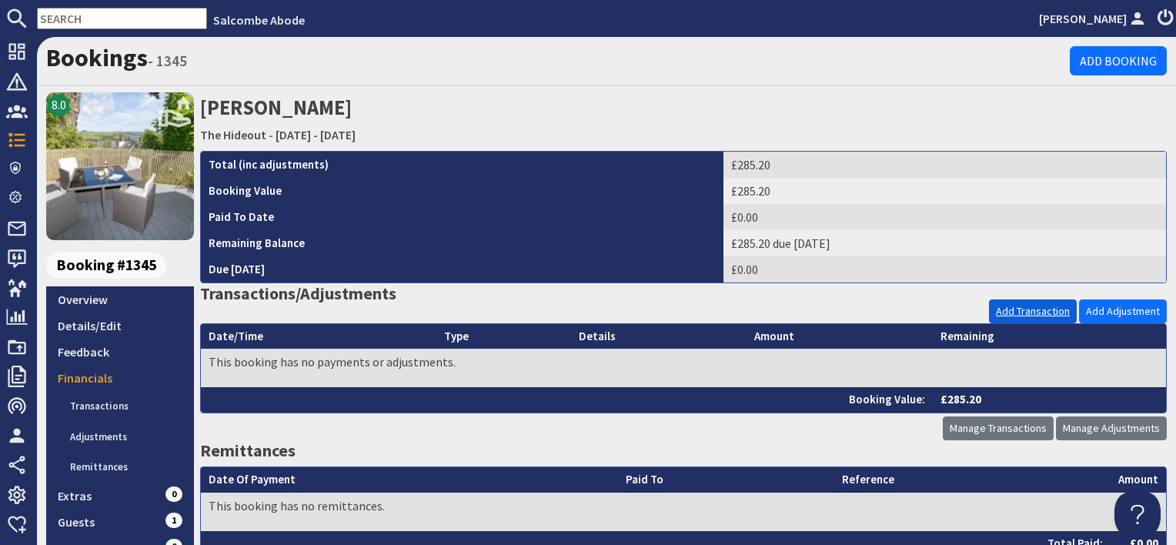
click at [1000, 313] on link "Add Transaction" at bounding box center [1033, 311] width 88 height 24
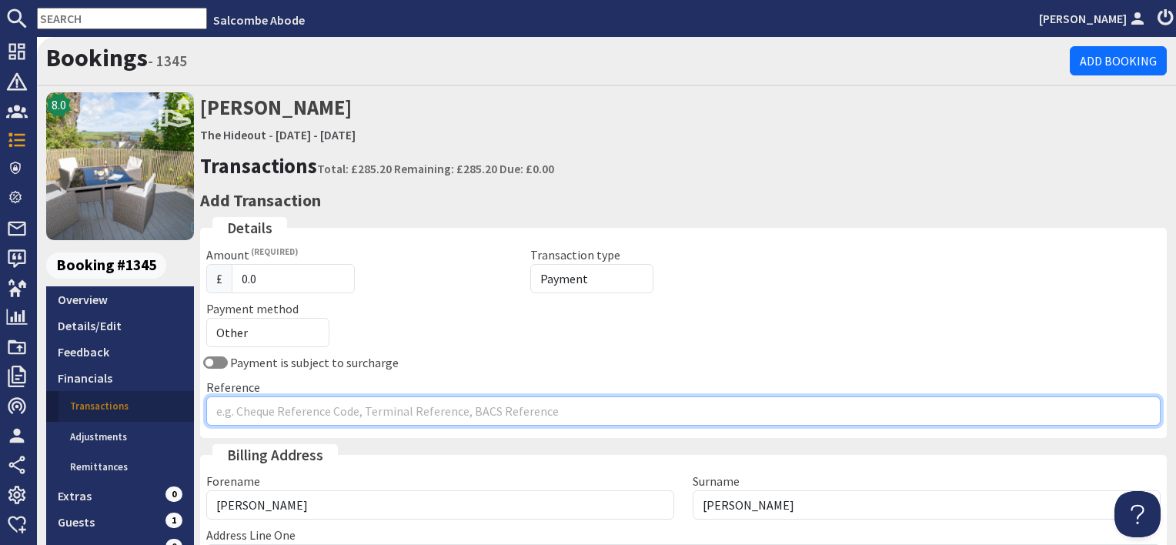
click at [292, 412] on input "Reference" at bounding box center [683, 410] width 954 height 29
type input "[DOMAIN_NAME]"
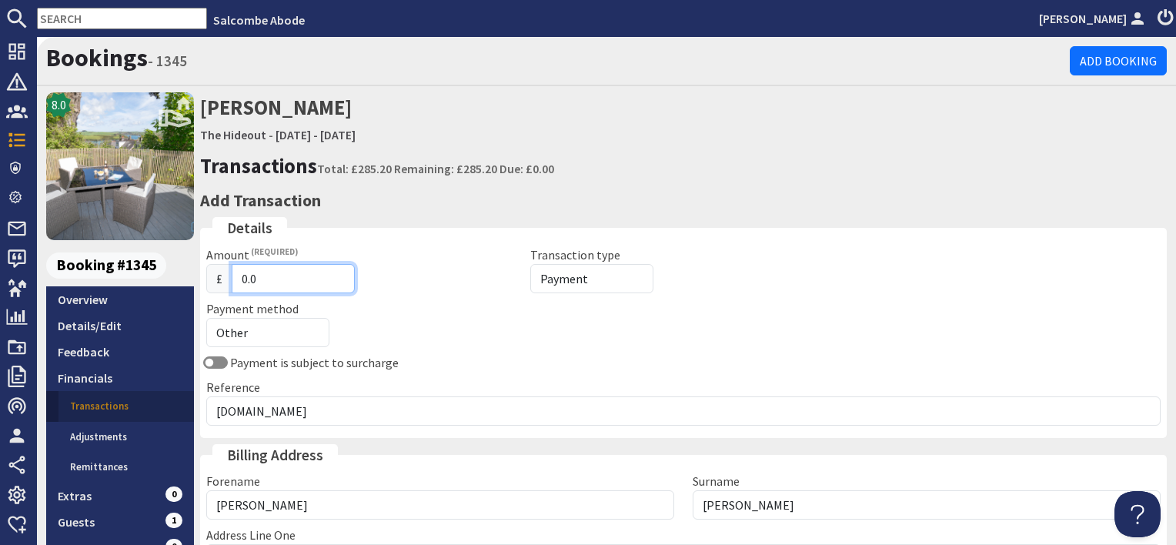
drag, startPoint x: 263, startPoint y: 277, endPoint x: 191, endPoint y: 271, distance: 72.6
click at [191, 271] on div "8.0 Booking #1345 Overview Details/Edit Feedback Financials Transactions Adjust…" at bounding box center [606, 441] width 1139 height 698
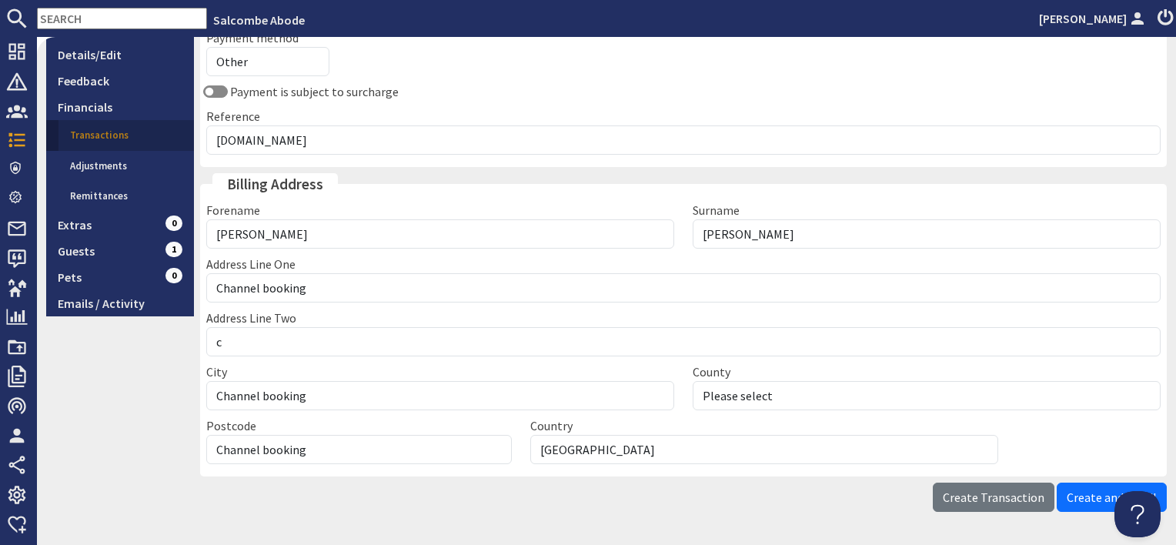
scroll to position [319, 0]
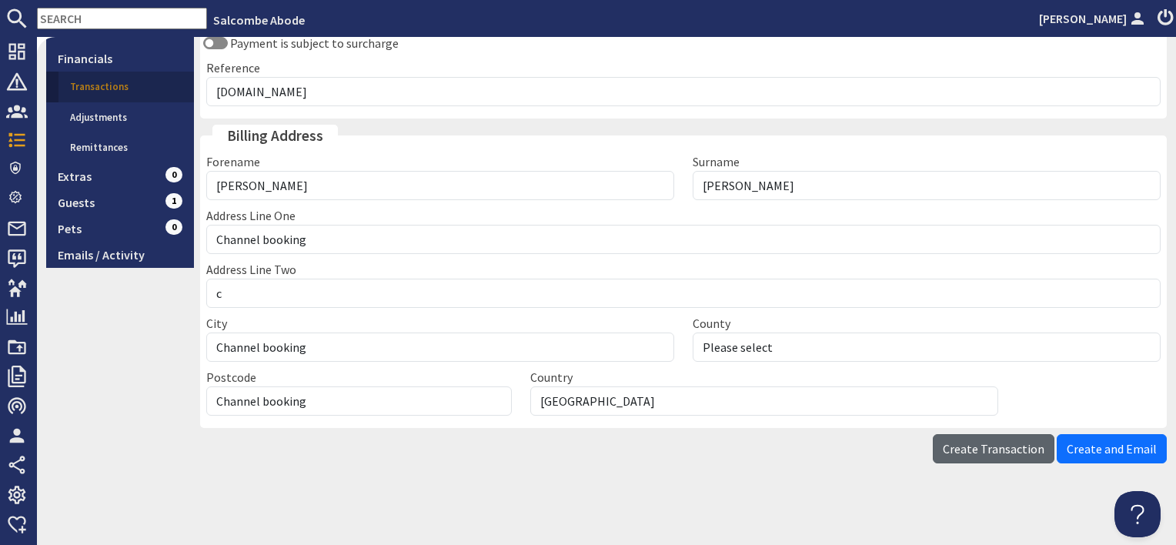
type input "285.20"
click at [987, 452] on span "Create Transaction" at bounding box center [994, 448] width 102 height 15
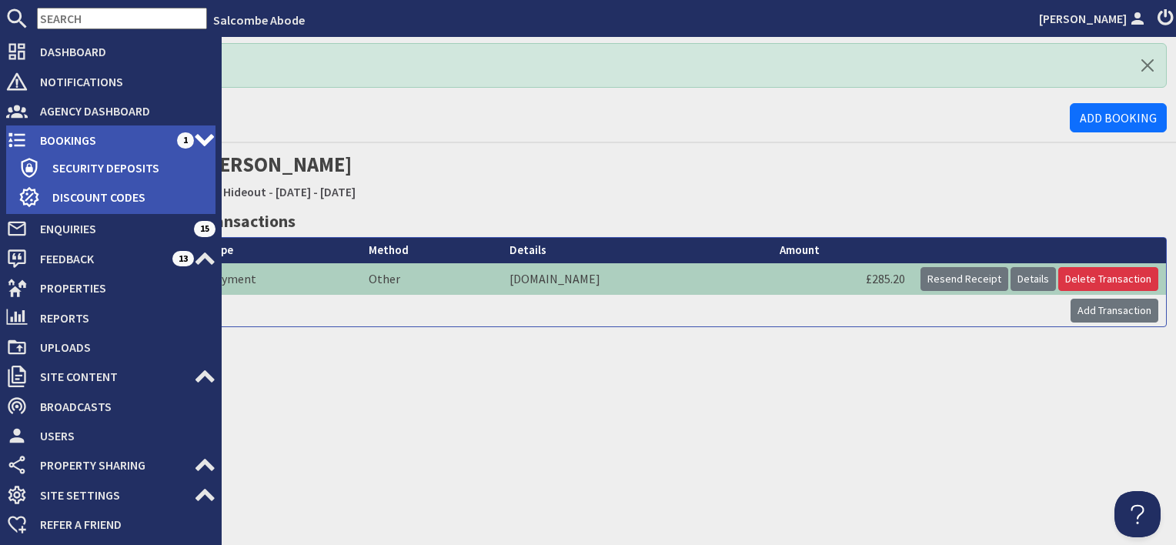
click at [96, 136] on span "Bookings" at bounding box center [102, 140] width 149 height 25
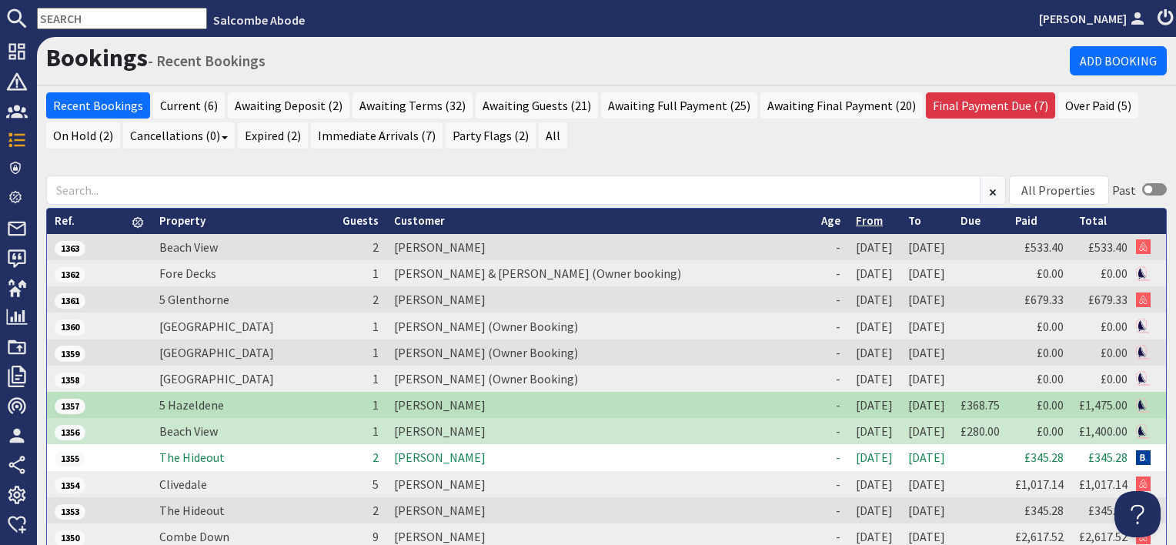
click at [856, 220] on link "From" at bounding box center [869, 220] width 27 height 15
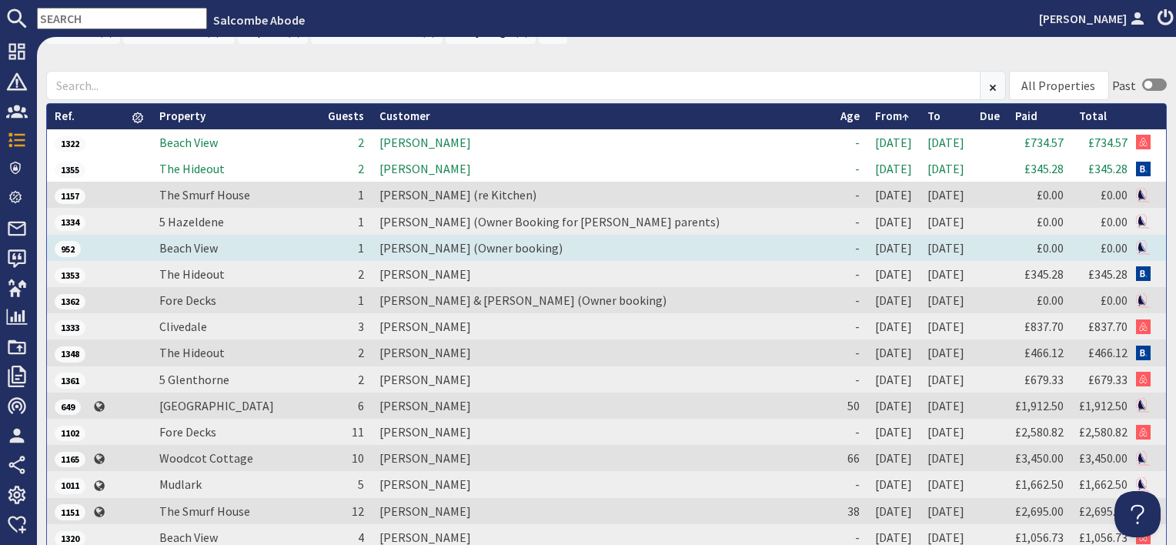
scroll to position [323, 0]
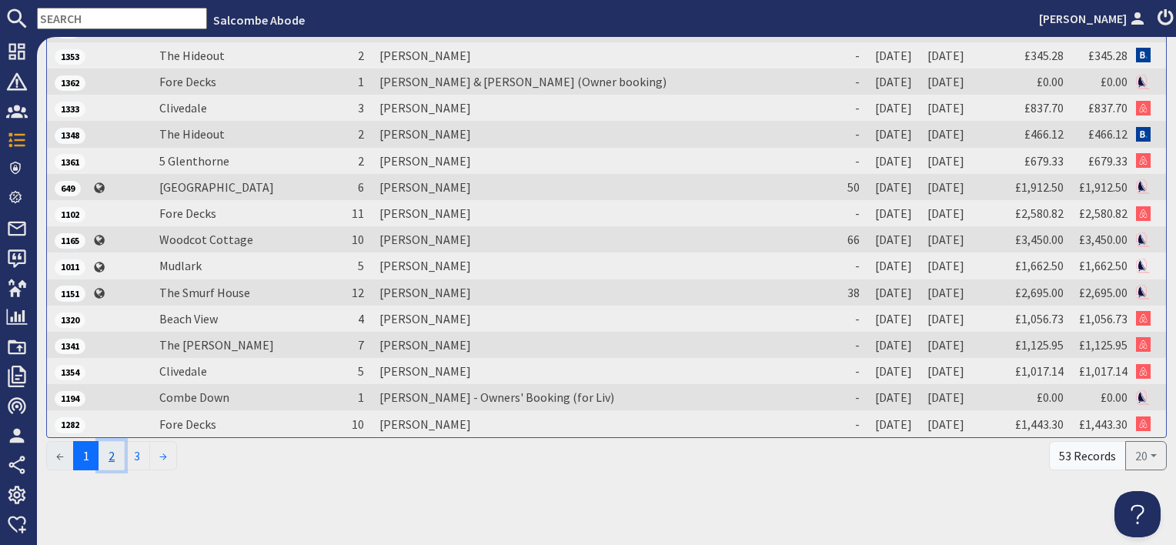
click at [109, 449] on link "2" at bounding box center [112, 455] width 26 height 29
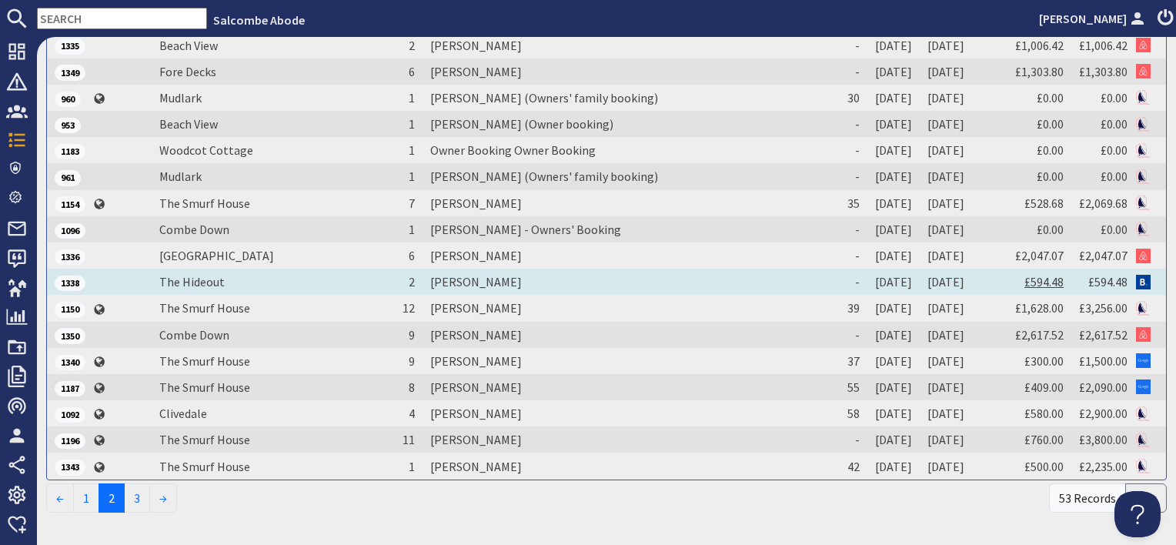
scroll to position [308, 0]
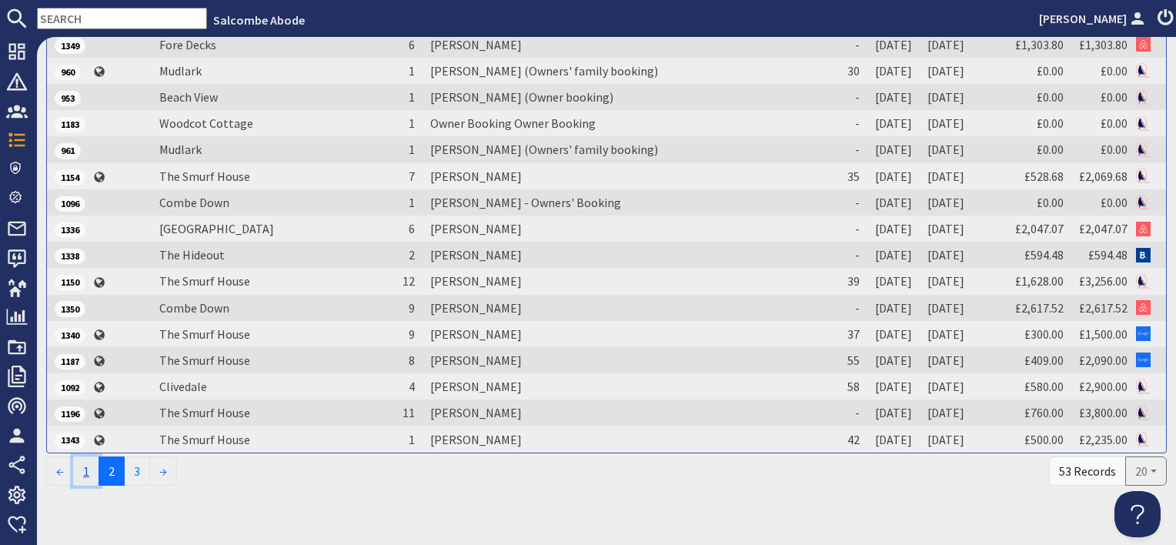
click at [89, 469] on link "1" at bounding box center [86, 470] width 26 height 29
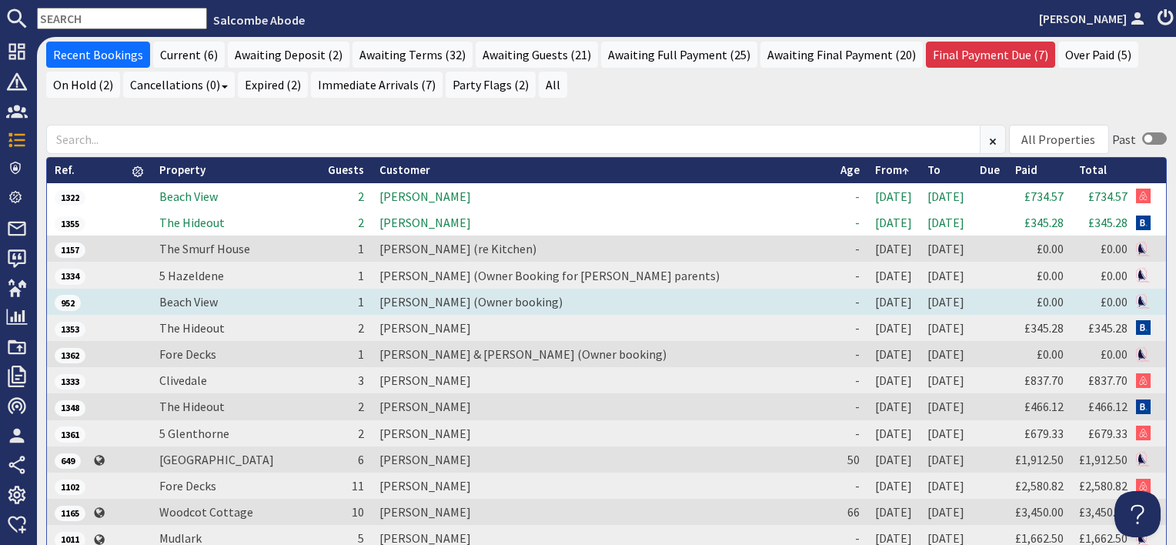
scroll to position [77, 0]
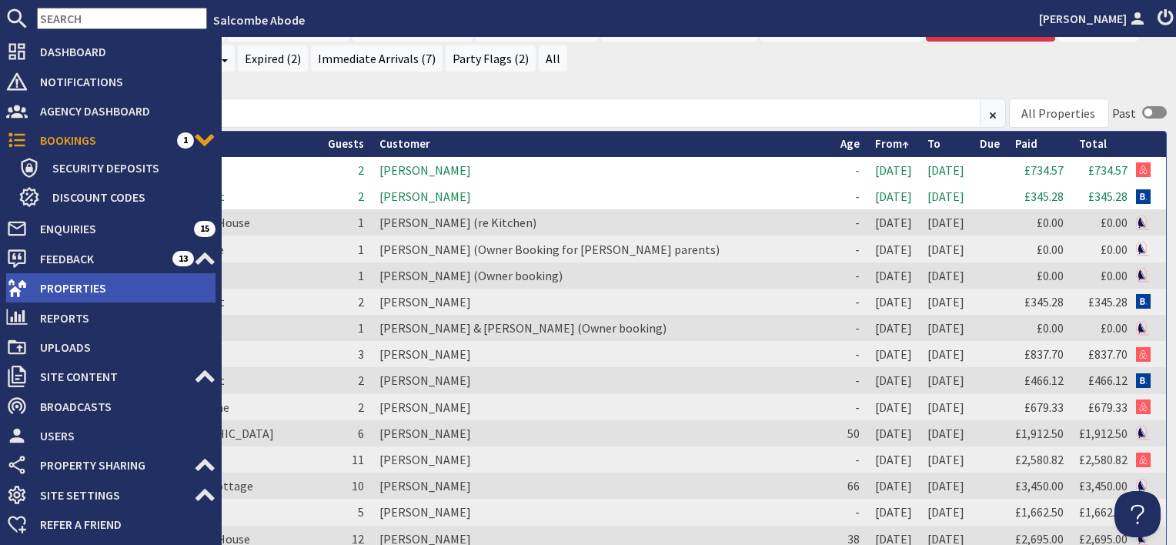
click at [112, 295] on span "Properties" at bounding box center [122, 288] width 188 height 25
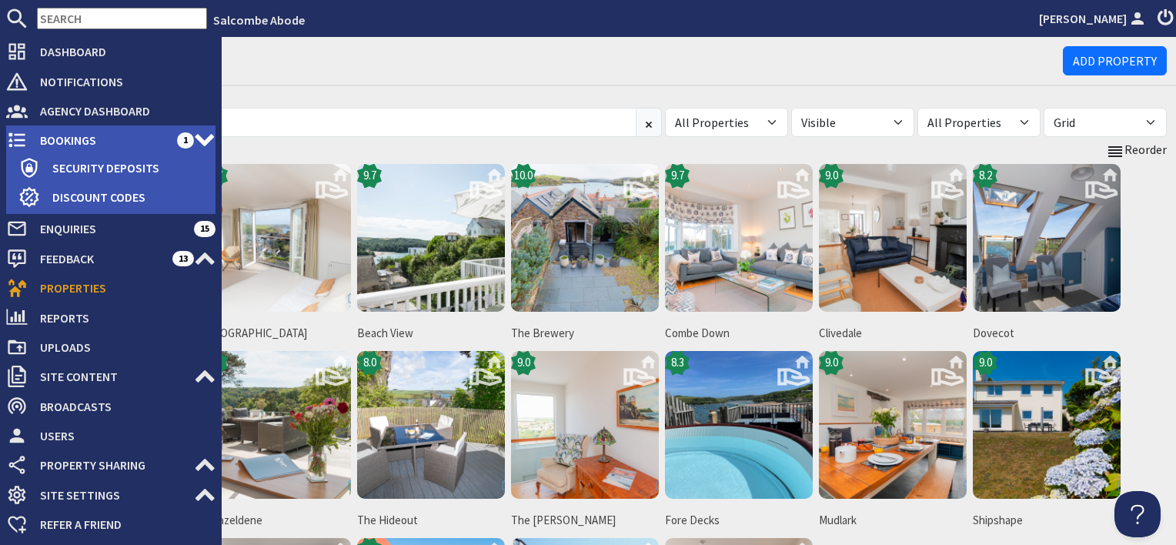
click at [89, 129] on span "Bookings" at bounding box center [102, 140] width 149 height 25
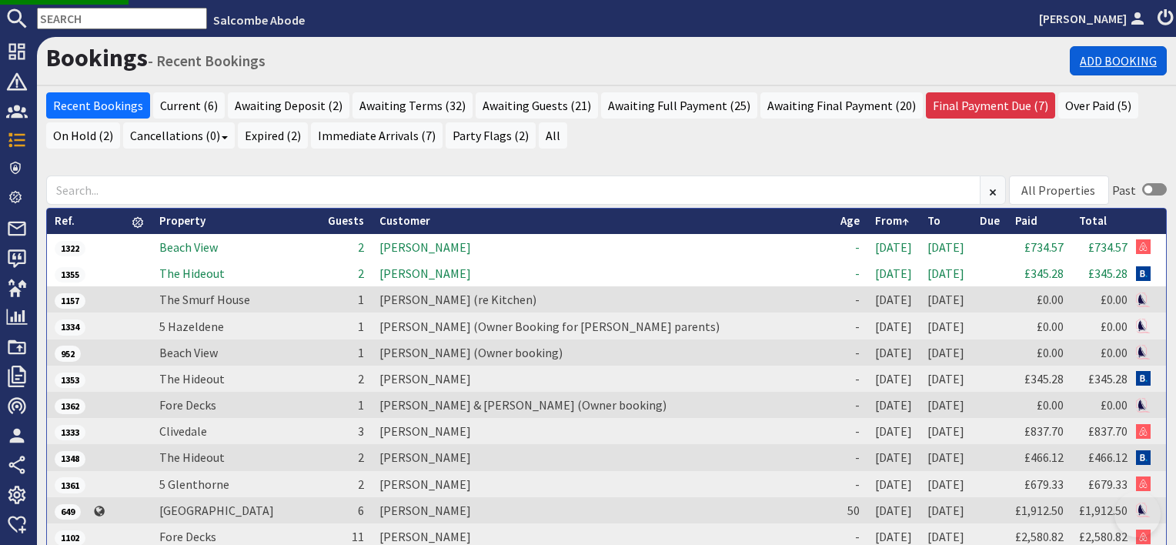
click at [1093, 62] on link "Add Booking" at bounding box center [1118, 60] width 97 height 29
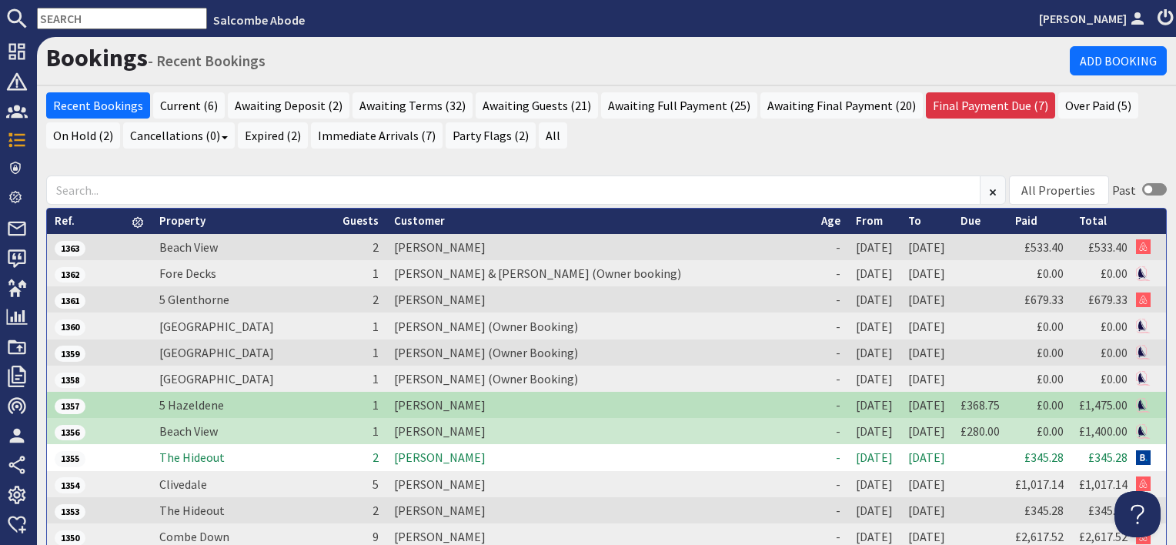
click at [129, 230] on th at bounding box center [138, 221] width 28 height 25
click at [1124, 55] on link "Add Booking" at bounding box center [1118, 60] width 97 height 29
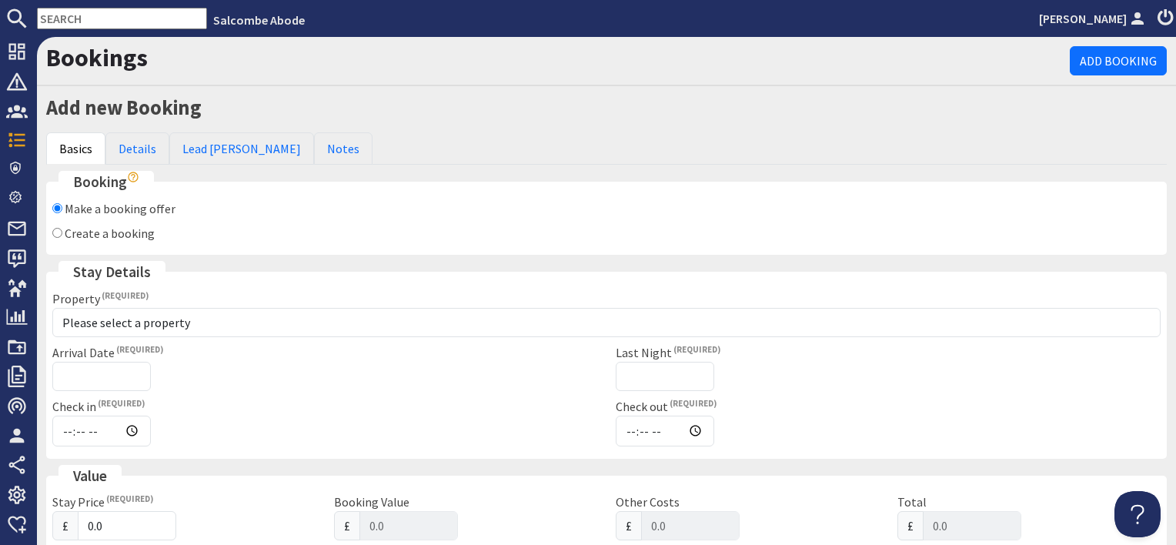
click at [124, 231] on label "Create a booking" at bounding box center [110, 232] width 90 height 15
click at [62, 231] on input "Create a booking" at bounding box center [57, 233] width 10 height 10
radio input "true"
checkbox input "false"
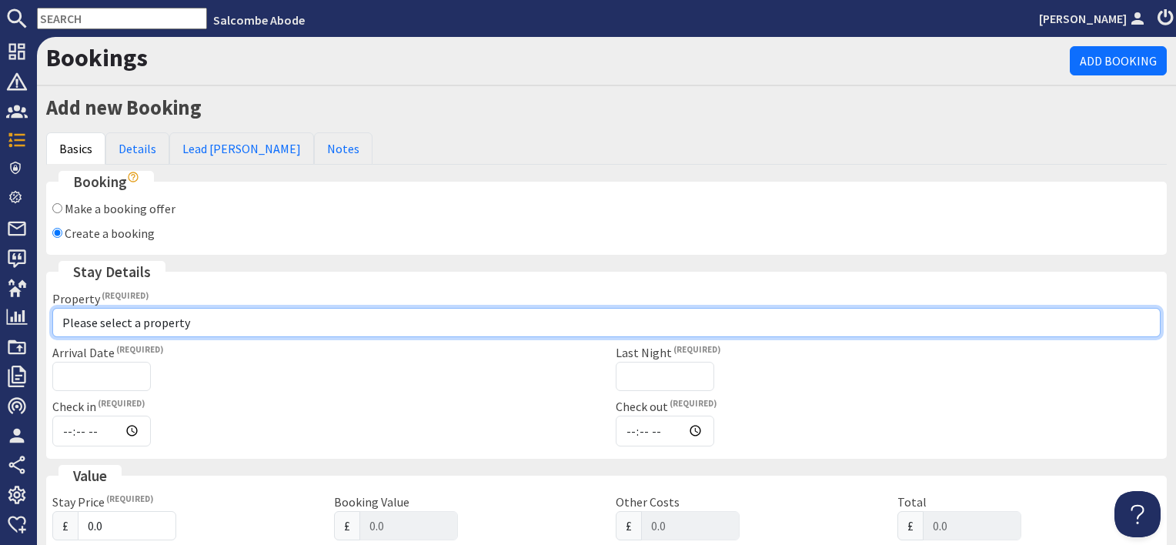
click at [129, 328] on select "Please select a property [GEOGRAPHIC_DATA] [GEOGRAPHIC_DATA] [GEOGRAPHIC_DATA] …" at bounding box center [606, 322] width 1108 height 29
select select "781"
click at [52, 308] on select "Please select a property [GEOGRAPHIC_DATA] [GEOGRAPHIC_DATA] [GEOGRAPHIC_DATA] …" at bounding box center [606, 322] width 1108 height 29
checkbox input "true"
type input "16:00"
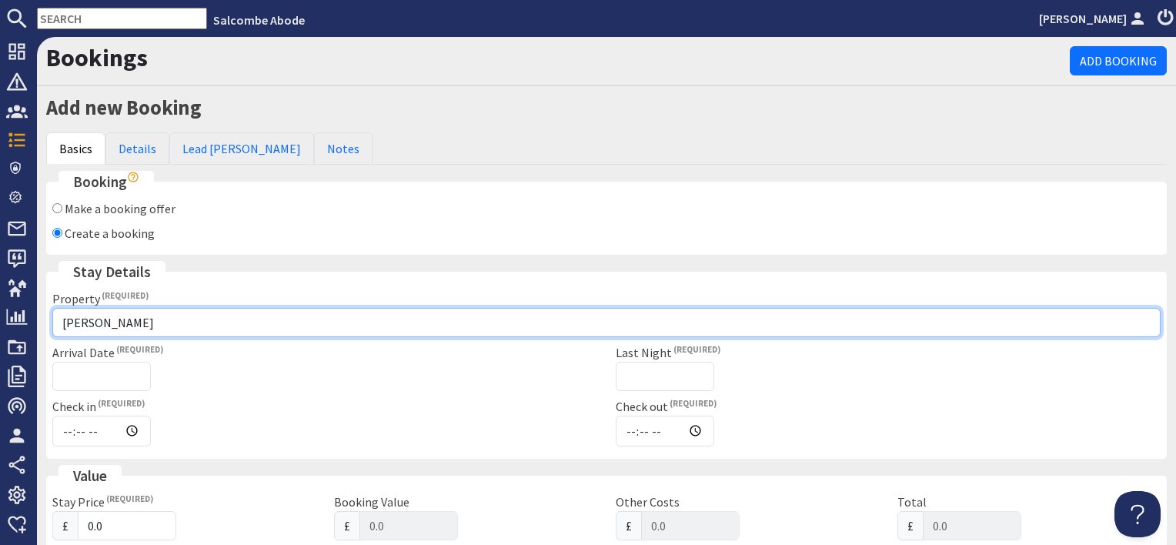
type input "10:00"
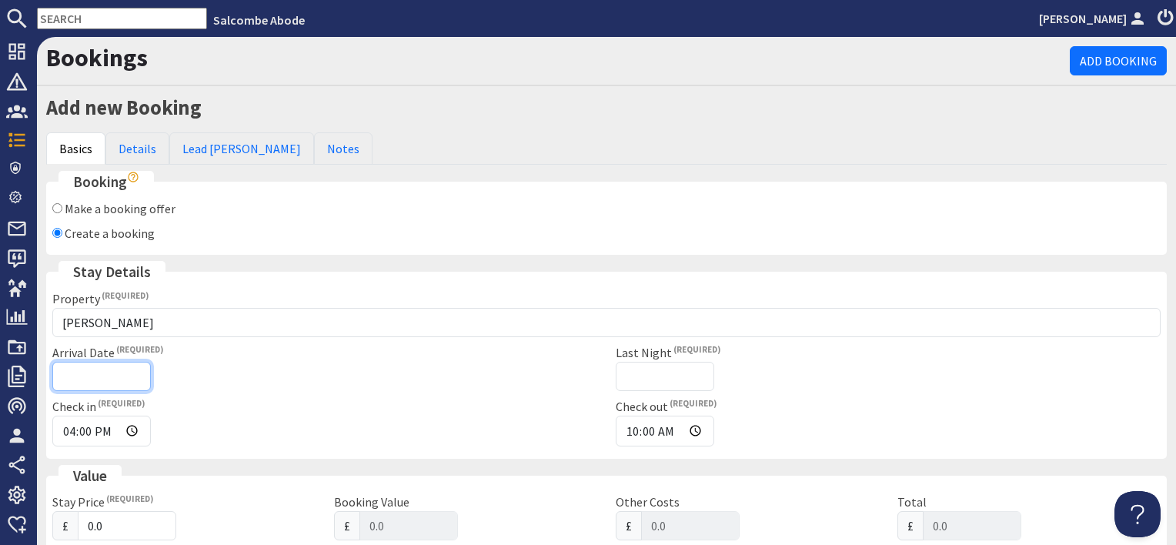
click at [142, 368] on input "Arrival Date" at bounding box center [101, 376] width 99 height 29
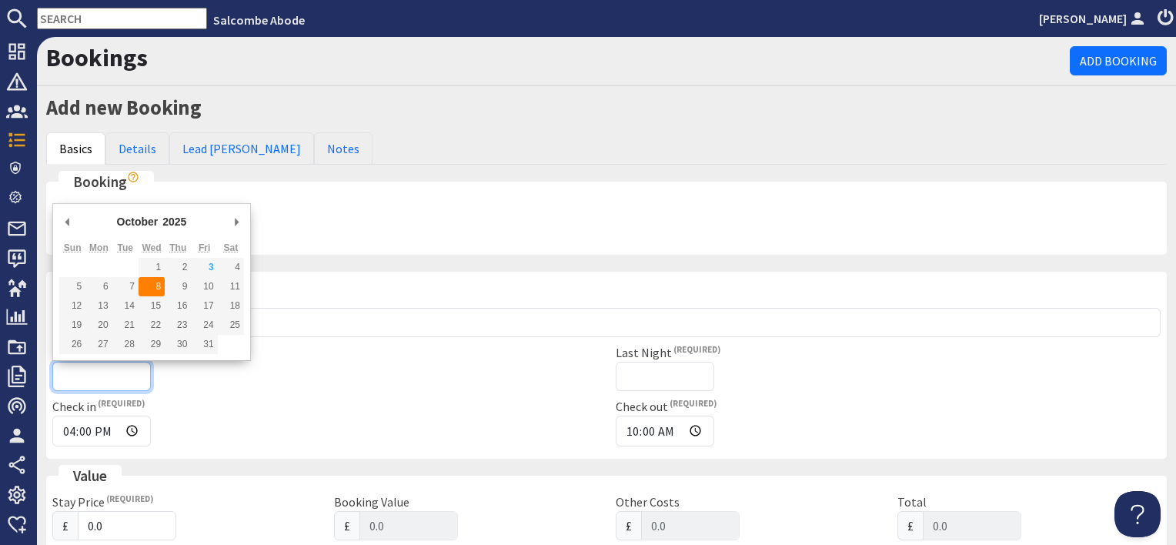
type input "[DATE]"
type input "[DATE]T23:59:59"
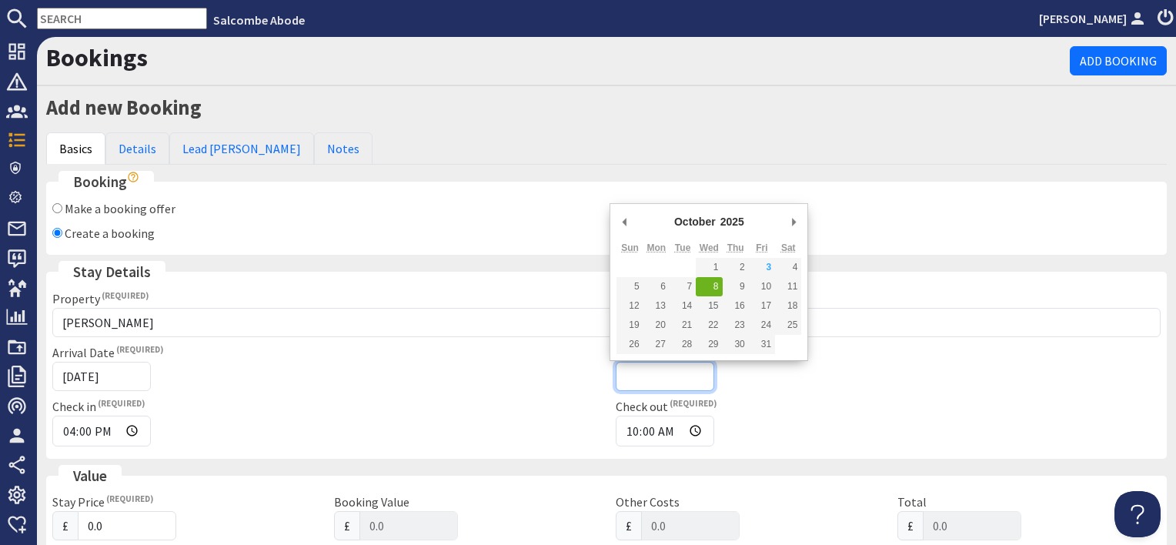
click at [688, 379] on input "Last Night" at bounding box center [665, 376] width 99 height 29
type input "[DATE]"
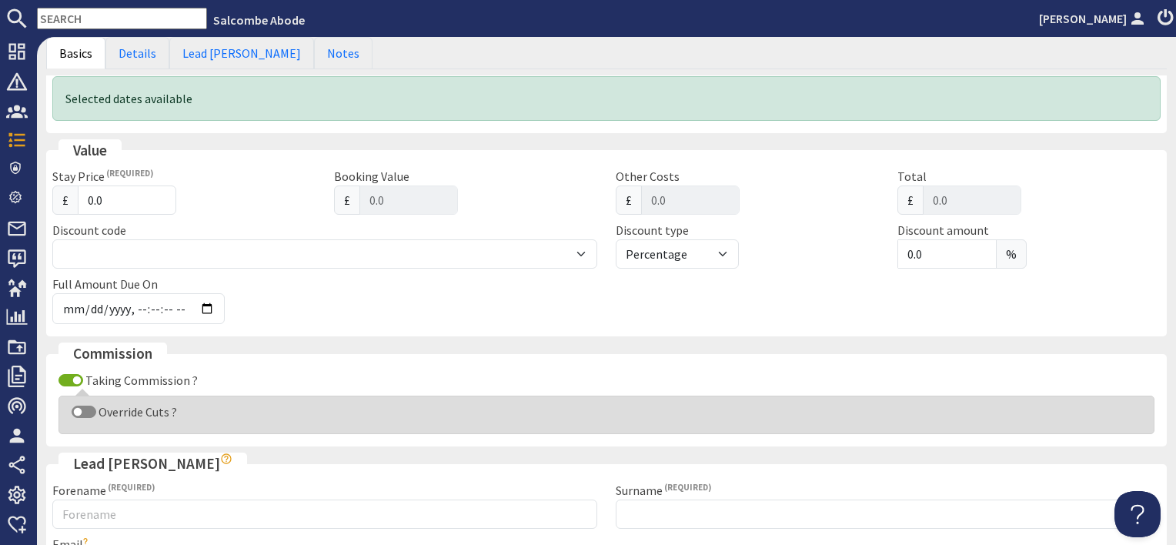
scroll to position [385, 0]
click at [73, 374] on input "Taking Commission ?" at bounding box center [70, 378] width 25 height 12
checkbox input "false"
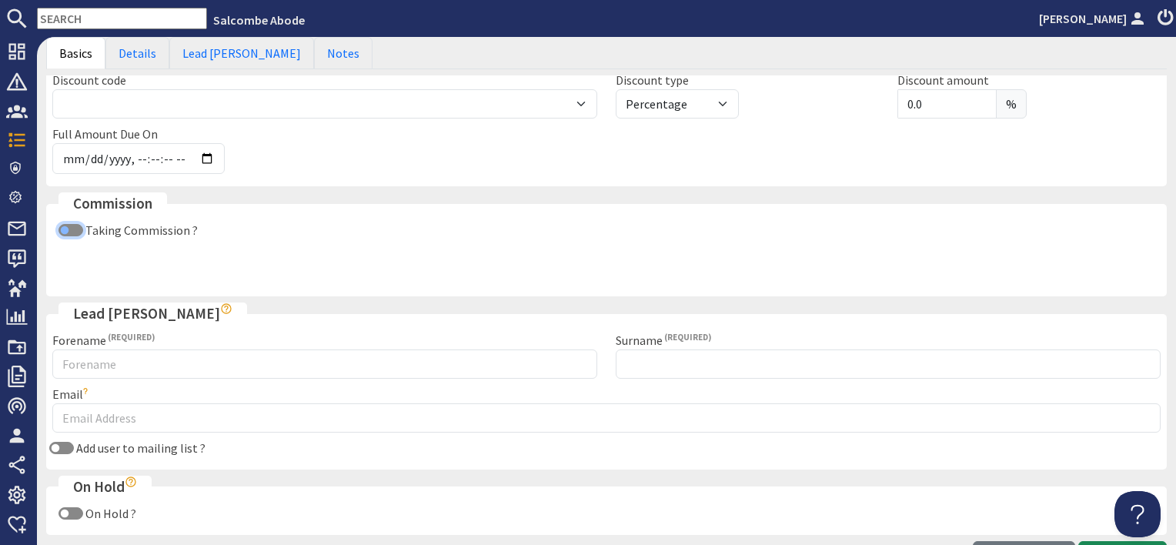
scroll to position [539, 0]
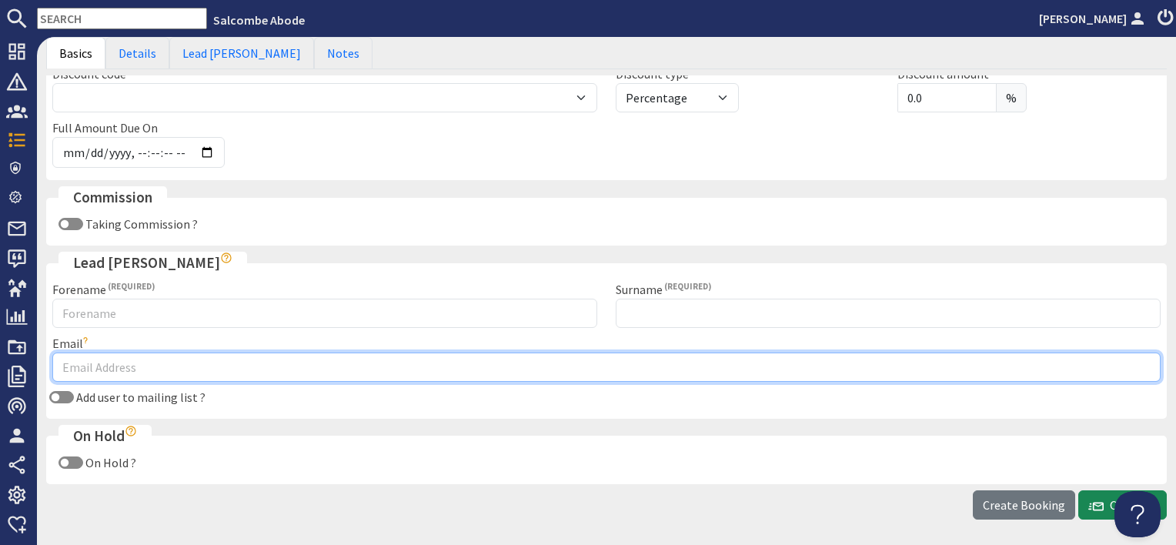
click at [115, 352] on input "Email" at bounding box center [606, 366] width 1108 height 29
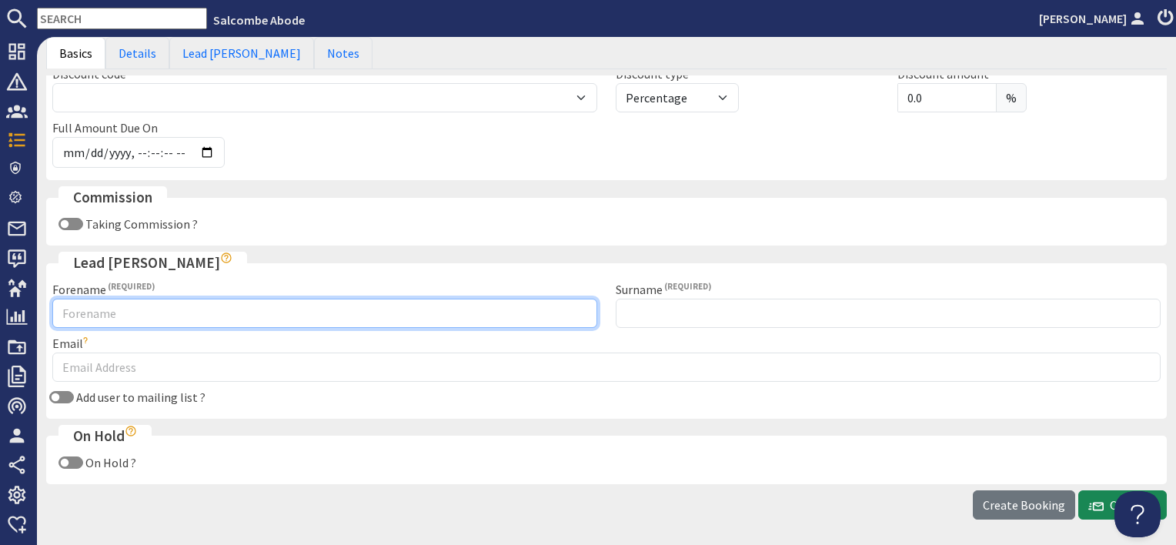
click at [70, 312] on input "Forename" at bounding box center [324, 313] width 545 height 29
type input "Suzi"
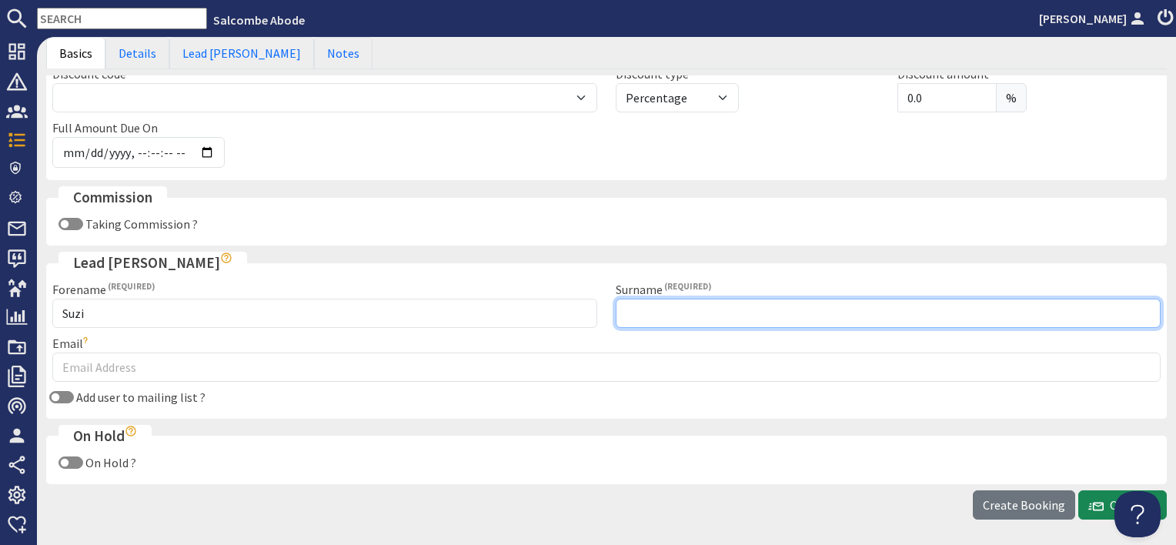
type input "[PERSON_NAME] (Owner booking)"
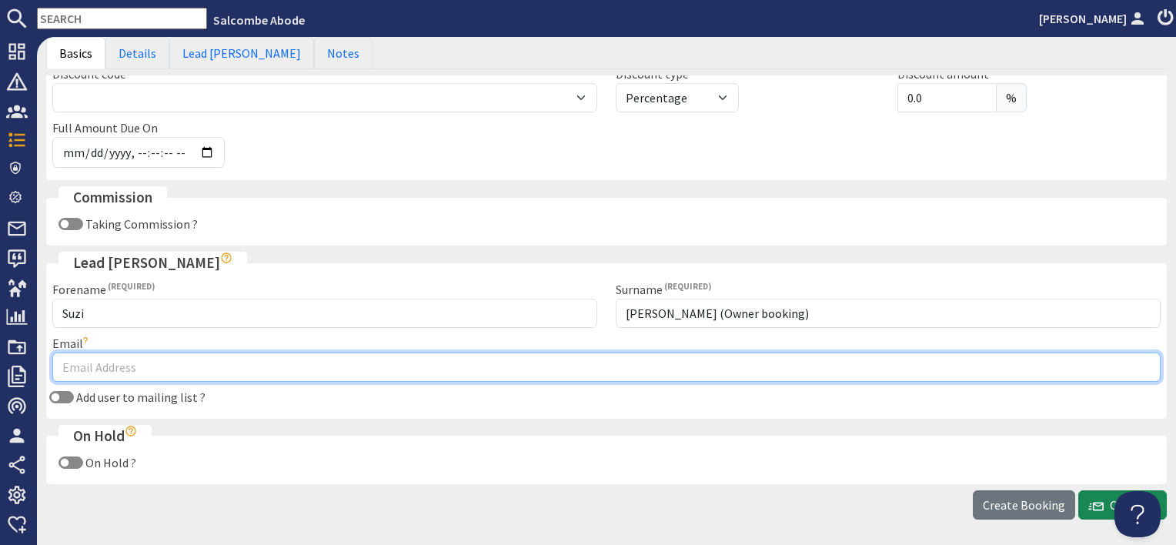
type input "[EMAIL_ADDRESS][DOMAIN_NAME]"
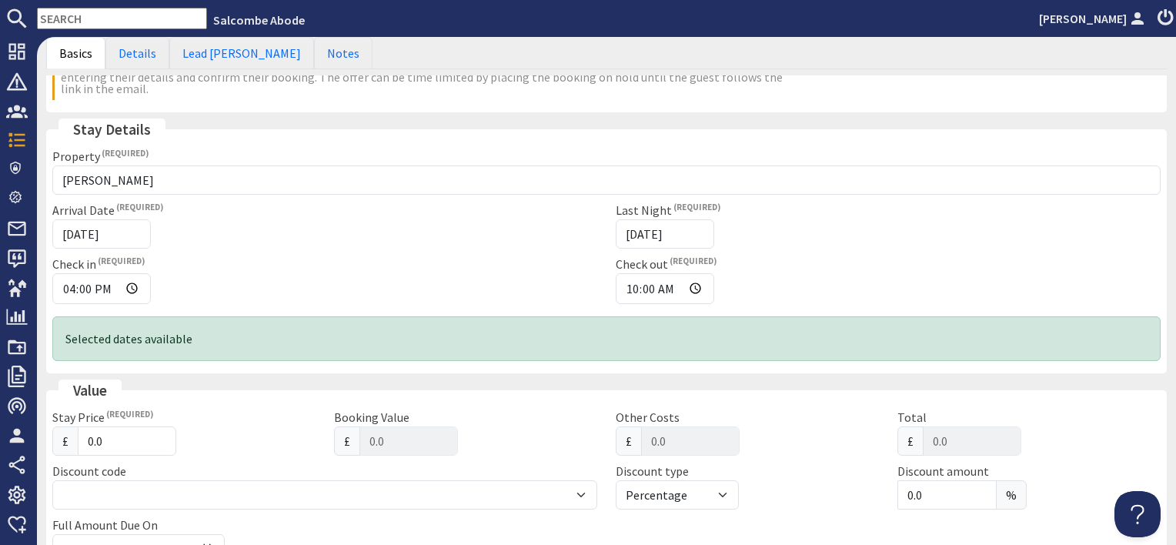
scroll to position [0, 0]
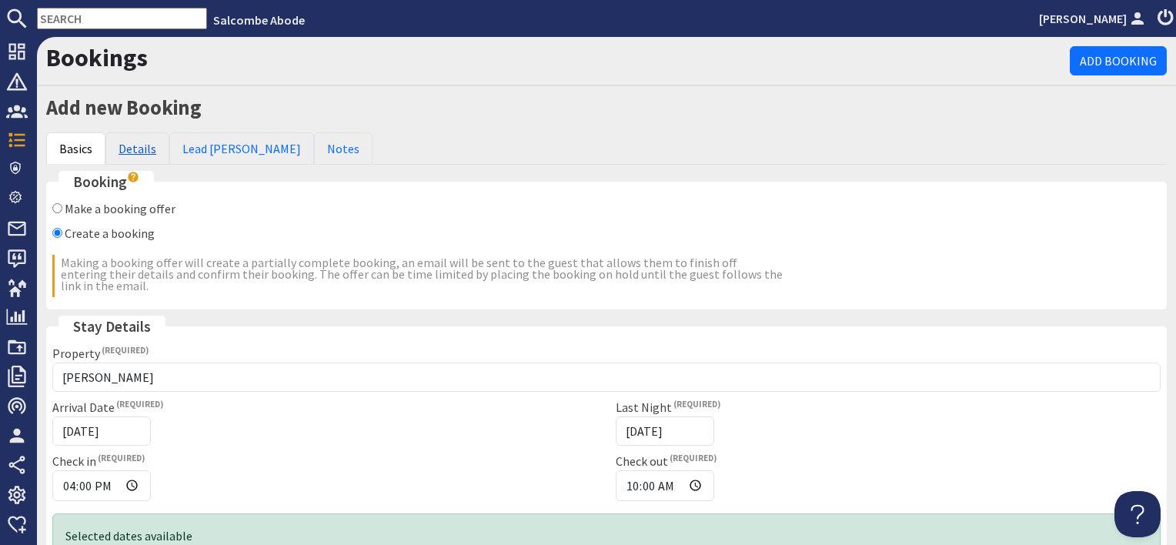
type input "Suzi"
click at [136, 149] on link "Details" at bounding box center [137, 148] width 64 height 32
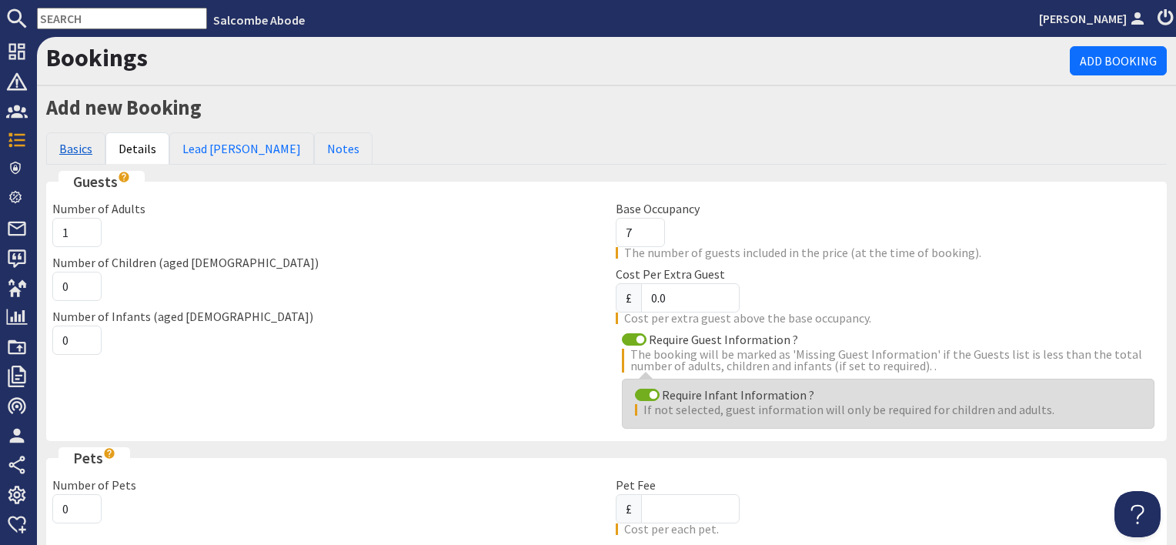
click at [72, 146] on link "Basics" at bounding box center [75, 148] width 59 height 32
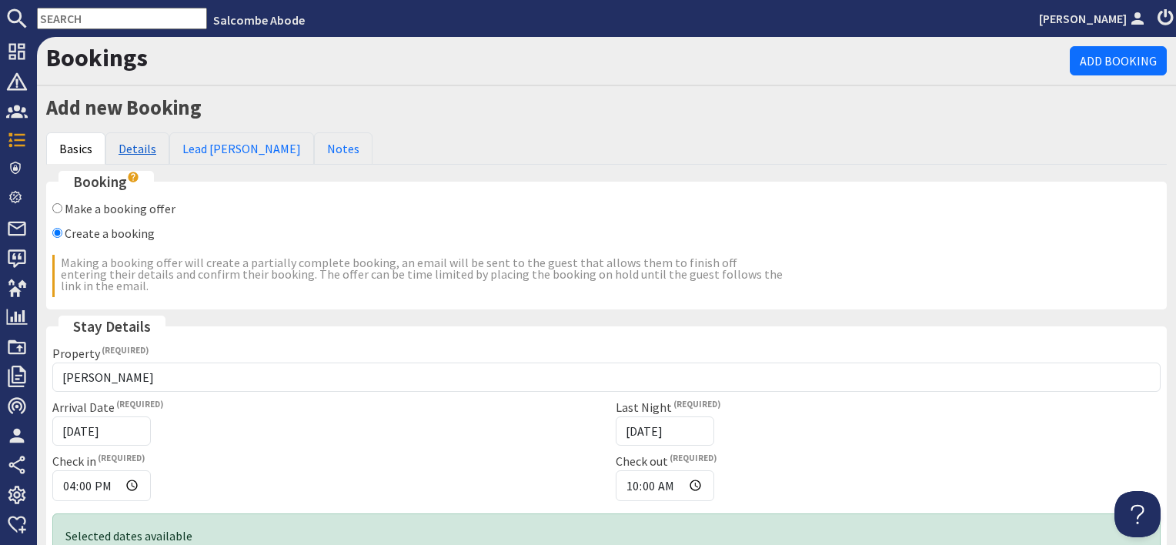
click at [130, 140] on link "Details" at bounding box center [137, 148] width 64 height 32
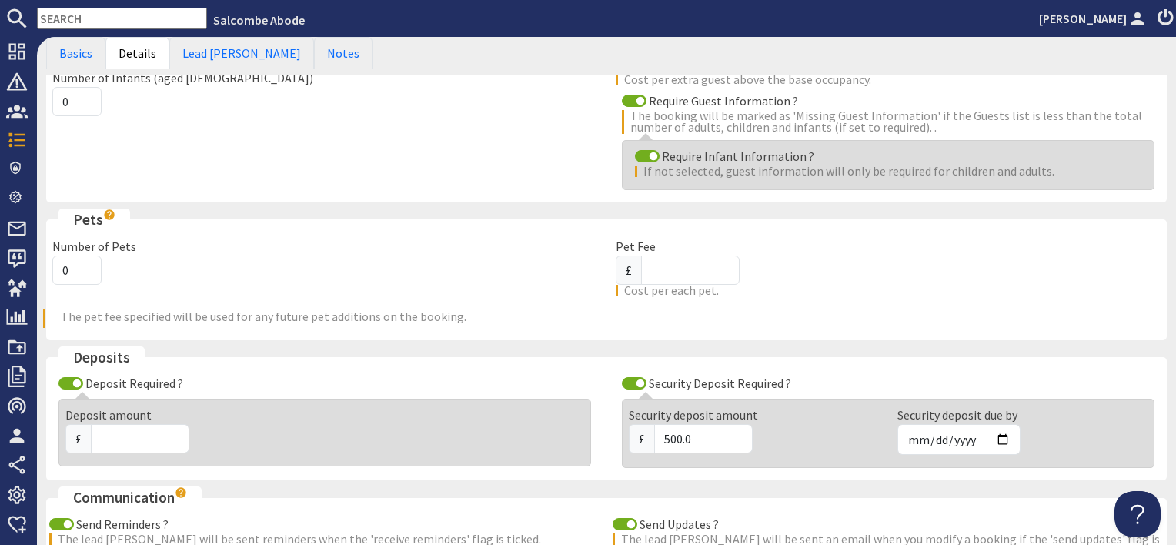
scroll to position [462, 0]
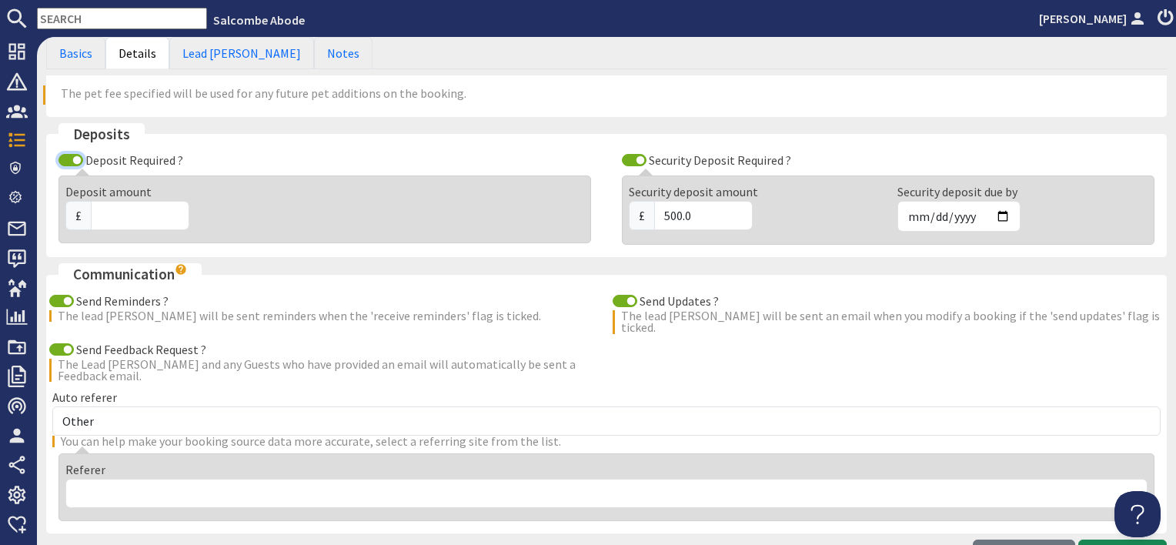
click at [68, 160] on input "Deposit Required ?" at bounding box center [70, 160] width 25 height 12
checkbox input "false"
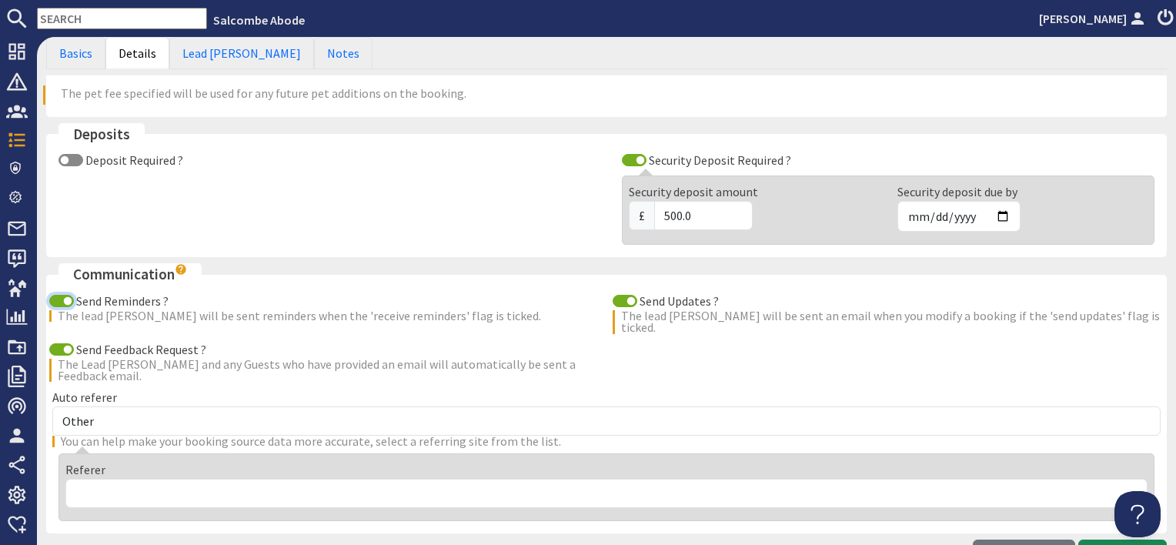
click at [59, 299] on input "Send Reminders ?" at bounding box center [61, 301] width 25 height 12
checkbox input "false"
click at [62, 343] on input "Send Feedback Request ?" at bounding box center [61, 349] width 25 height 12
checkbox input "false"
click at [623, 295] on input "Send Updates ?" at bounding box center [625, 301] width 25 height 12
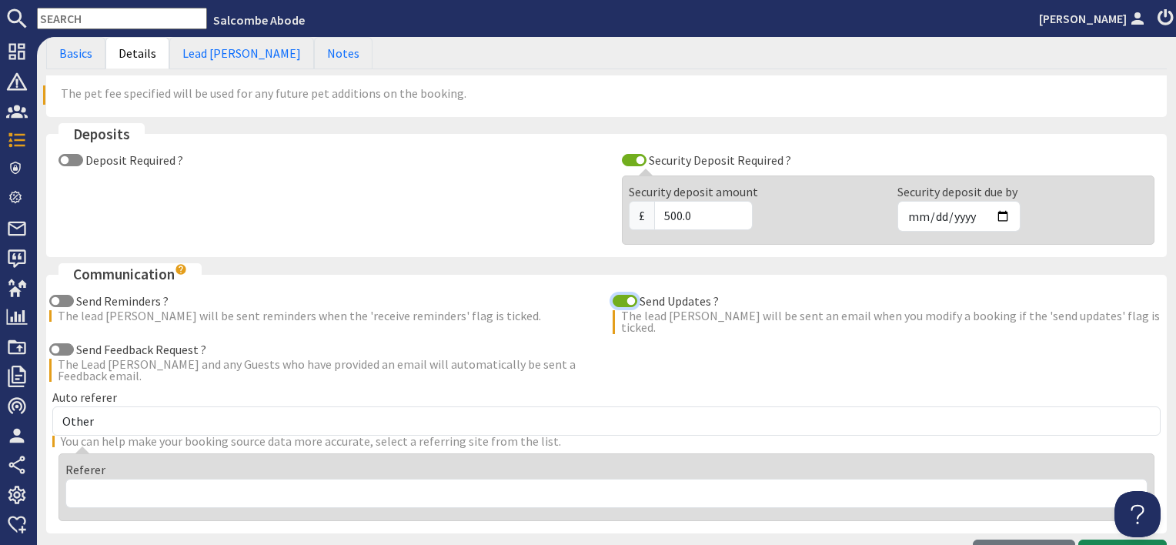
checkbox input "false"
click at [622, 159] on input "Security Deposit Required ?" at bounding box center [634, 160] width 25 height 12
checkbox input "false"
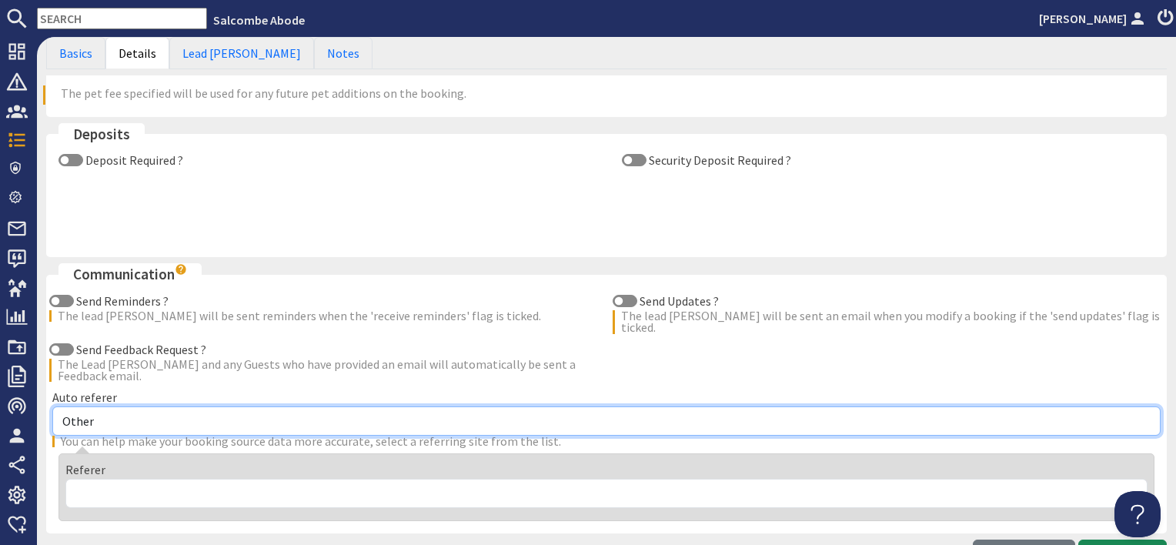
click at [195, 407] on select "Other Aber Cottage and Retreat Abritel Airbnb [PERSON_NAME] House A Moment Of S…" at bounding box center [606, 420] width 1108 height 29
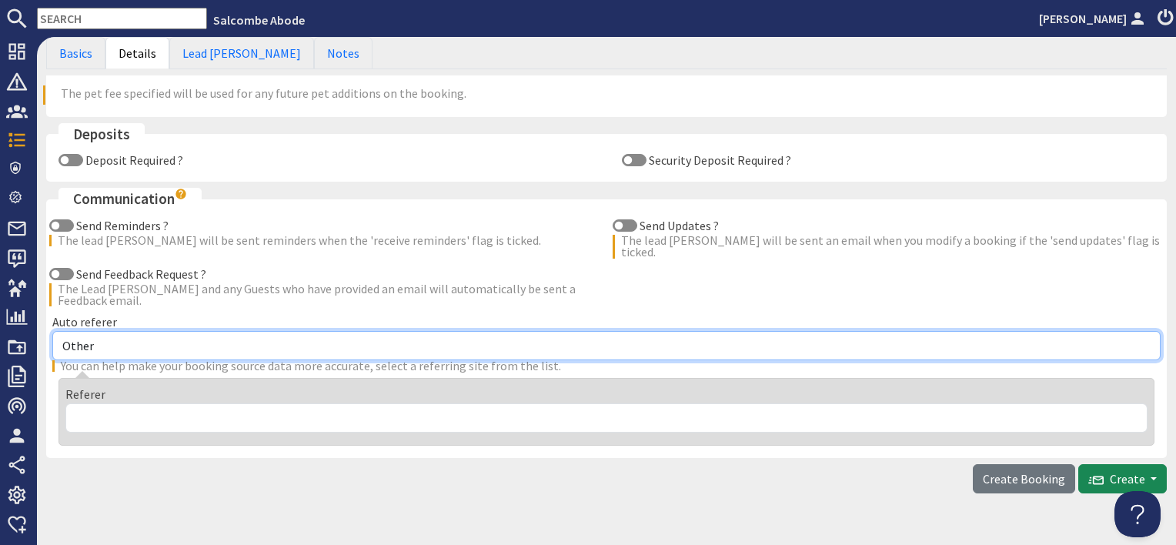
select select "331"
click at [52, 331] on select "Other Aber Cottage and Retreat Abritel Airbnb [PERSON_NAME] House A Moment Of S…" at bounding box center [606, 345] width 1108 height 29
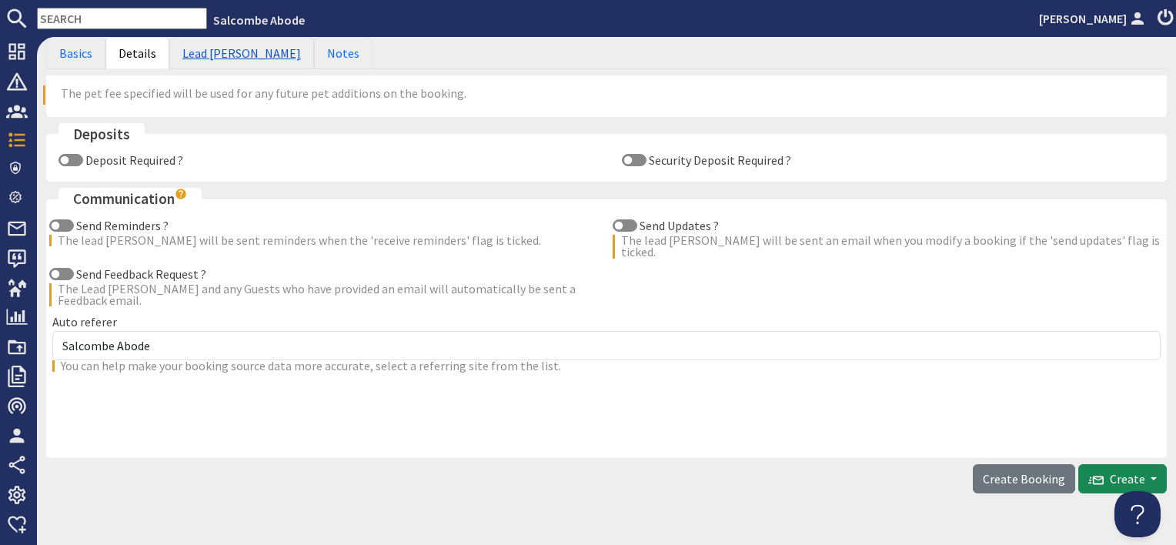
click at [200, 43] on link "Lead [PERSON_NAME]" at bounding box center [241, 53] width 145 height 32
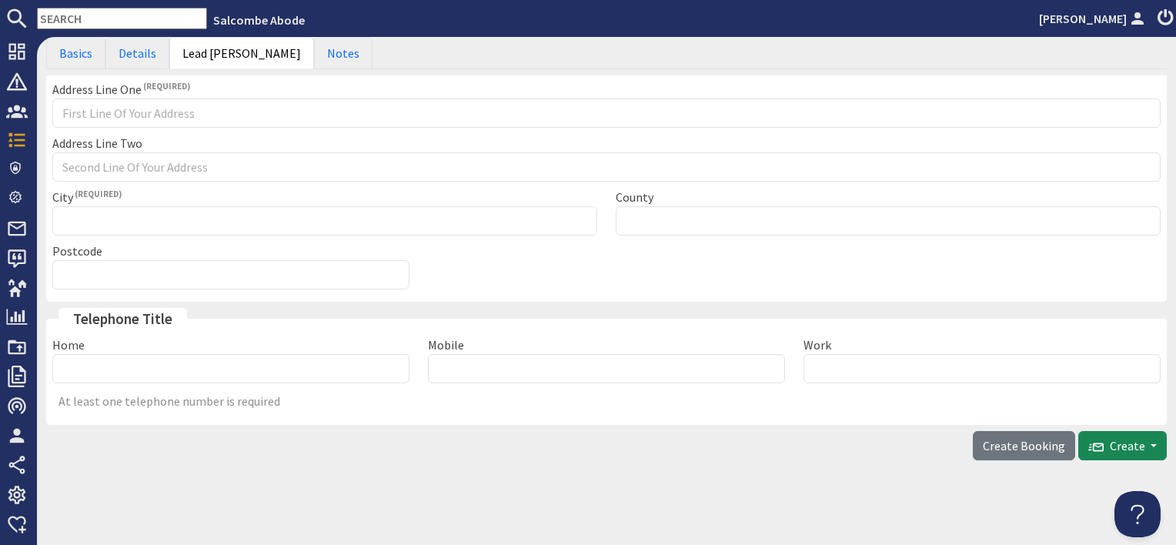
scroll to position [265, 0]
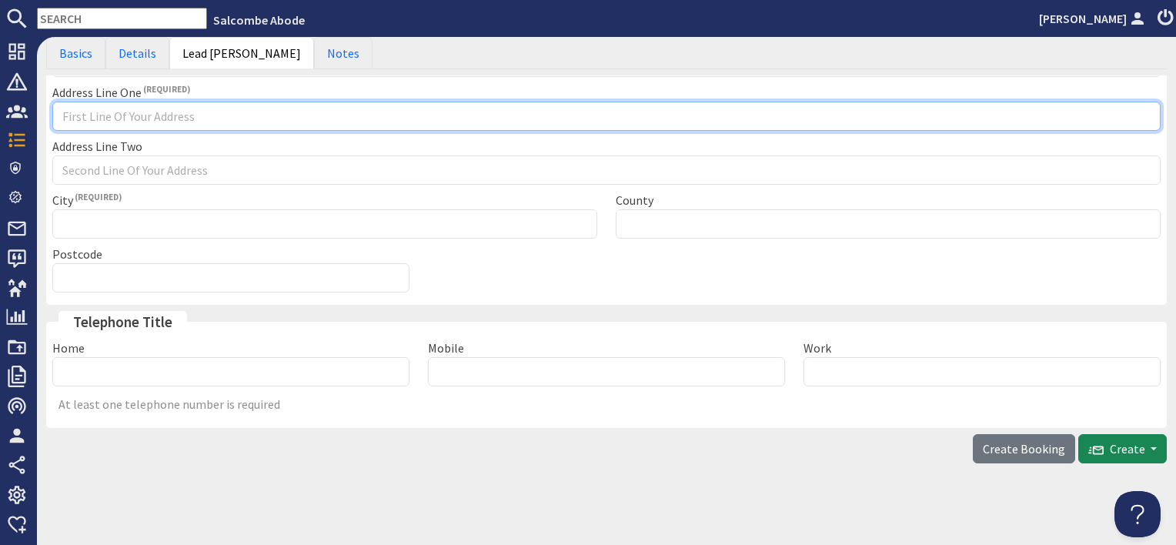
click at [112, 115] on input "Address Line One" at bounding box center [606, 116] width 1108 height 29
type input "Owner related booking"
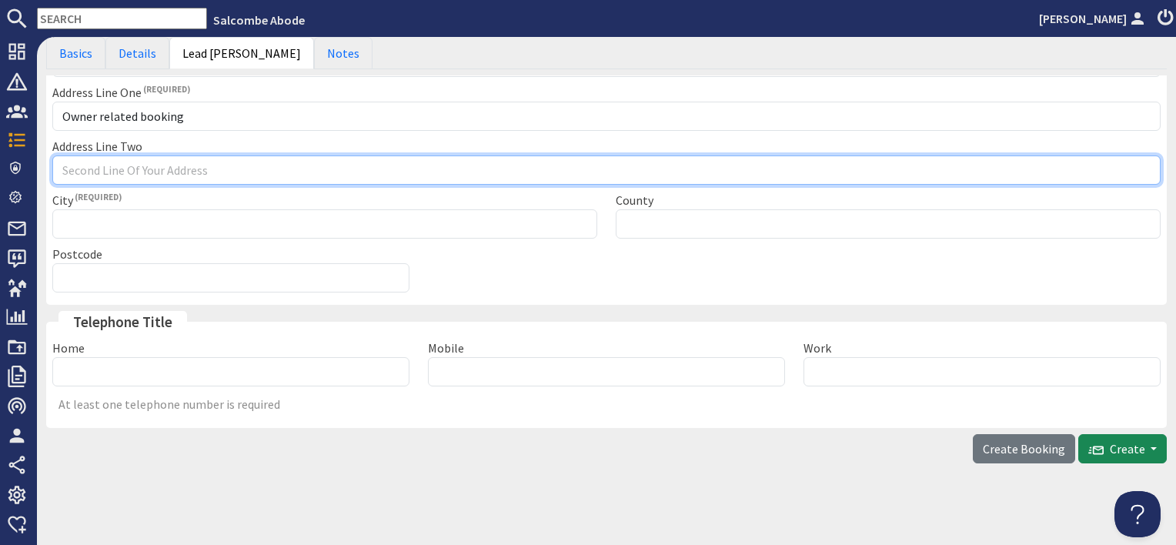
type input "Owner related booking"
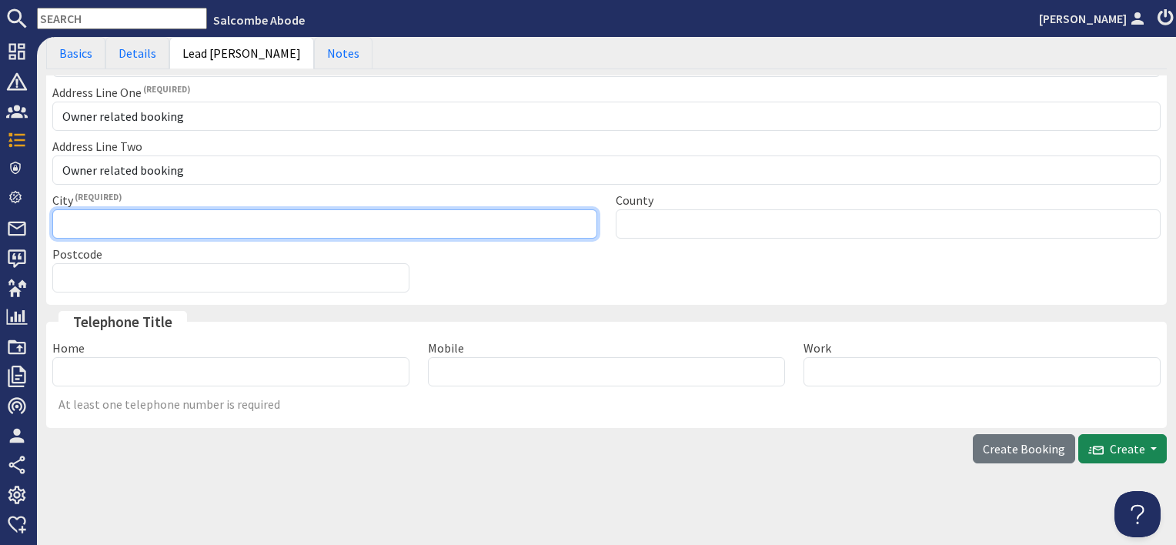
type input "Owner related booking"
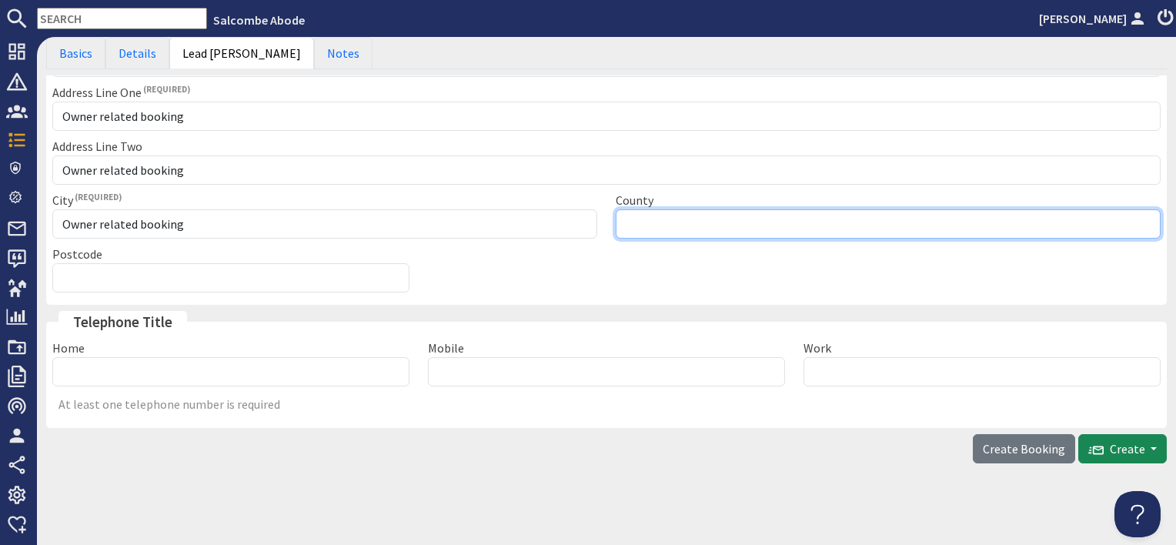
type input "Please select"
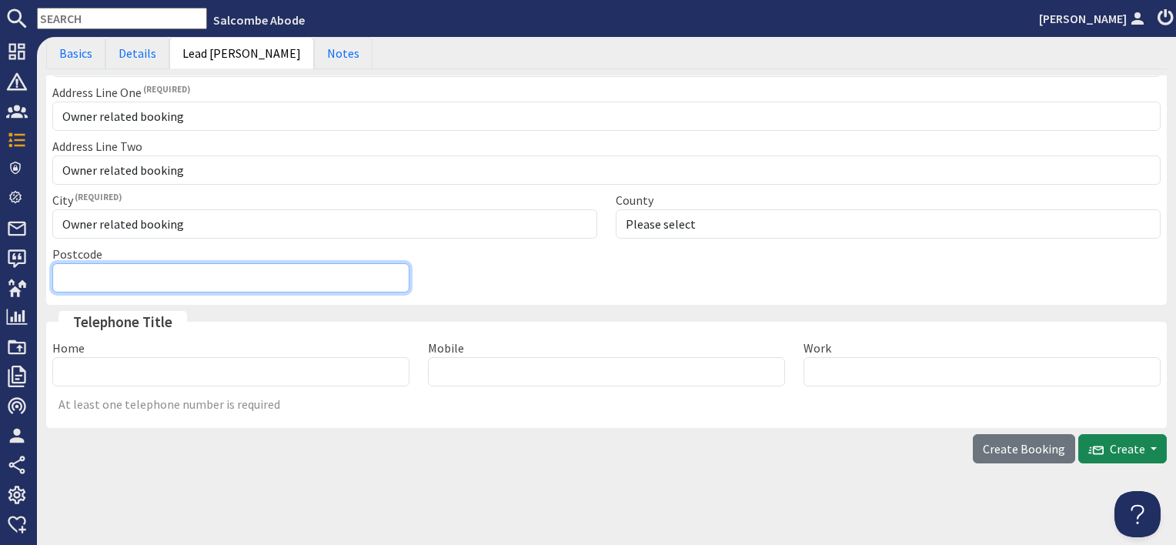
type input "Owner related booking"
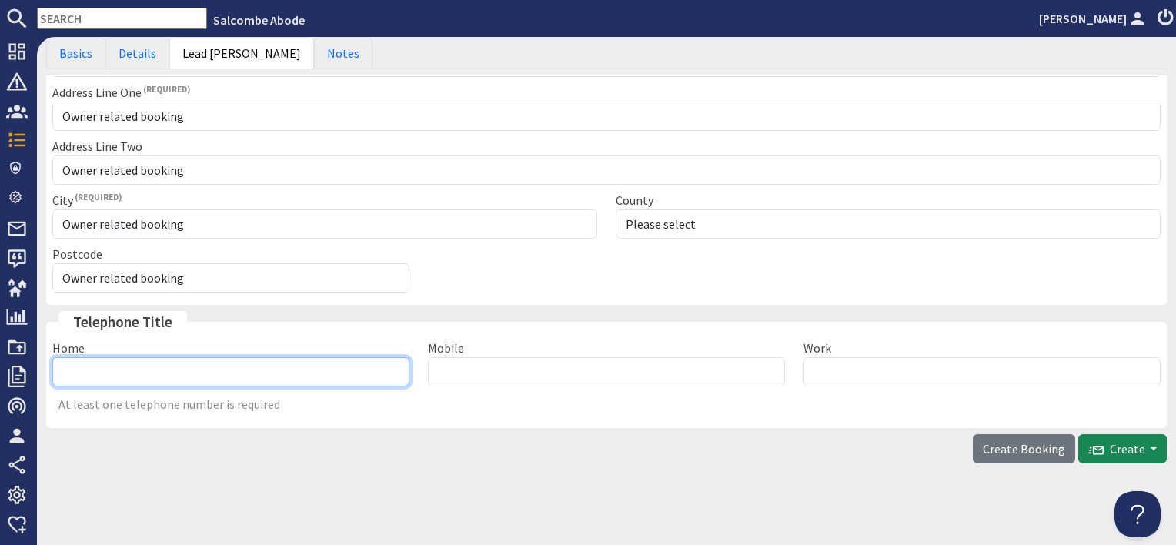
type input "07971665720"
drag, startPoint x: 144, startPoint y: 370, endPoint x: 50, endPoint y: 366, distance: 94.0
click at [50, 366] on div "Home 07971665720" at bounding box center [231, 363] width 376 height 48
type input "01548800880"
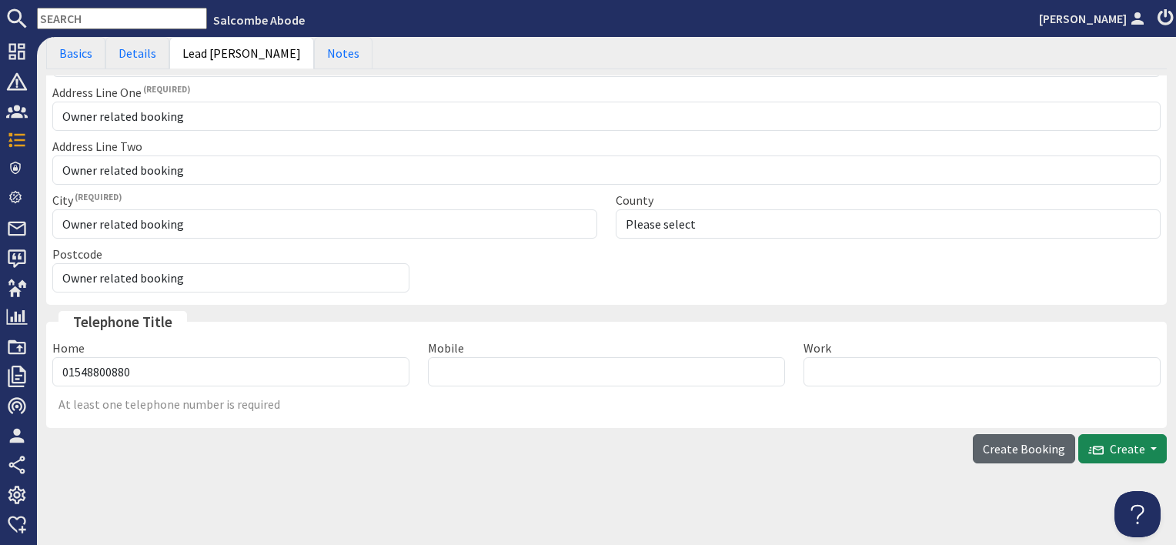
click at [1036, 447] on span "Create Booking" at bounding box center [1024, 448] width 82 height 15
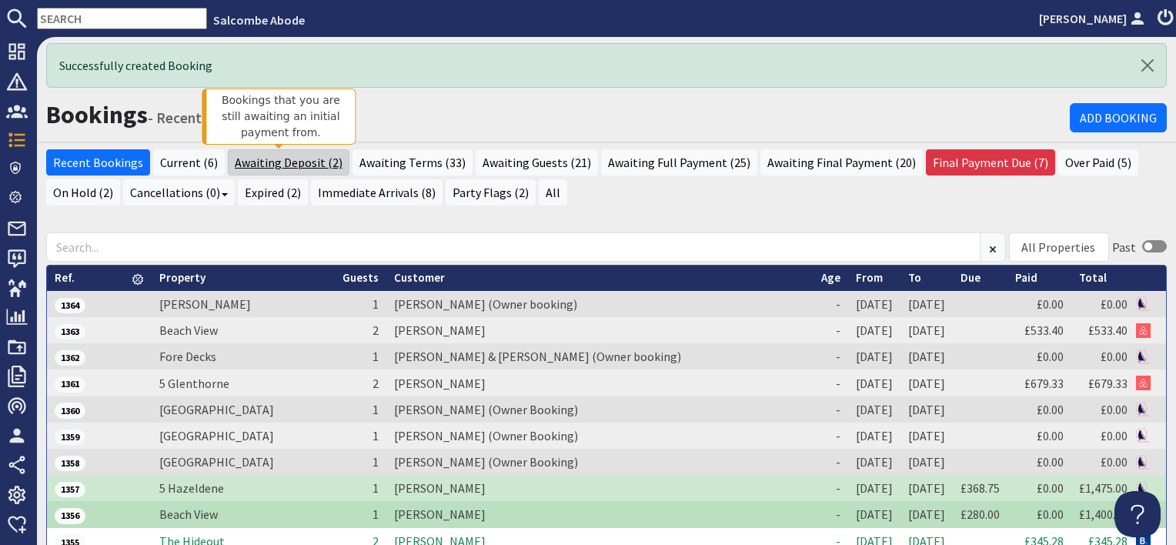
click at [290, 162] on link "Awaiting Deposit (2)" at bounding box center [289, 162] width 122 height 26
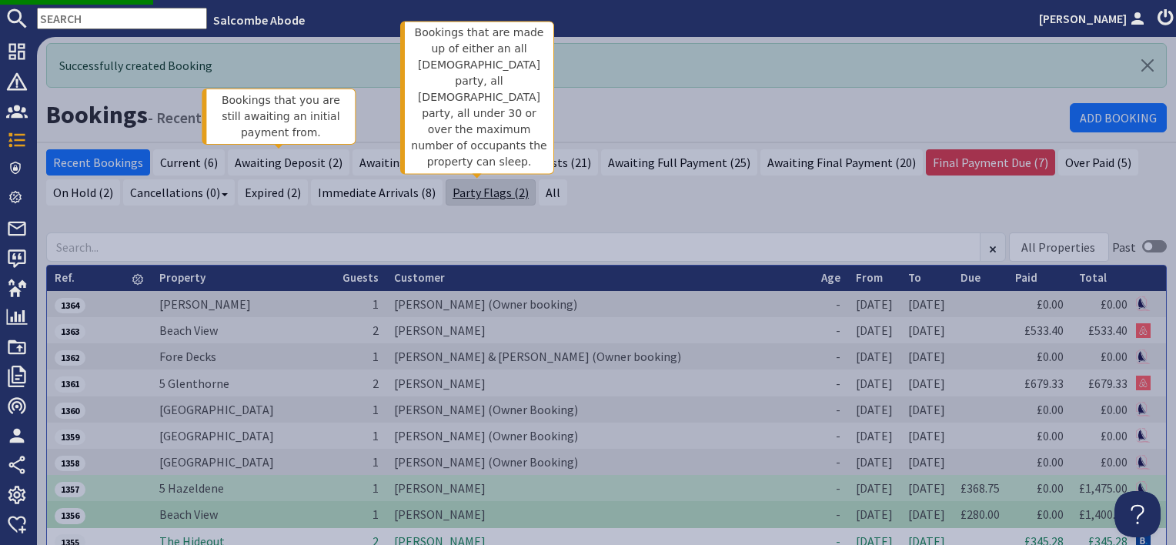
click at [470, 192] on link "Party Flags (2)" at bounding box center [491, 192] width 90 height 26
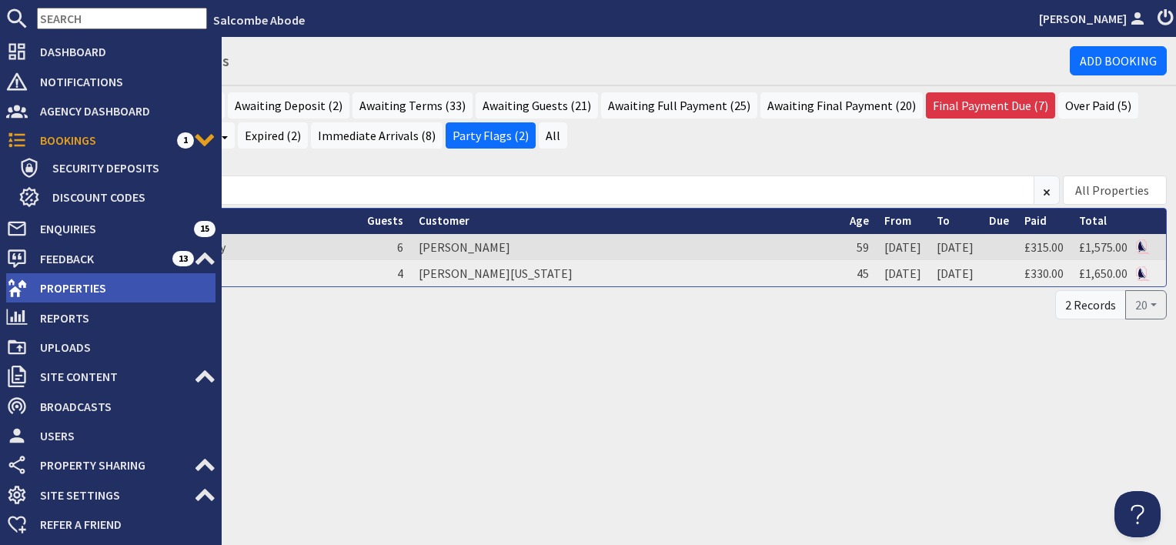
click at [56, 280] on span "Properties" at bounding box center [122, 288] width 188 height 25
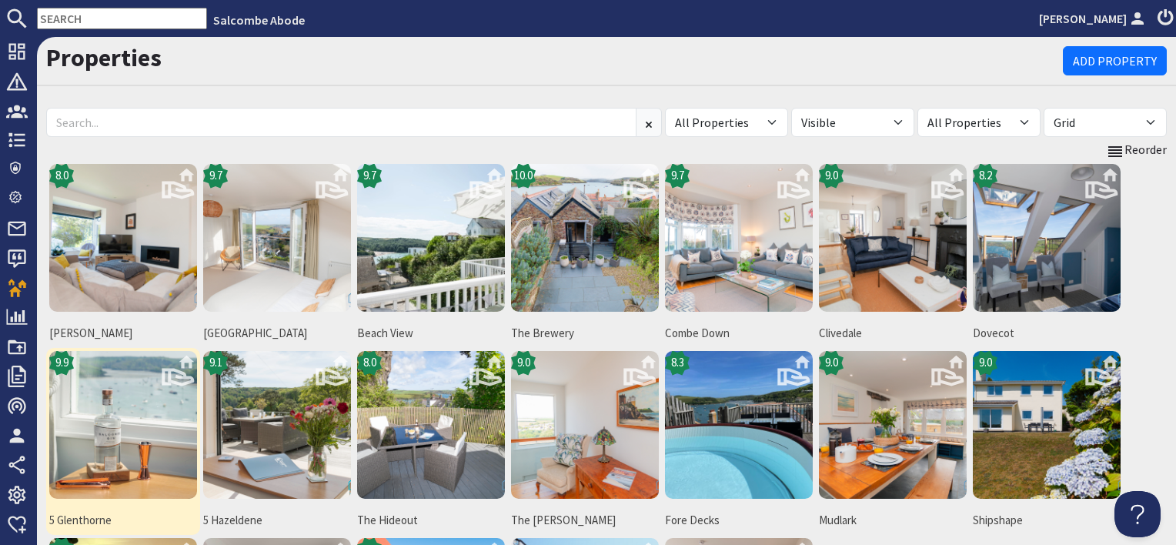
click at [135, 449] on img at bounding box center [123, 425] width 148 height 148
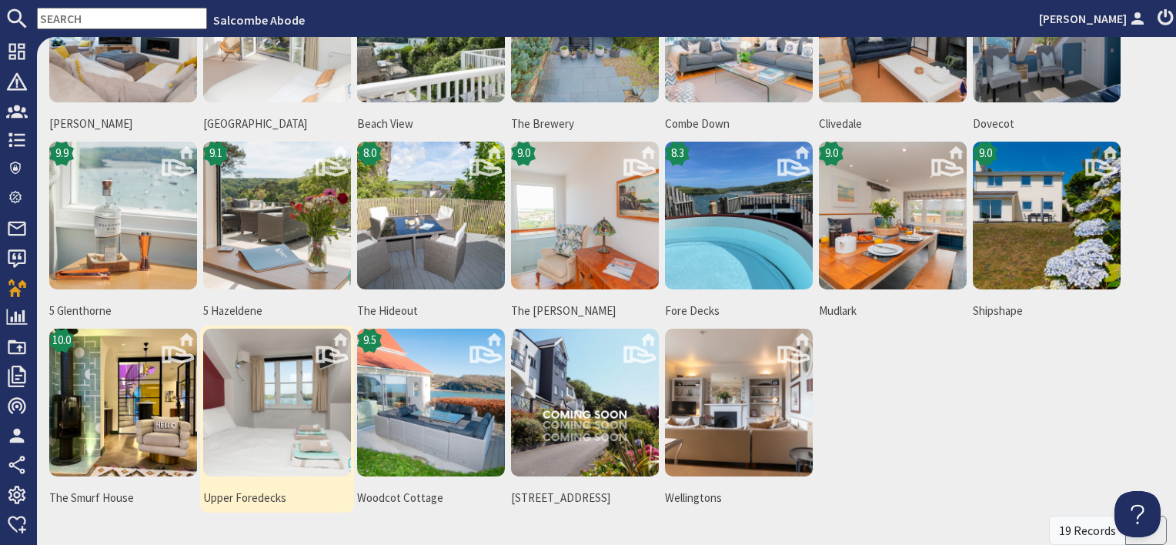
scroll to position [290, 0]
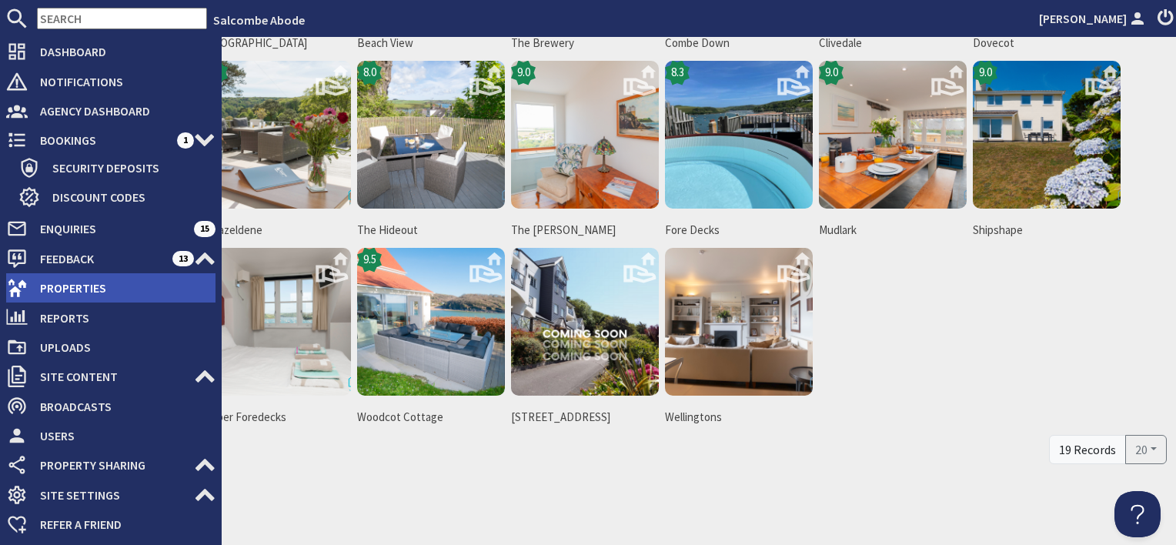
click at [105, 280] on span "Properties" at bounding box center [122, 288] width 188 height 25
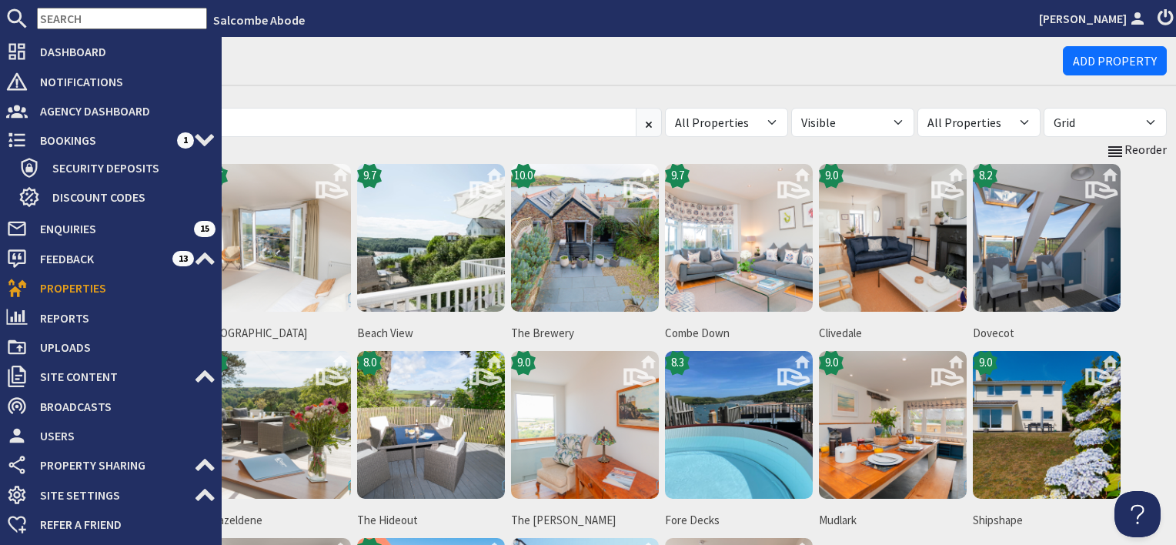
scroll to position [0, 0]
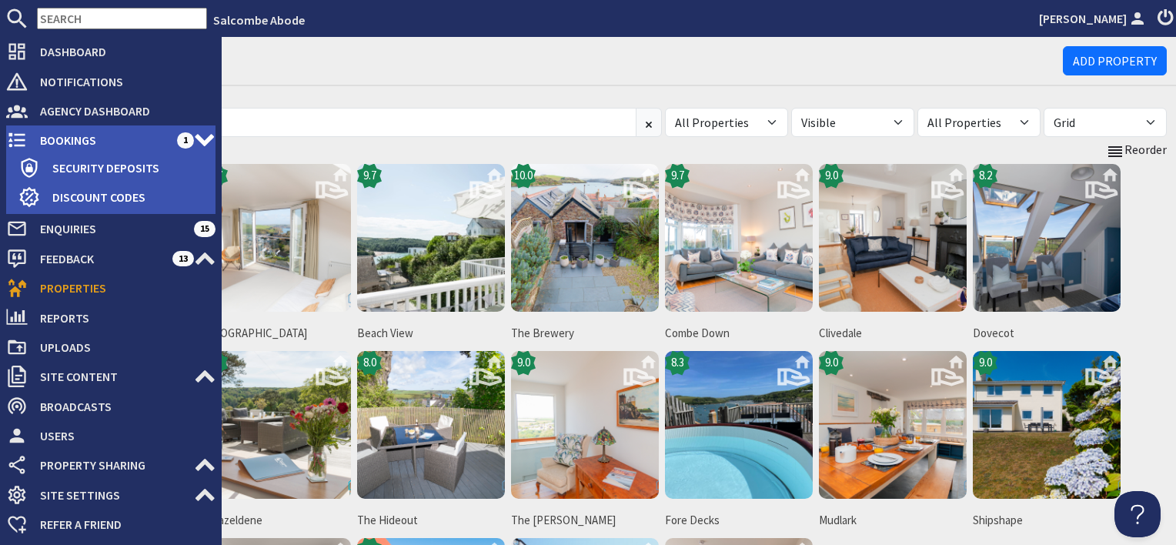
click at [55, 142] on span "Bookings" at bounding box center [102, 140] width 149 height 25
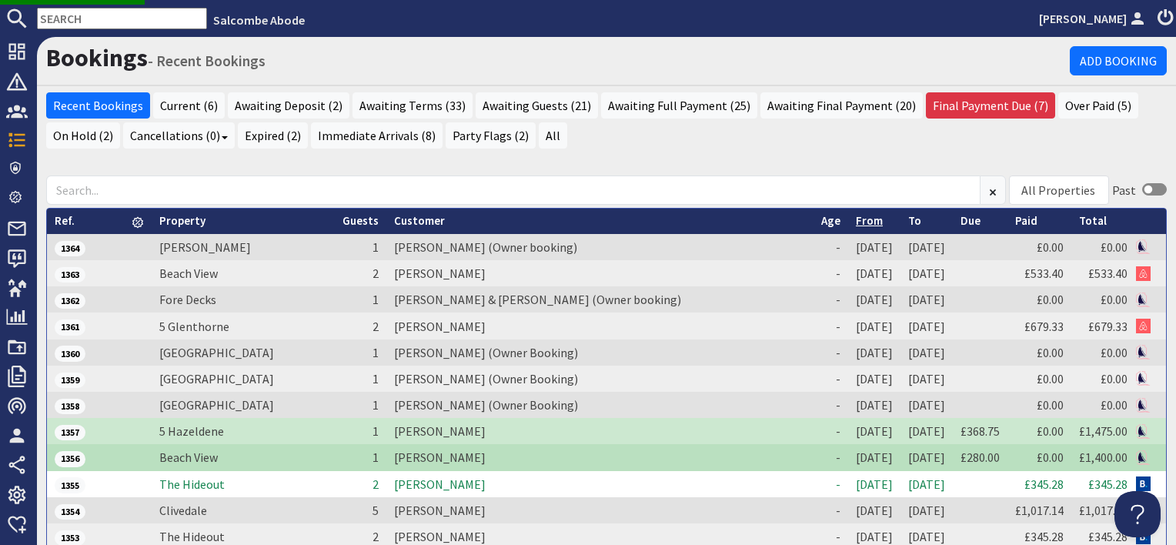
click at [856, 219] on link "From" at bounding box center [869, 220] width 27 height 15
click at [856, 222] on link "From" at bounding box center [869, 220] width 27 height 15
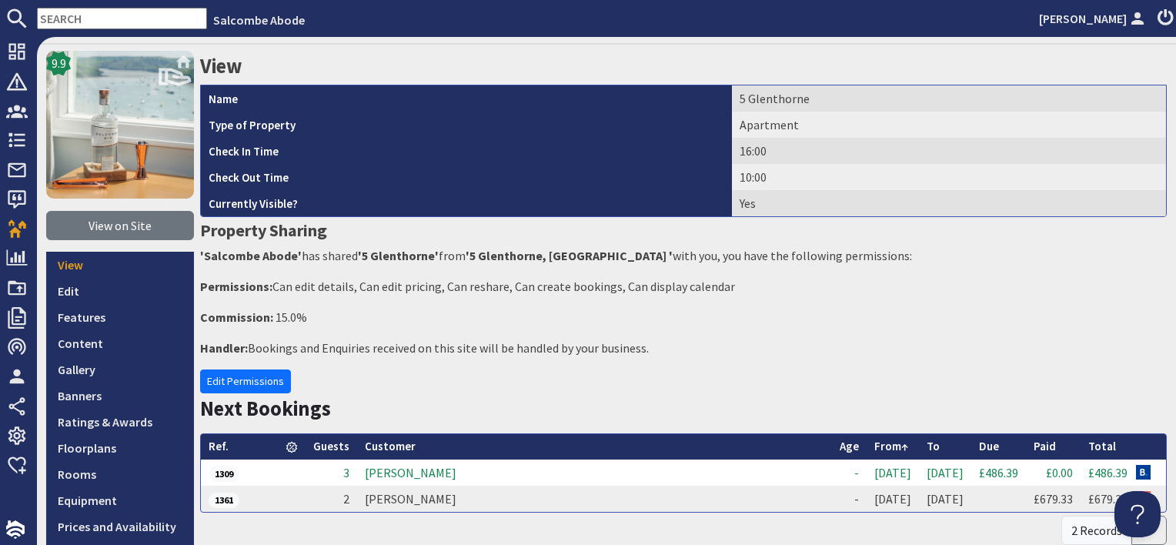
scroll to position [77, 0]
